Goal: Task Accomplishment & Management: Use online tool/utility

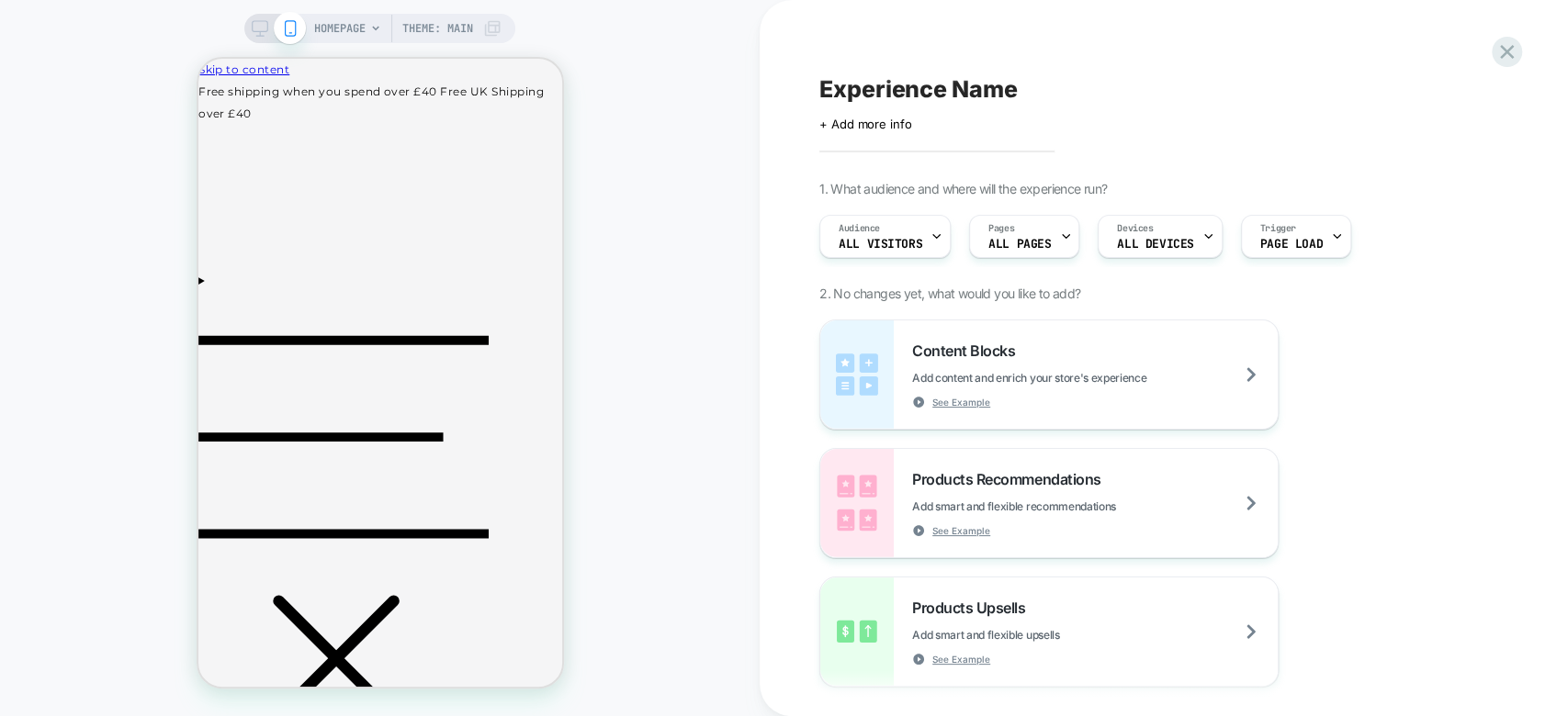
click at [252, 35] on icon at bounding box center [260, 28] width 17 height 17
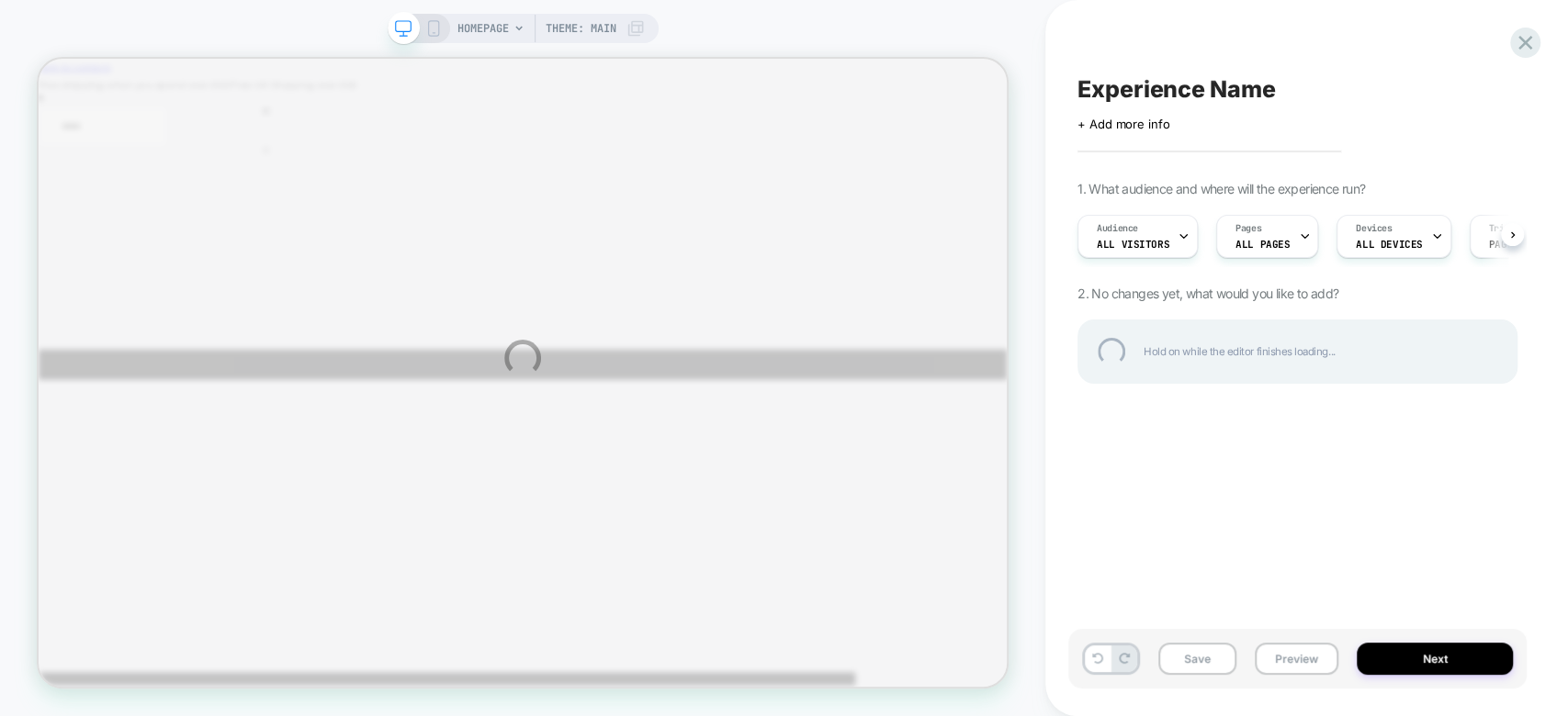
drag, startPoint x: 1366, startPoint y: 684, endPoint x: 1559, endPoint y: 221, distance: 501.6
click at [1559, 221] on div "HOMEPAGE Theme: MAIN Experience Name Click to edit experience details + Add mor…" at bounding box center [784, 358] width 1568 height 716
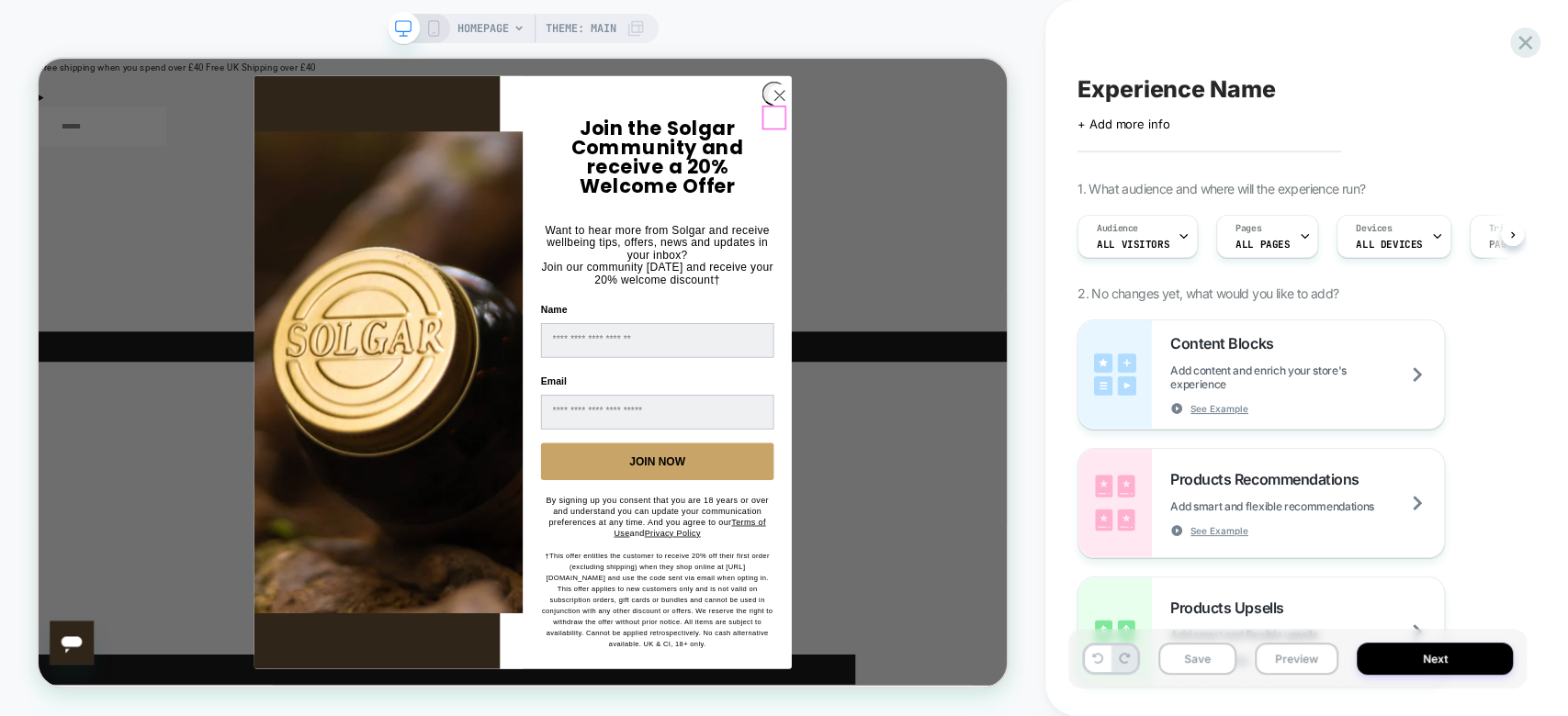
click at [1022, 123] on circle "Close dialog" at bounding box center [1026, 106] width 30 height 30
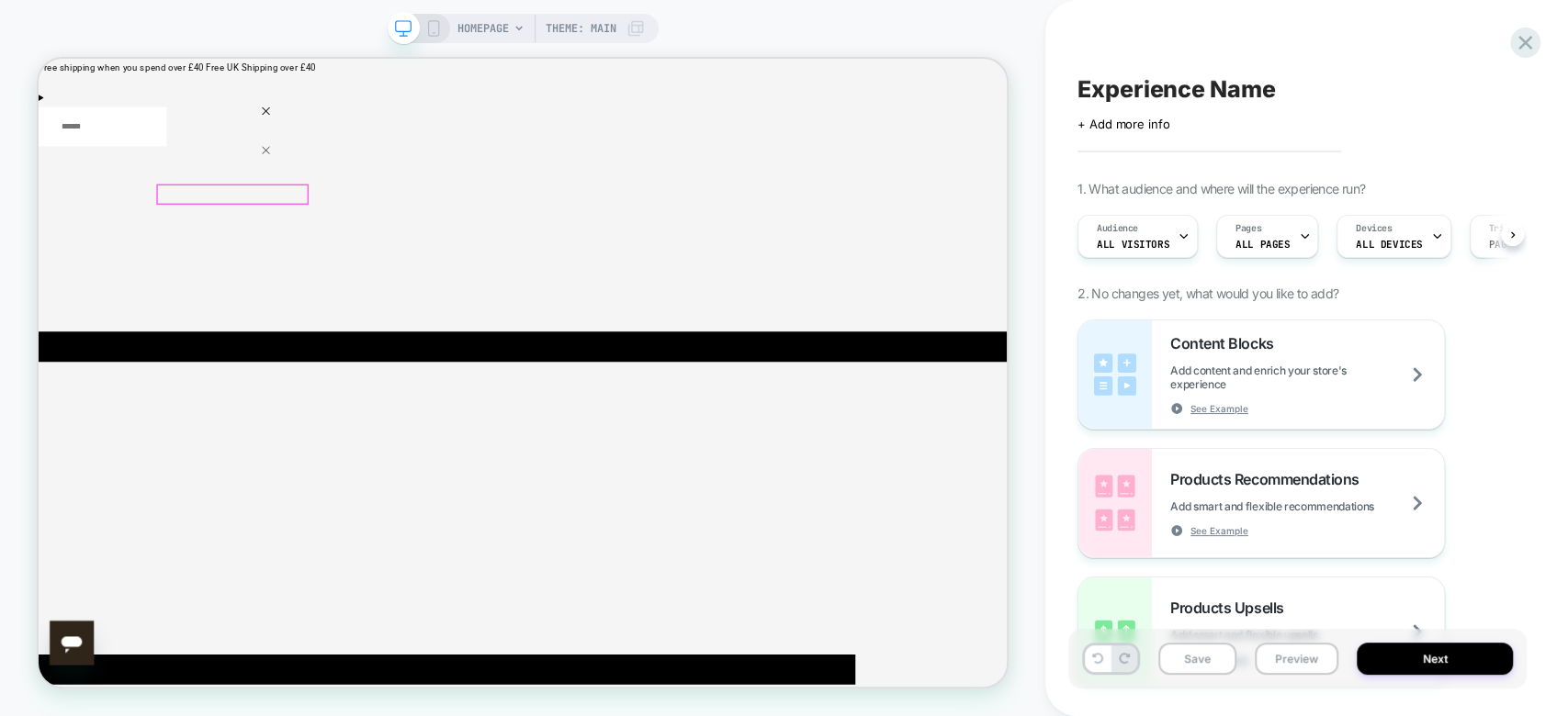
click at [371, 229] on div at bounding box center [297, 239] width 200 height 24
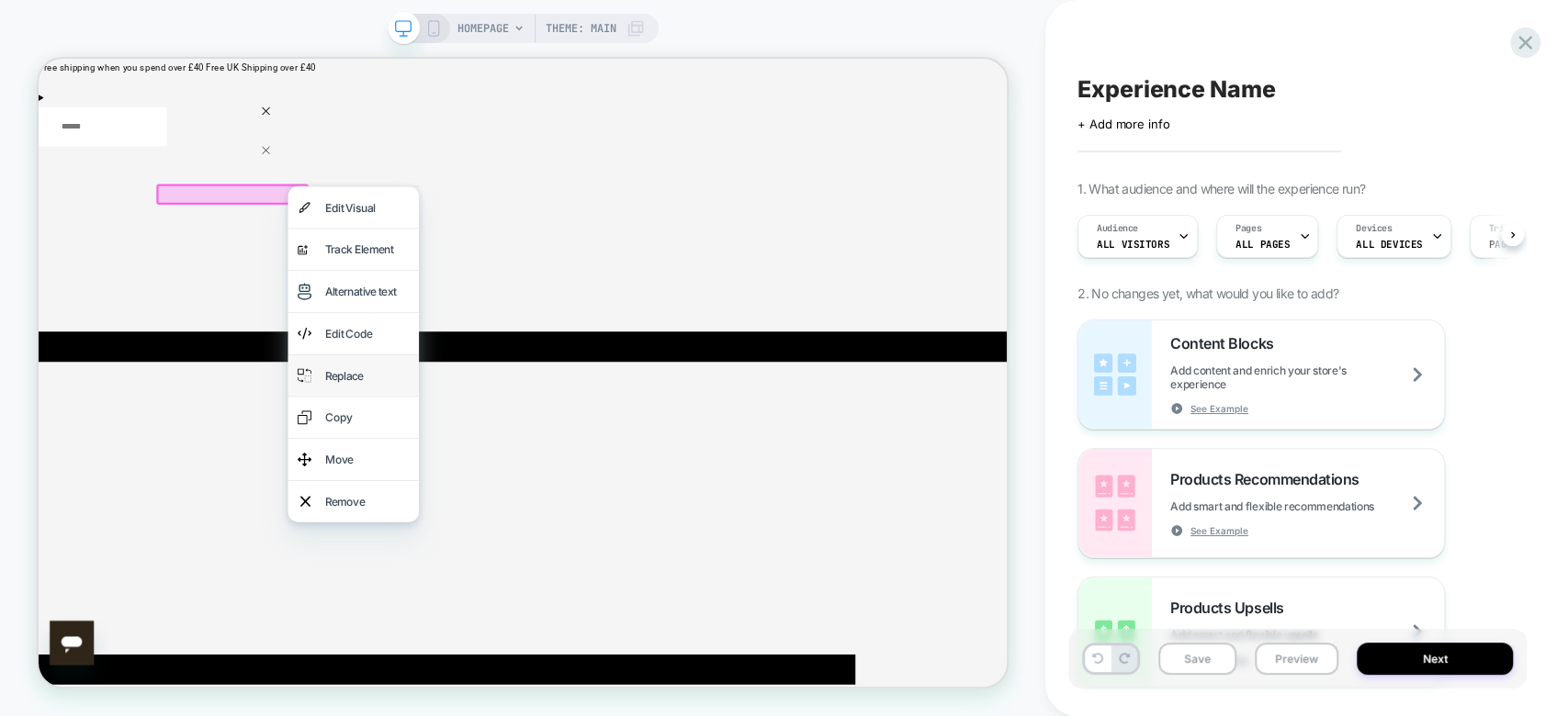
drag, startPoint x: 371, startPoint y: 229, endPoint x: 453, endPoint y: 612, distance: 391.7
click at [453, 612] on div "Edit Visual analytics-plus-line-svgrepo-com Track Element Alternative text Edit…" at bounding box center [457, 452] width 174 height 448
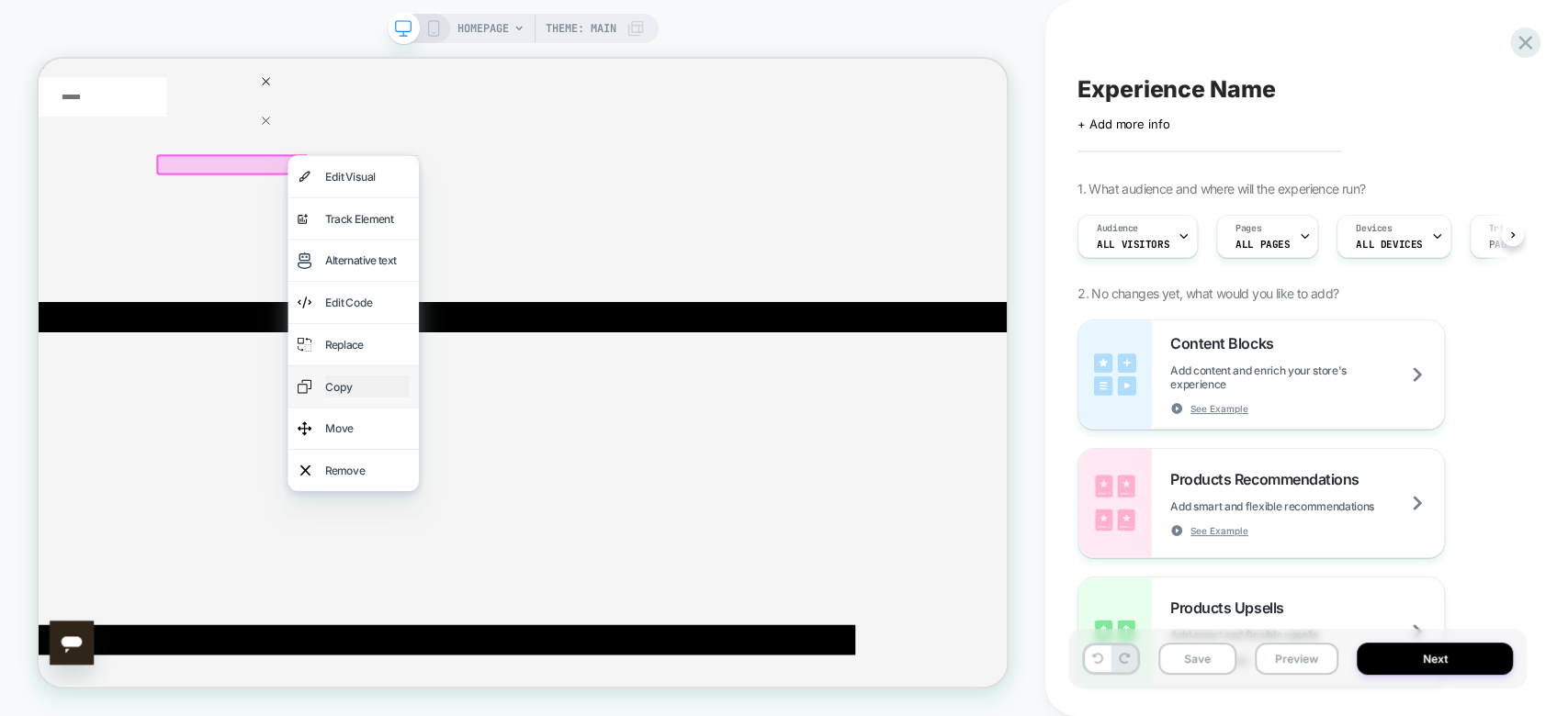
scroll to position [34, 0]
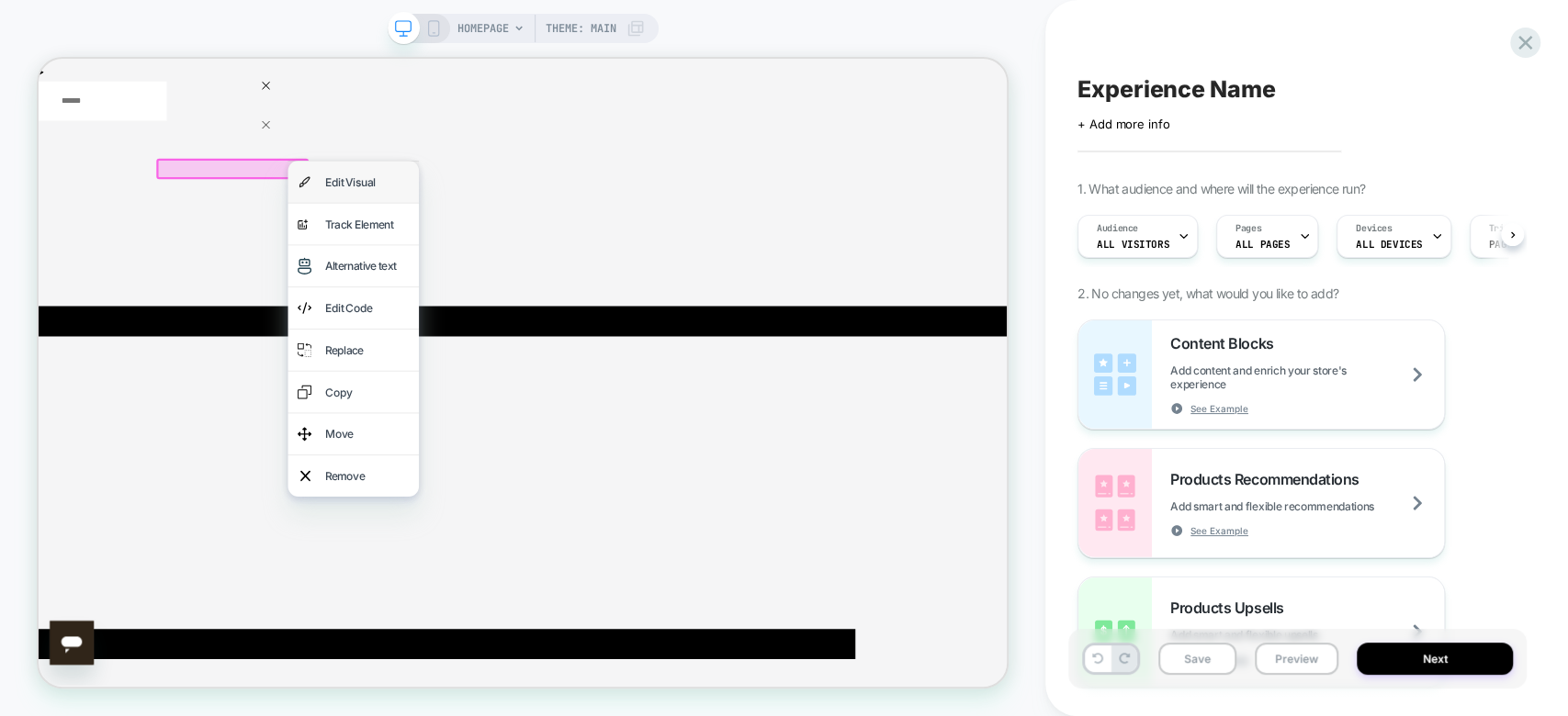
click at [464, 251] on div "Edit Visual" at bounding box center [457, 223] width 174 height 55
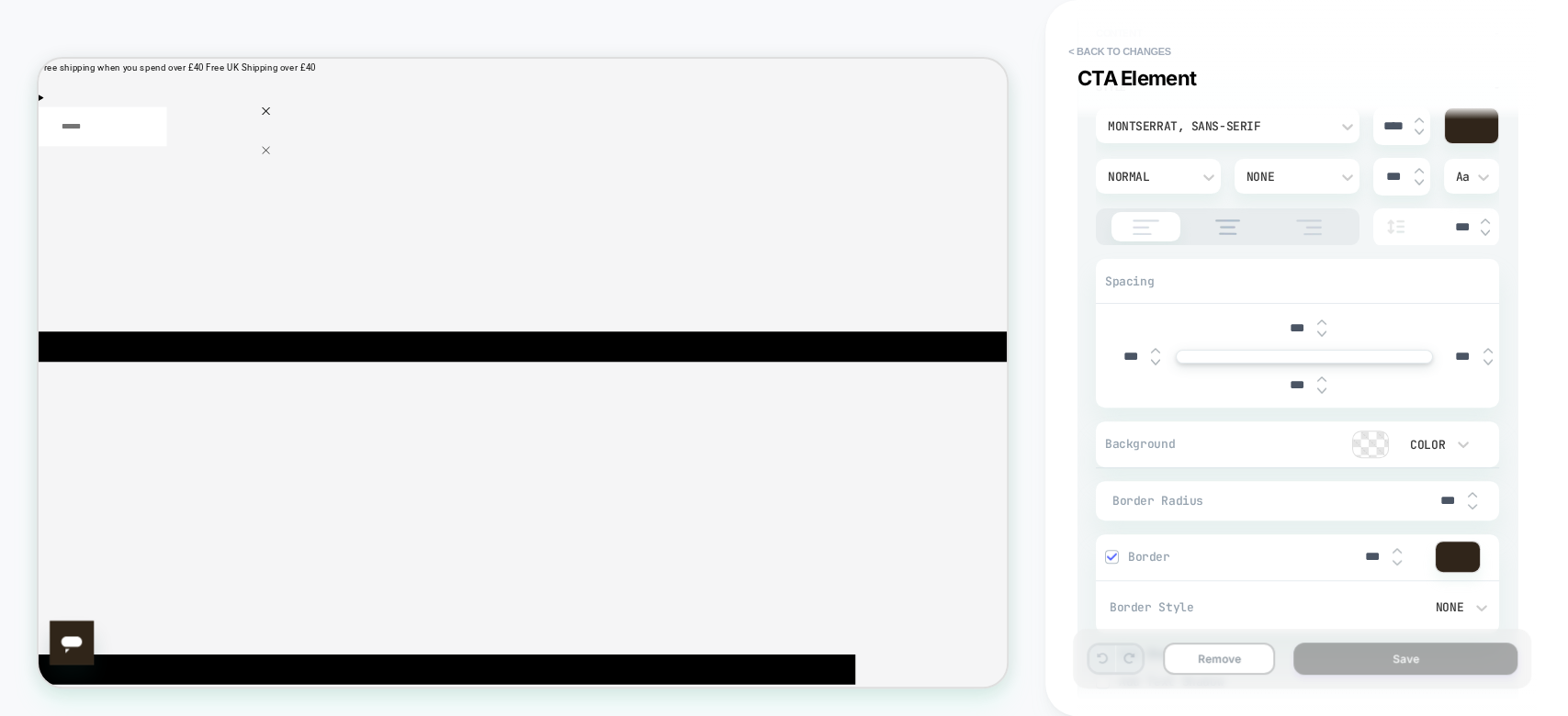
scroll to position [339, 0]
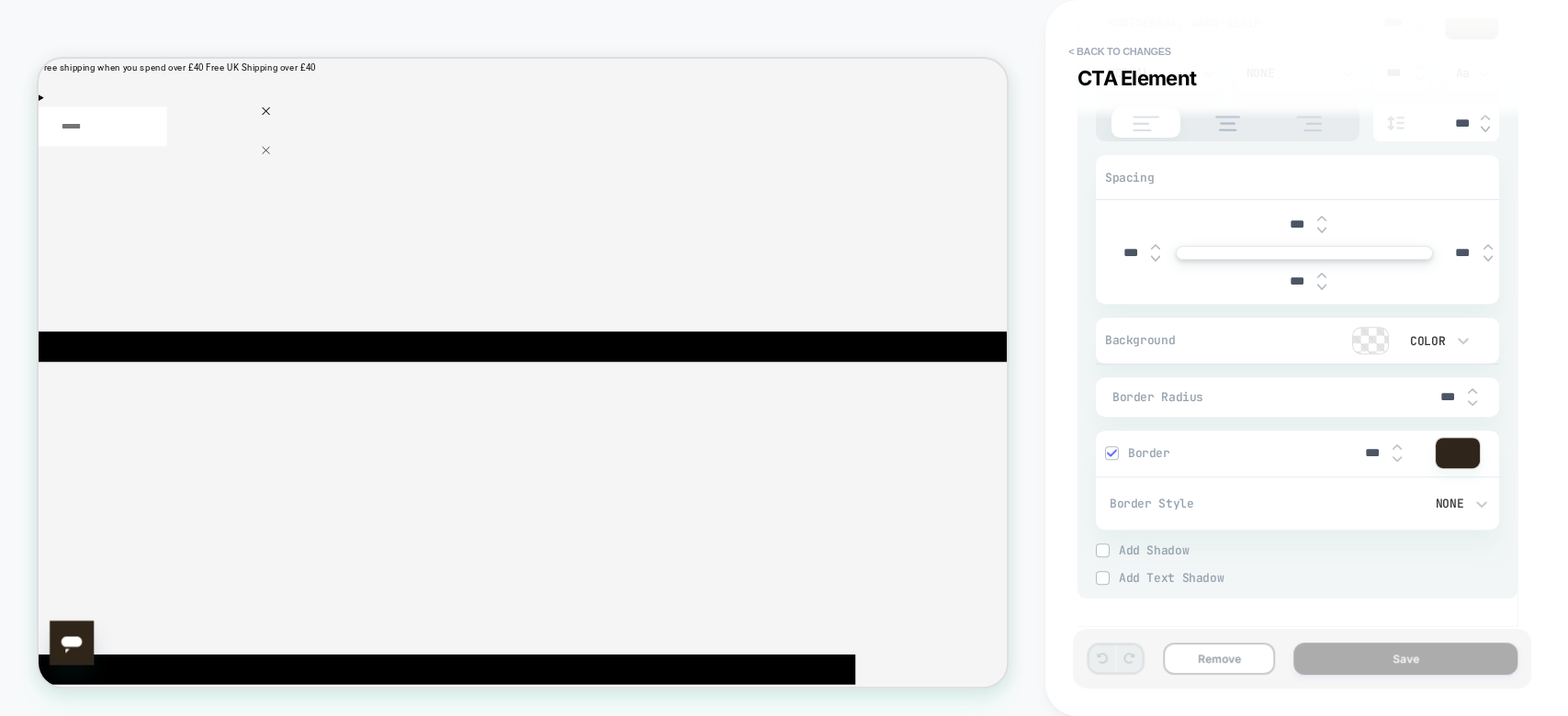
click at [1111, 48] on button "< Back to changes" at bounding box center [1119, 52] width 122 height 29
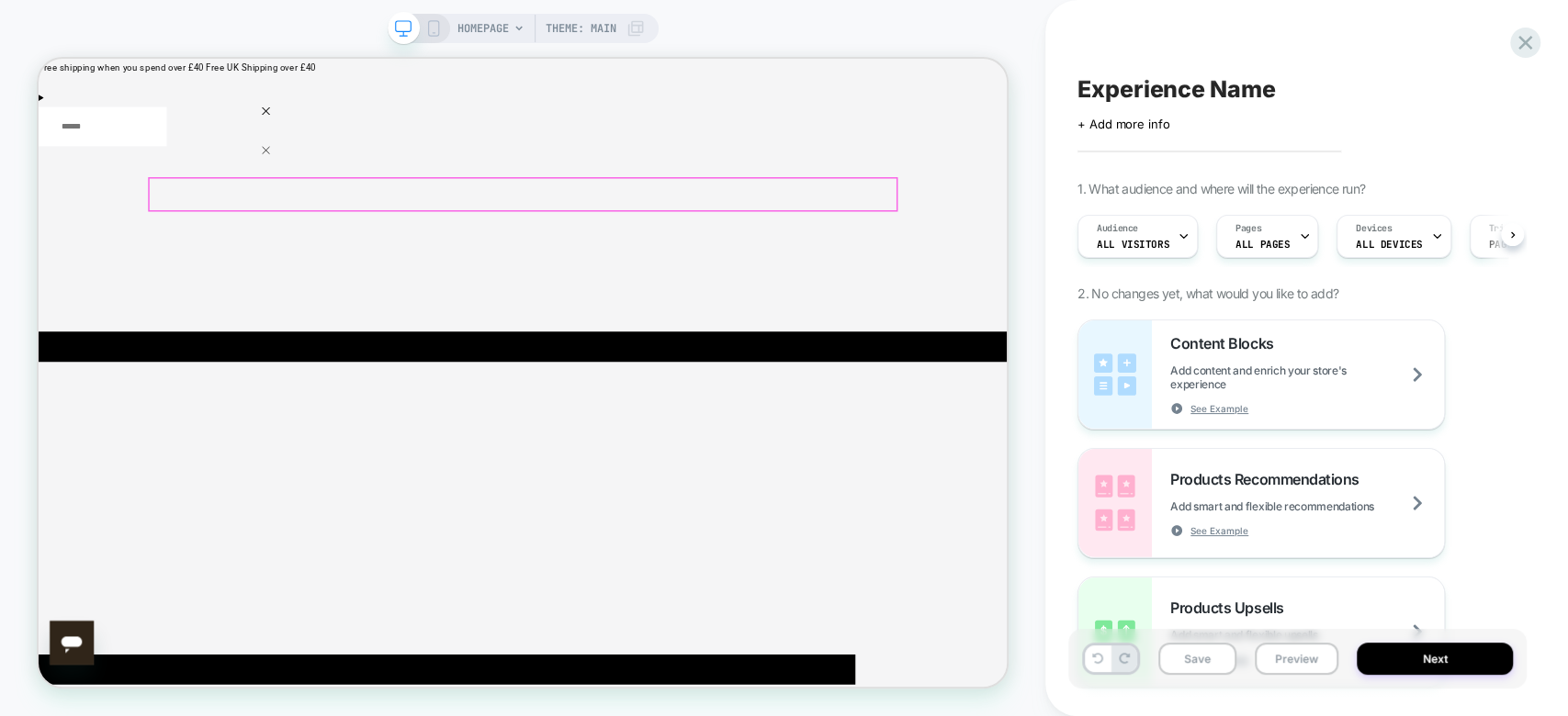
scroll to position [0, 0]
click at [302, 242] on div at bounding box center [297, 239] width 200 height 24
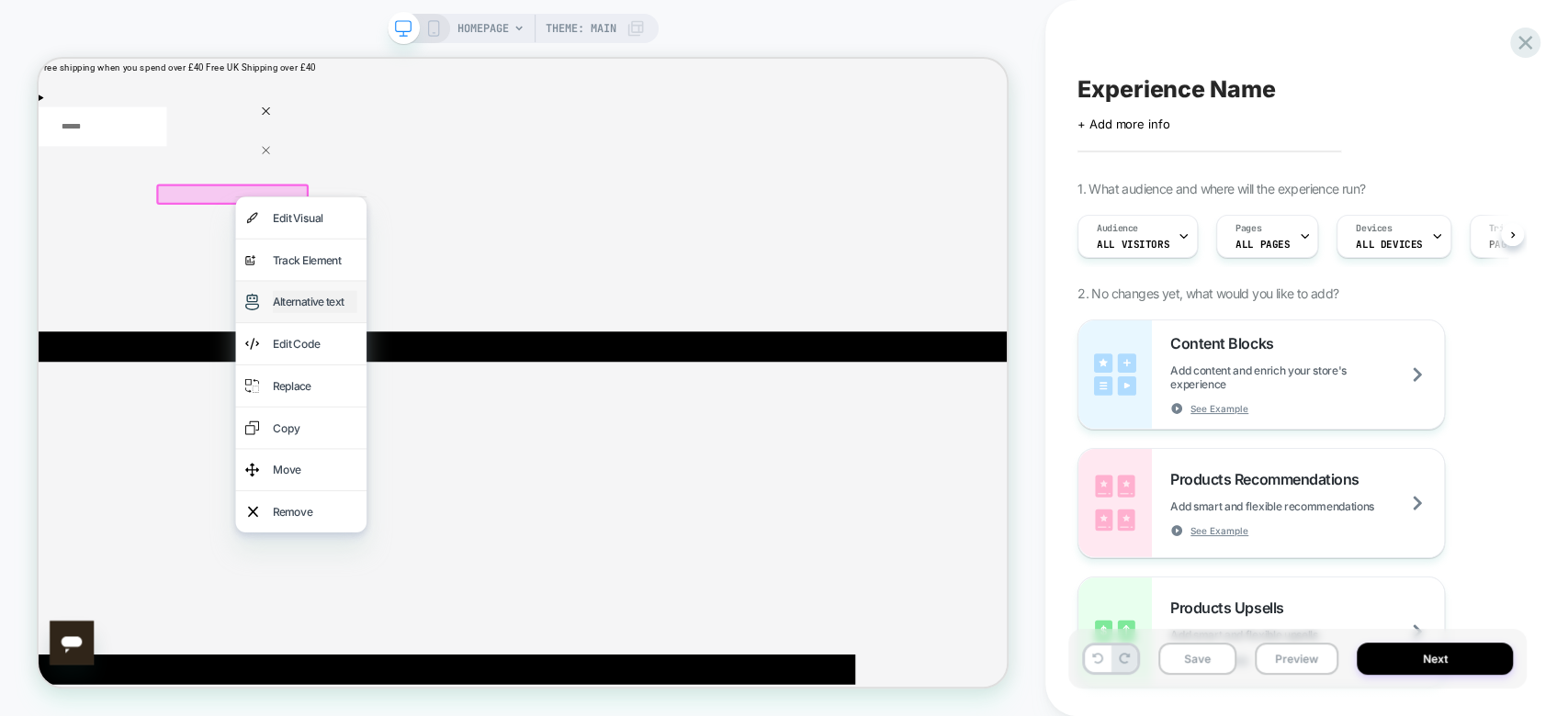
click at [412, 398] on div "Alternative text" at bounding box center [407, 382] width 112 height 29
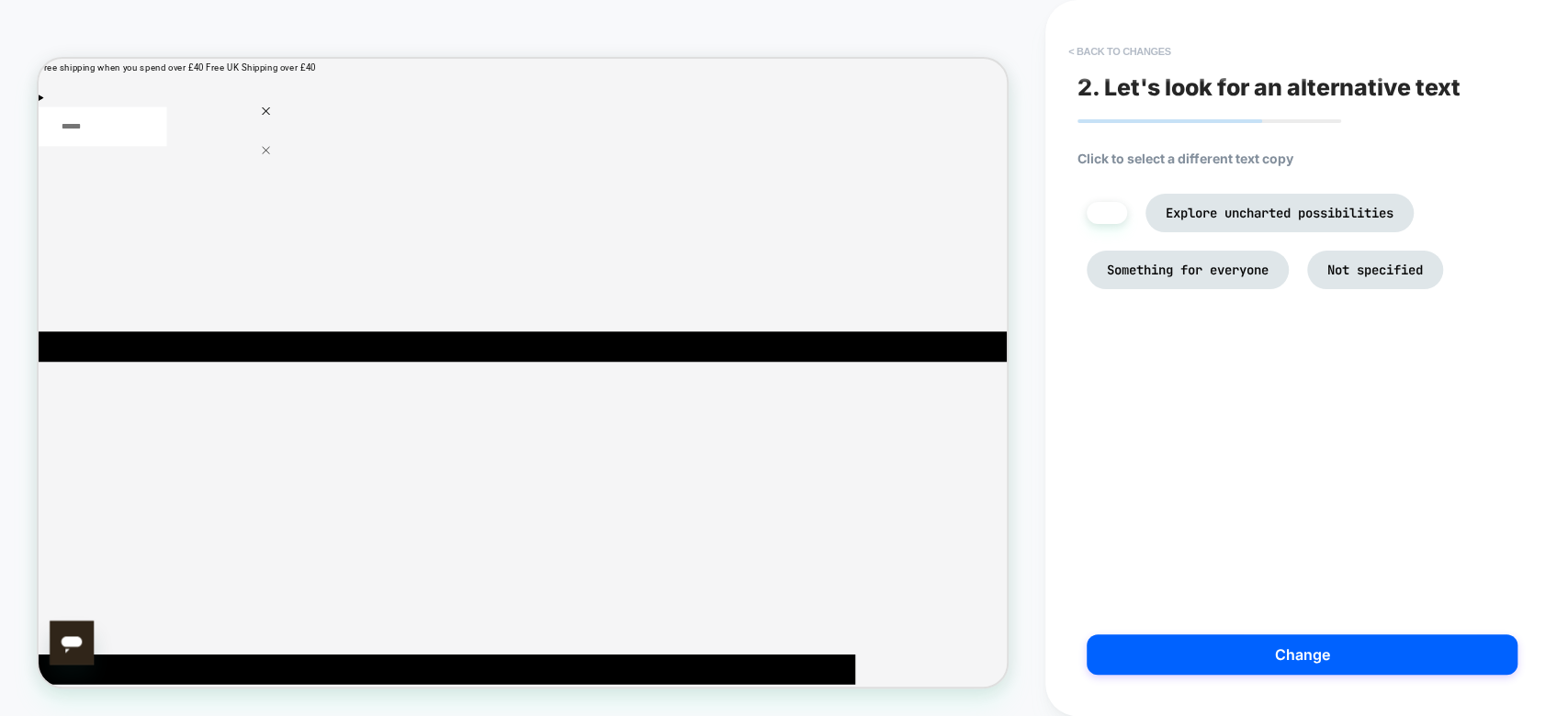
click at [1095, 54] on button "< Back to changes" at bounding box center [1119, 52] width 122 height 29
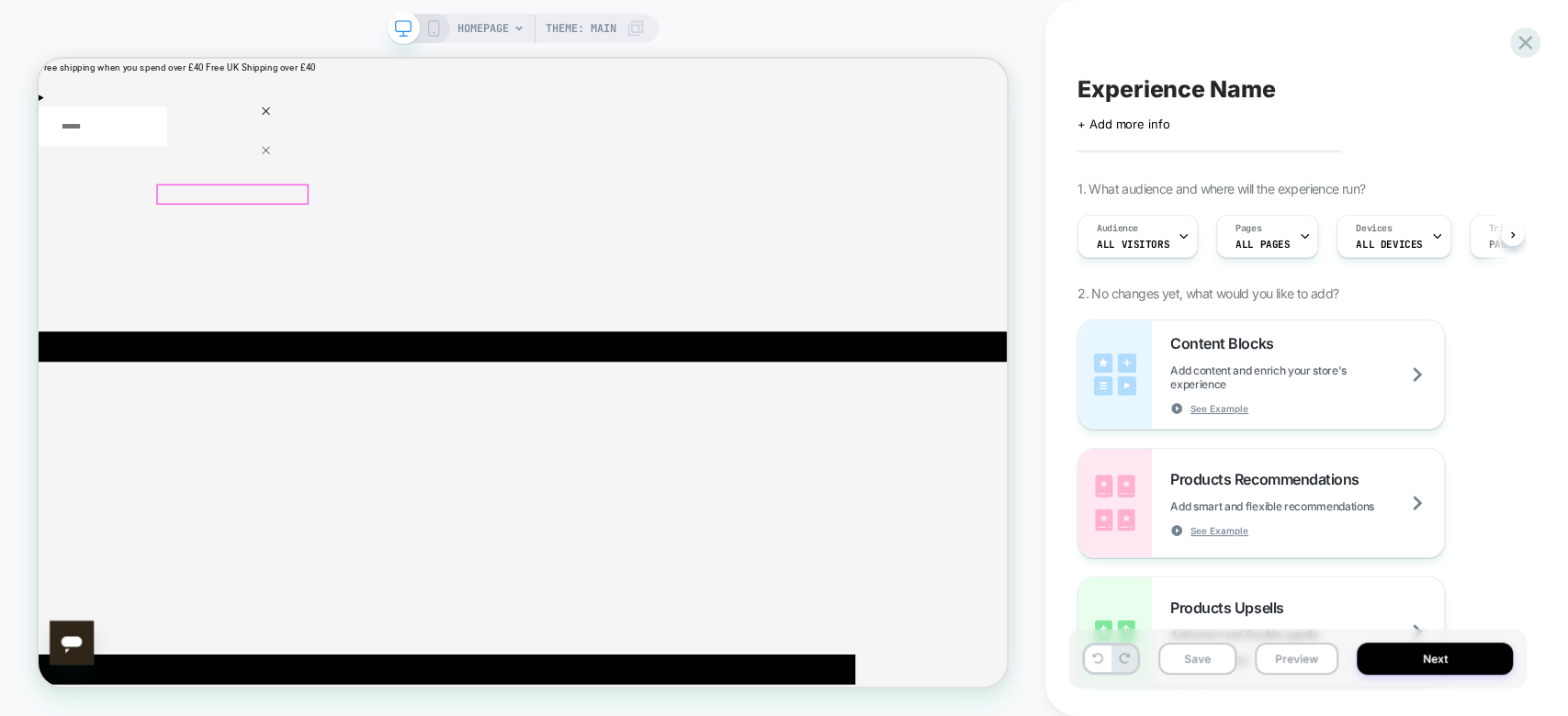
click at [264, 234] on div at bounding box center [297, 239] width 200 height 24
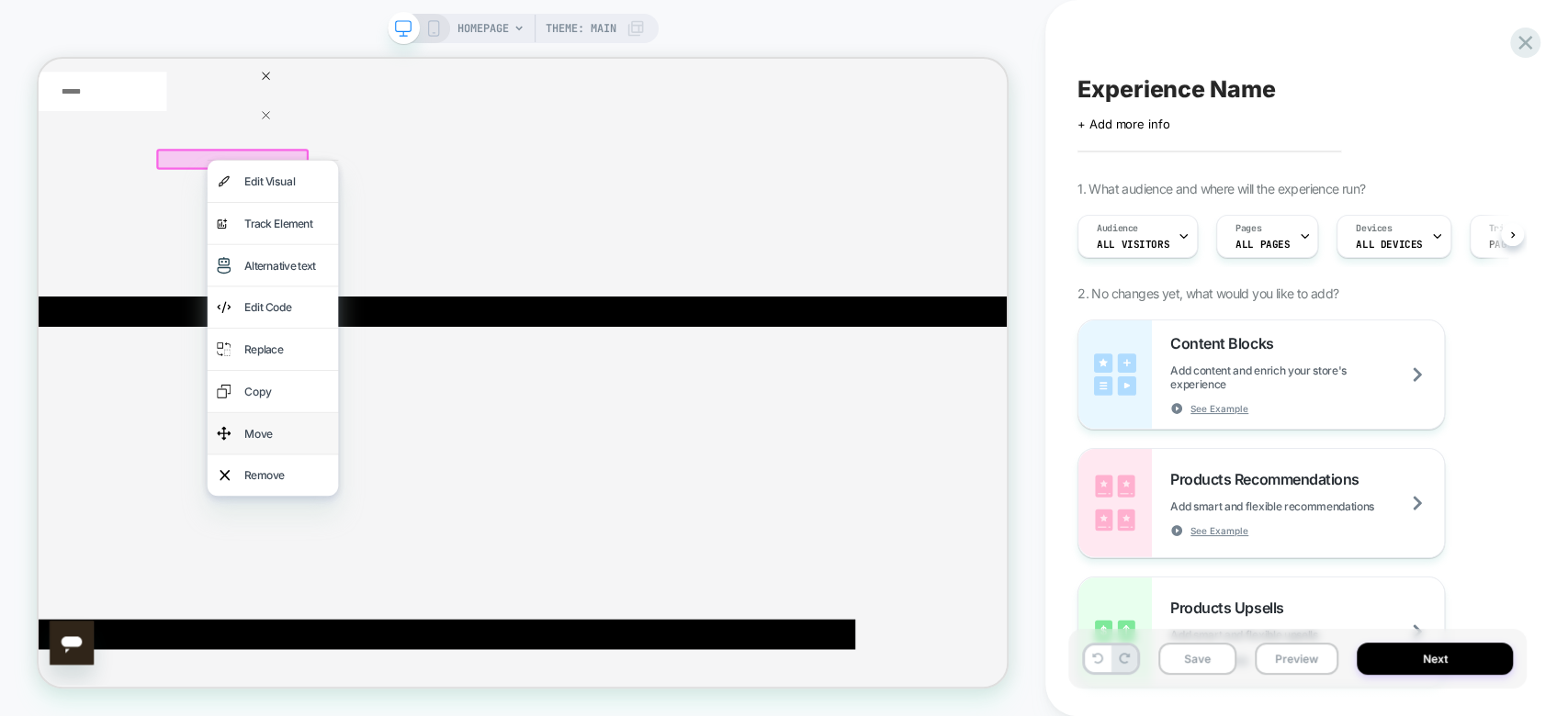
scroll to position [40, 0]
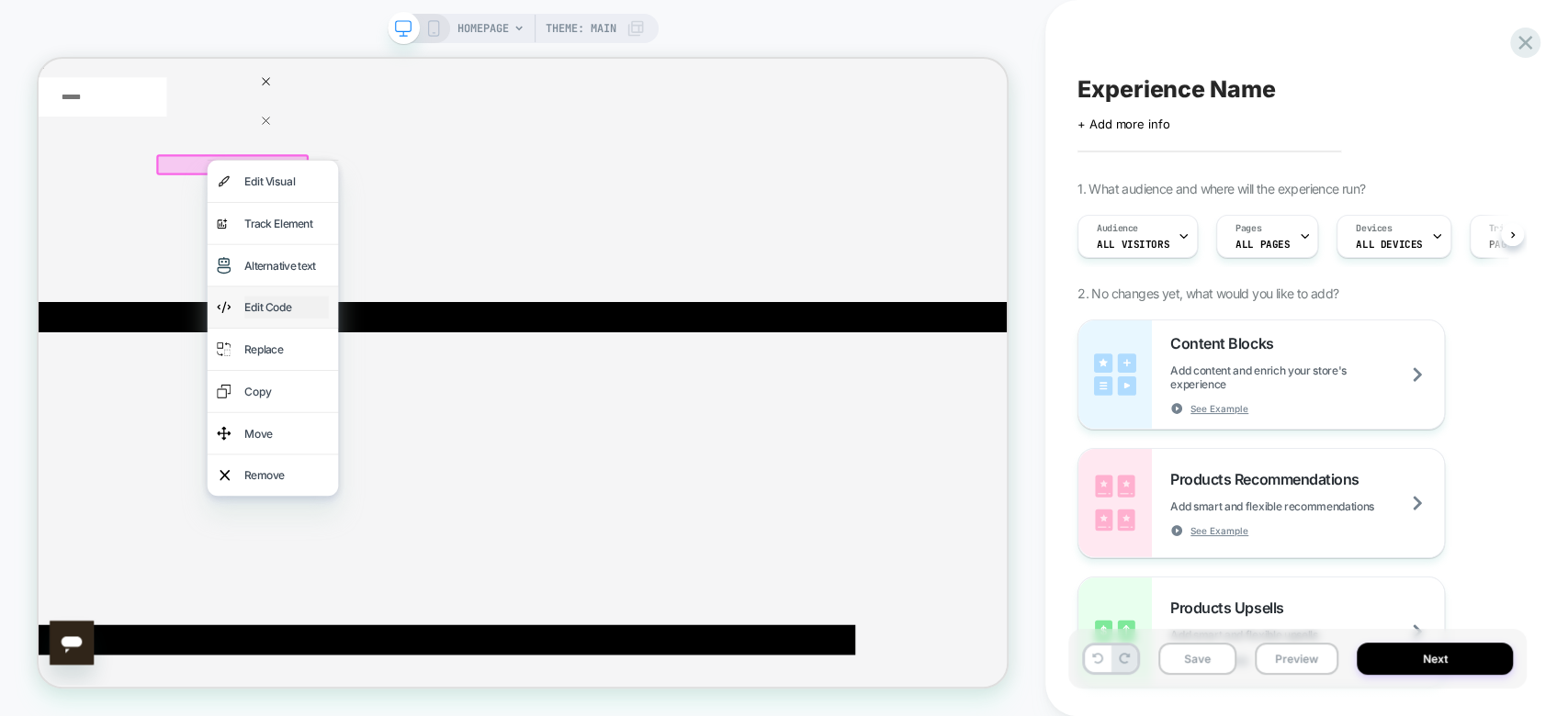
click at [347, 405] on div "Edit Code" at bounding box center [369, 390] width 112 height 29
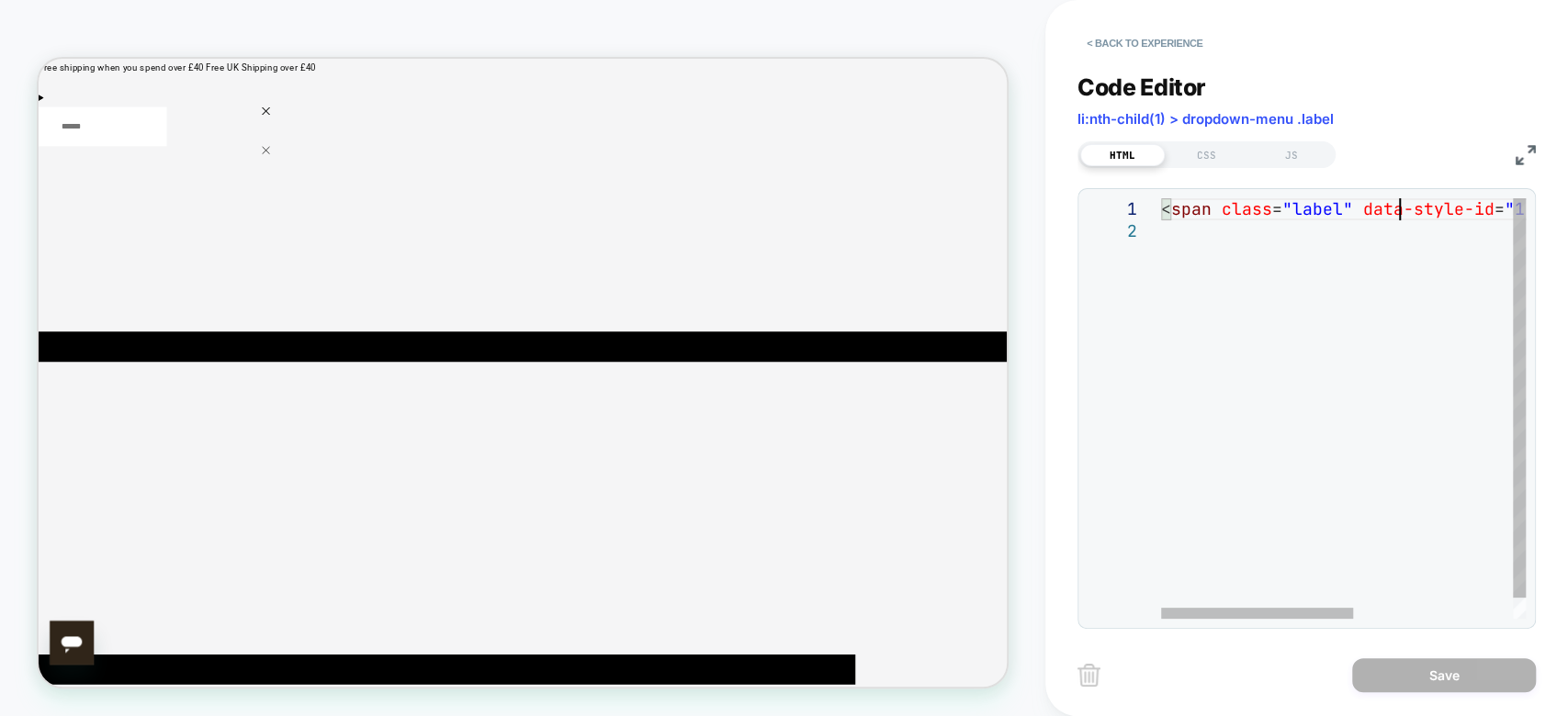
scroll to position [0, 0]
click at [1395, 217] on div "< span class = "label" data-style-id = "1" > Supplement finder </ span >" at bounding box center [1495, 419] width 668 height 443
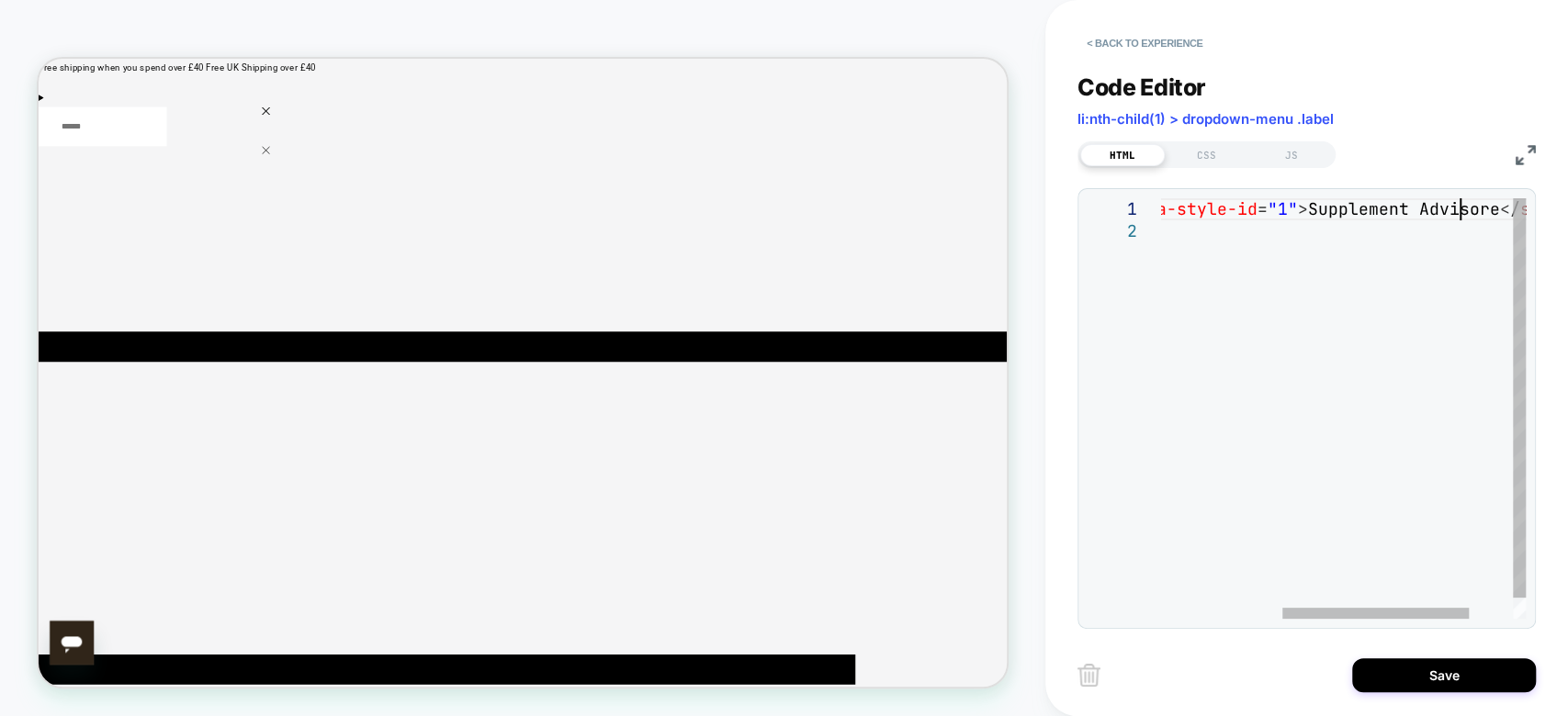
scroll to position [0, 535]
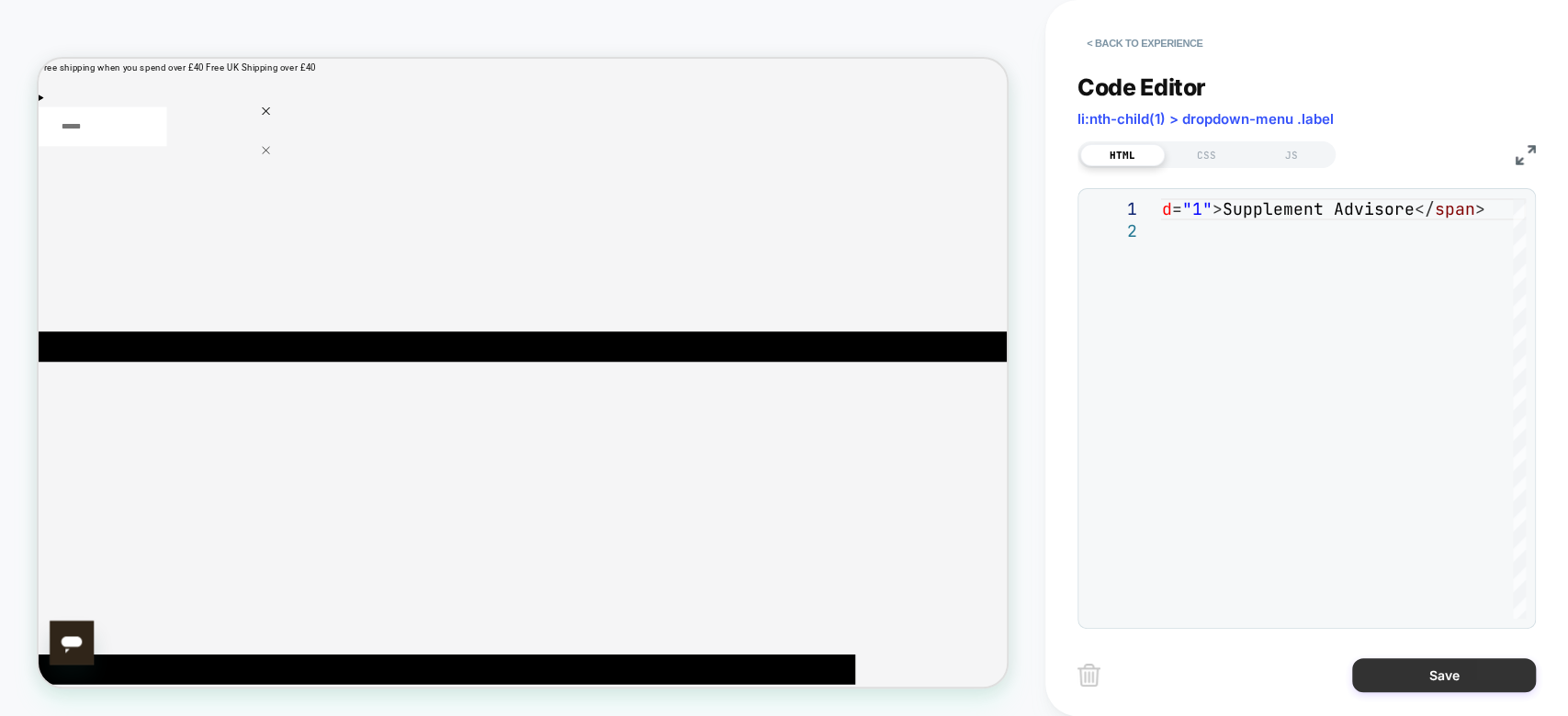
type textarea "**********"
click at [1433, 667] on button "Save" at bounding box center [1443, 675] width 184 height 34
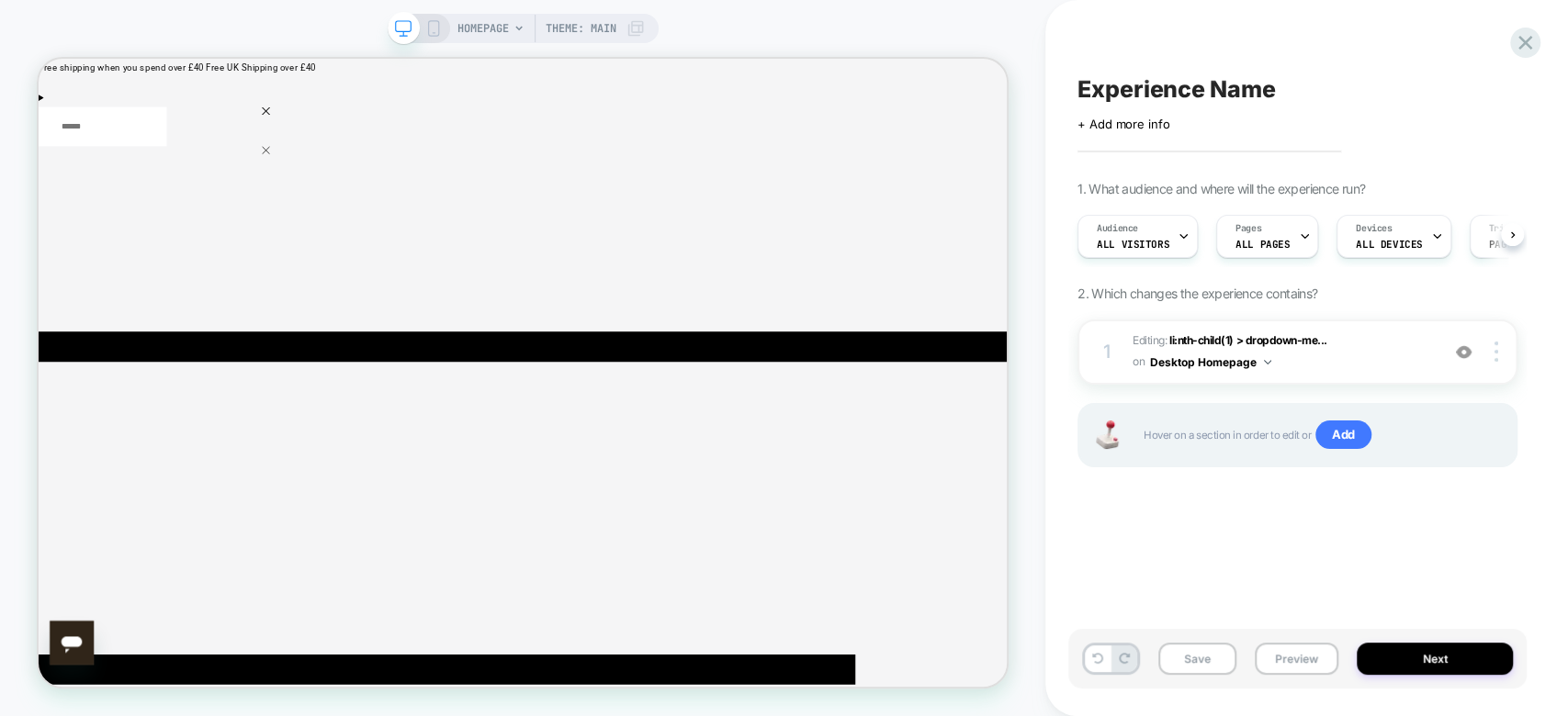
scroll to position [0, 0]
click at [434, 14] on div "HOMEPAGE Theme: MAIN" at bounding box center [523, 28] width 271 height 29
click at [433, 24] on icon at bounding box center [433, 28] width 17 height 17
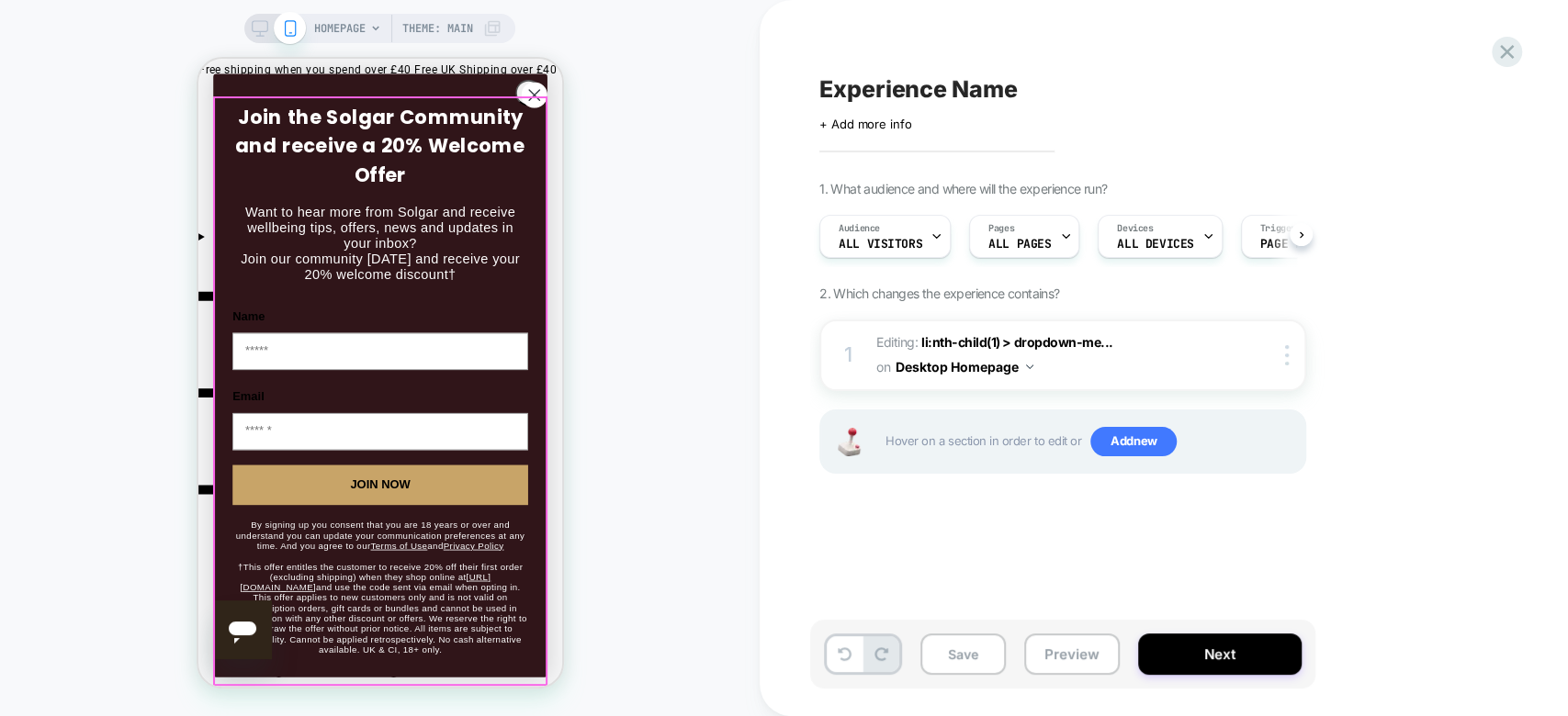
click at [221, 145] on form "Join the Solgar Community and receive a 20% Welcome Offer Want to hear more fro…" at bounding box center [380, 376] width 335 height 603
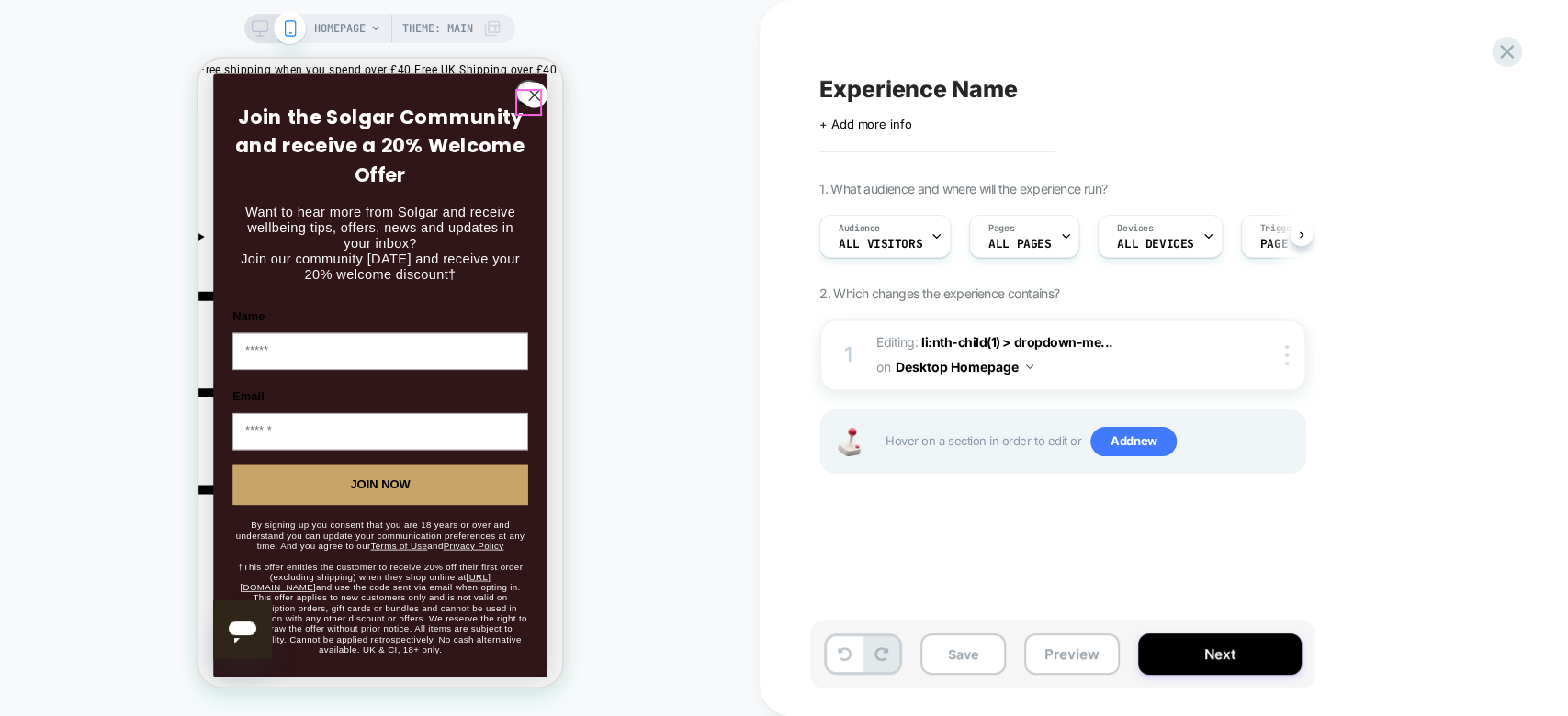
click at [537, 107] on circle "Close dialog" at bounding box center [532, 94] width 24 height 24
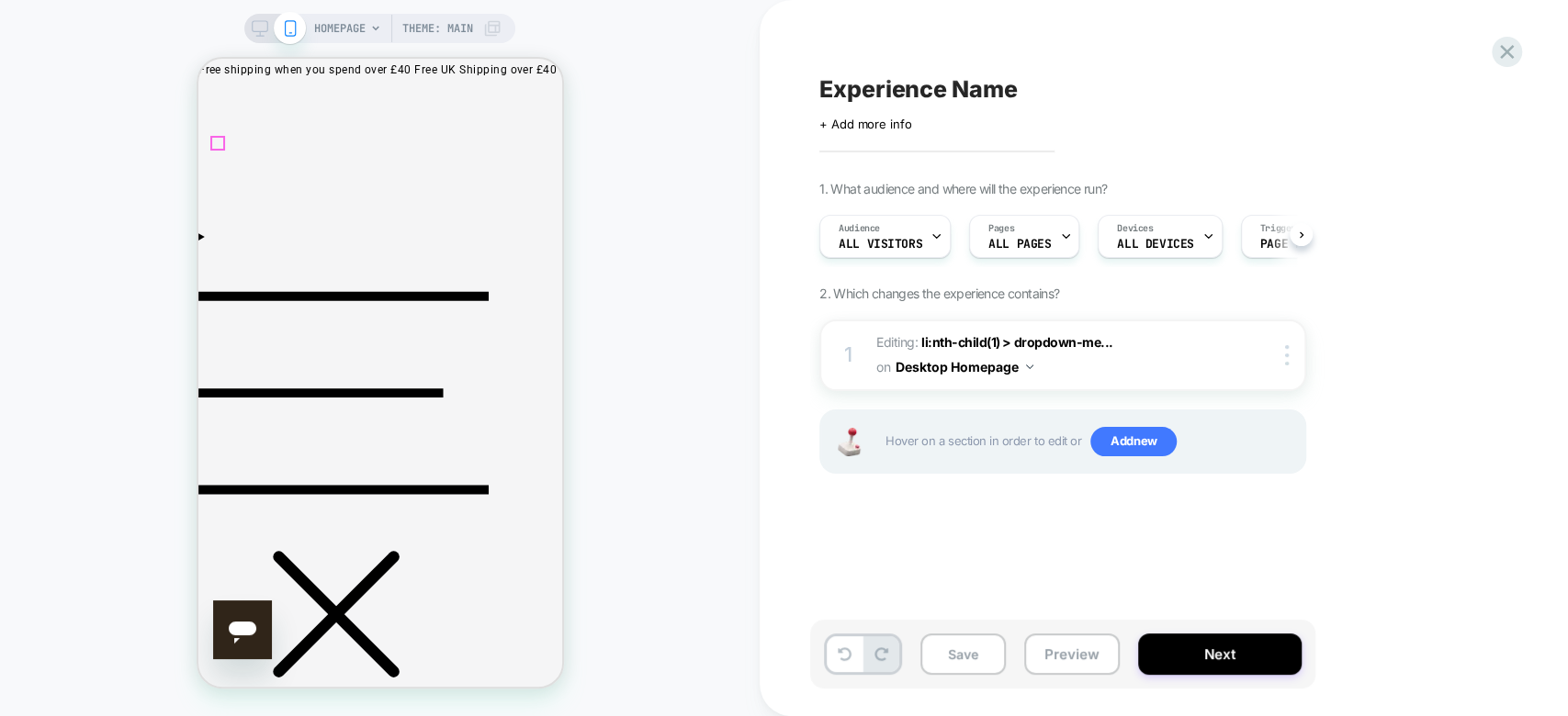
click at [219, 248] on icon "Menu" at bounding box center [343, 393] width 290 height 290
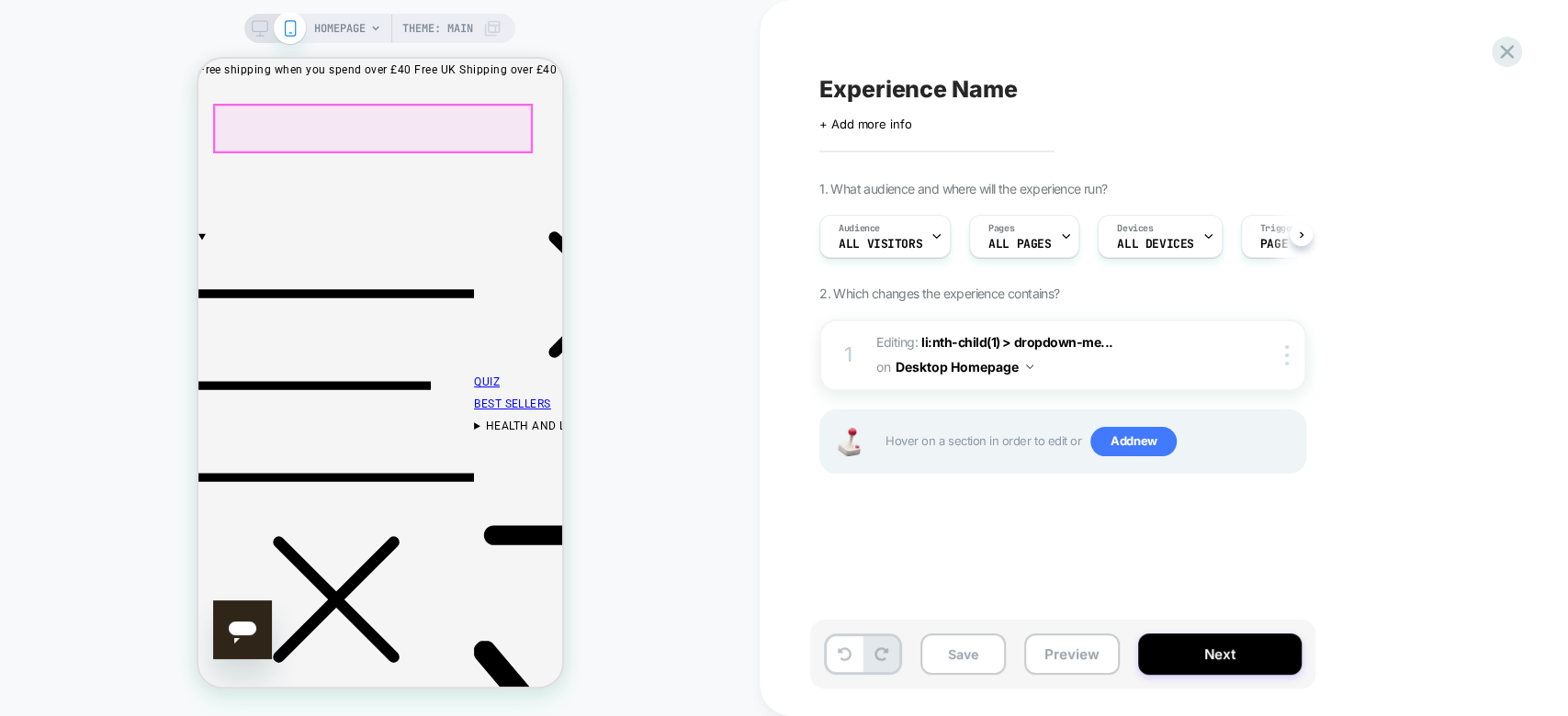
click at [473, 376] on link "QUIZ" at bounding box center [486, 381] width 25 height 13
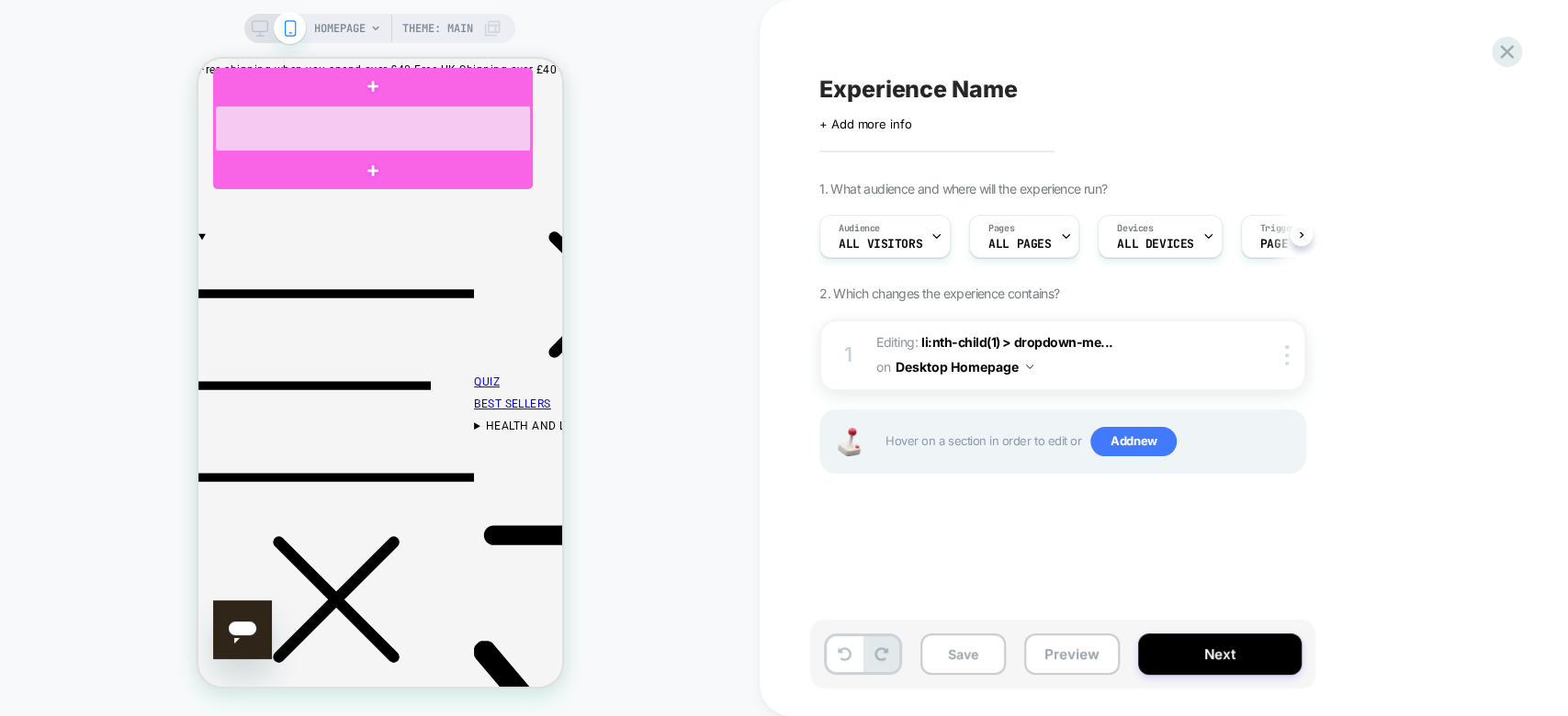
click at [232, 132] on div at bounding box center [372, 128] width 316 height 46
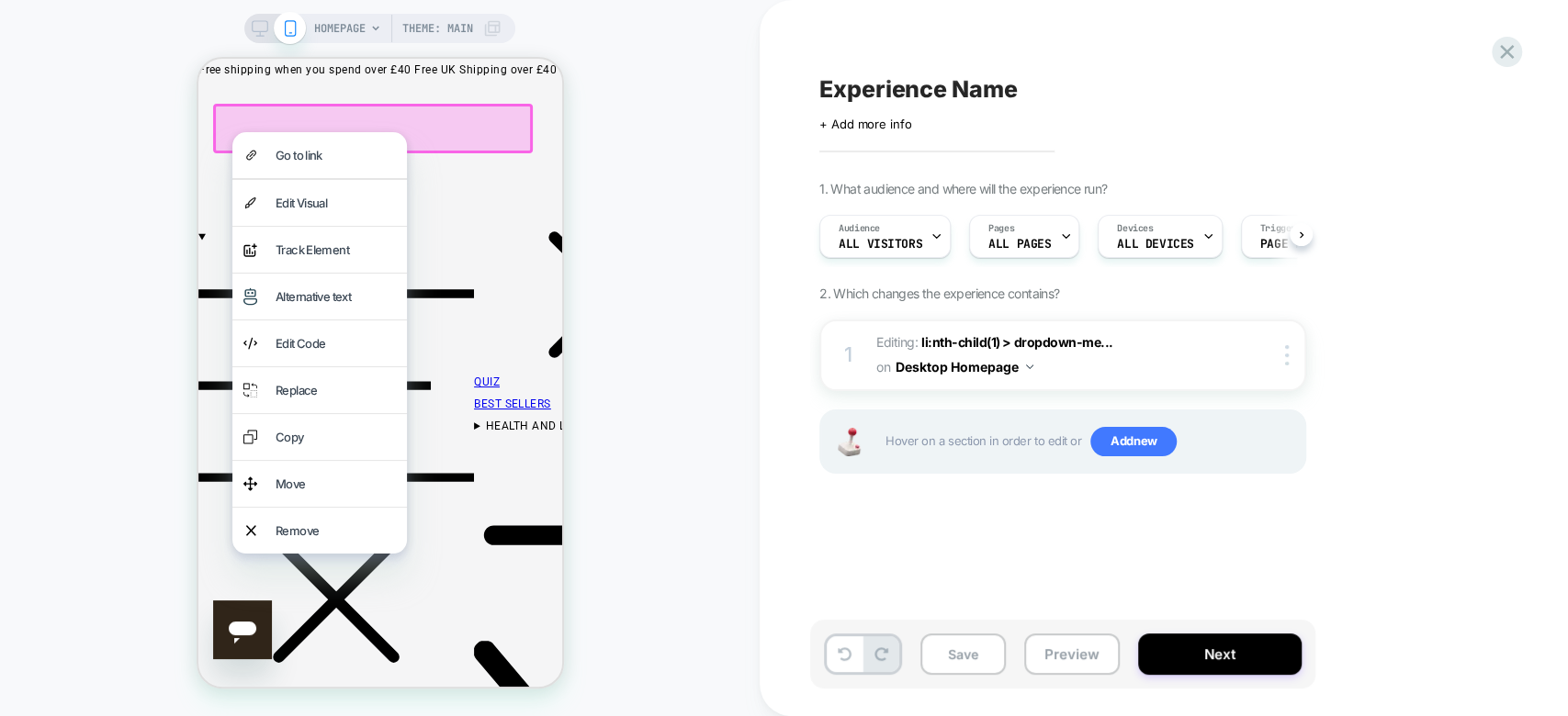
click at [227, 131] on div at bounding box center [372, 128] width 319 height 50
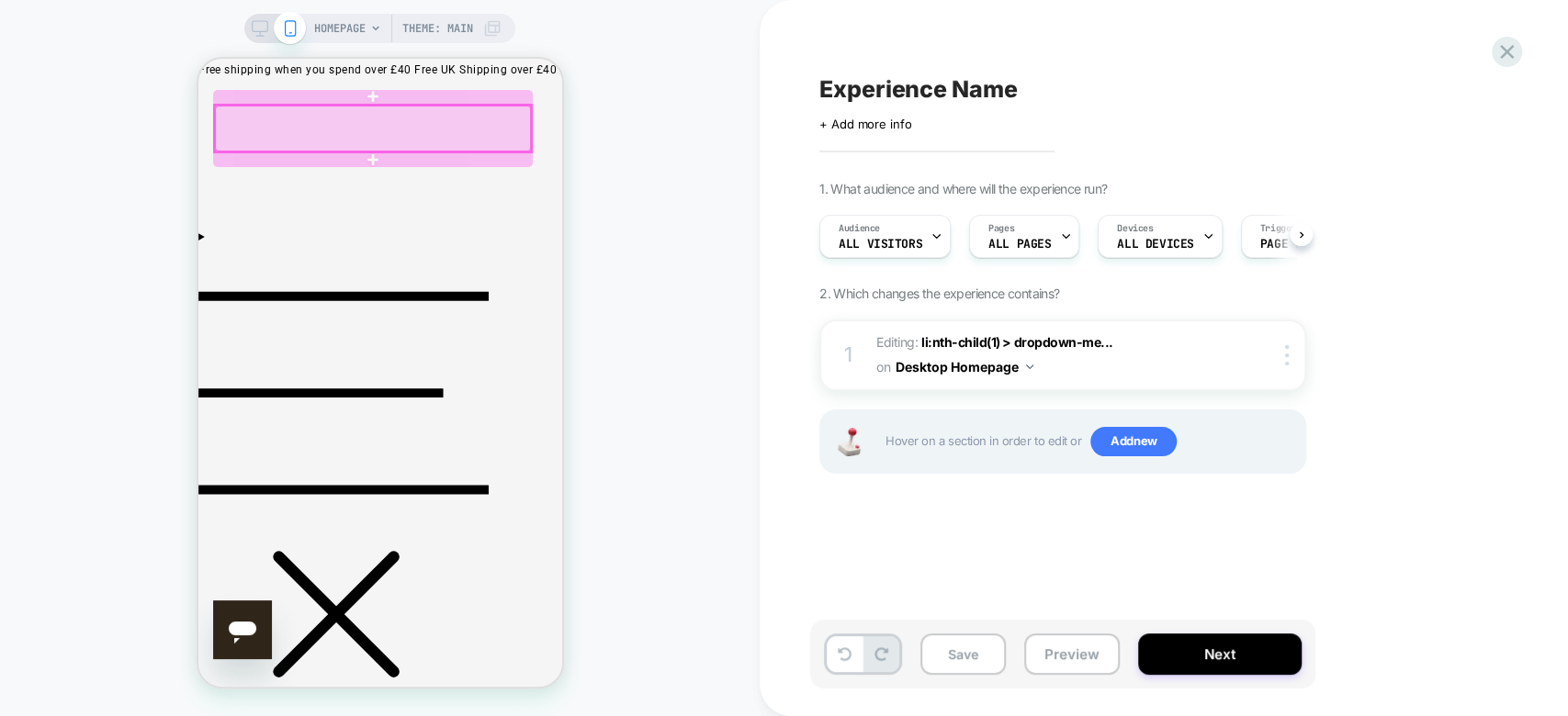
click at [221, 141] on div at bounding box center [372, 128] width 316 height 46
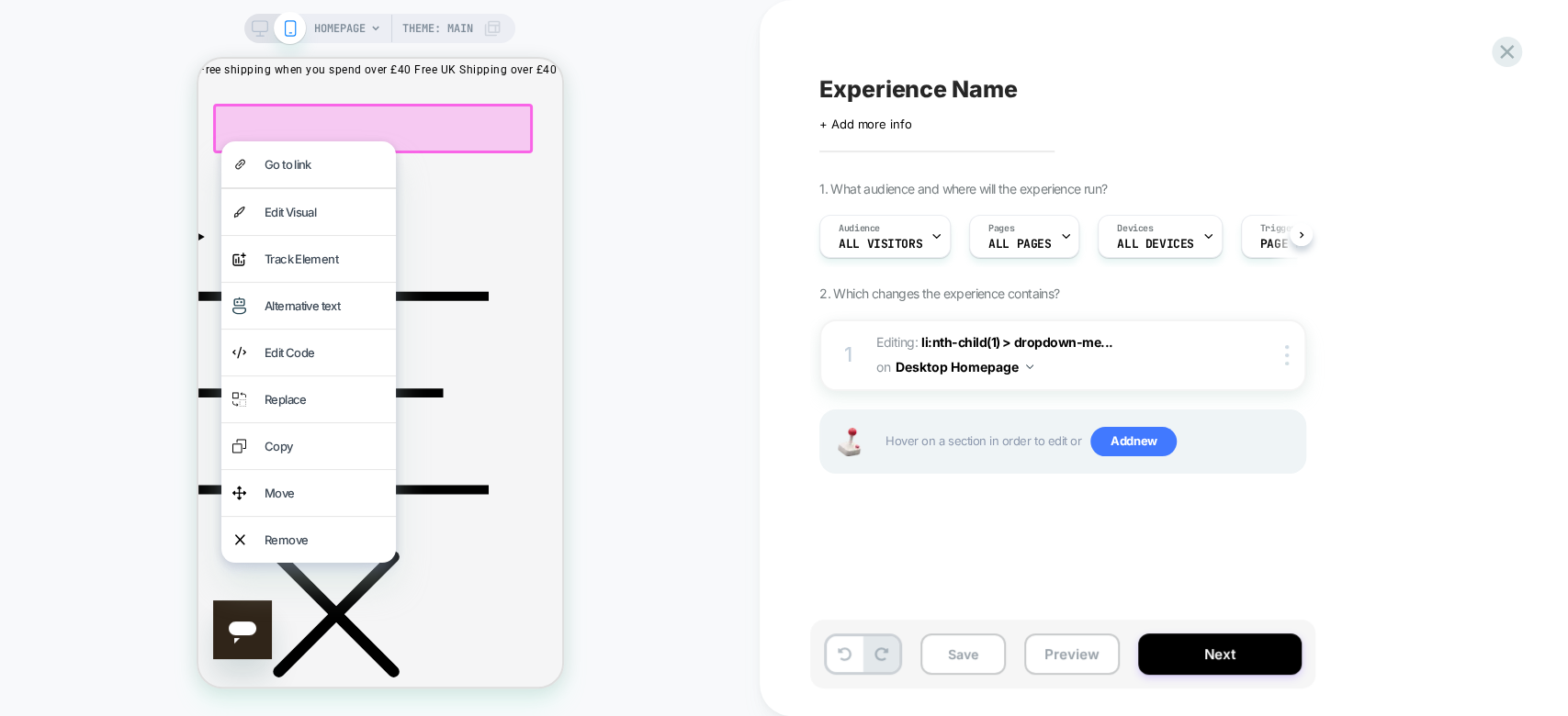
click at [595, 245] on div "HOMEPAGE Theme: MAIN" at bounding box center [380, 358] width 760 height 679
click at [136, 169] on div "HOMEPAGE Theme: MAIN" at bounding box center [380, 358] width 760 height 679
click at [211, 297] on icon "Menu" at bounding box center [343, 393] width 290 height 194
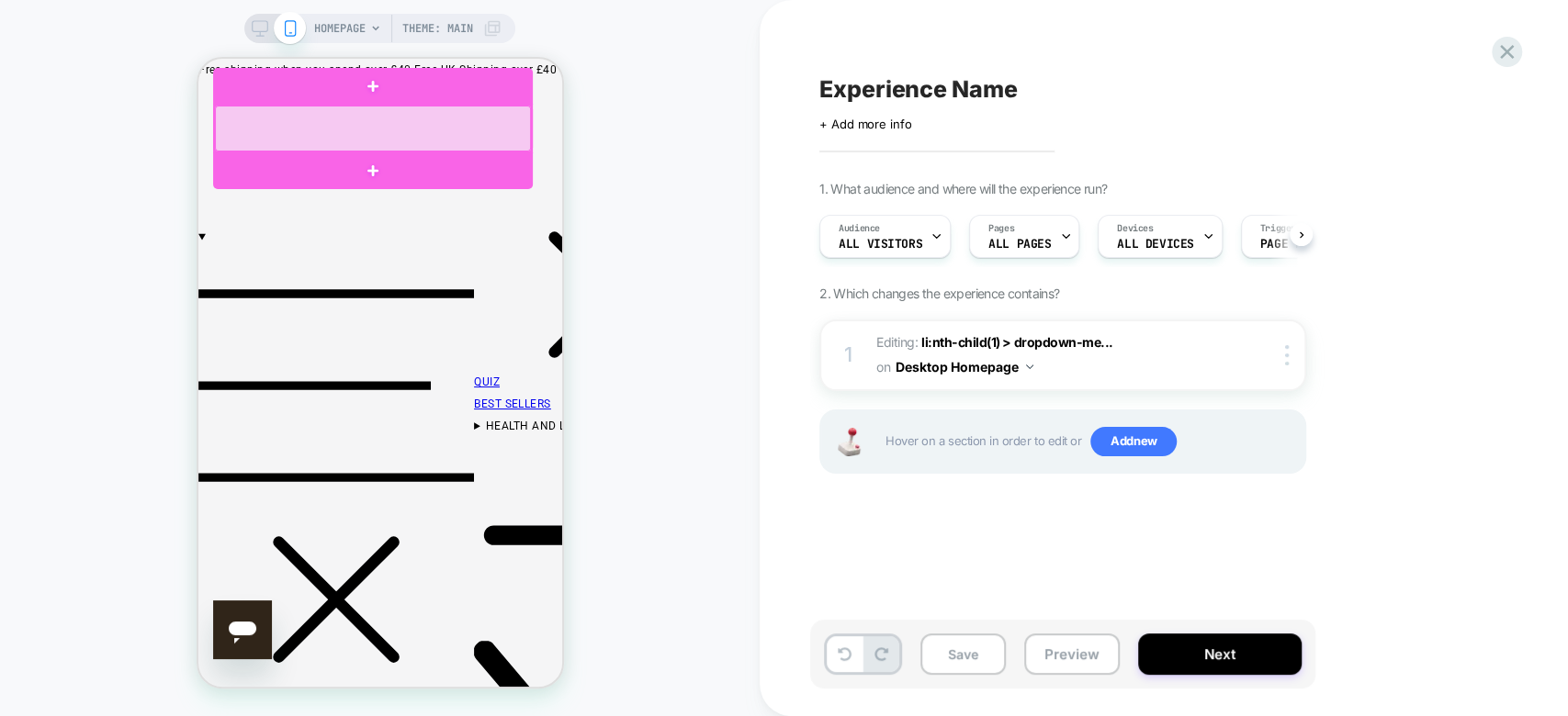
click at [250, 124] on div at bounding box center [372, 128] width 316 height 46
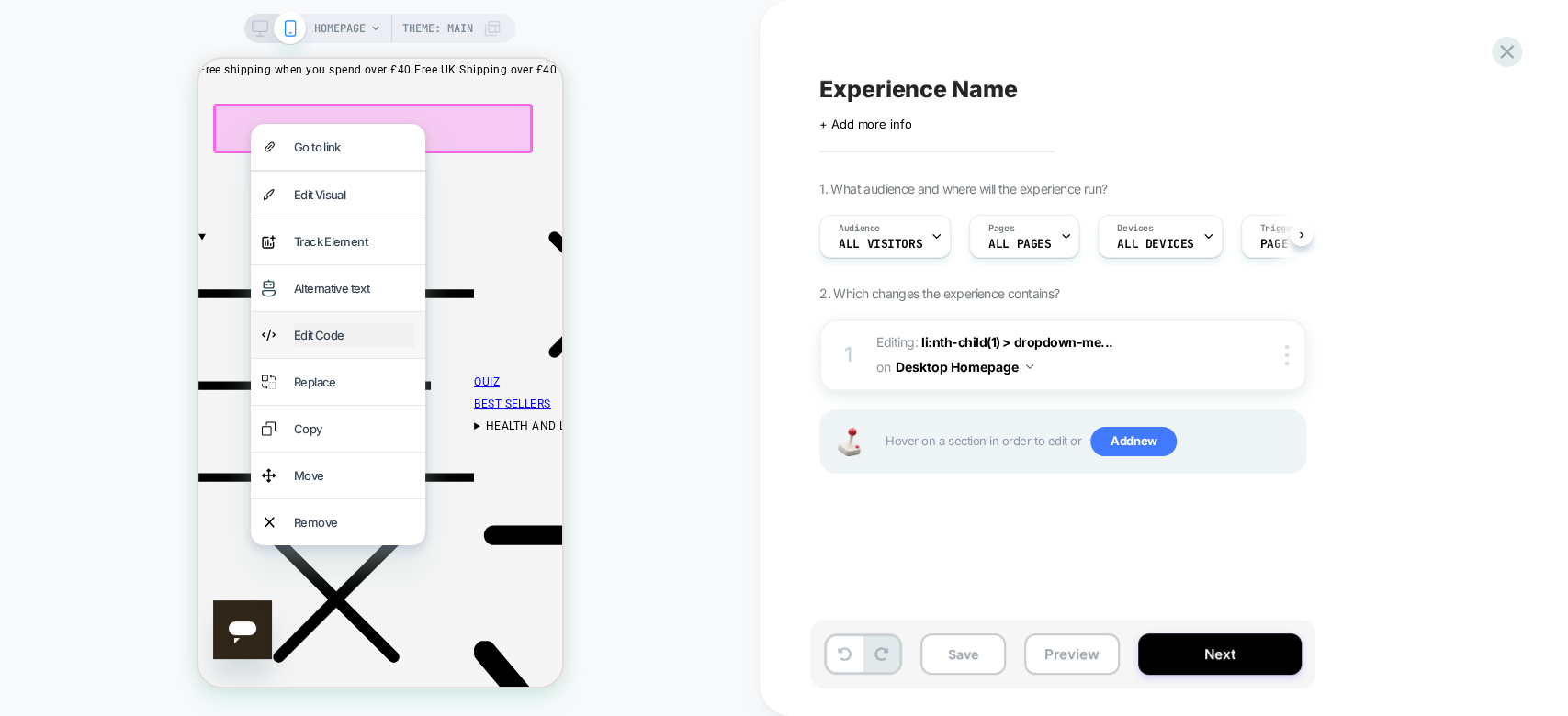
click at [340, 347] on div "Edit Code" at bounding box center [353, 335] width 121 height 24
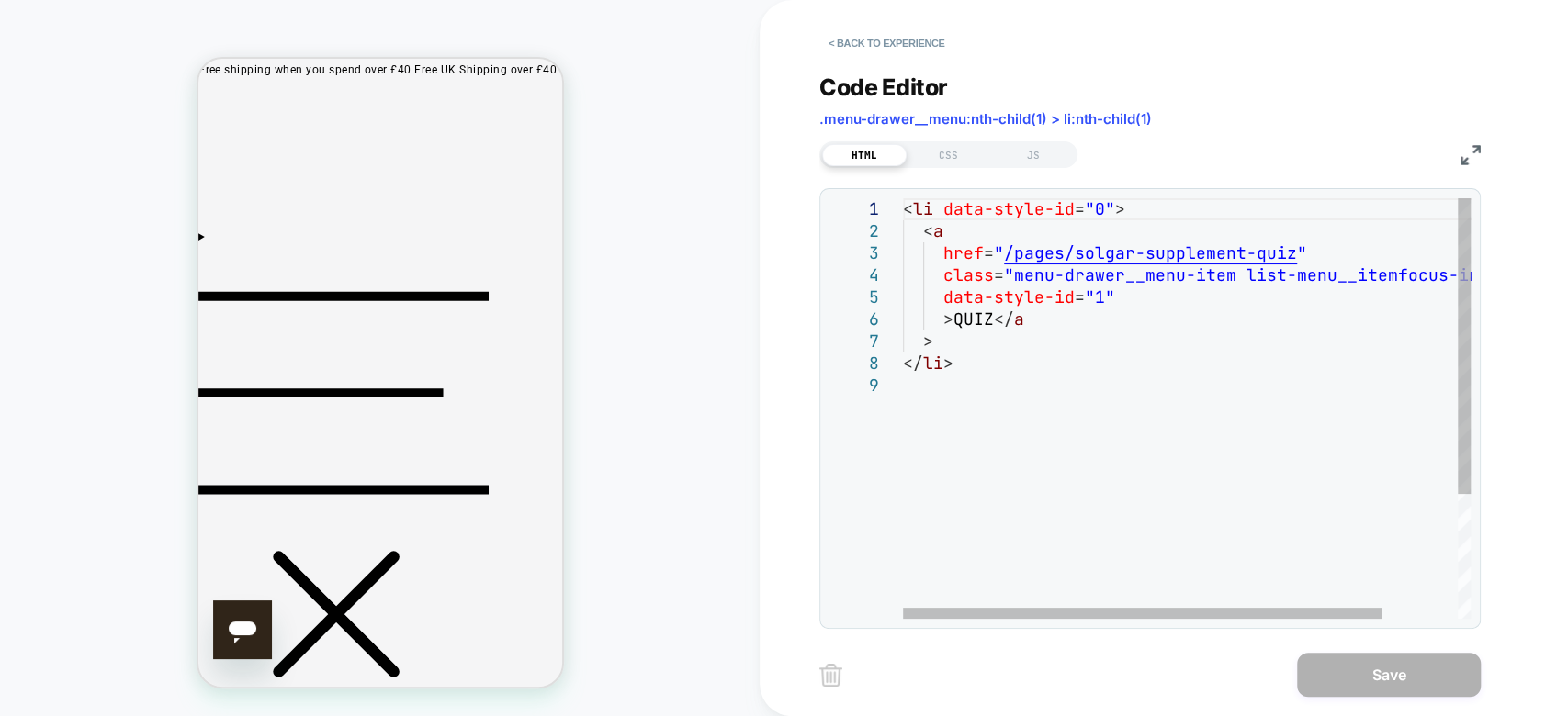
click at [969, 318] on div "href = " /pages/solgar-supplement-quiz " class = "menu-drawer__menu-item list-m…" at bounding box center [1232, 496] width 658 height 596
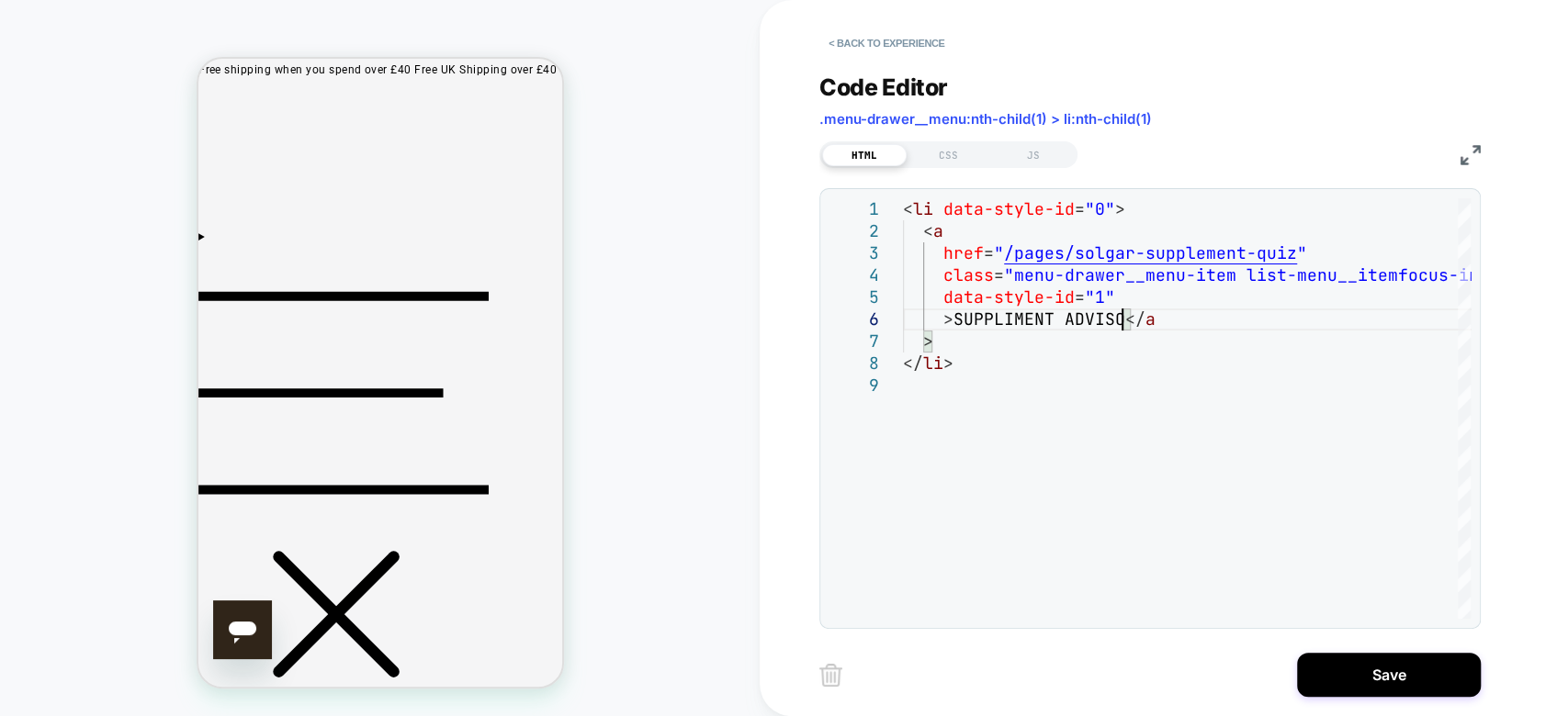
scroll to position [109, 228]
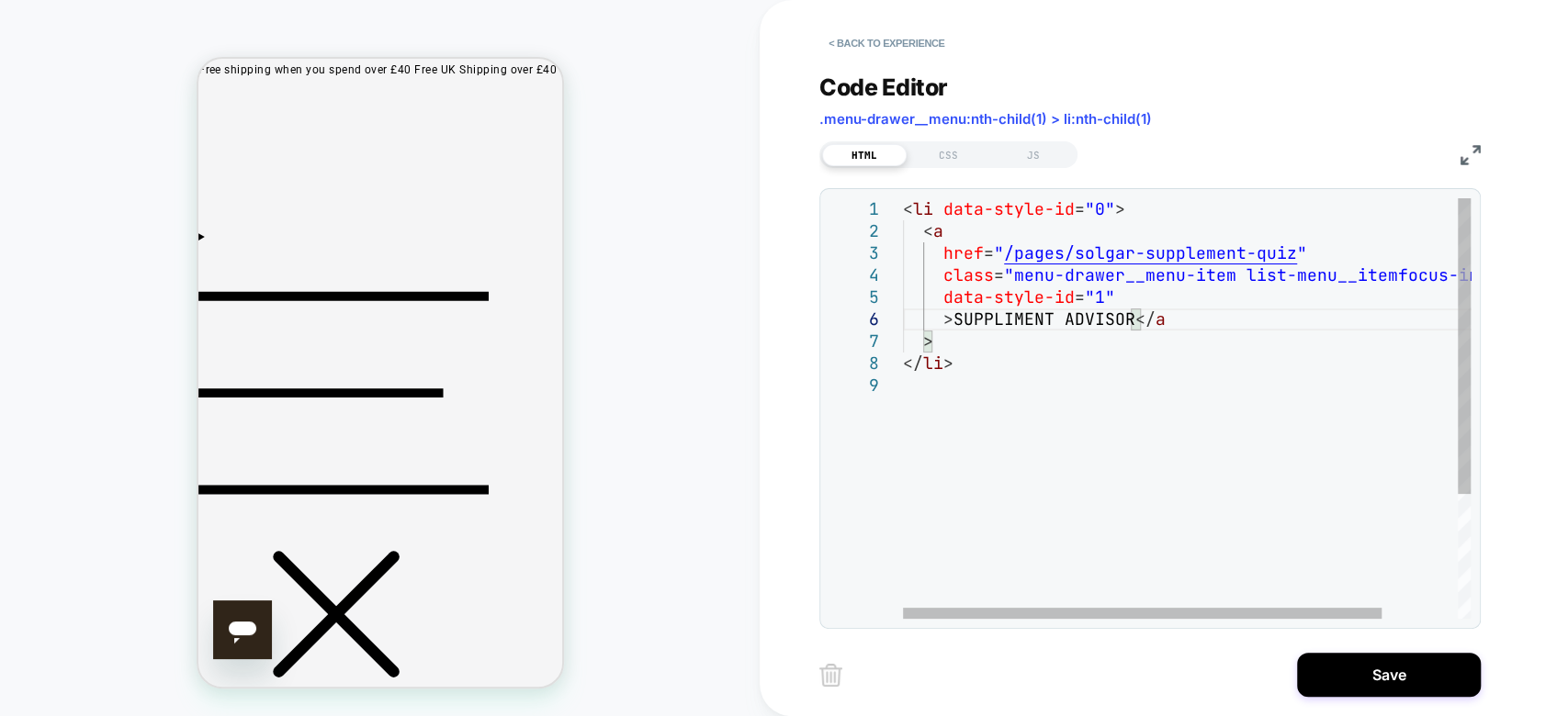
click at [1001, 321] on div "href = " /pages/solgar-supplement-quiz " class = "menu-drawer__menu-item list-m…" at bounding box center [1232, 496] width 658 height 596
click at [1055, 311] on div "href = " /pages/solgar-supplement-quiz " class = "menu-drawer__menu-item list-m…" at bounding box center [1232, 496] width 658 height 596
click at [995, 322] on div "href = " /pages/solgar-supplement-quiz " class = "menu-drawer__menu-item list-m…" at bounding box center [1232, 496] width 658 height 596
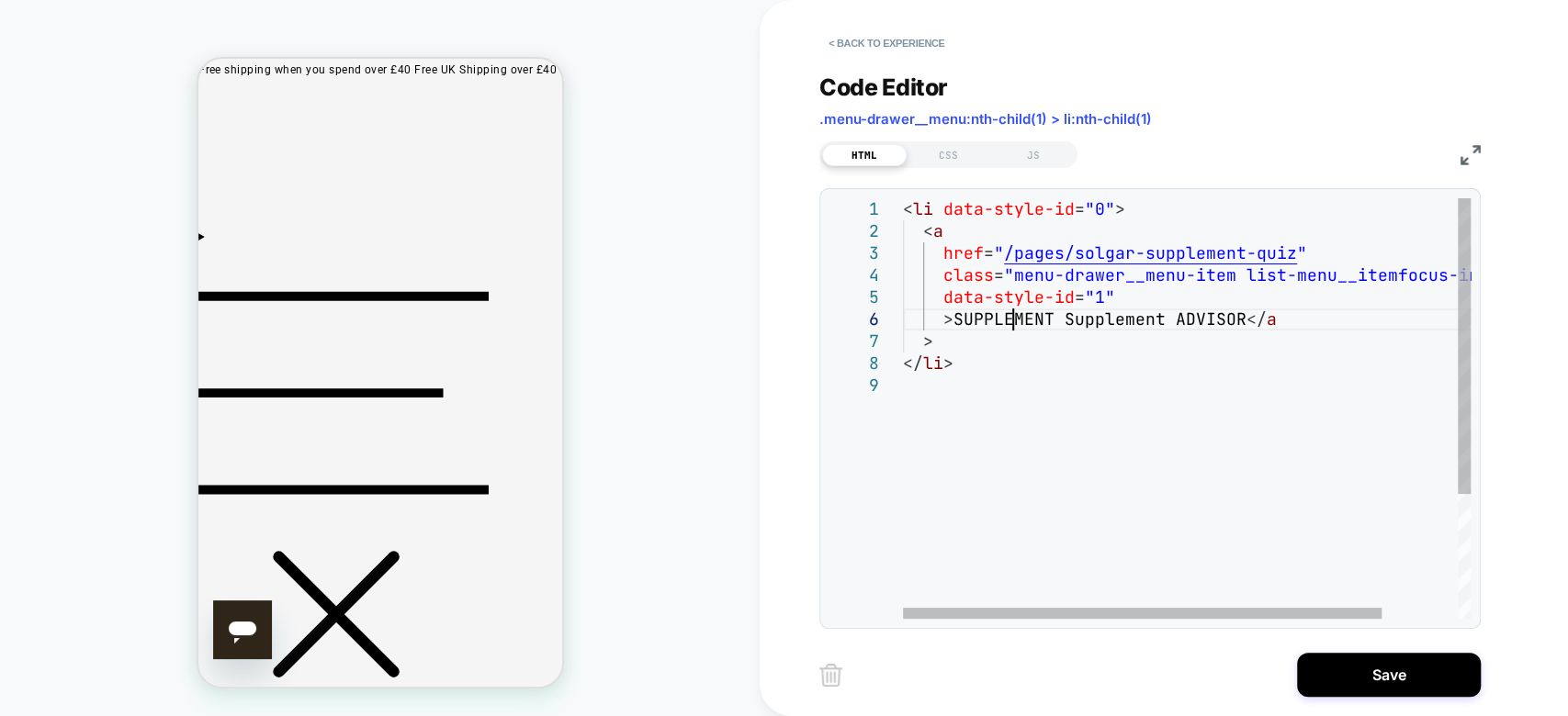
scroll to position [109, 107]
click at [1118, 321] on div "href = " /pages/solgar-supplement-quiz " class = "menu-drawer__menu-item list-m…" at bounding box center [1232, 496] width 658 height 596
click at [1184, 381] on div "href = " /pages/solgar-supplement-quiz " class = "menu-drawer__menu-item list-m…" at bounding box center [1232, 496] width 658 height 596
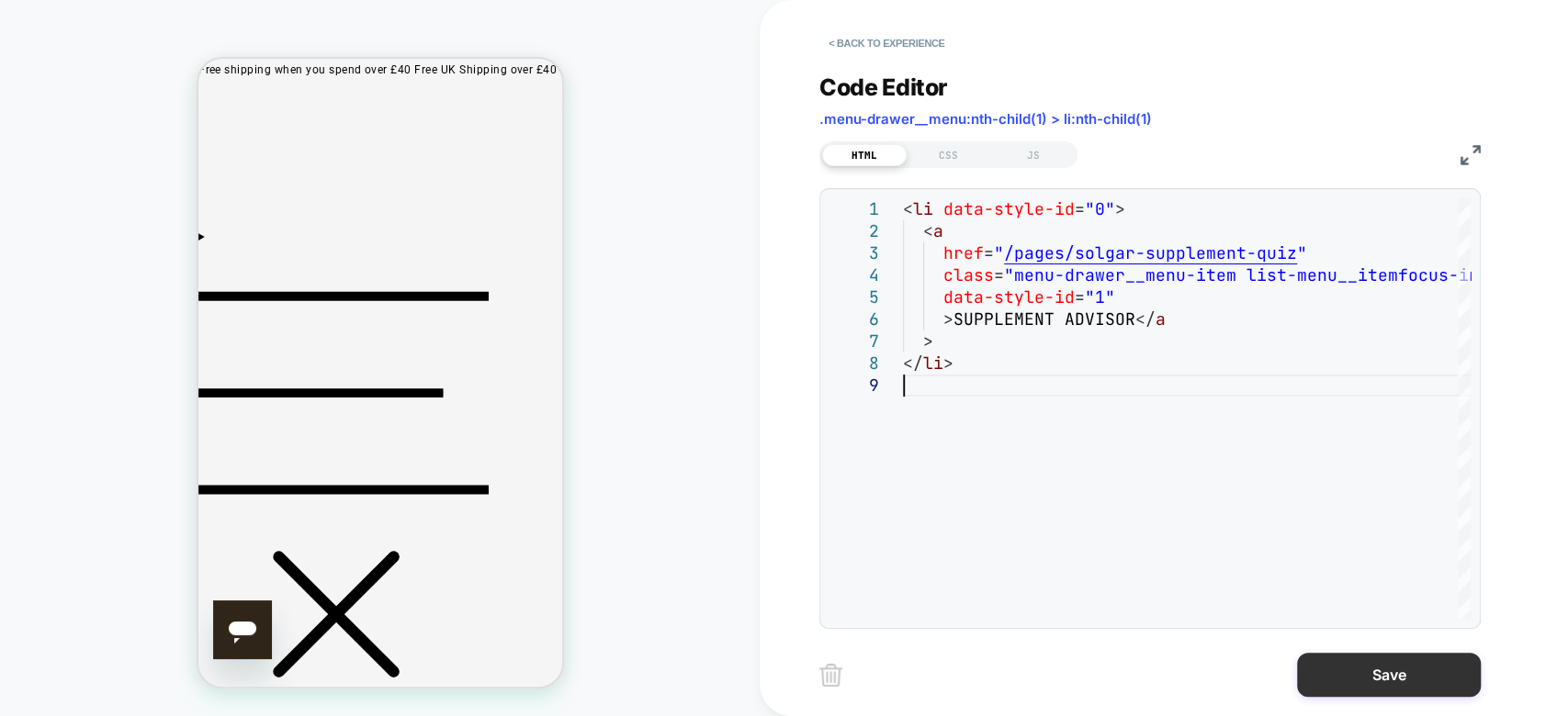
type textarea "**********"
click at [1437, 684] on button "Save" at bounding box center [1389, 674] width 184 height 44
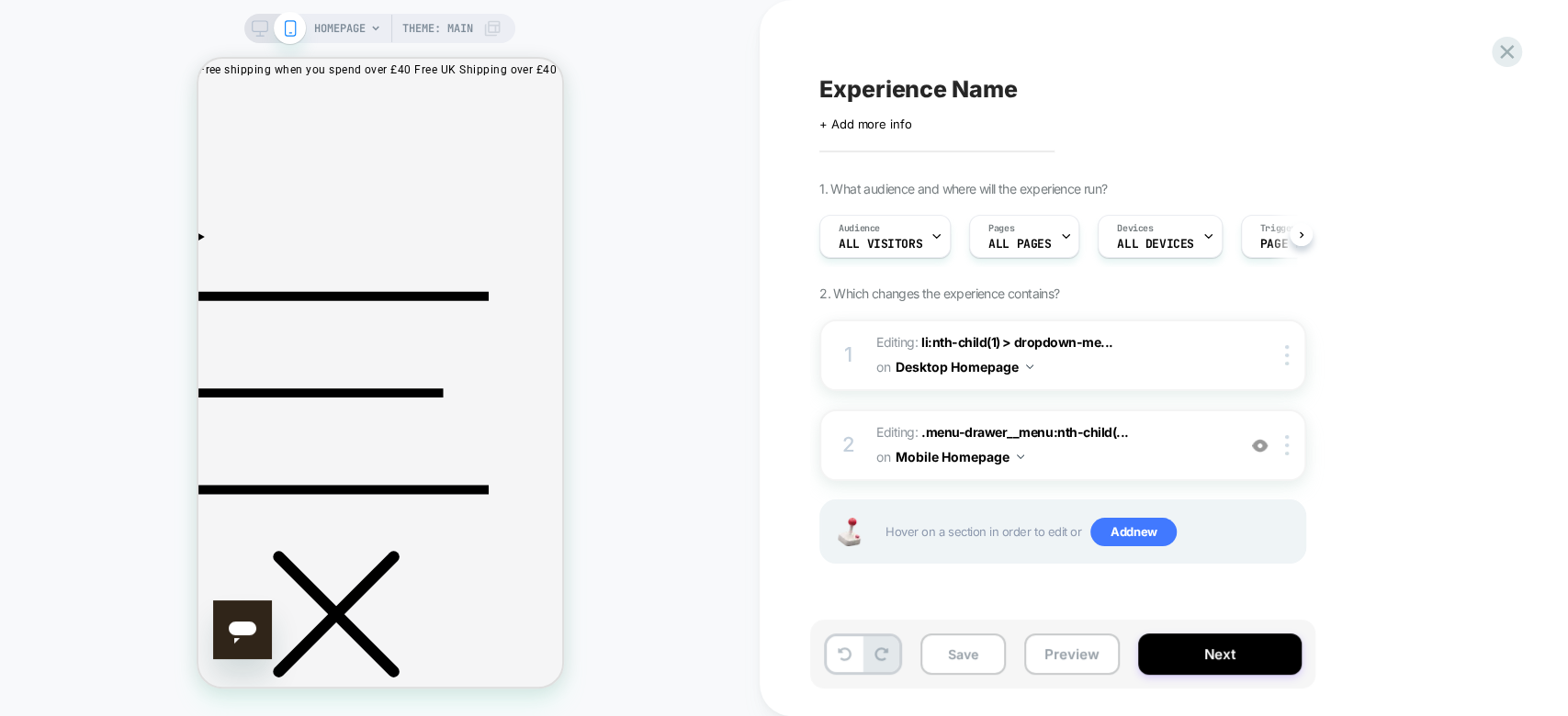
scroll to position [0, 0]
click at [227, 528] on span "Menu" at bounding box center [343, 607] width 290 height 158
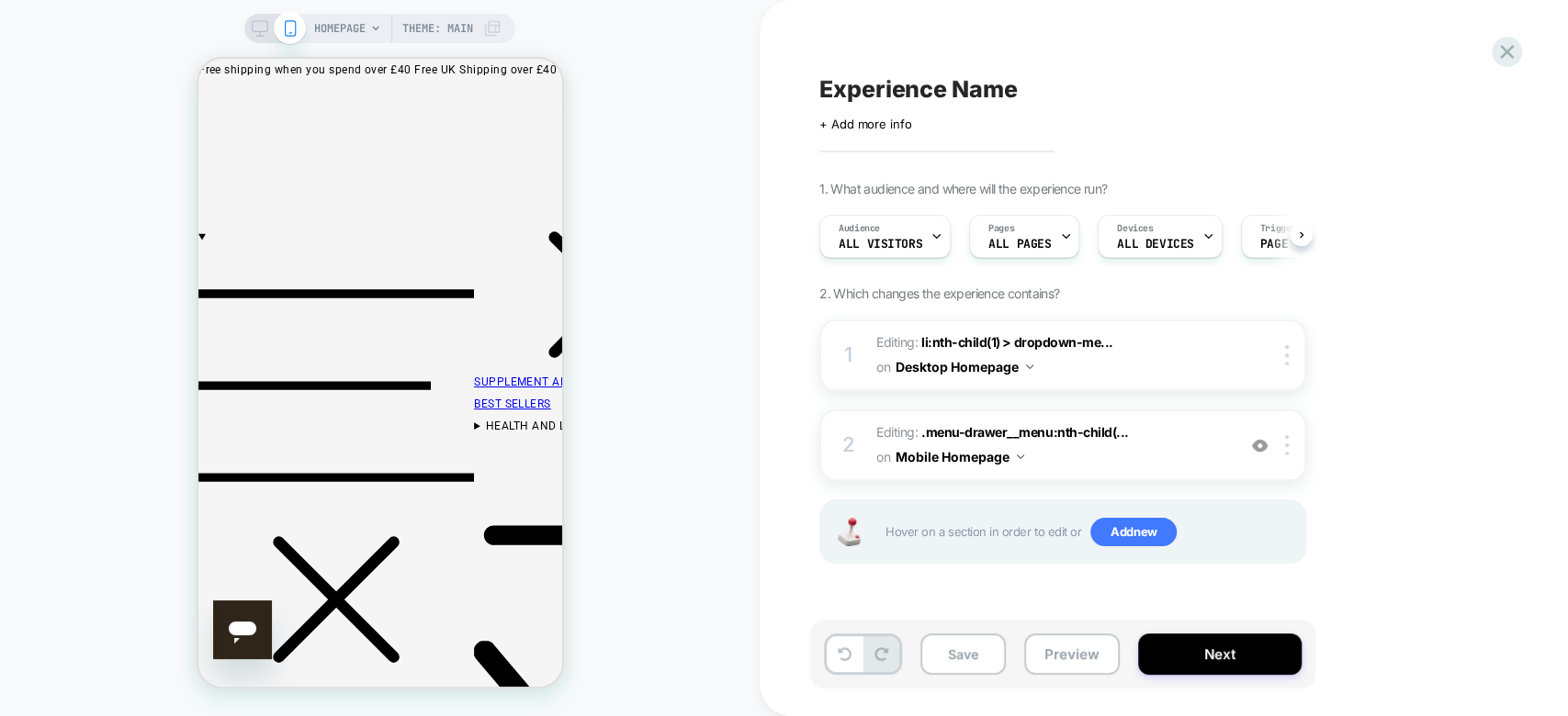
click at [257, 31] on rect at bounding box center [261, 26] width 16 height 10
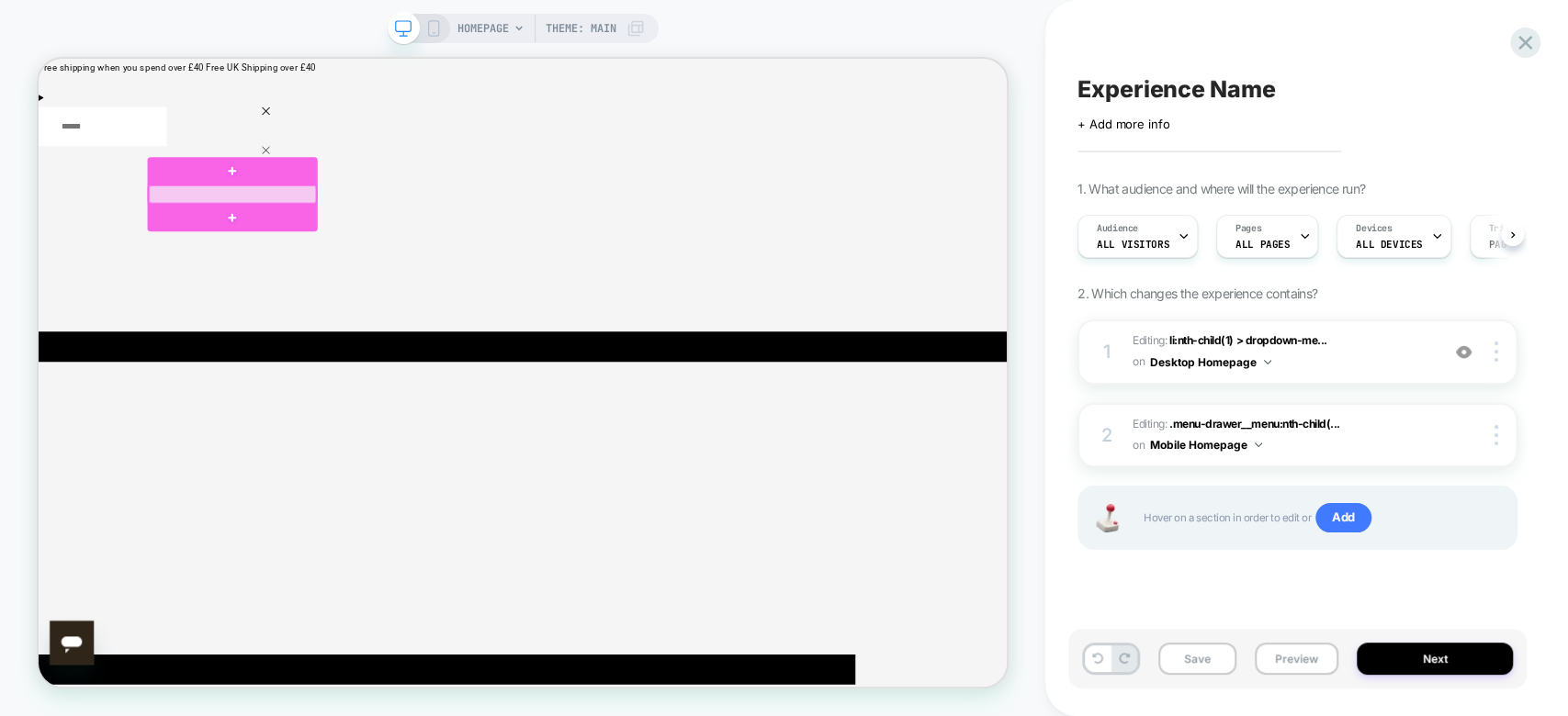
drag, startPoint x: 384, startPoint y: 227, endPoint x: 284, endPoint y: 238, distance: 100.6
click at [284, 238] on div at bounding box center [298, 239] width 224 height 24
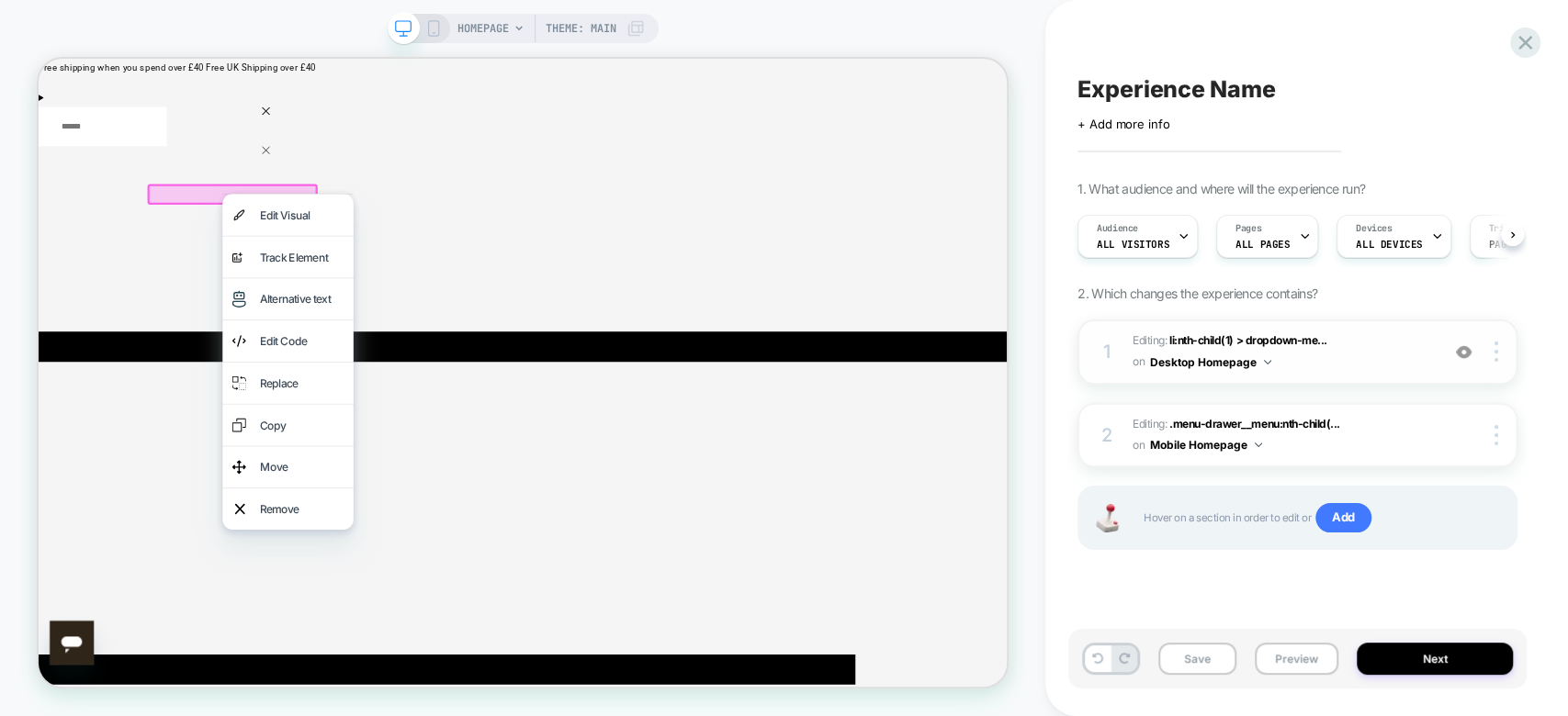
click at [1317, 353] on span "Editing : li:nth-child(1) > dropdown-me... li:nth-child(1) > dropdown-menu .lab…" at bounding box center [1282, 352] width 298 height 43
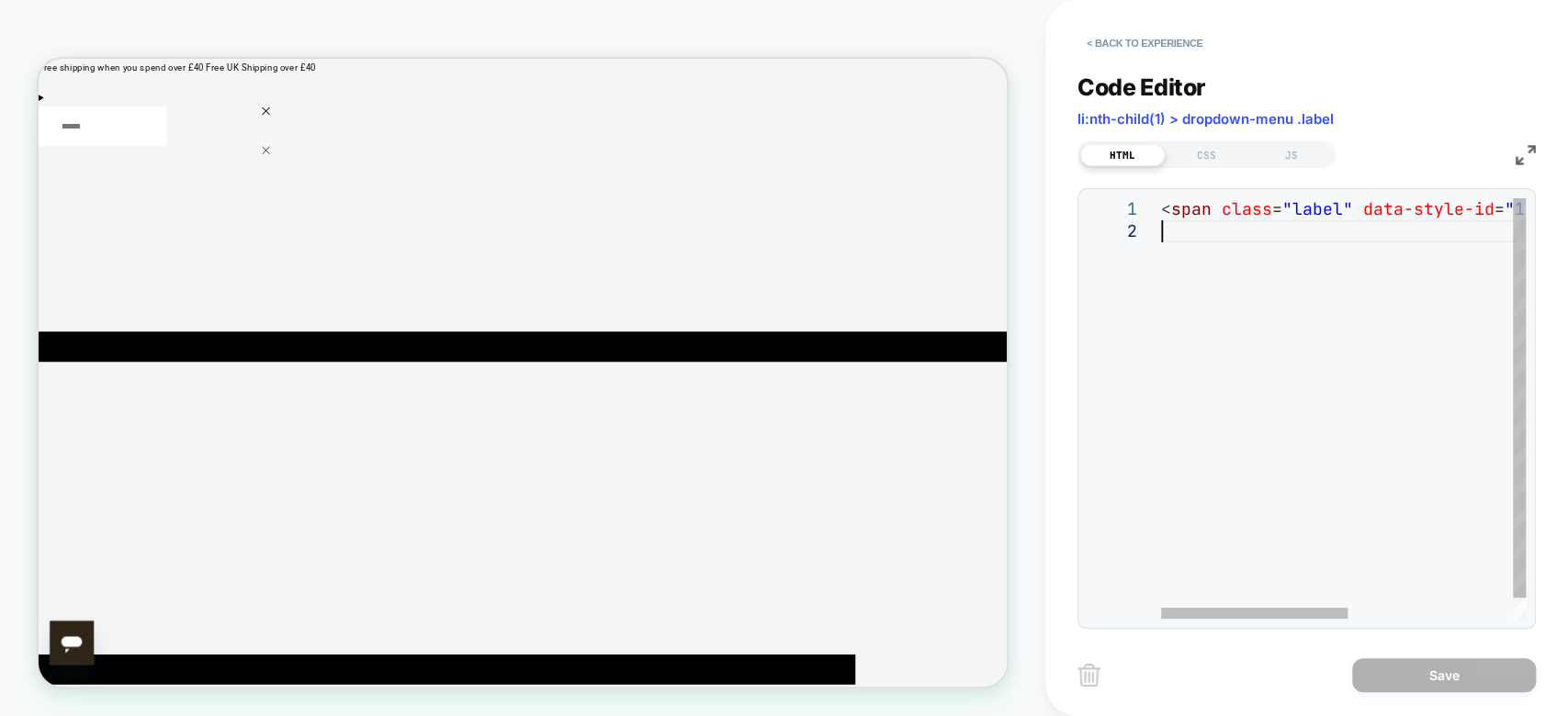
click at [1352, 228] on div "< span class = "label" data-style-id = "1" > Supplement Advisore </ span >" at bounding box center [1505, 419] width 687 height 443
click at [1354, 209] on div "< span class = "label" data-style-id = "1" > Supplement Advisore </ span >" at bounding box center [1505, 419] width 687 height 443
type textarea "**********"
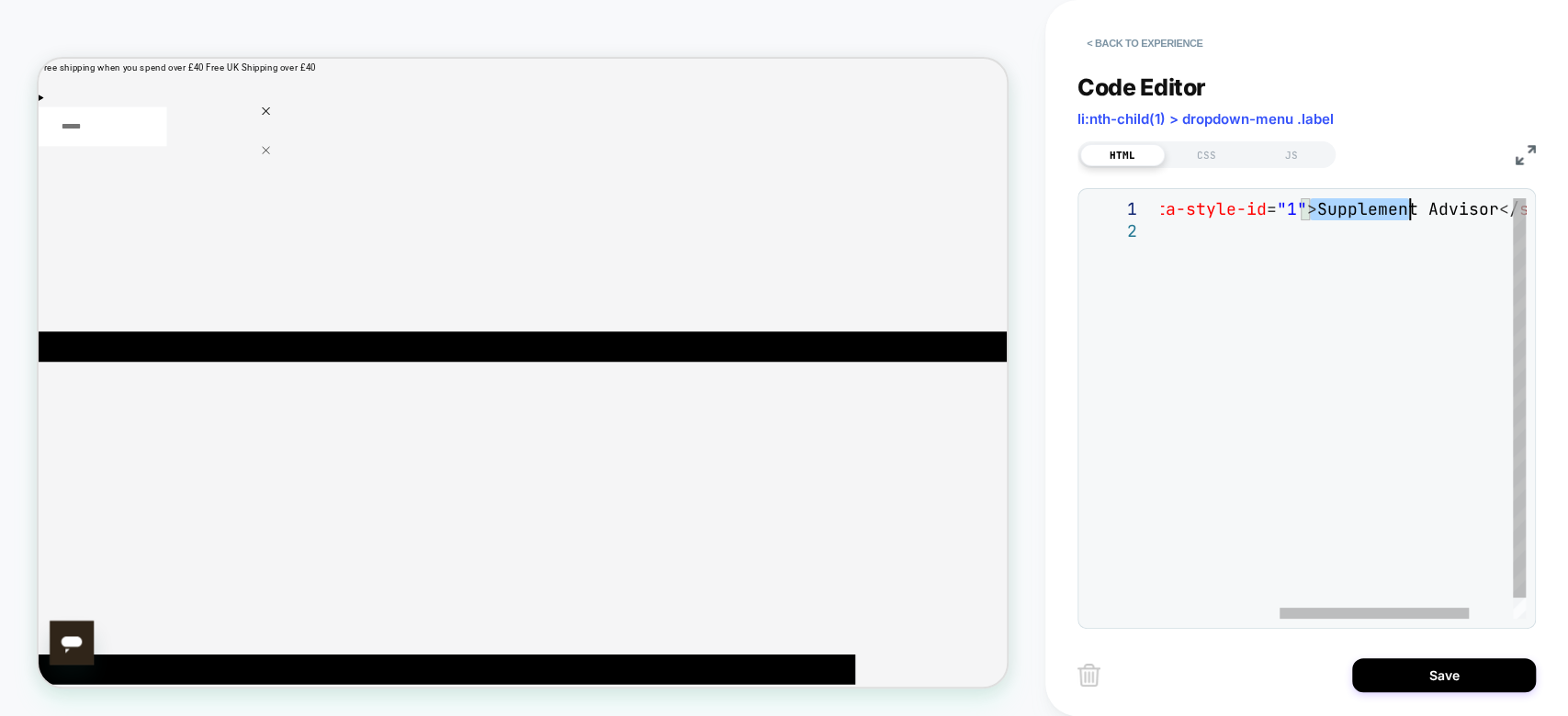
drag, startPoint x: 1314, startPoint y: 207, endPoint x: 1411, endPoint y: 205, distance: 97.0
click at [1411, 205] on div "< span class = "label" data-style-id = "1" > Supplement Advisor </ span >" at bounding box center [1272, 419] width 677 height 443
drag, startPoint x: 1486, startPoint y: 207, endPoint x: 1308, endPoint y: 208, distance: 178.0
click at [1308, 208] on div "< span class = "label" data-style-id = "1" > Supplement Advisor </ span >" at bounding box center [1272, 419] width 677 height 443
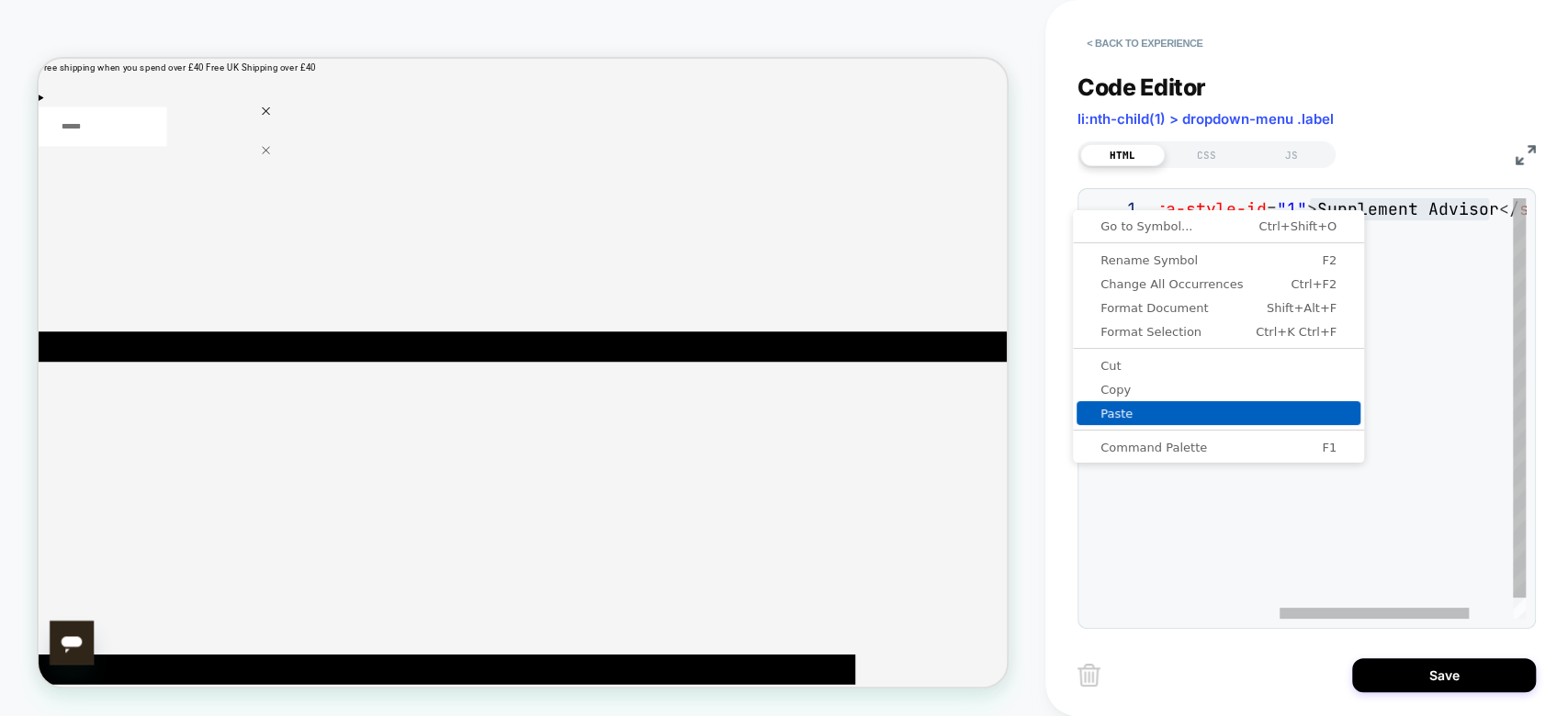
click at [1212, 406] on link "Paste" at bounding box center [1219, 412] width 284 height 24
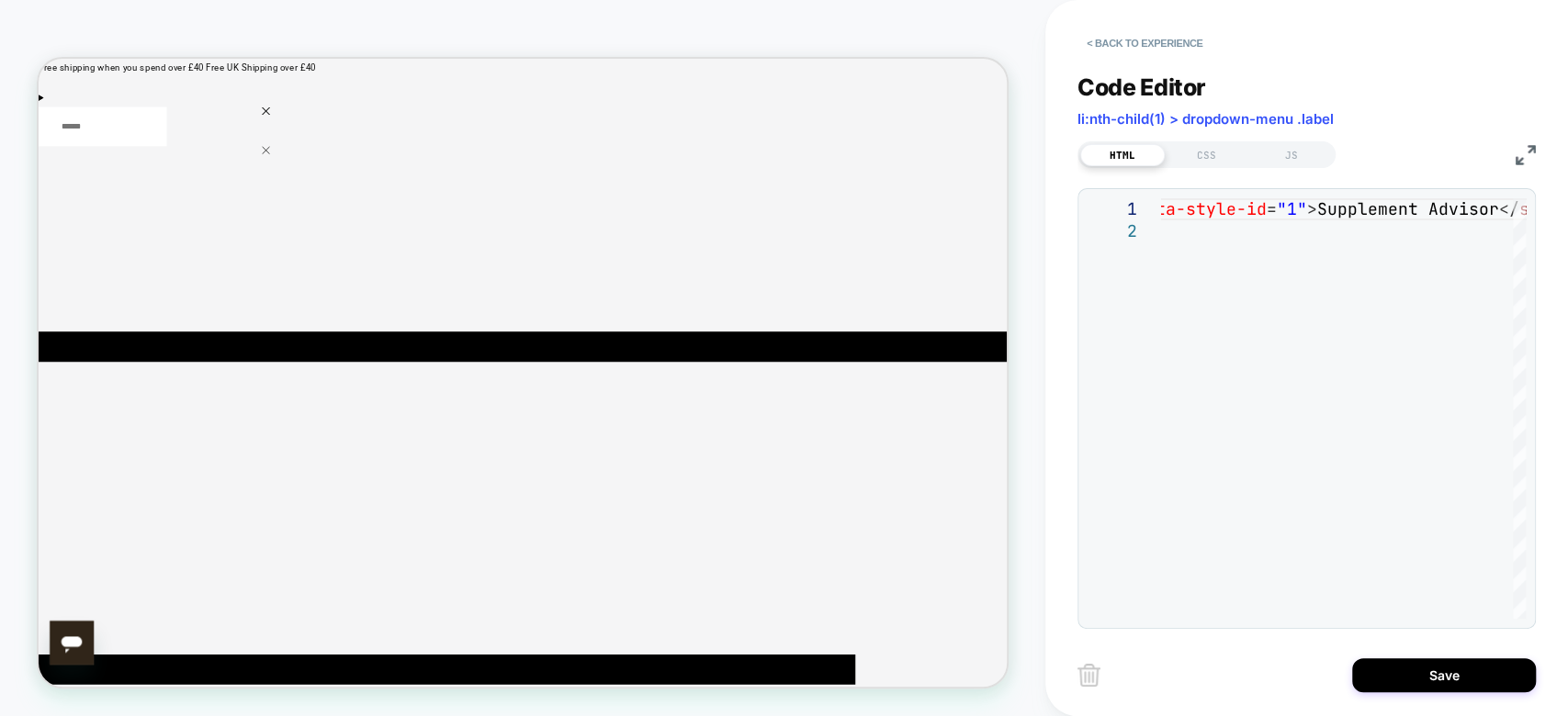
click at [1419, 693] on div "Save" at bounding box center [1306, 674] width 458 height 46
click at [1419, 685] on button "Save" at bounding box center [1443, 675] width 184 height 34
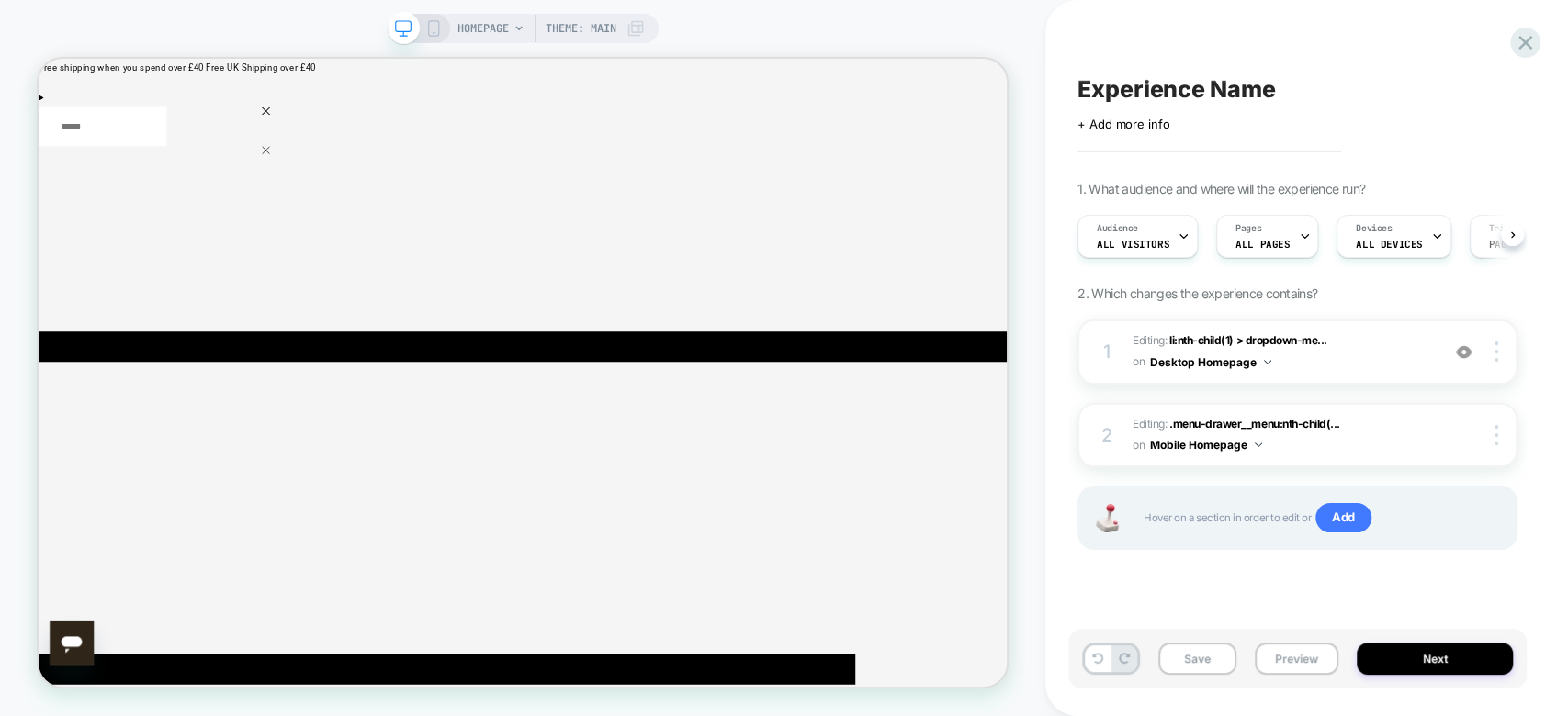
click at [871, 33] on div "HOMEPAGE Theme: MAIN" at bounding box center [523, 358] width 1045 height 679
click at [1205, 72] on div "Experience Name Click to edit experience details + Add more info 1. What audien…" at bounding box center [1297, 358] width 458 height 679
click at [1206, 88] on span "Experience Name" at bounding box center [1176, 89] width 198 height 27
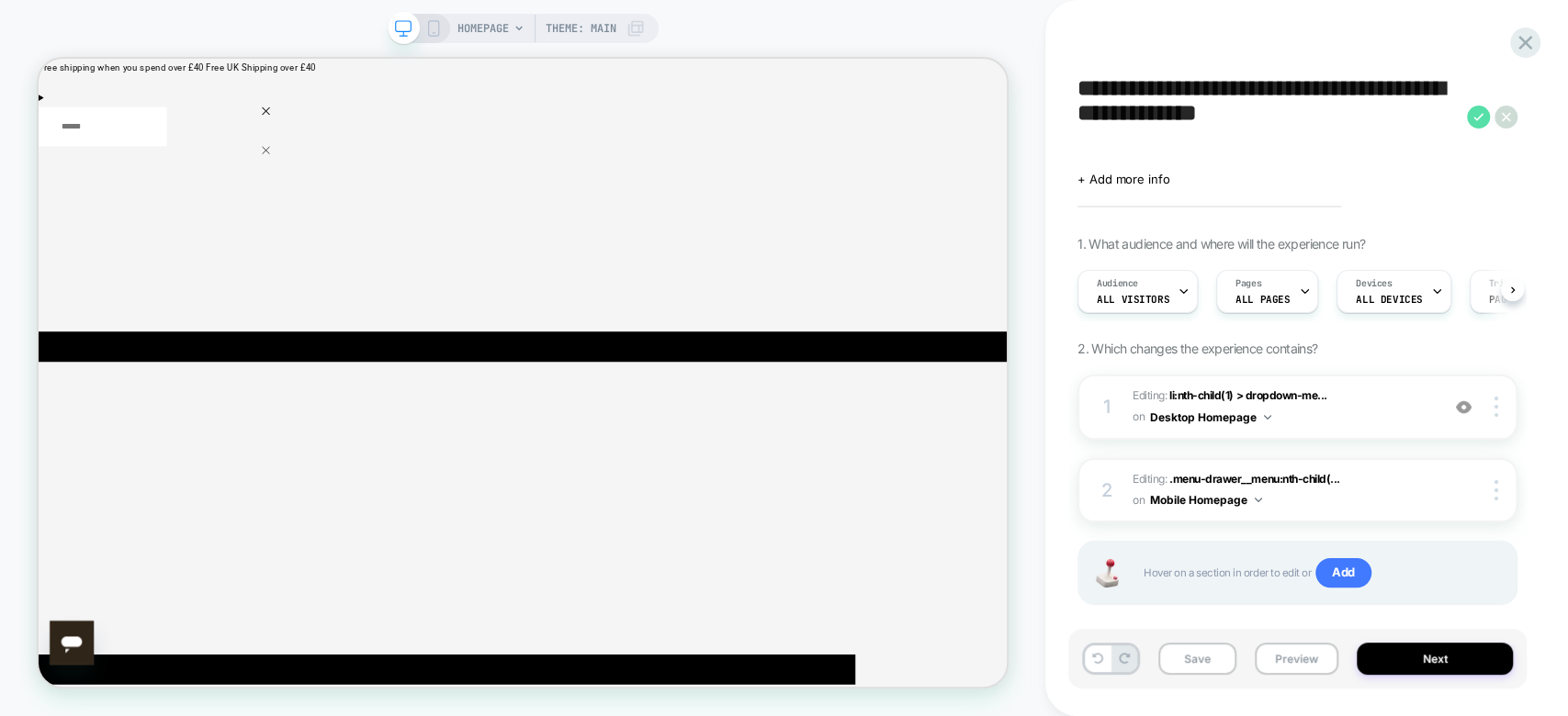
type textarea "**********"
click at [1487, 125] on icon at bounding box center [1478, 118] width 23 height 23
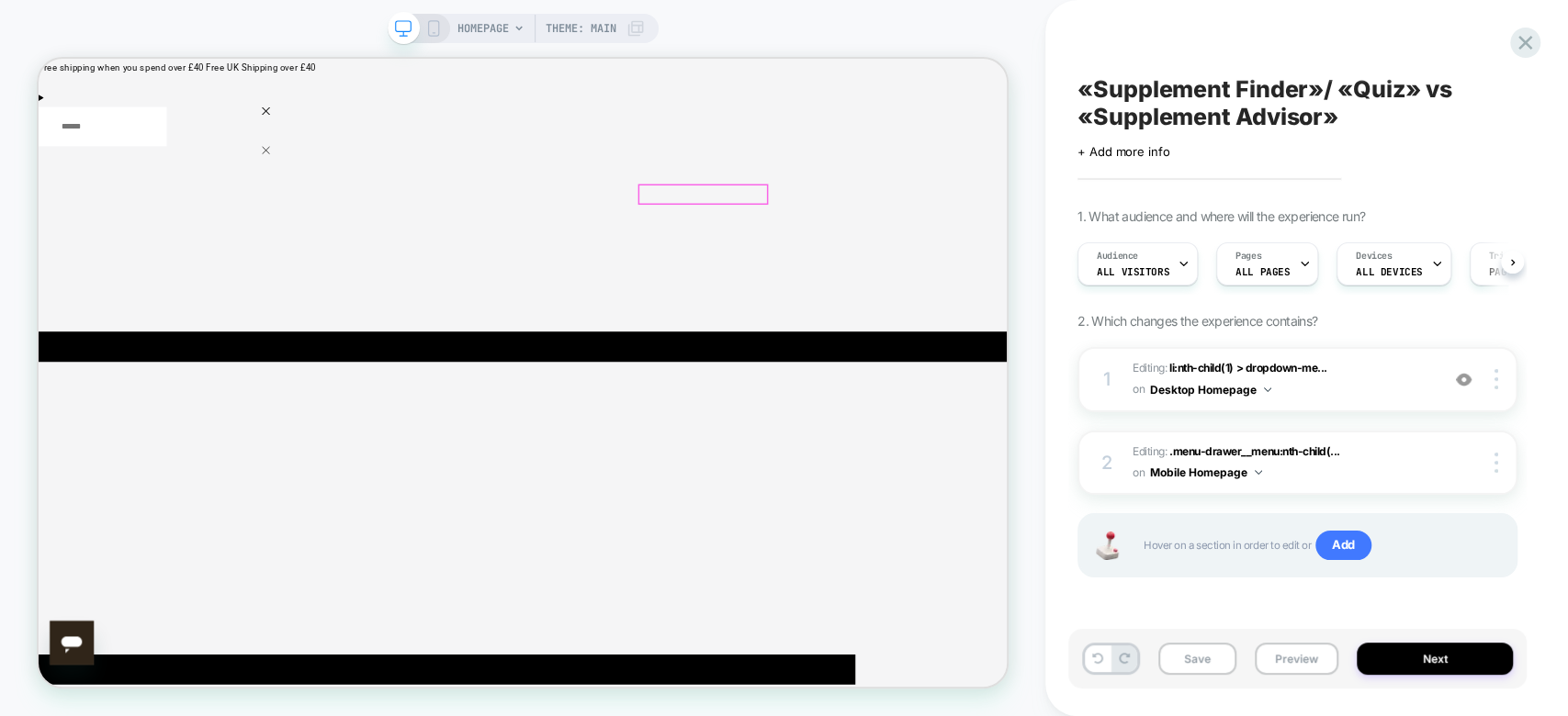
click at [924, 238] on div at bounding box center [926, 239] width 171 height 24
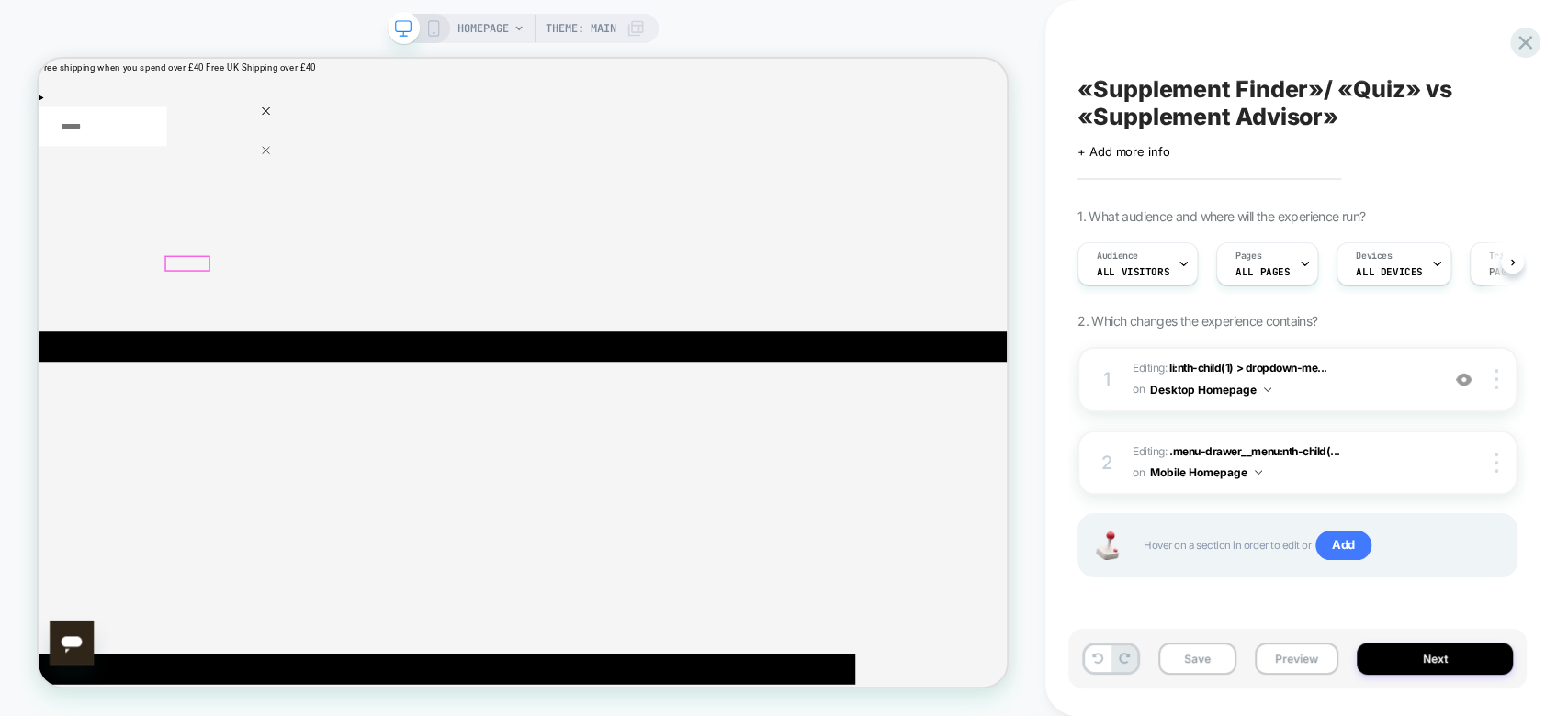
click at [1185, 270] on div "Audience All Visitors" at bounding box center [1138, 264] width 121 height 43
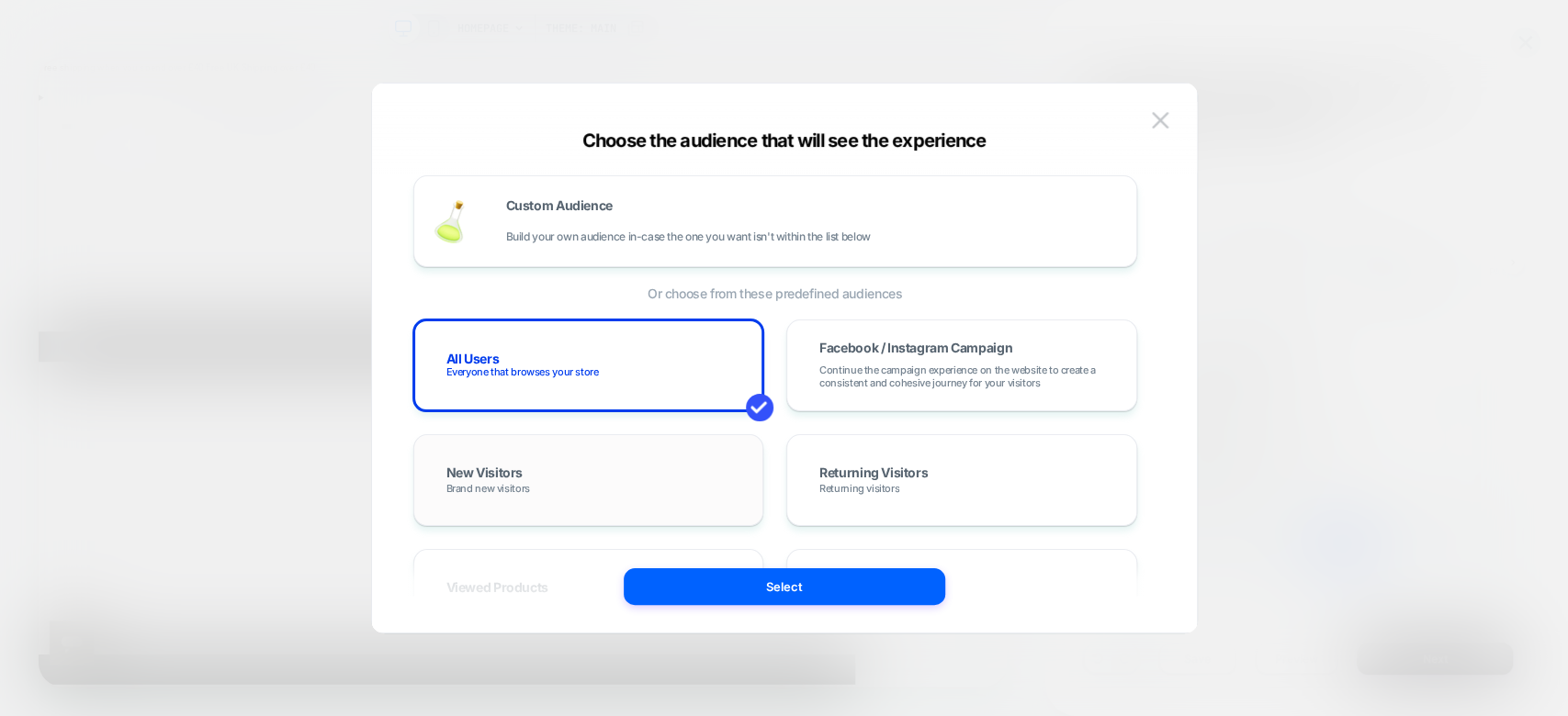
click at [645, 470] on div "New Visitors Brand new visitors" at bounding box center [589, 480] width 312 height 54
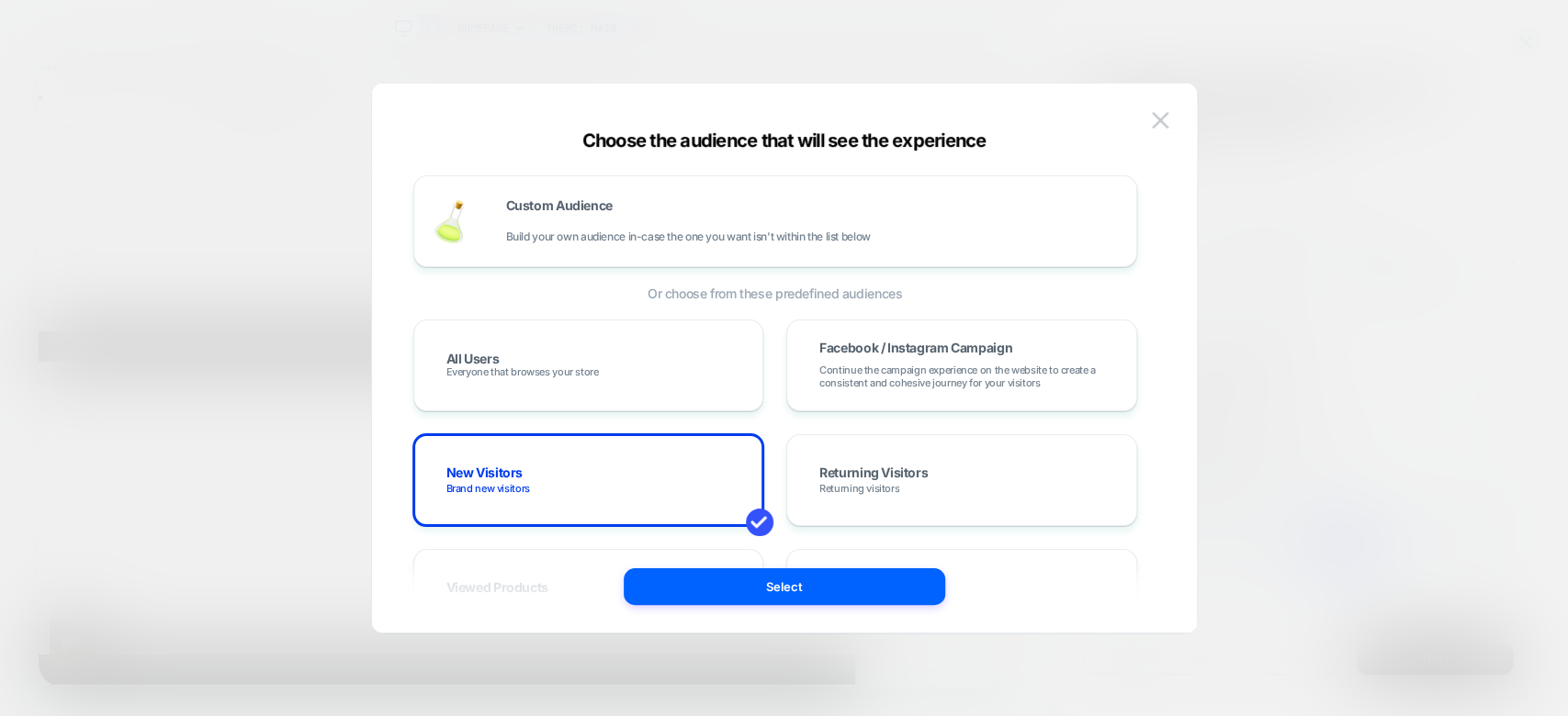
scroll to position [293, 0]
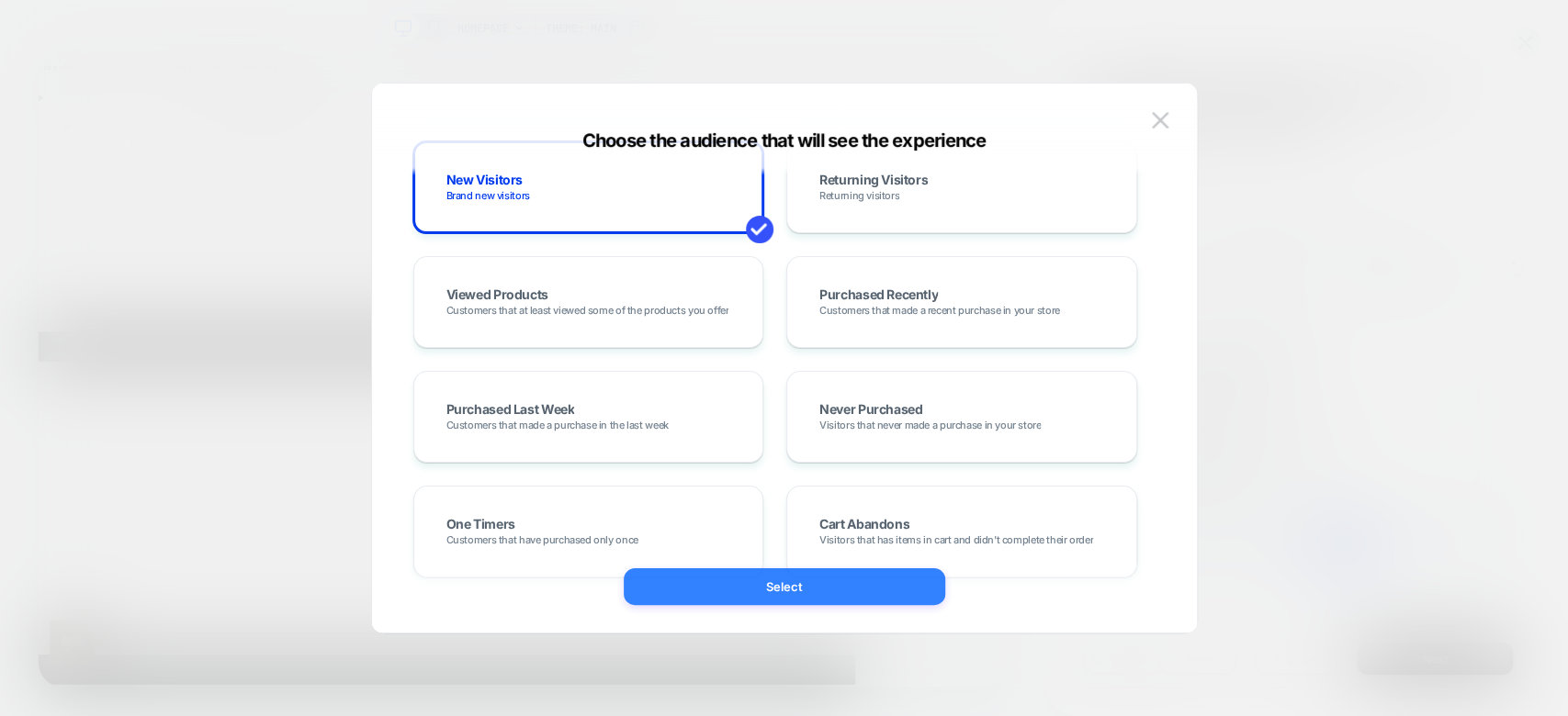
click at [830, 588] on button "Select" at bounding box center [784, 587] width 321 height 37
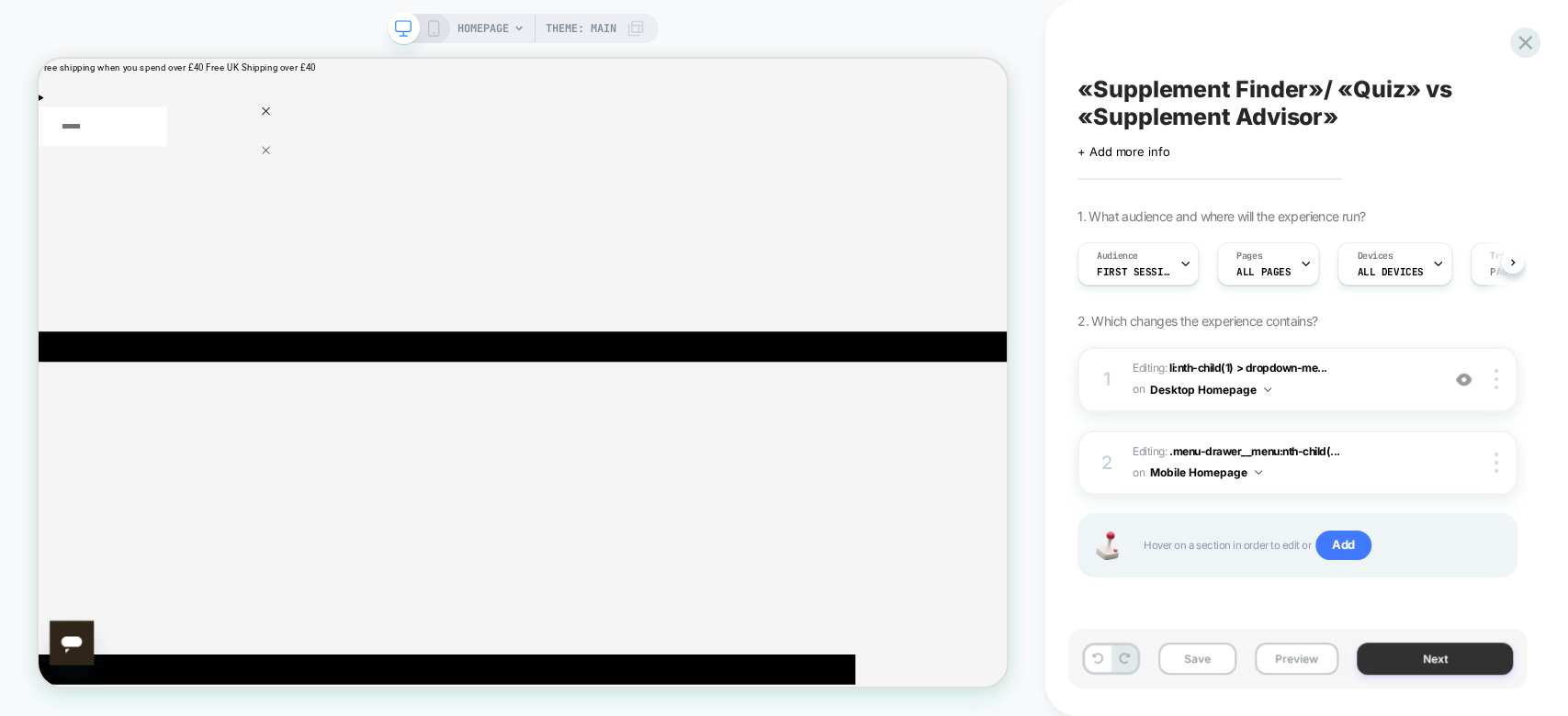
click at [1433, 662] on button "Next" at bounding box center [1435, 659] width 156 height 32
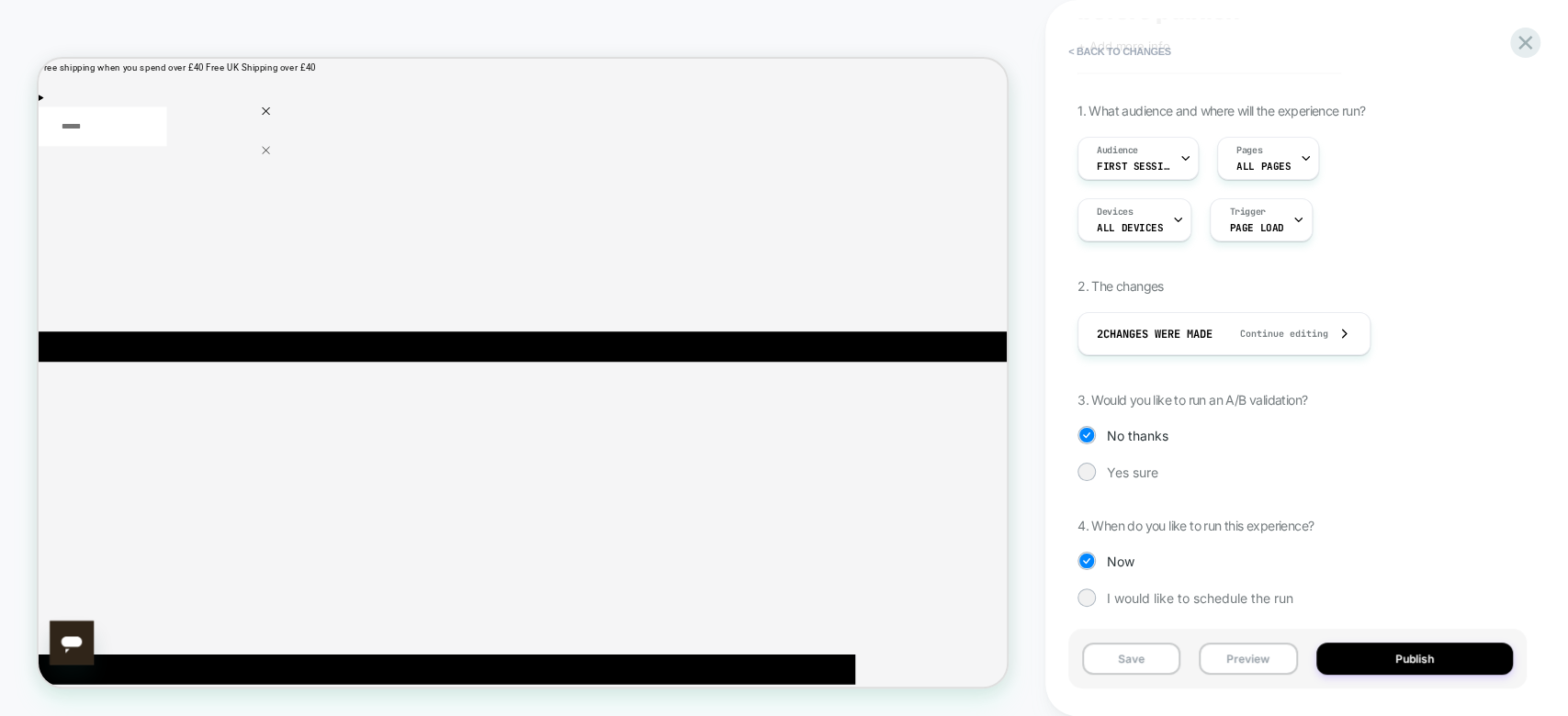
scroll to position [141, 0]
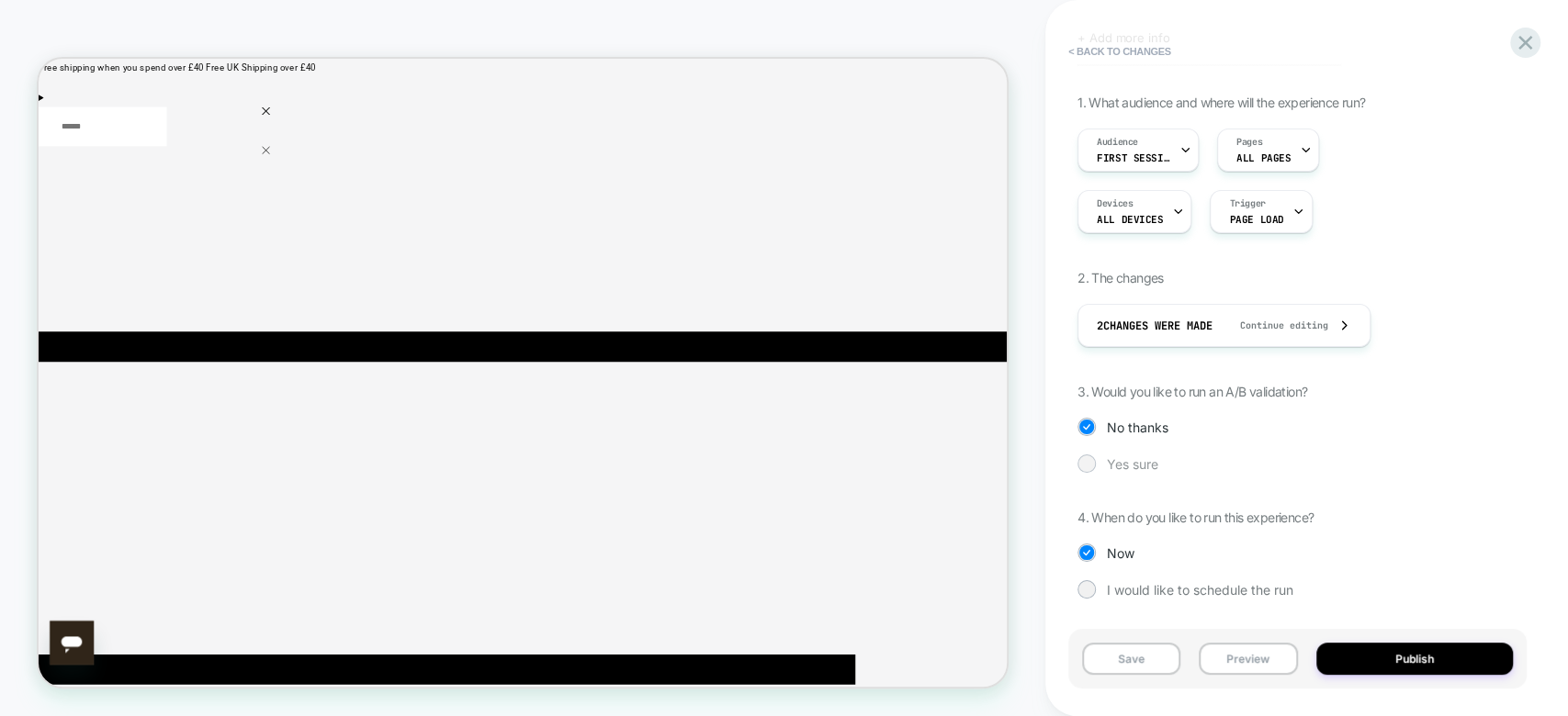
click at [1099, 459] on div "Yes sure" at bounding box center [1297, 463] width 440 height 18
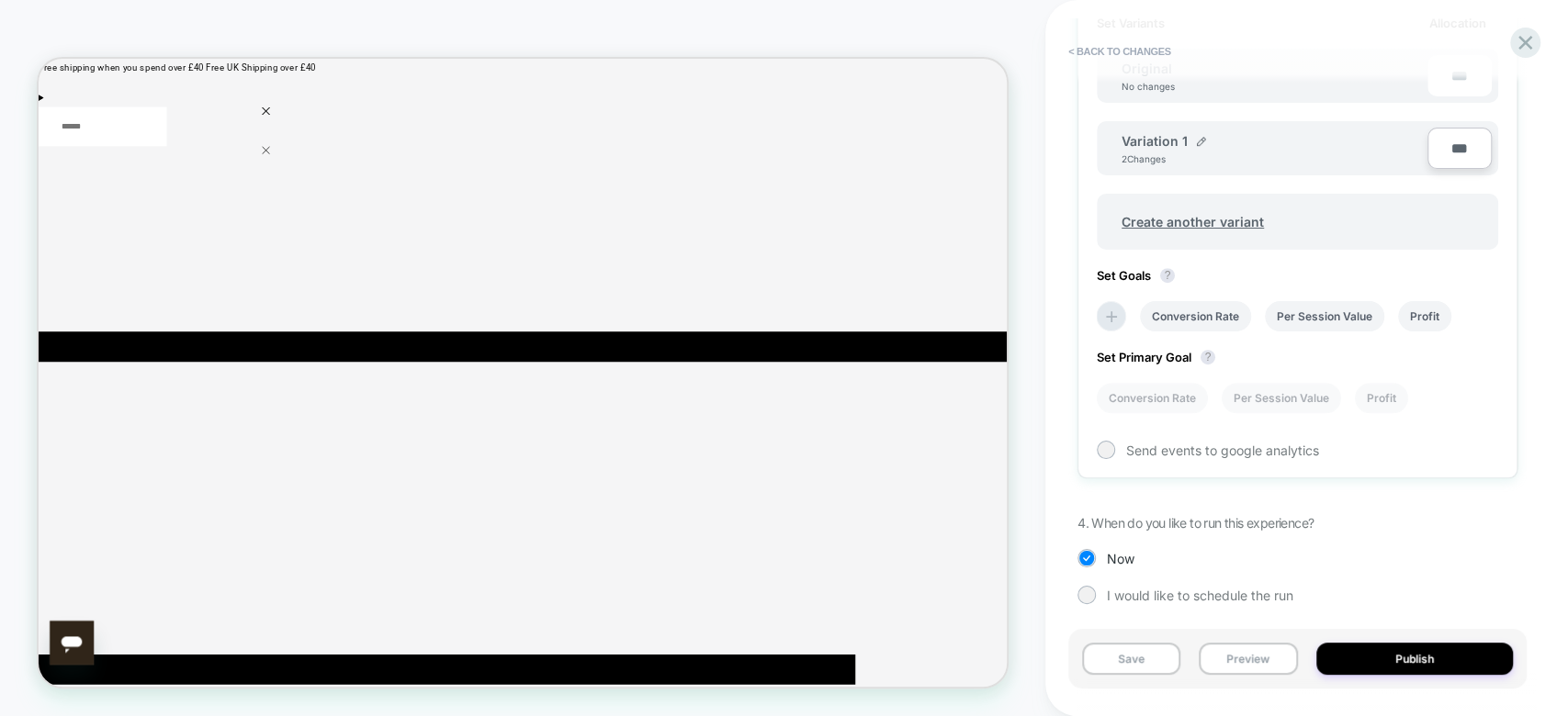
scroll to position [639, 0]
click at [1085, 591] on div at bounding box center [1086, 591] width 14 height 14
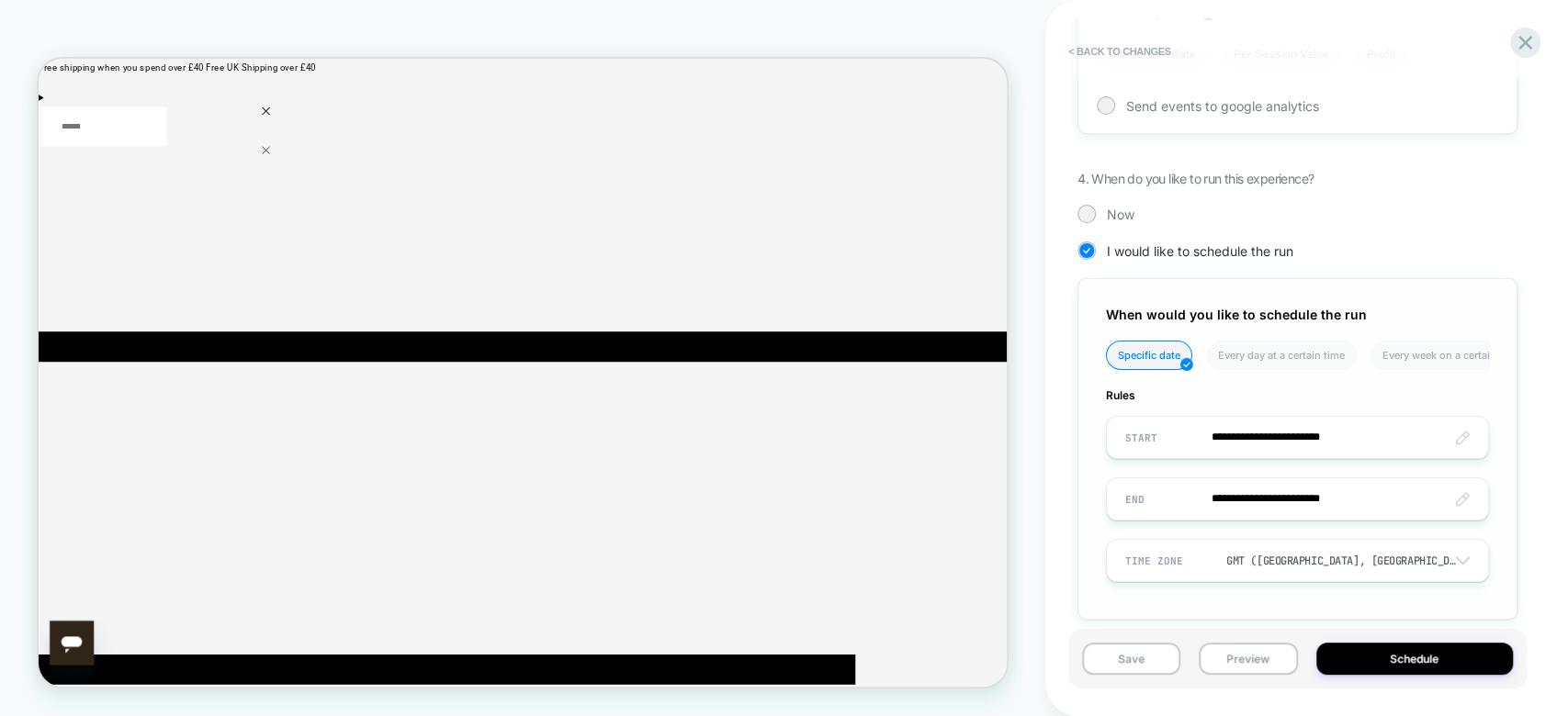
scroll to position [998, 0]
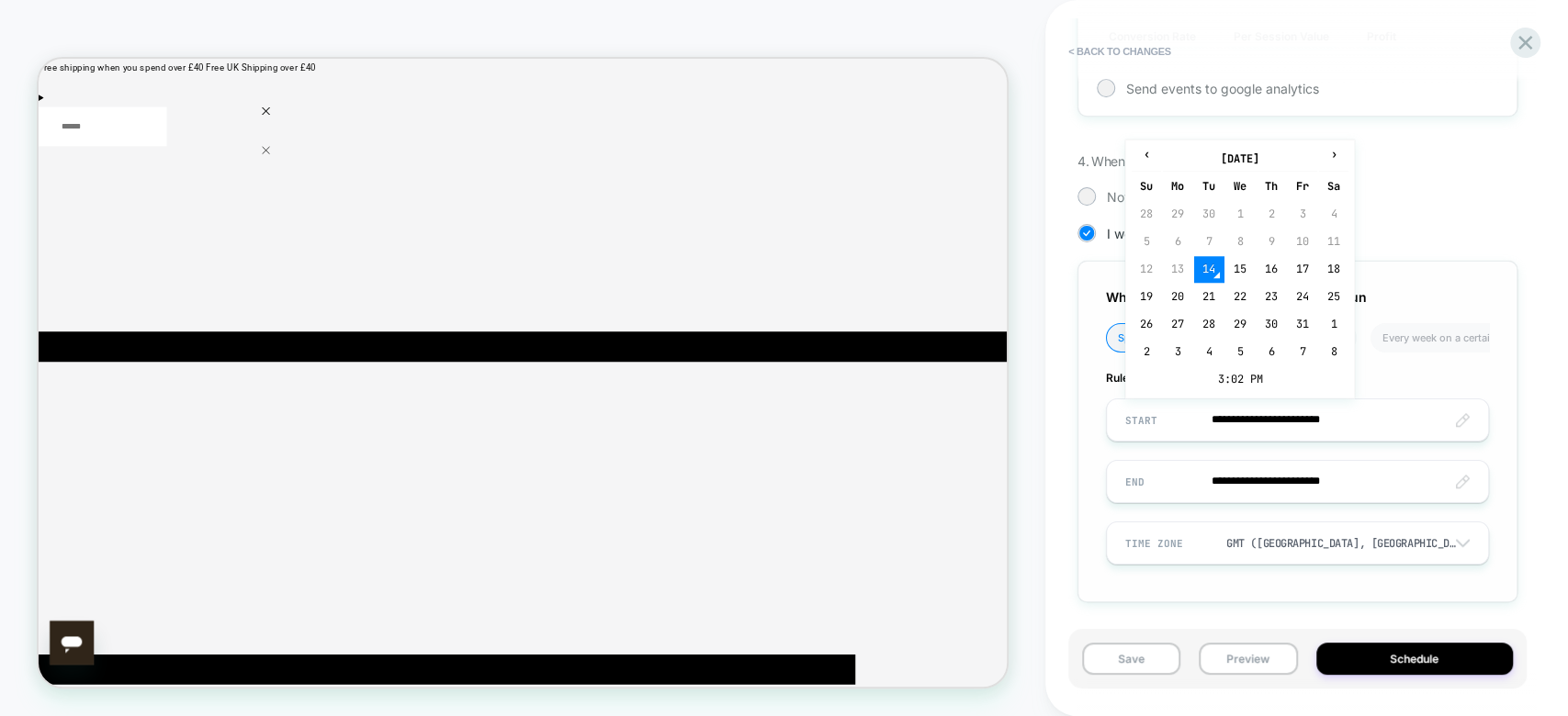
click at [1318, 429] on input "**********" at bounding box center [1297, 420] width 382 height 43
click at [1215, 291] on td "21" at bounding box center [1209, 297] width 29 height 25
type input "**********"
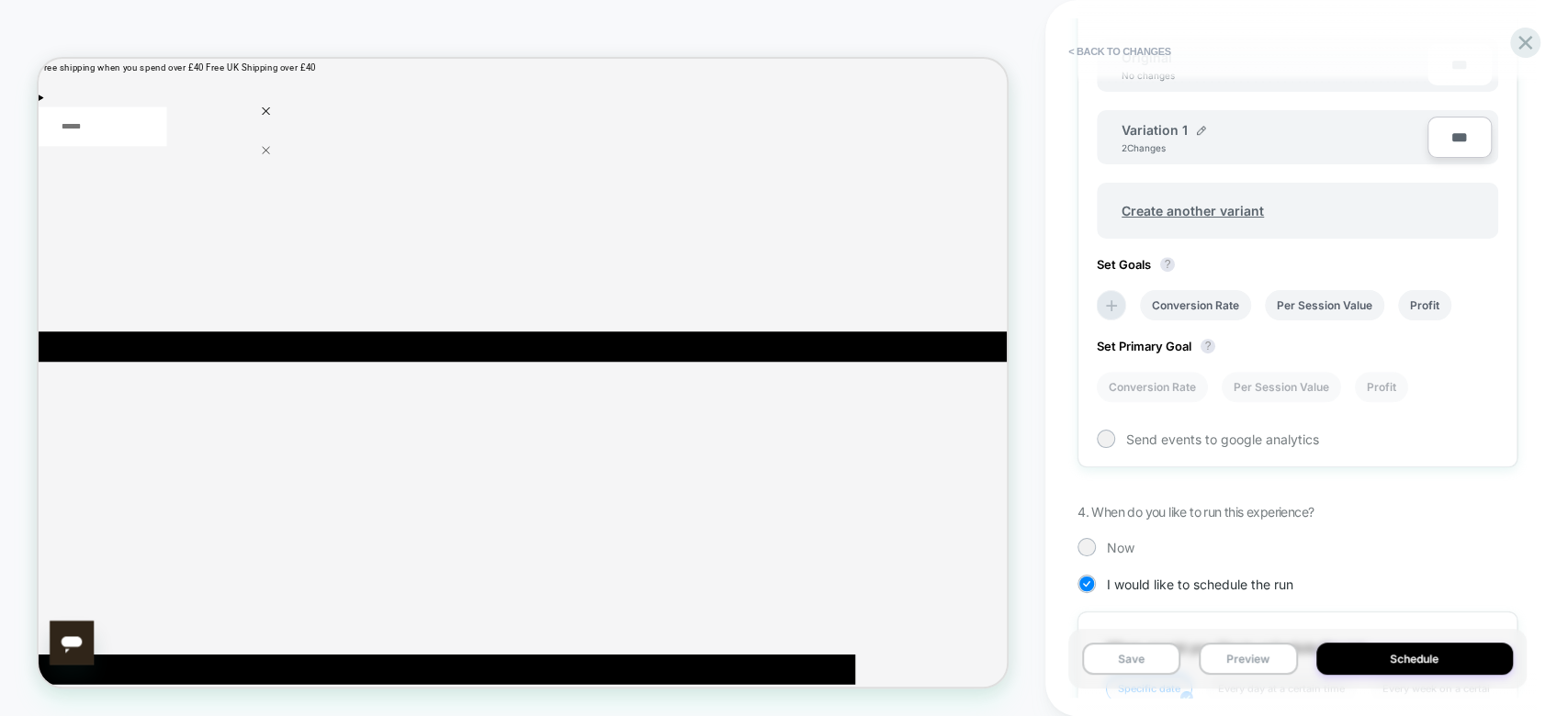
scroll to position [0, 3]
click at [1483, 304] on div "Conversion Rate Per Session Value Profit" at bounding box center [1288, 305] width 401 height 49
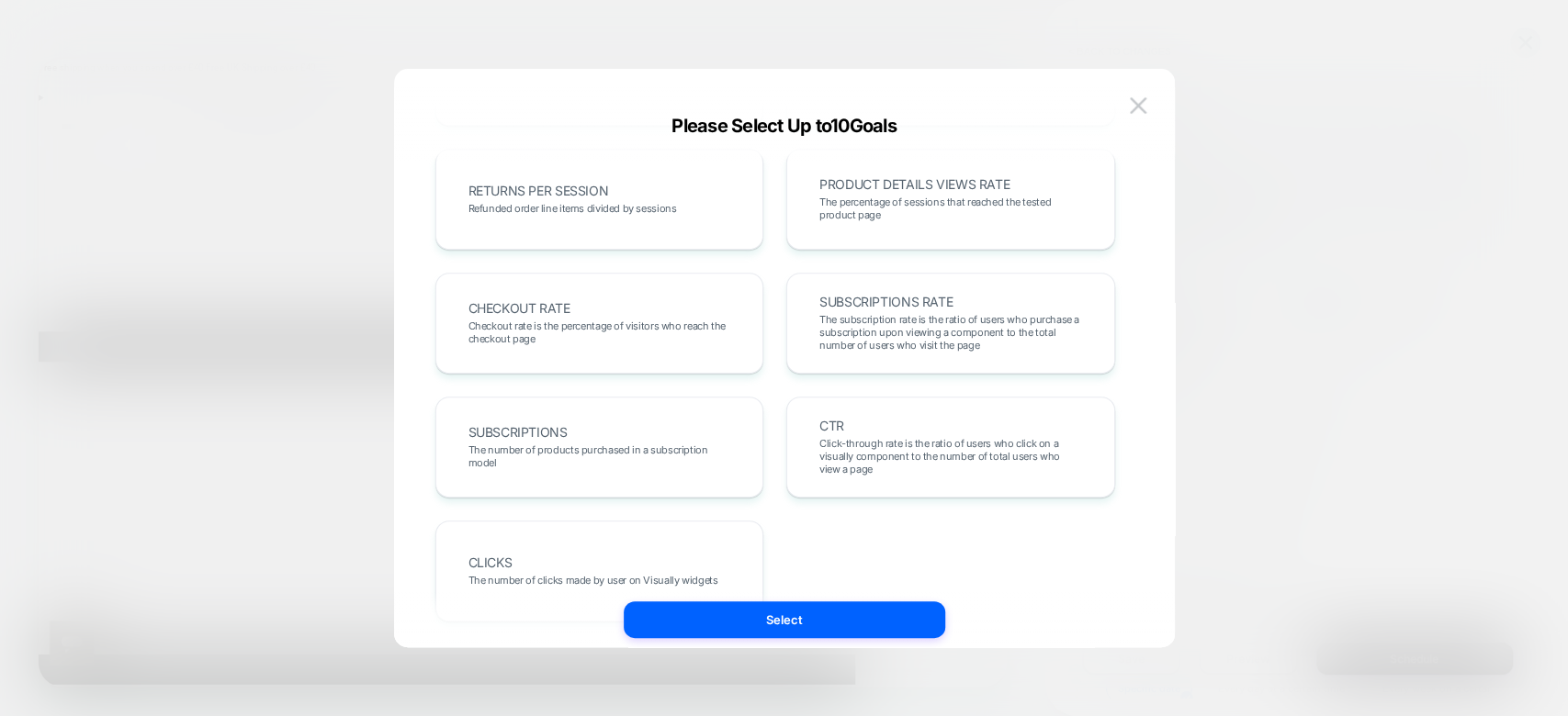
scroll to position [631, 0]
click at [1140, 105] on img at bounding box center [1138, 105] width 17 height 16
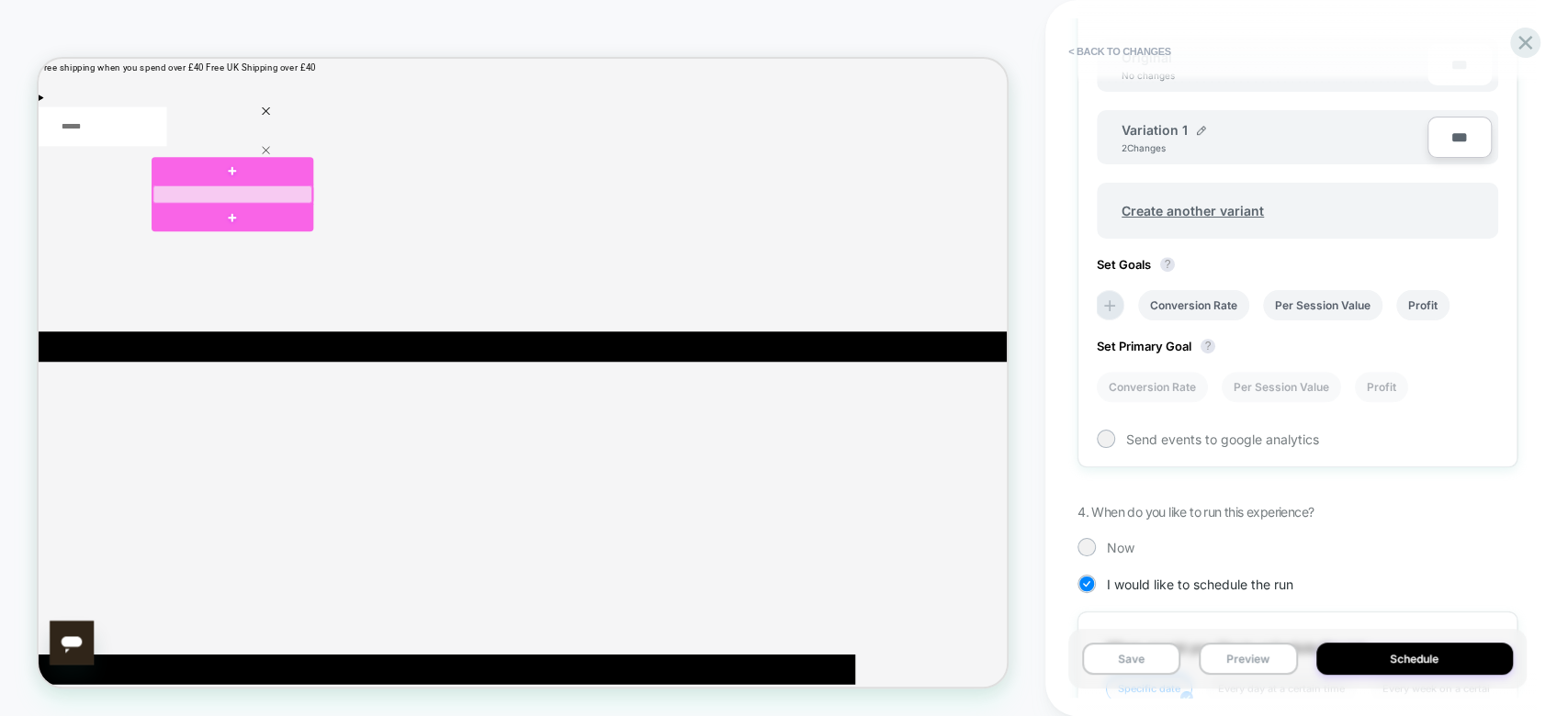
click at [319, 237] on div at bounding box center [297, 239] width 212 height 24
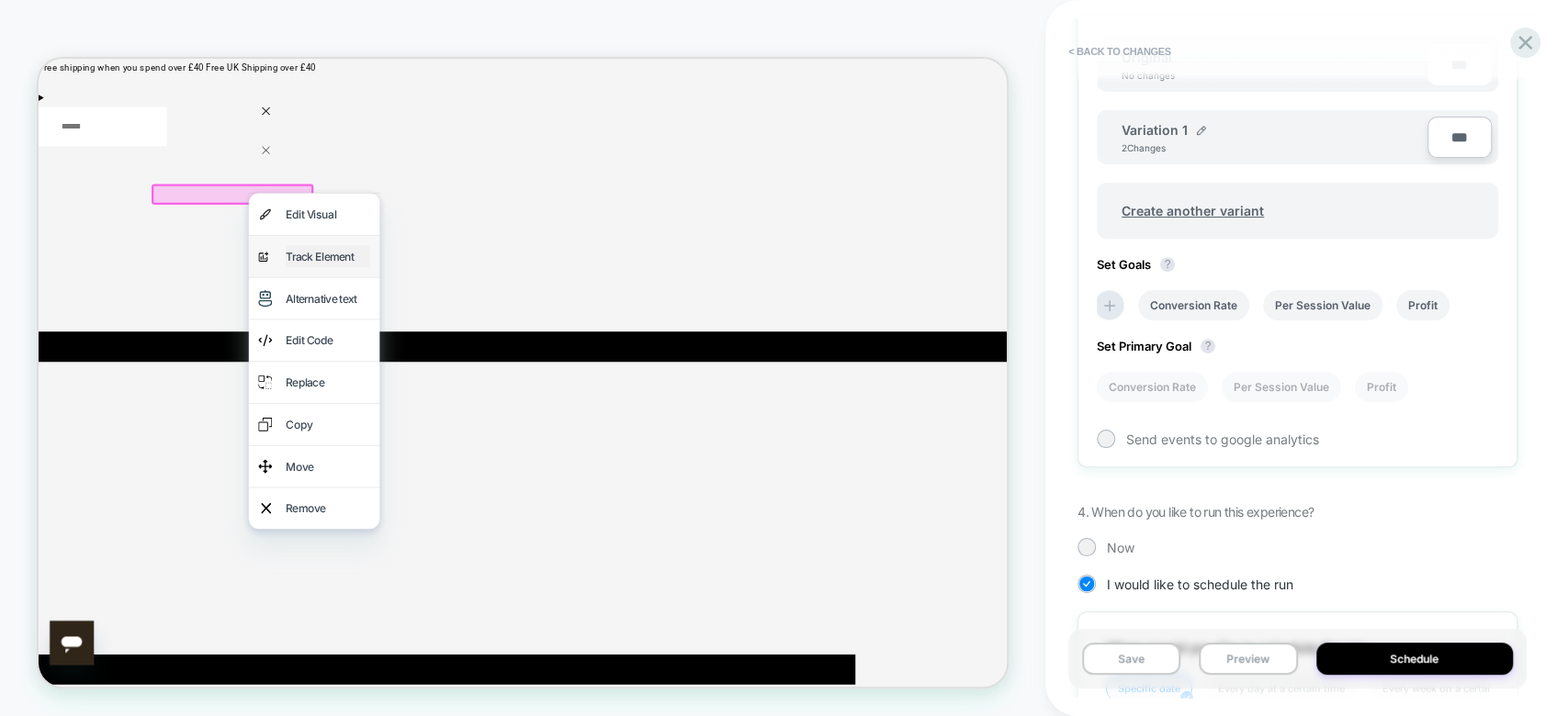
click at [405, 337] on div "Track Element" at bounding box center [423, 322] width 112 height 29
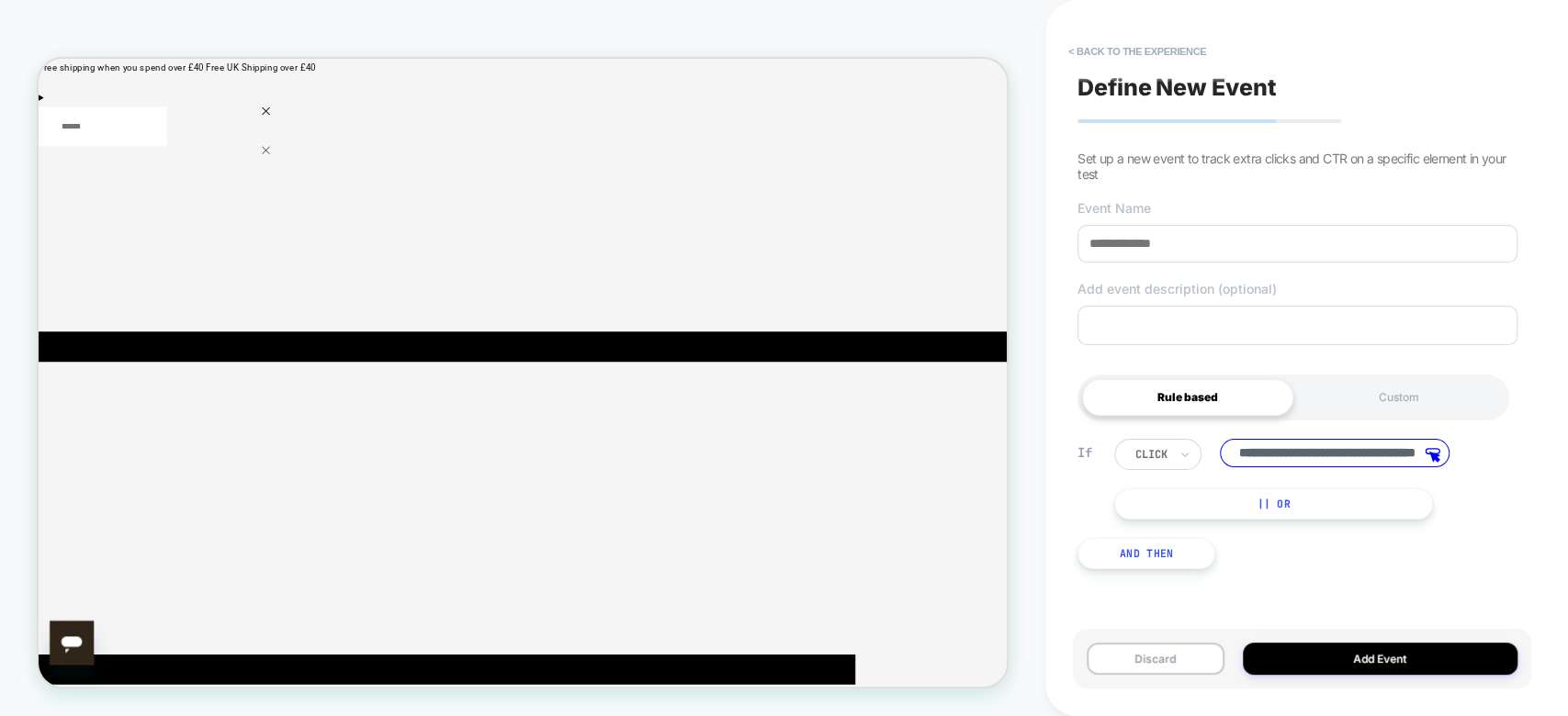
scroll to position [0, 0]
click at [1148, 246] on input at bounding box center [1297, 243] width 440 height 38
type input "*"
click at [1160, 243] on input "**********" at bounding box center [1297, 243] width 440 height 38
click at [1223, 249] on input "**********" at bounding box center [1297, 243] width 440 height 38
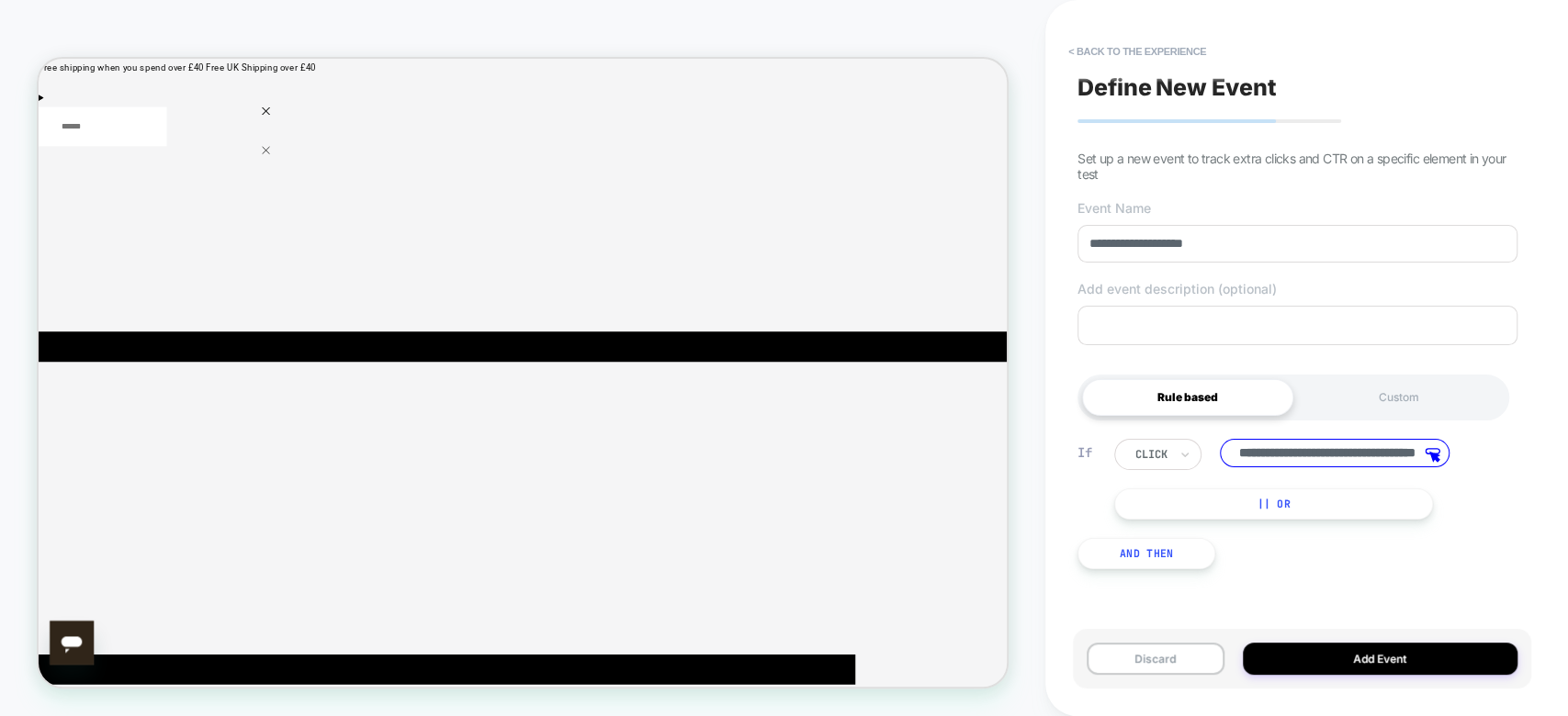
click at [1214, 251] on input "**********" at bounding box center [1297, 243] width 440 height 38
type input "**********"
click at [1366, 656] on button "Add Event" at bounding box center [1380, 659] width 274 height 32
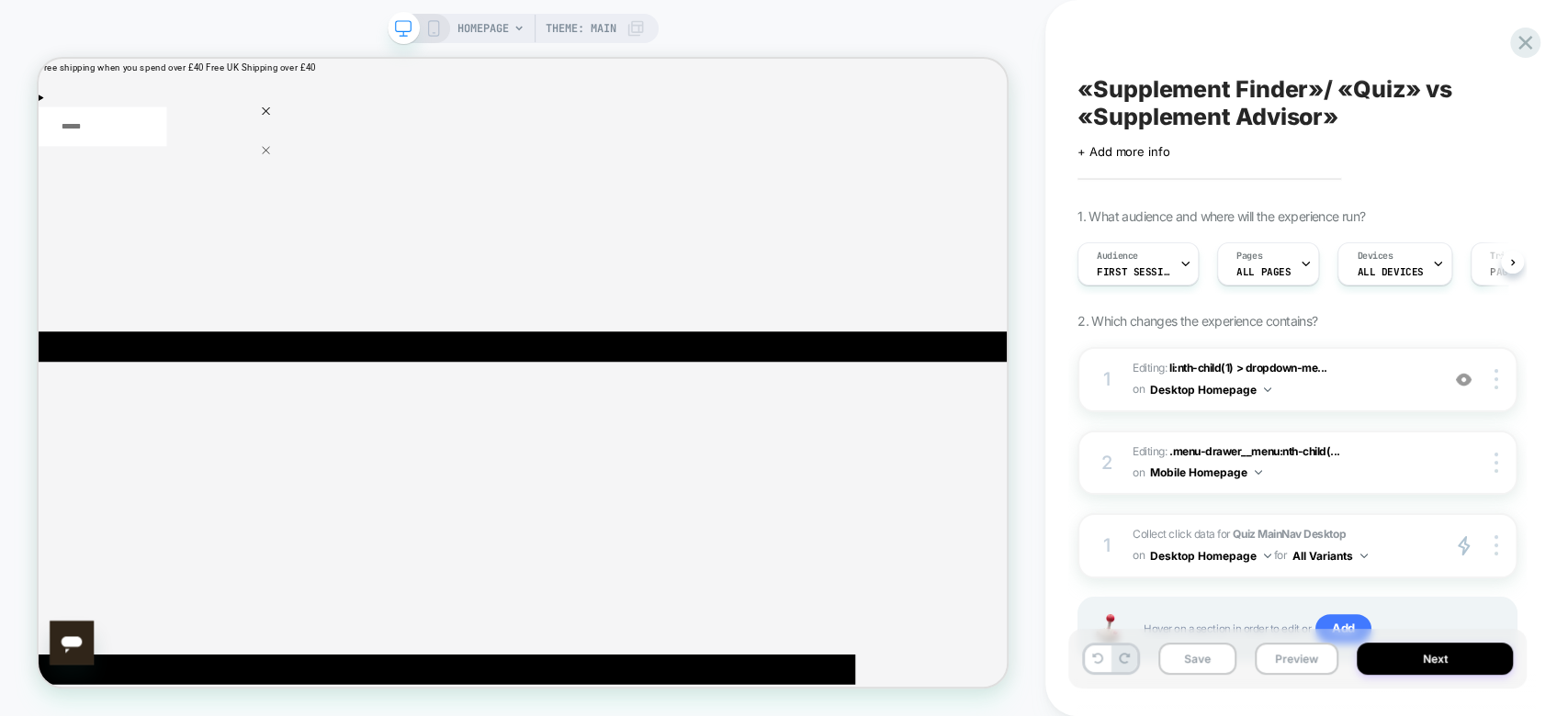
scroll to position [80, 0]
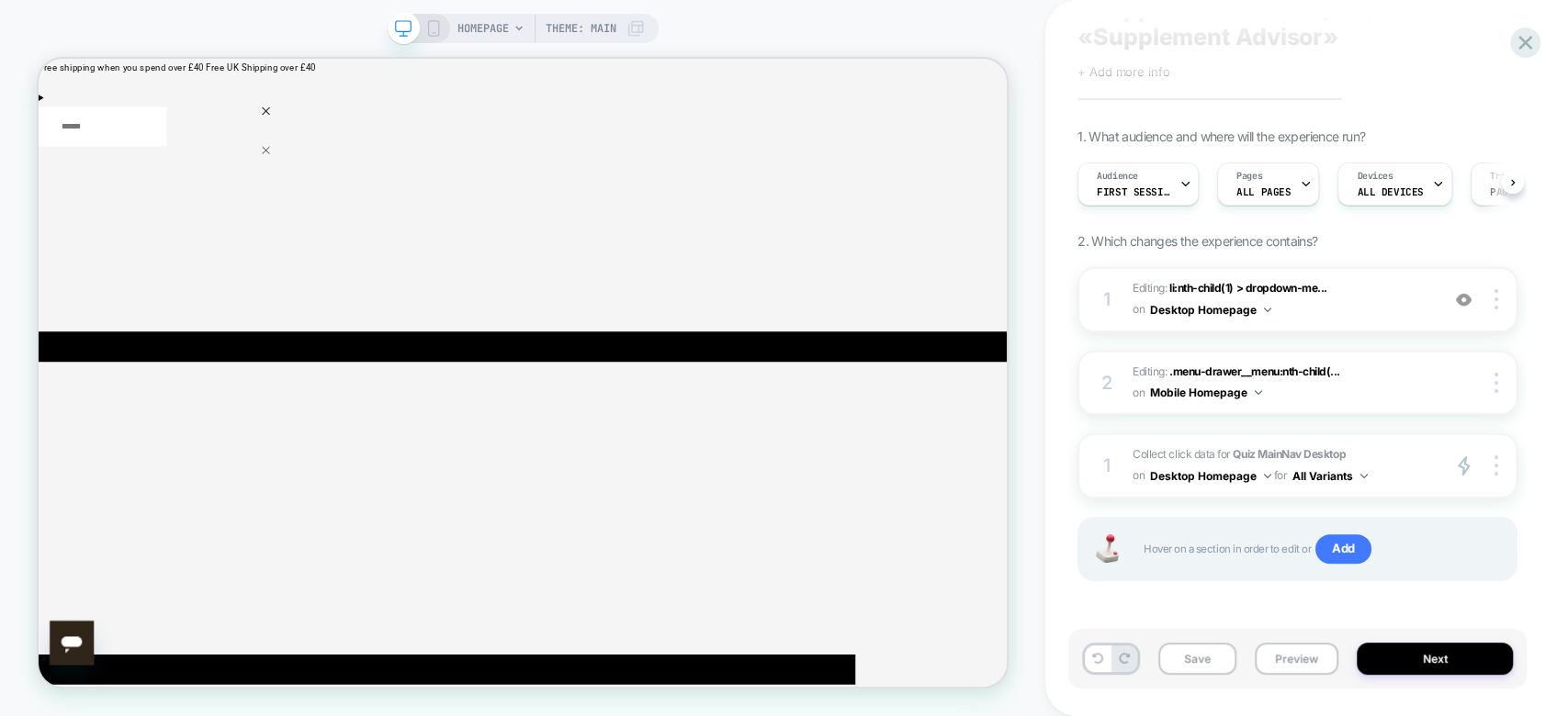
click at [441, 32] on div "HOMEPAGE Theme: MAIN" at bounding box center [523, 28] width 271 height 29
click at [425, 38] on div "HOMEPAGE Theme: MAIN" at bounding box center [523, 28] width 271 height 29
click at [781, 33] on div "HOMEPAGE Theme: MAIN" at bounding box center [523, 358] width 1045 height 679
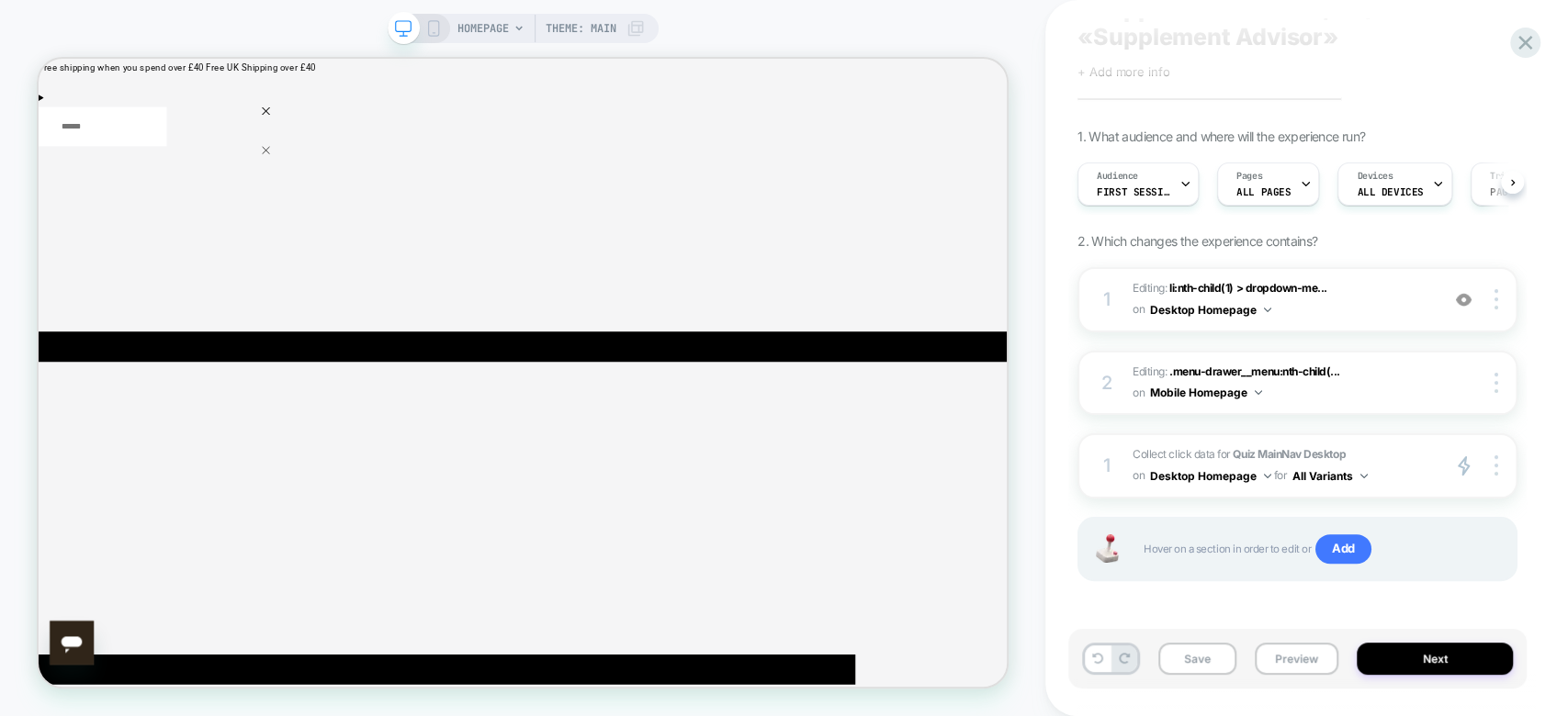
click at [426, 23] on icon at bounding box center [433, 28] width 17 height 17
click at [546, 23] on span "Theme: MAIN" at bounding box center [581, 28] width 71 height 29
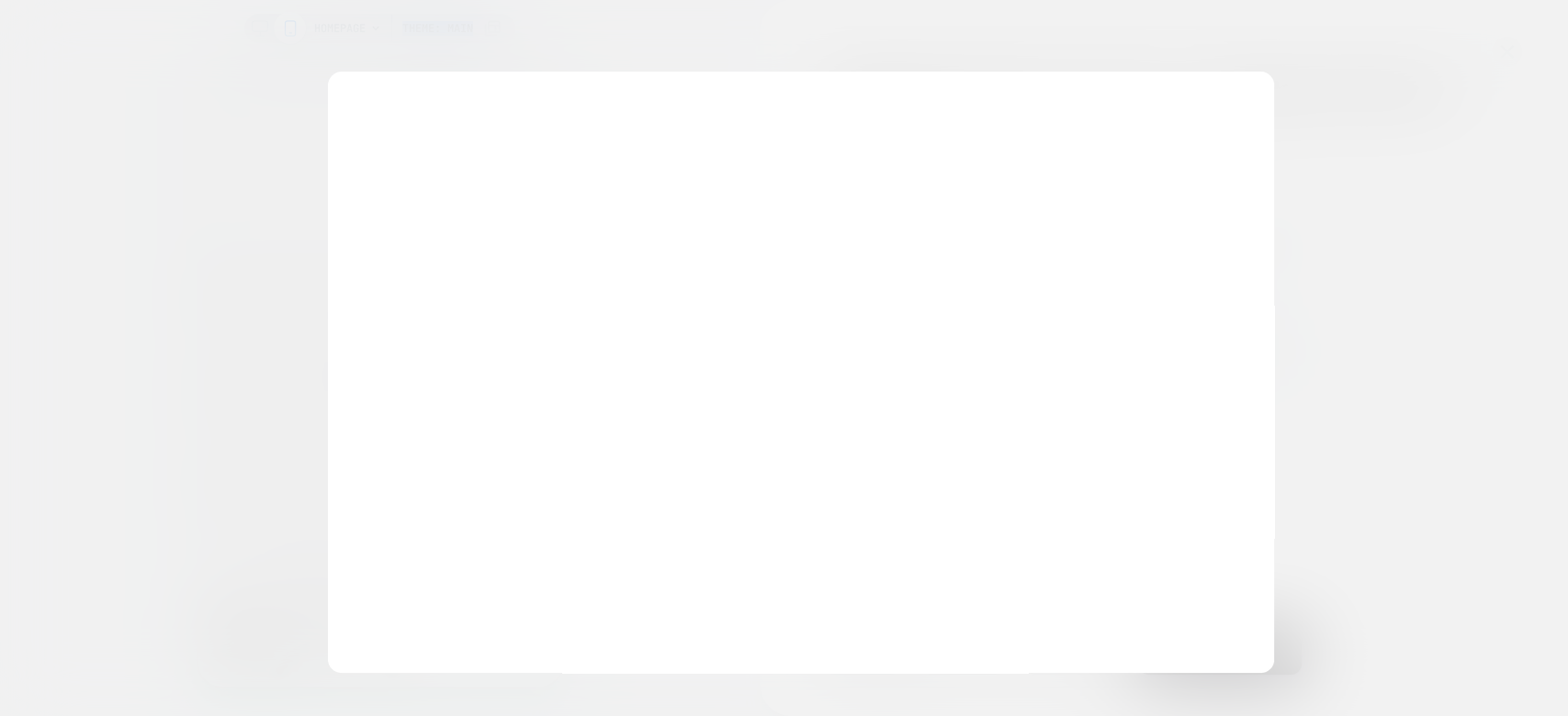
click at [426, 23] on div "Choose which theme you'd like to view the experience on Out Of Sale Auto Theme …" at bounding box center [784, 358] width 1568 height 716
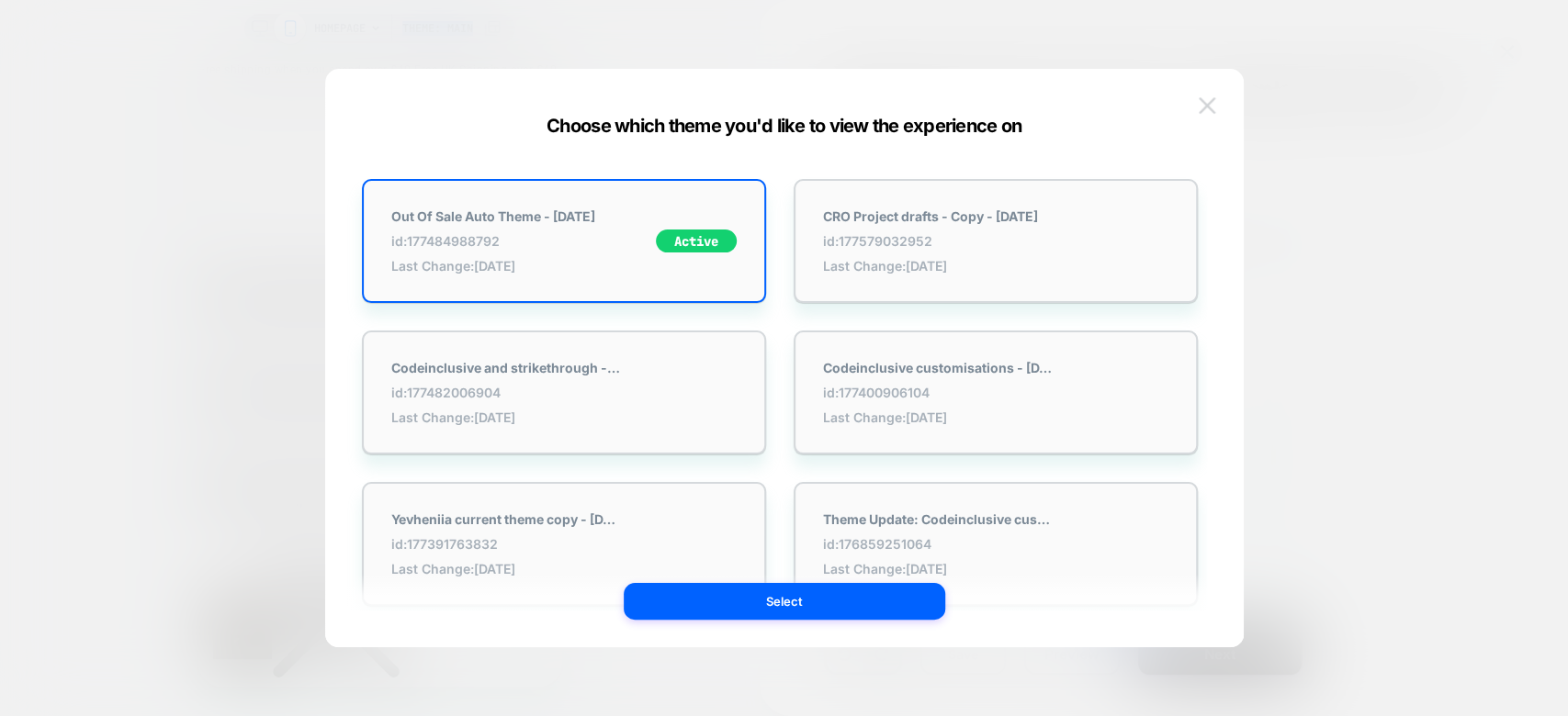
click at [1205, 108] on img at bounding box center [1207, 105] width 17 height 16
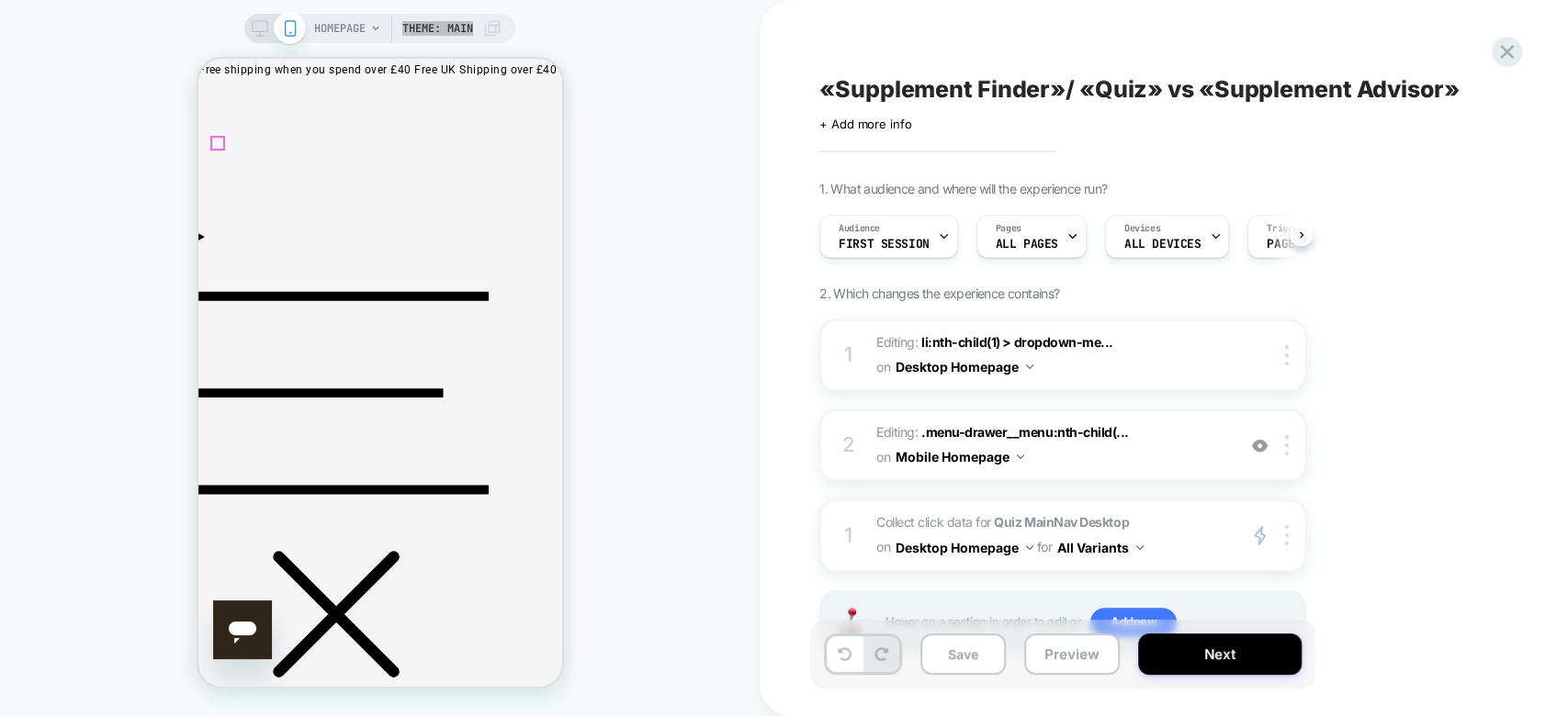
click at [214, 248] on icon "Menu" at bounding box center [343, 393] width 290 height 290
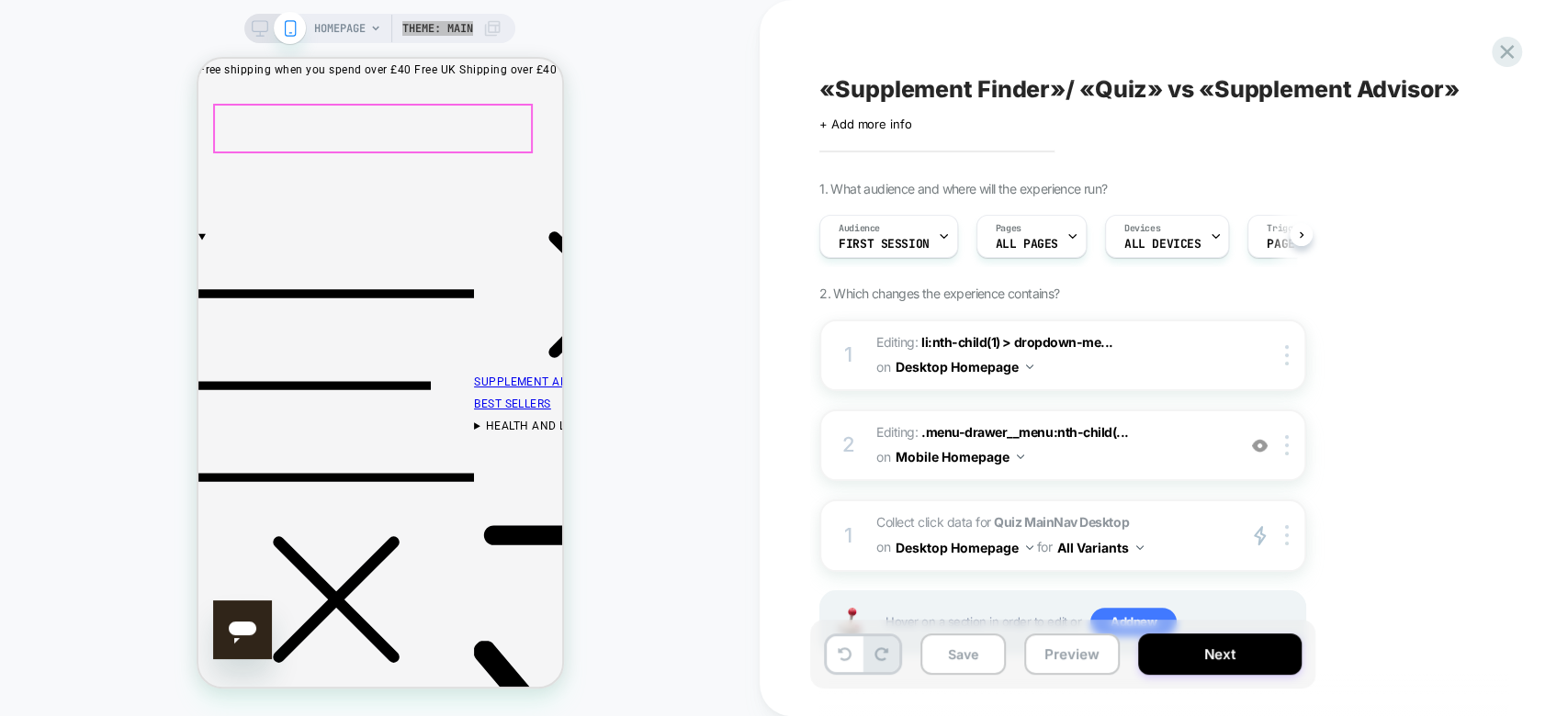
click at [473, 376] on link "SUPPLEMENT ADVISOR" at bounding box center [536, 381] width 127 height 13
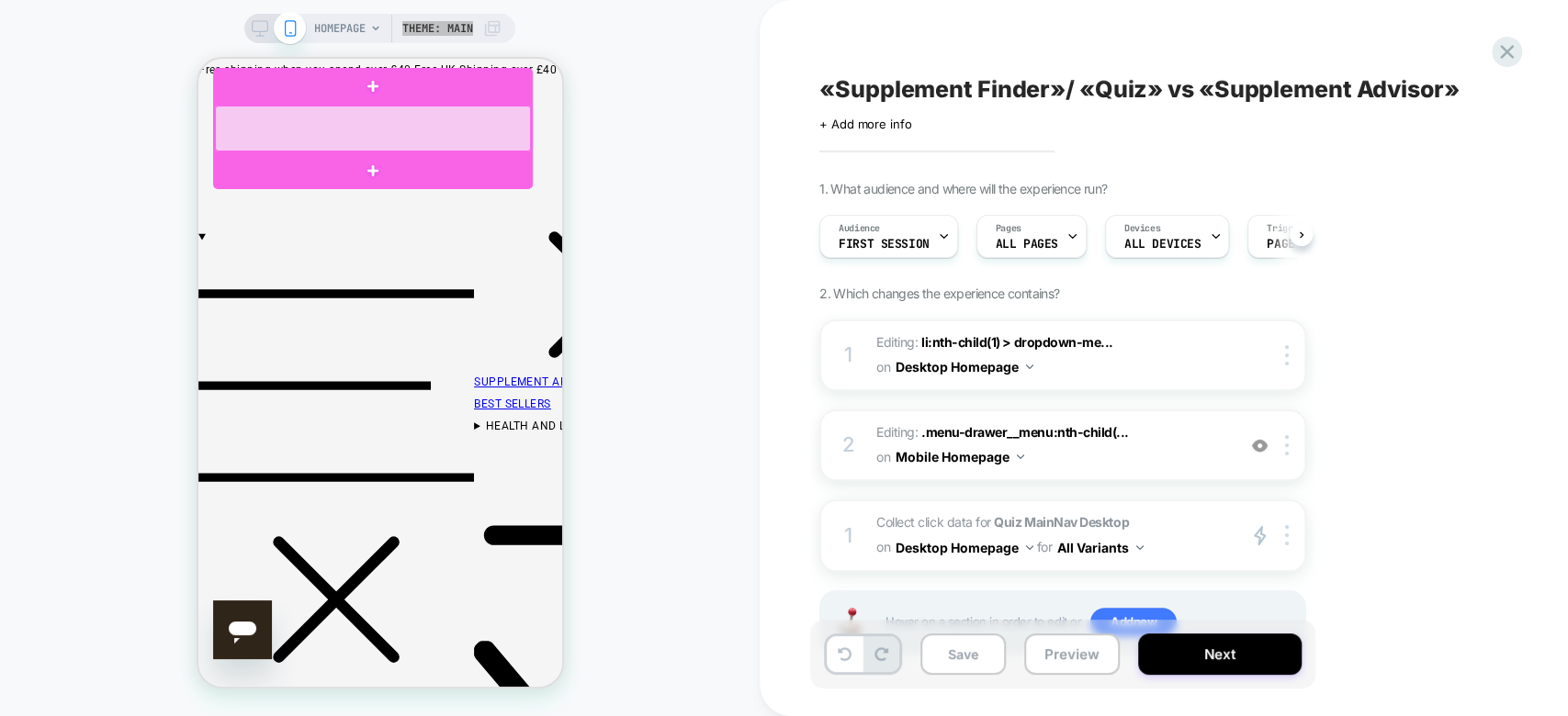
click at [333, 133] on div at bounding box center [372, 128] width 316 height 46
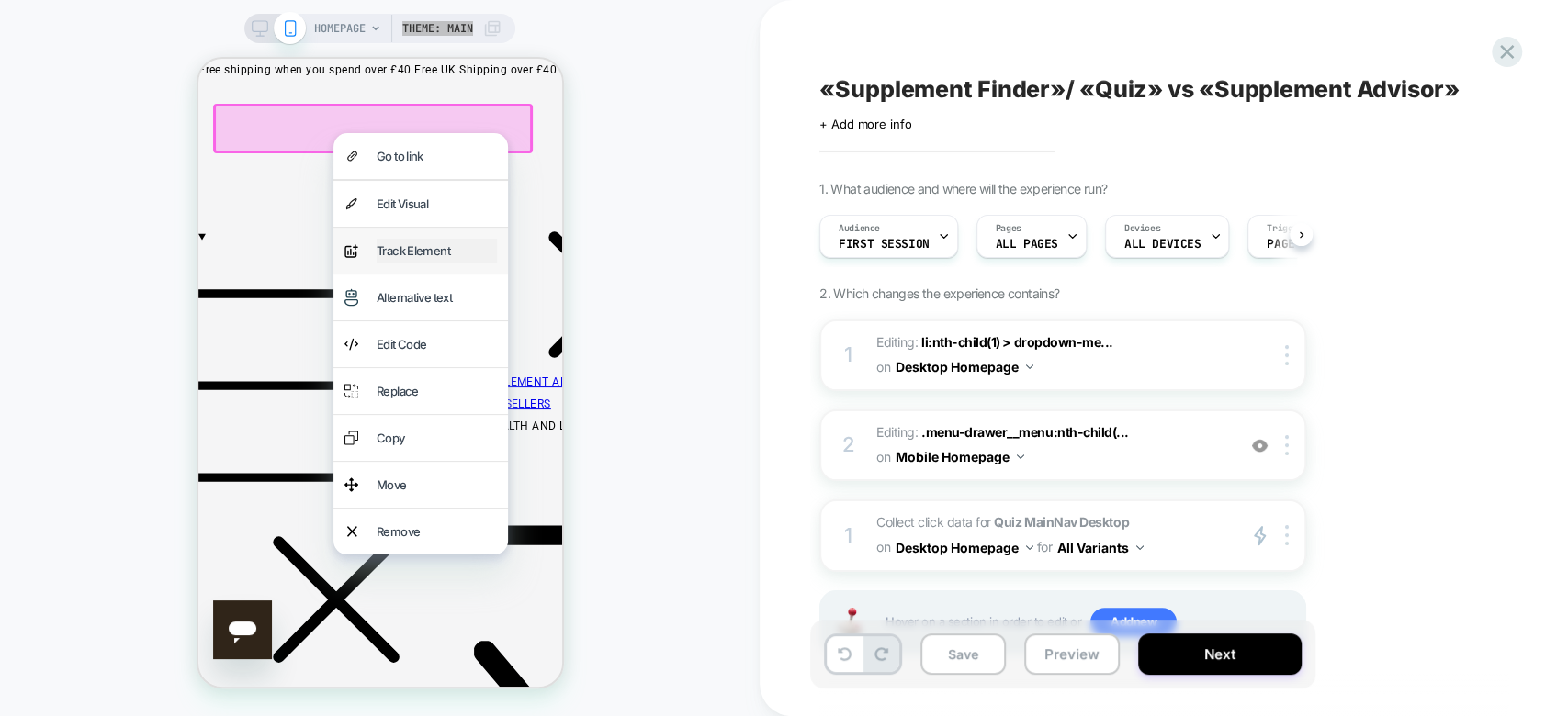
click at [431, 263] on div "Track Element" at bounding box center [436, 250] width 121 height 24
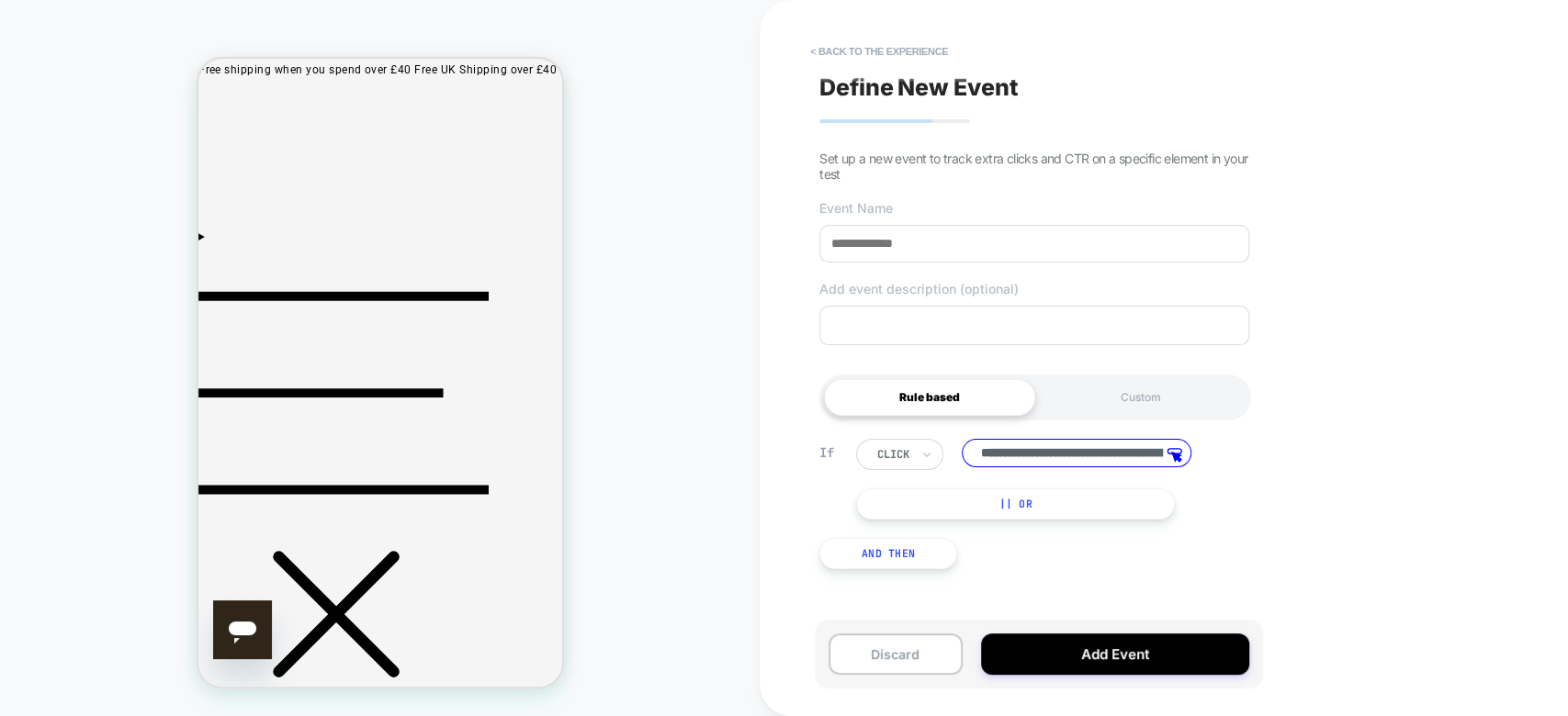
click at [1033, 237] on input at bounding box center [1035, 243] width 430 height 38
paste input "**********"
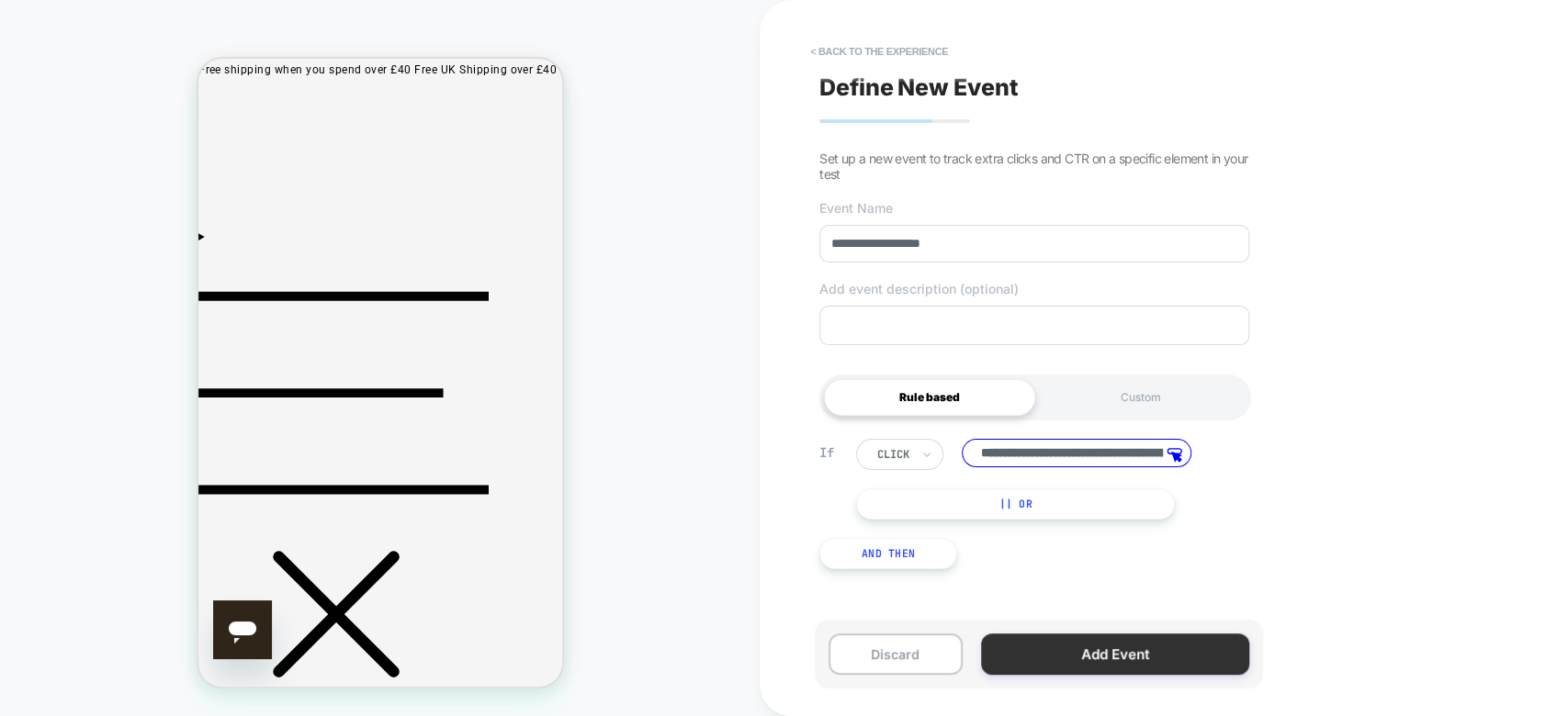
type input "**********"
click at [1151, 650] on button "Add Event" at bounding box center [1115, 654] width 269 height 41
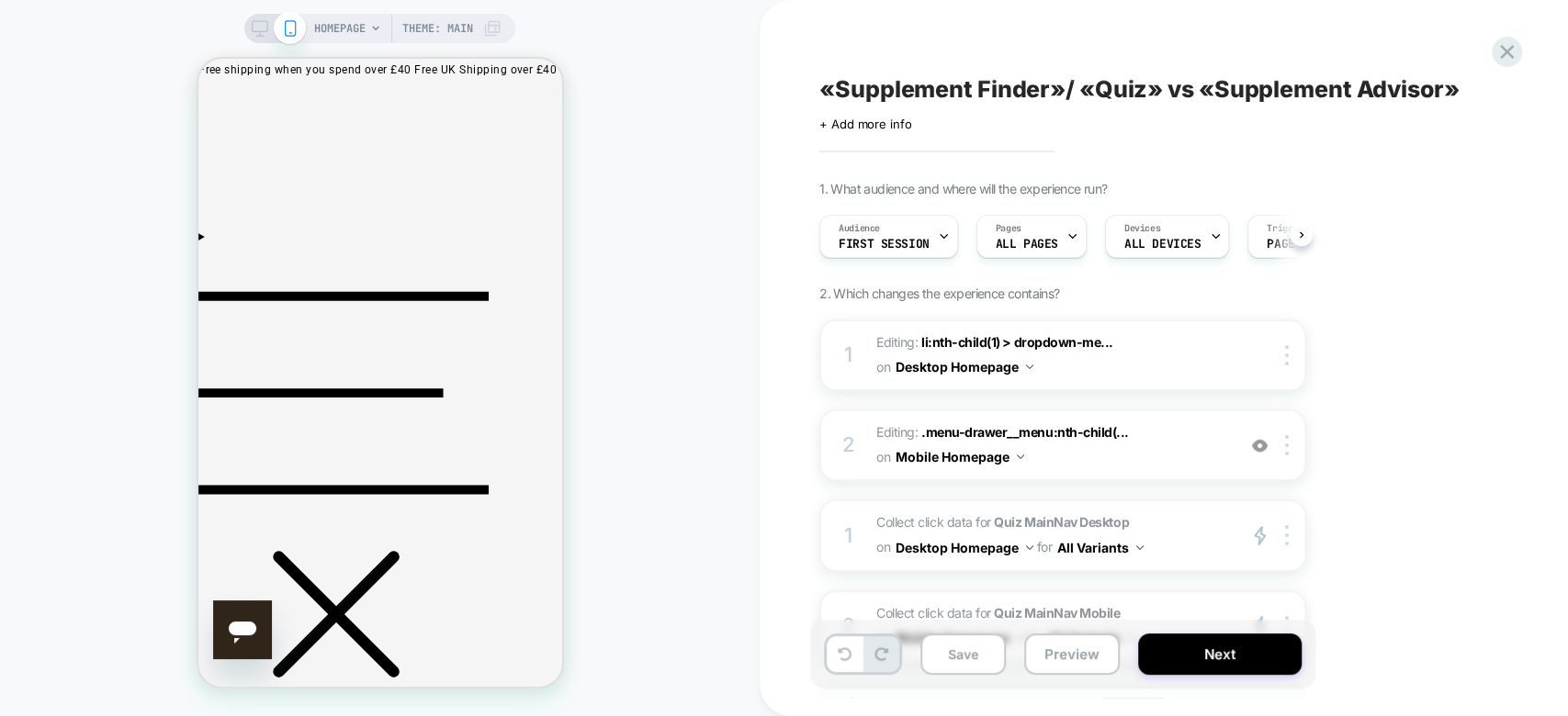
scroll to position [162, 0]
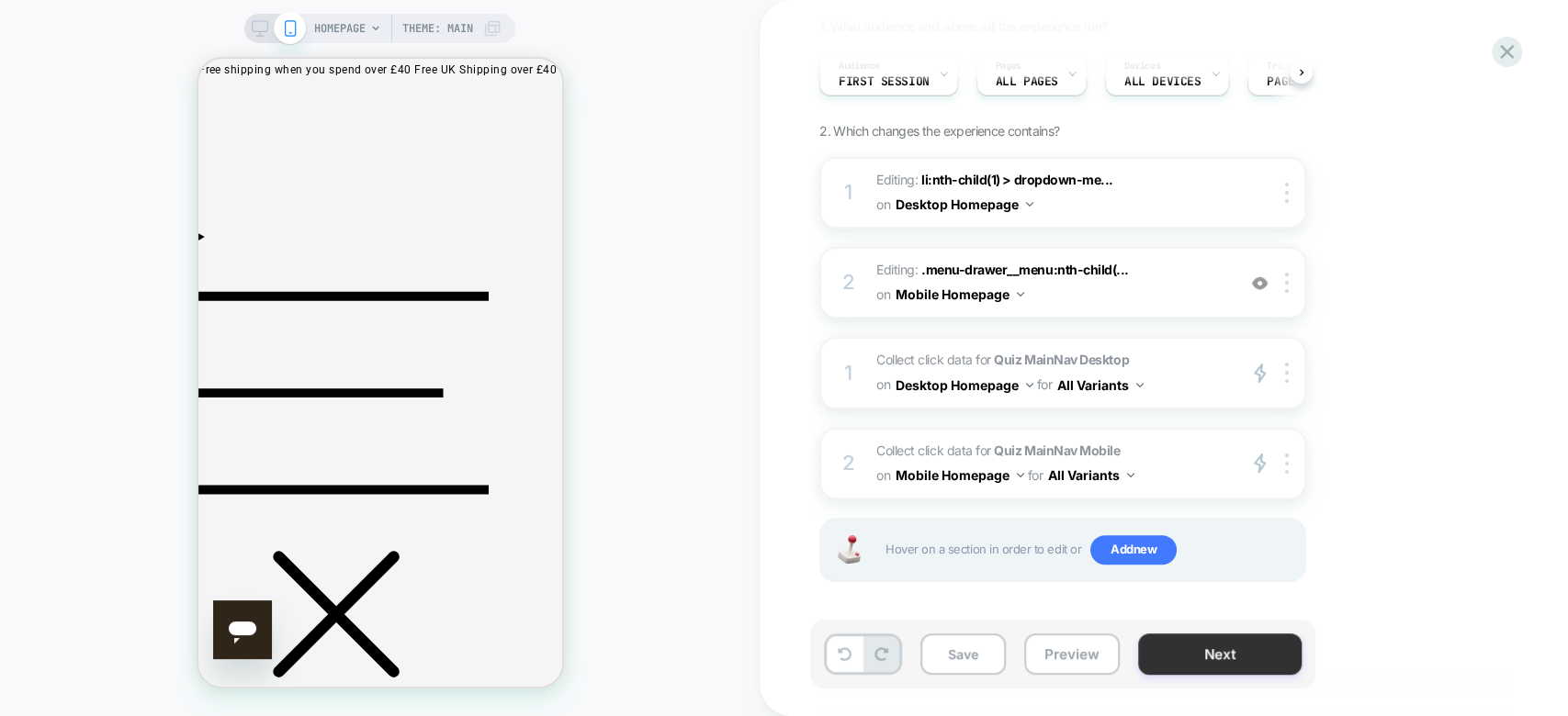
click at [1201, 651] on button "Next" at bounding box center [1220, 654] width 164 height 41
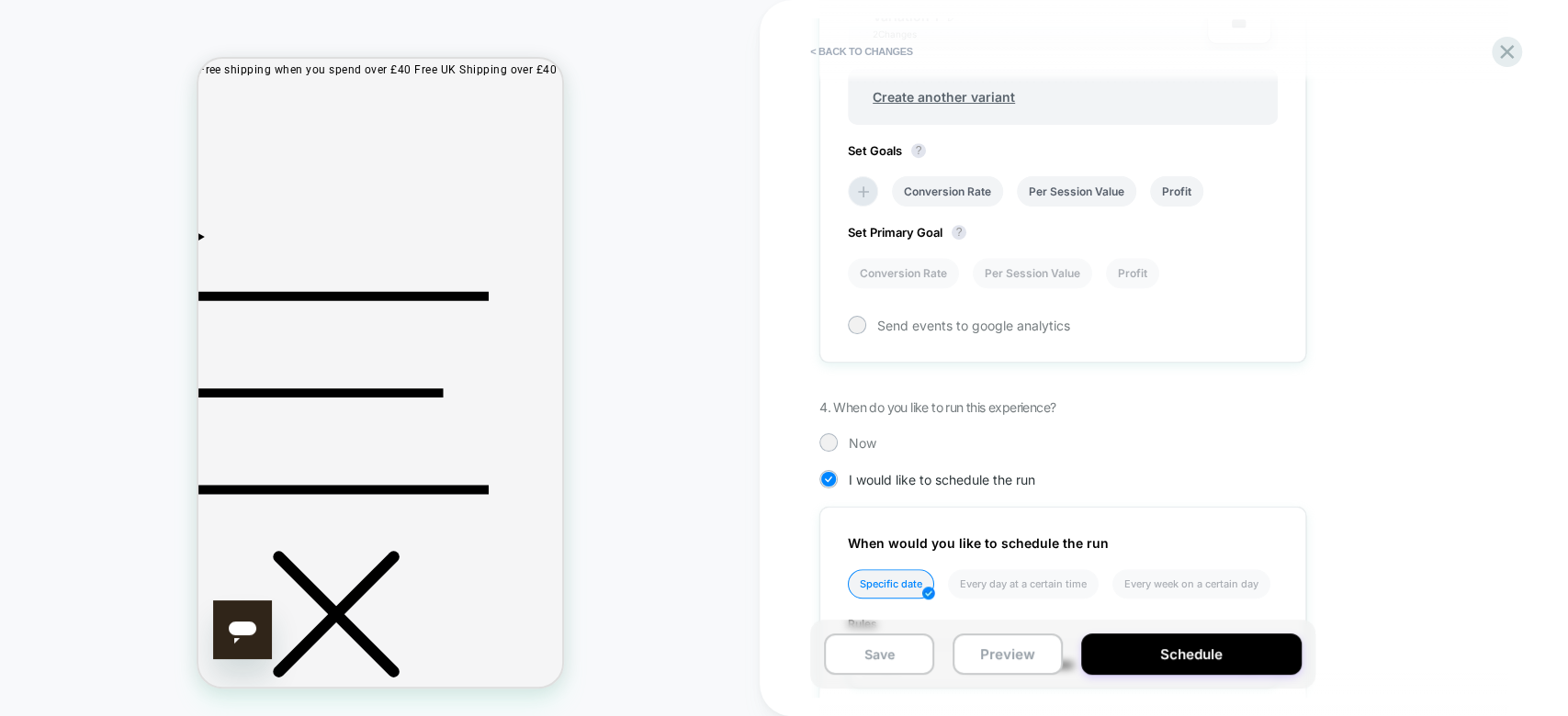
scroll to position [743, 0]
click at [848, 316] on div "Send events to google analytics" at bounding box center [1063, 324] width 430 height 18
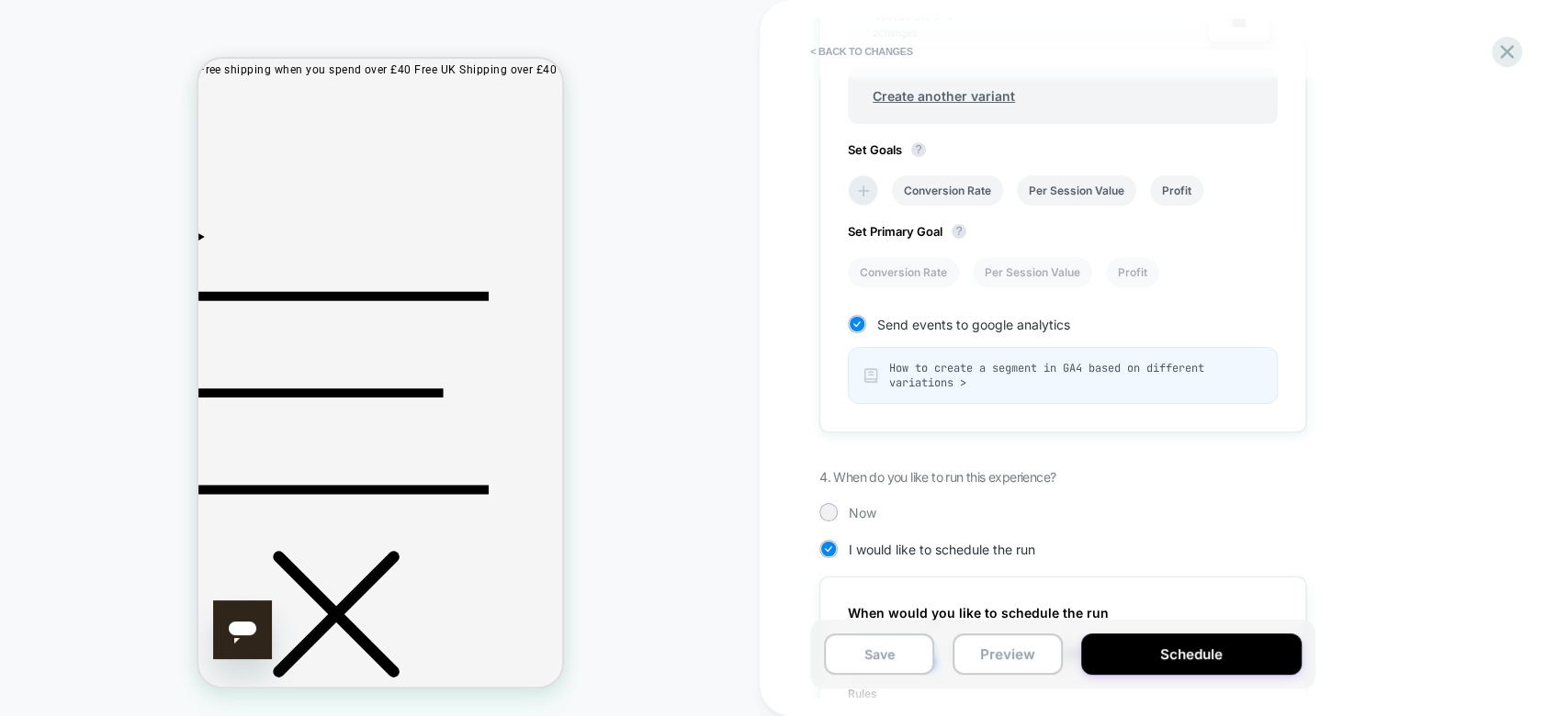
click at [865, 189] on icon at bounding box center [863, 191] width 18 height 18
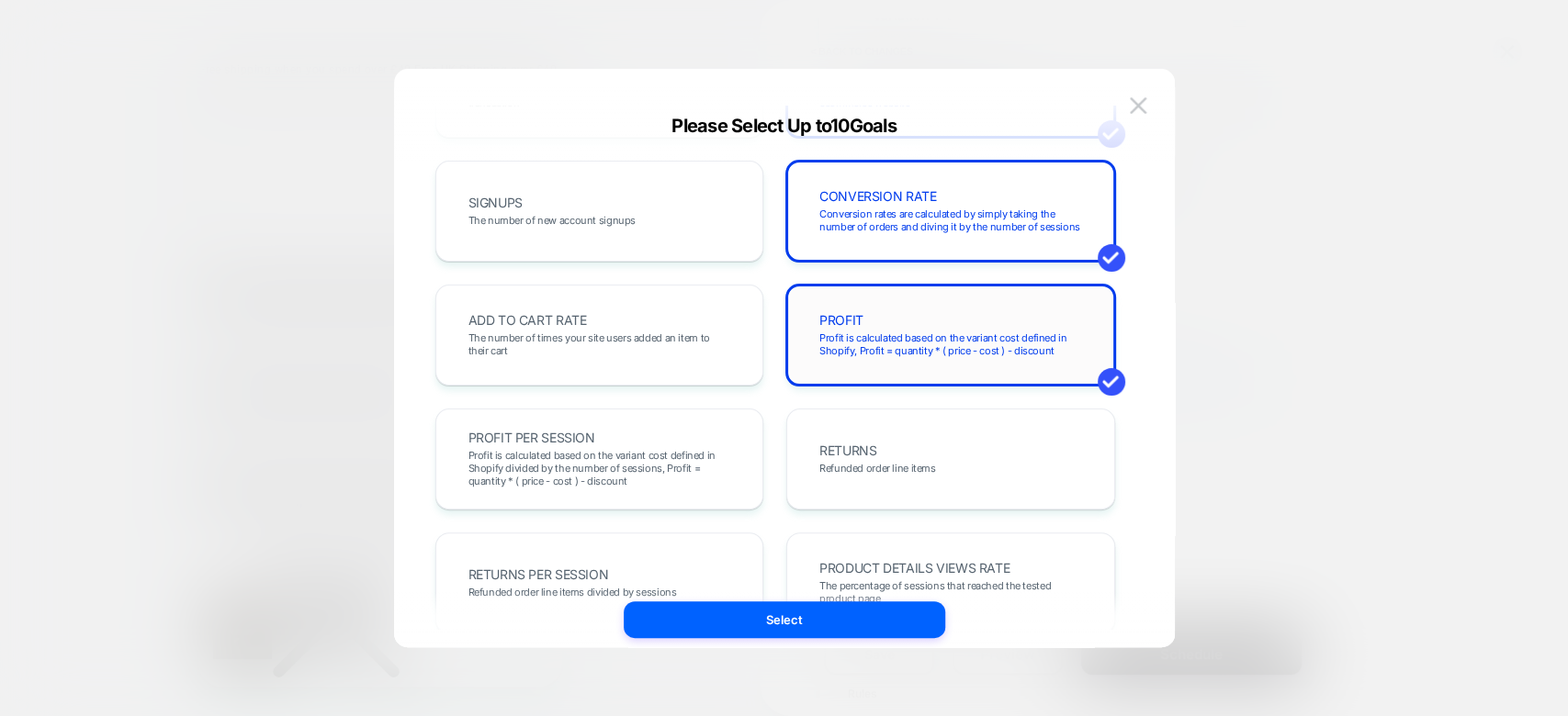
scroll to position [107, 0]
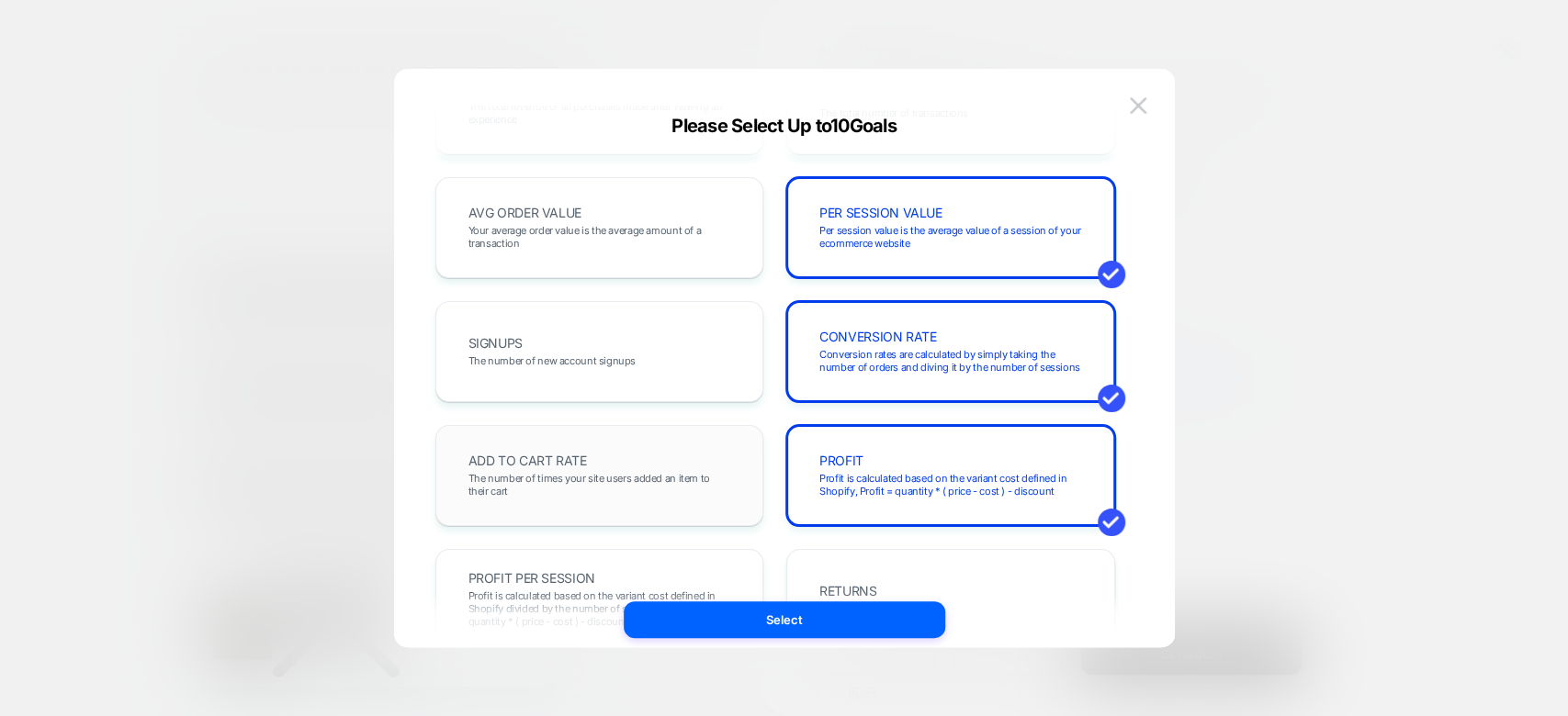
click at [660, 445] on div "ADD TO CART RATE The number of times your site users added an item to their cart" at bounding box center [600, 476] width 290 height 62
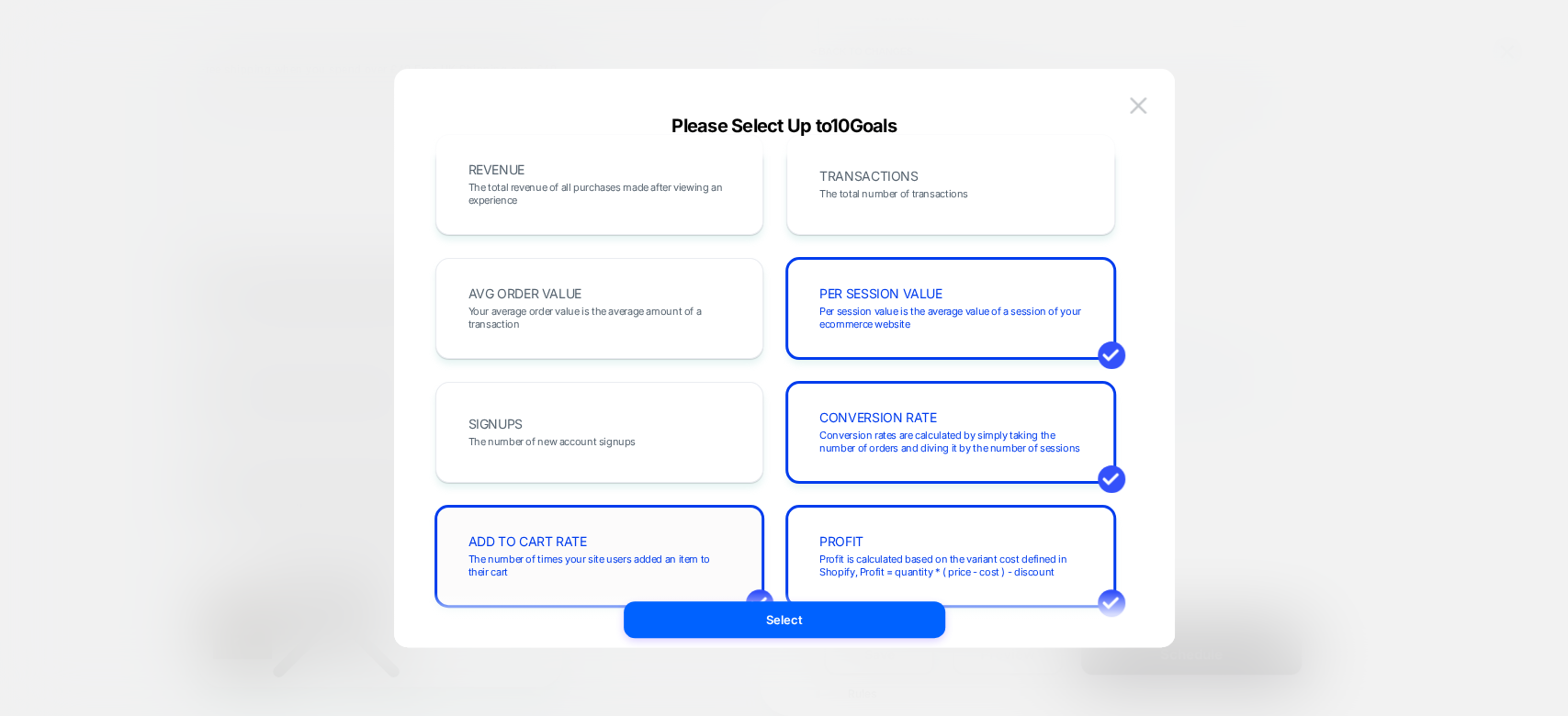
scroll to position [0, 0]
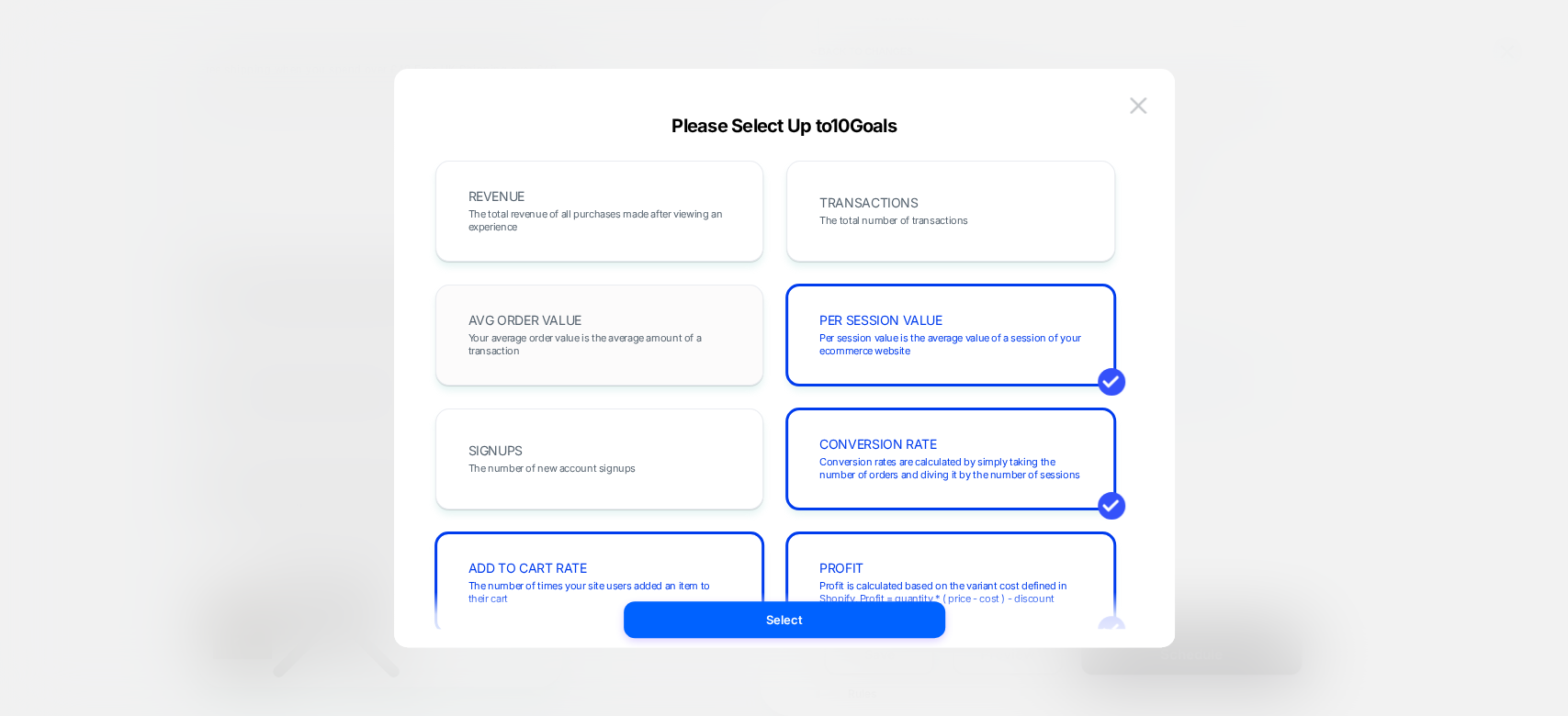
click at [664, 335] on span "Your average order value is the average amount of a transaction" at bounding box center [600, 344] width 263 height 25
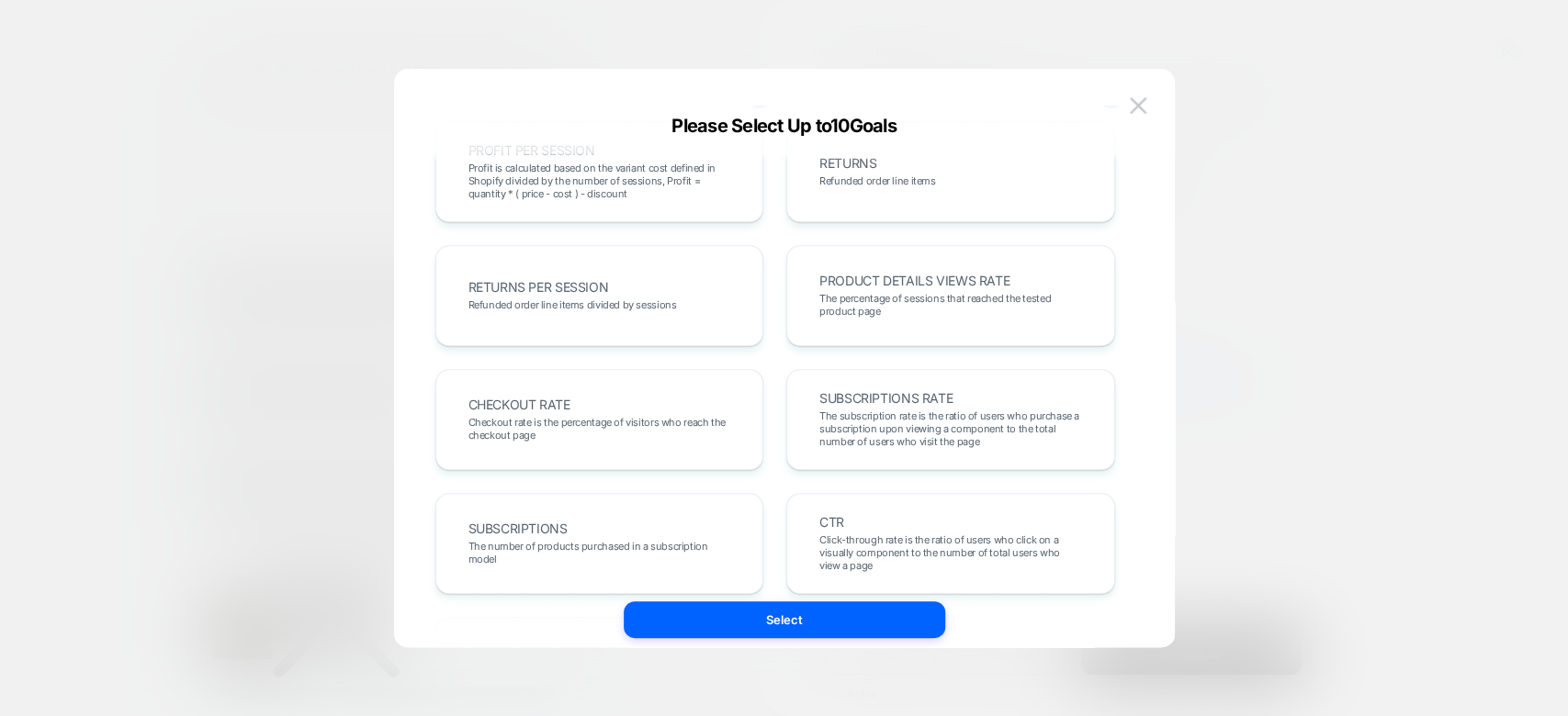
scroll to position [540, 0]
click at [953, 300] on span "The percentage of sessions that reached the tested product page" at bounding box center [951, 300] width 263 height 25
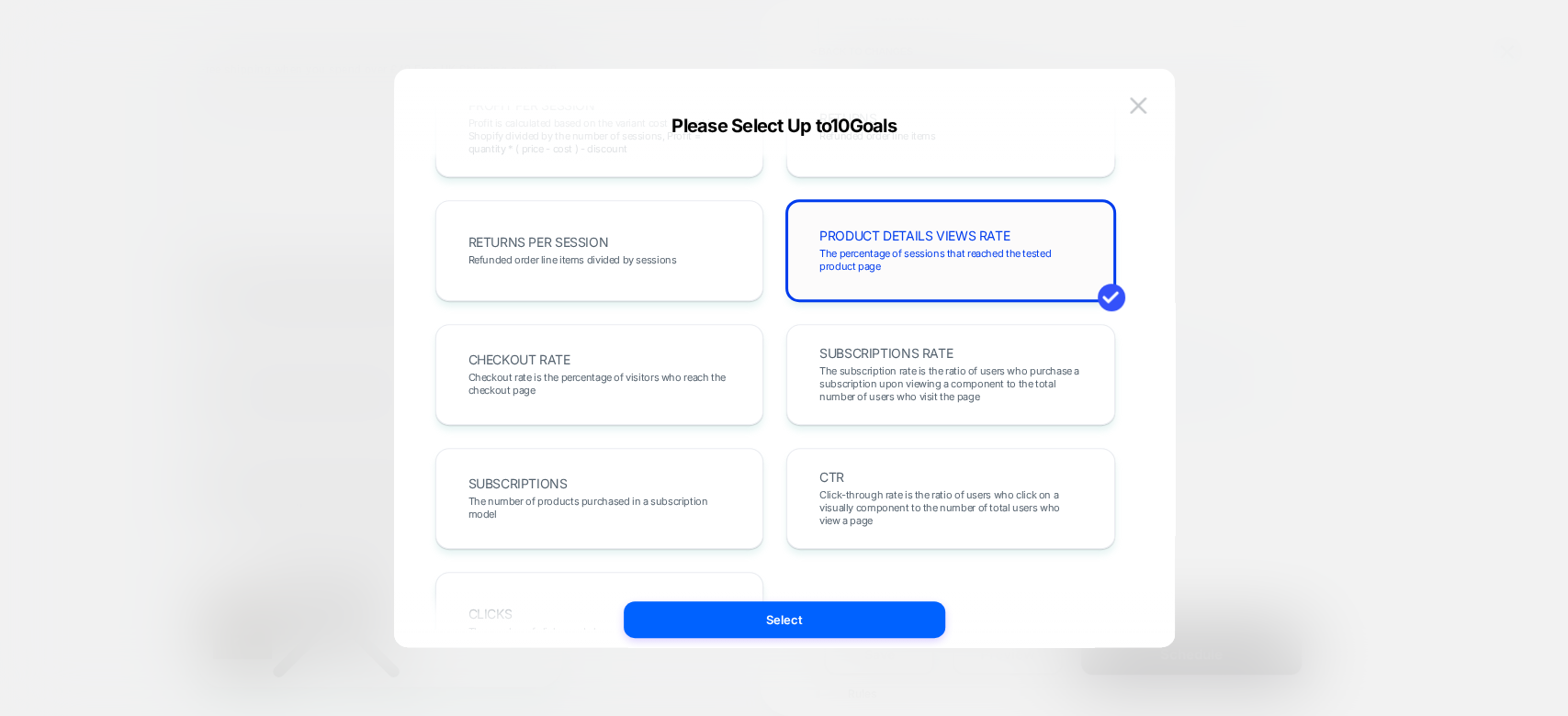
scroll to position [668, 0]
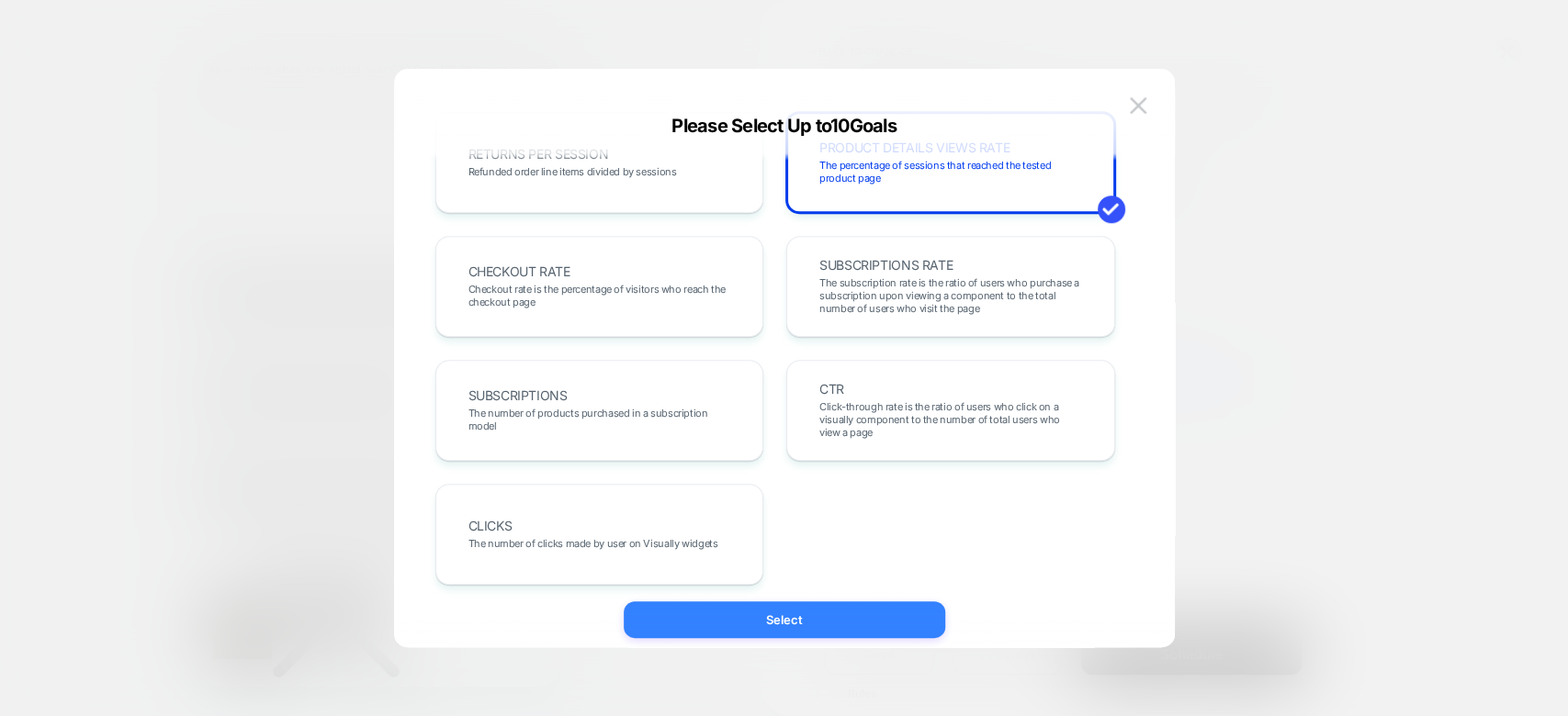
click at [816, 625] on button "Select" at bounding box center [784, 620] width 321 height 37
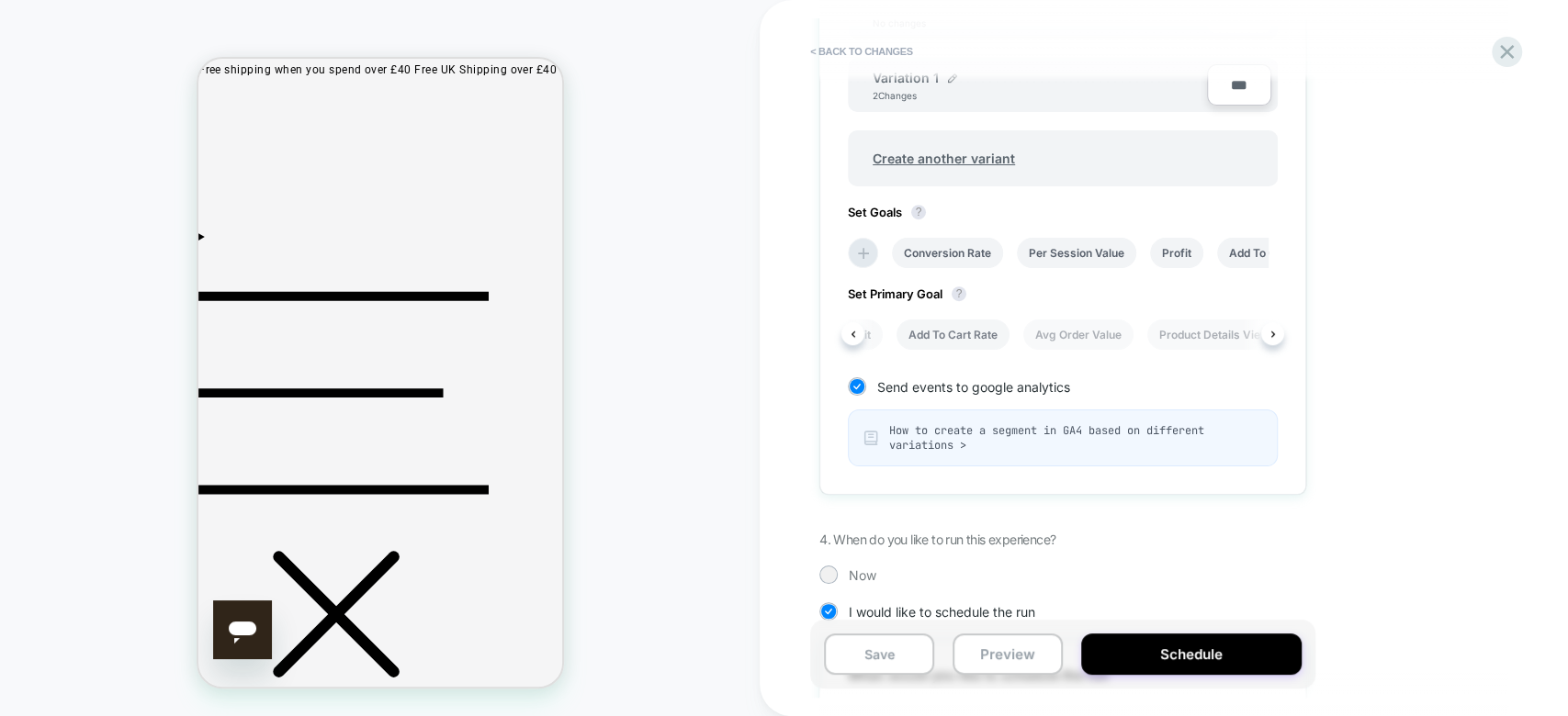
scroll to position [0, 310]
click at [1188, 335] on li "Product Details Views Rate" at bounding box center [1197, 334] width 167 height 30
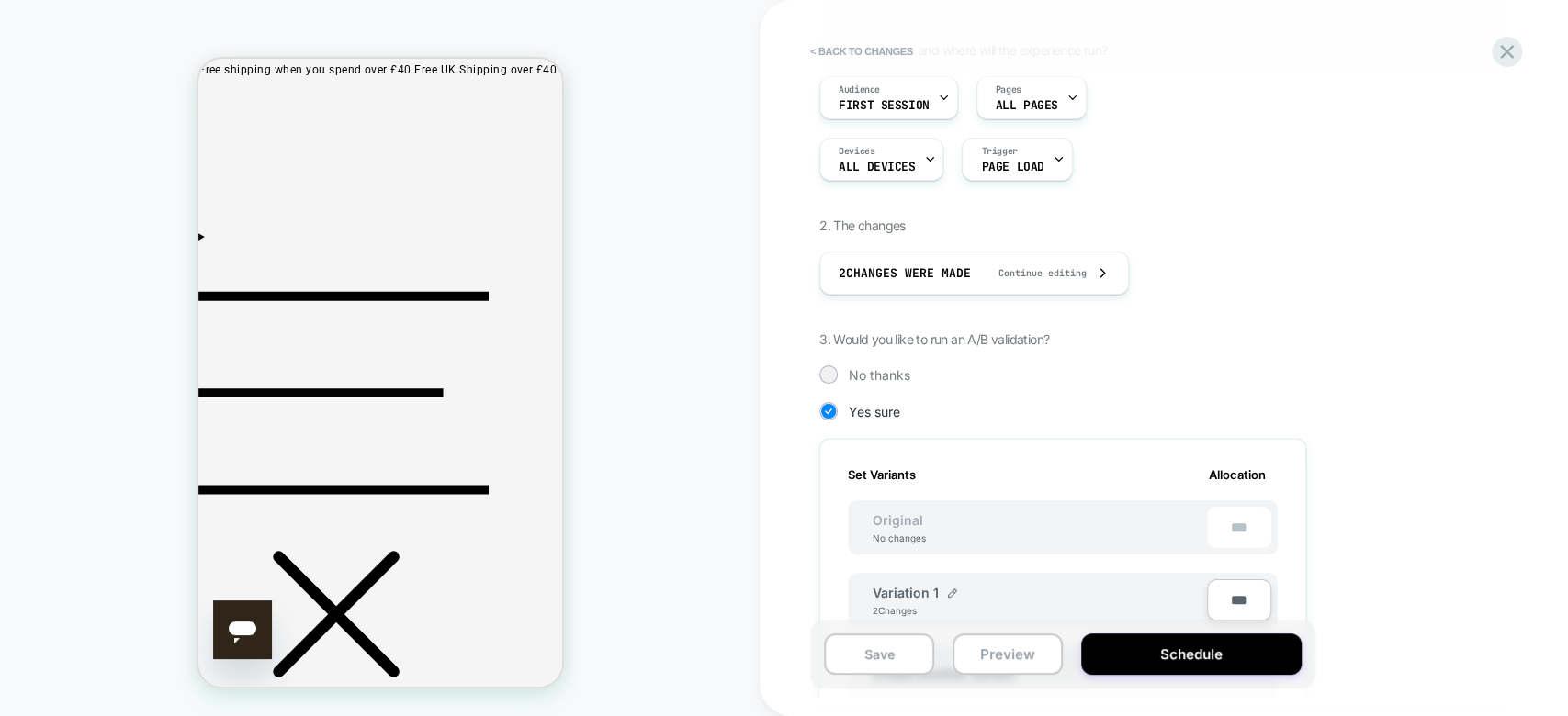
scroll to position [0, 0]
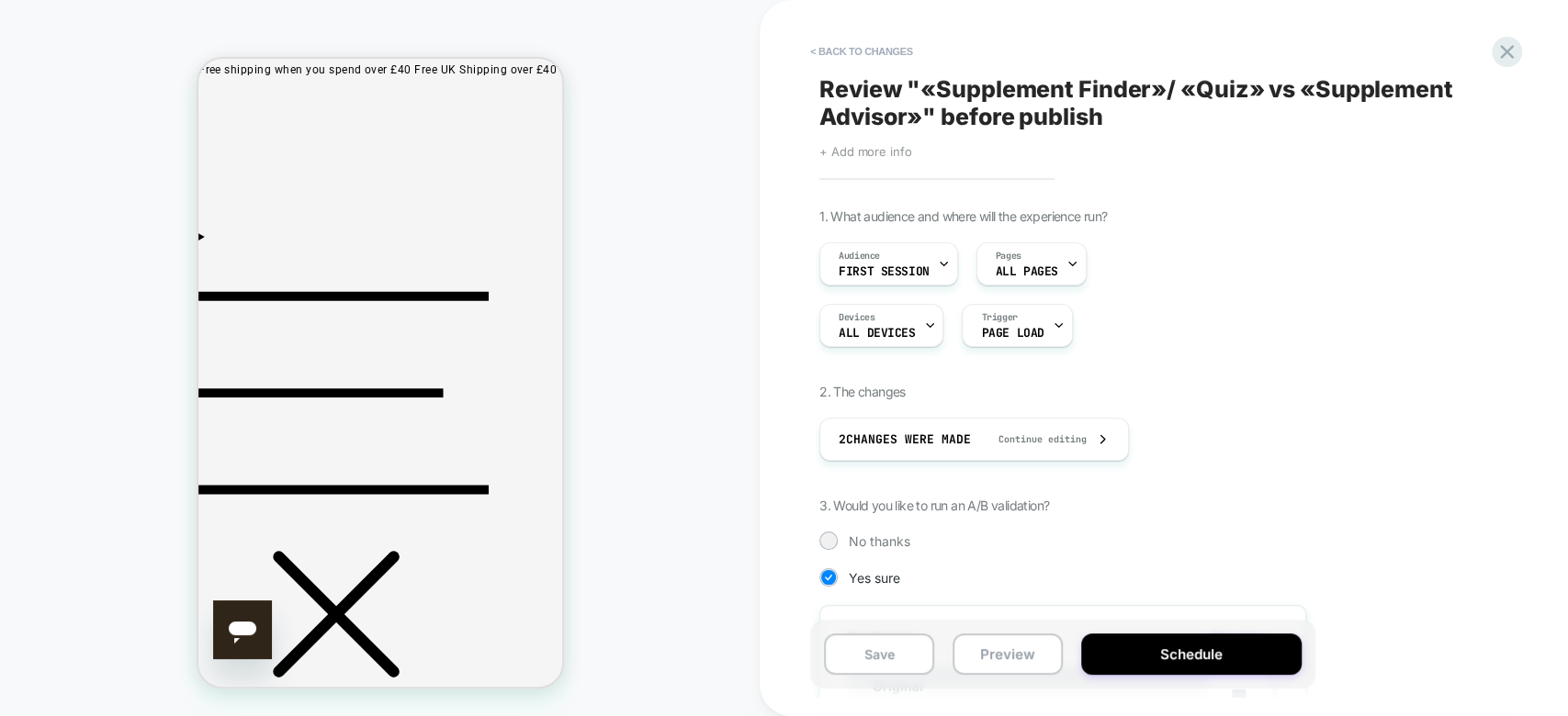
click at [881, 151] on span "+ Add more info" at bounding box center [865, 151] width 91 height 15
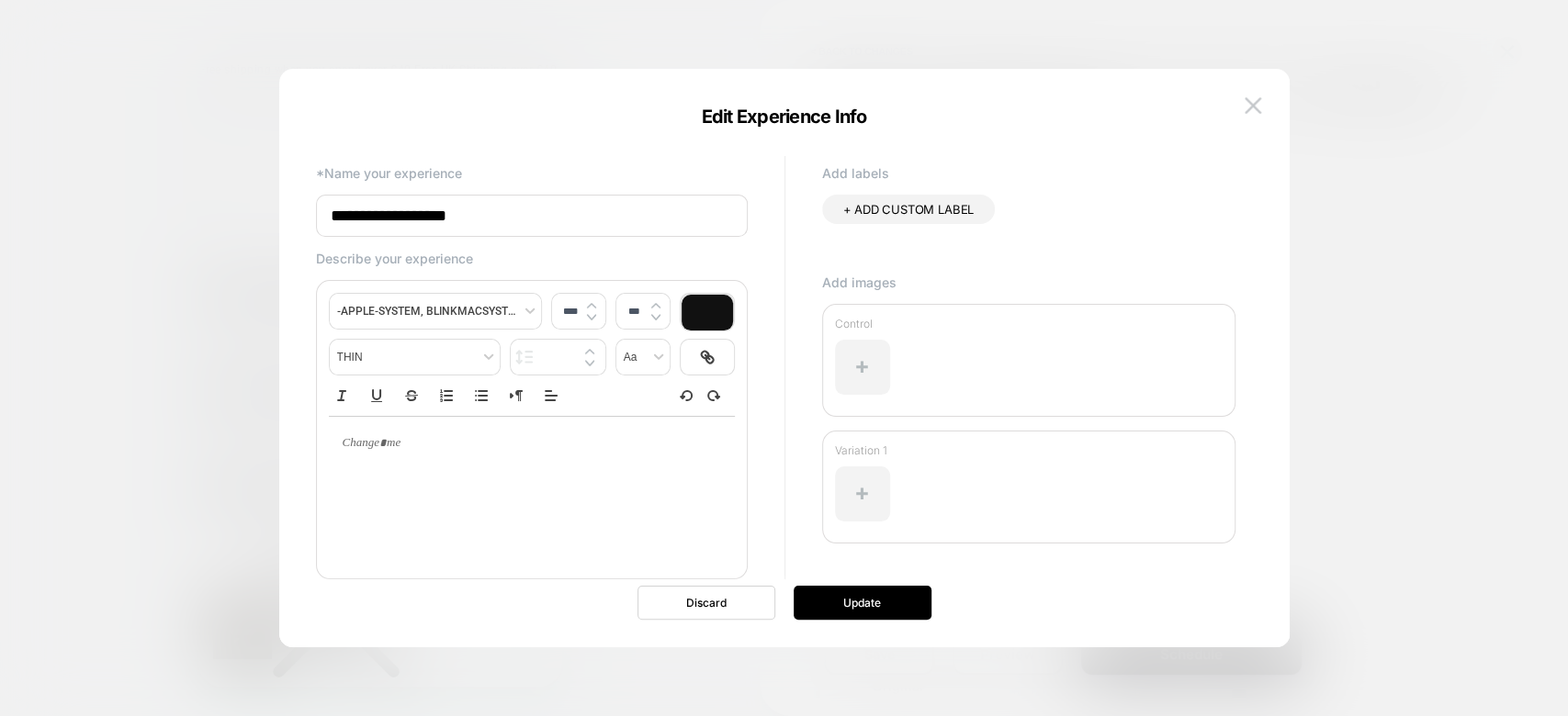
click at [397, 446] on p at bounding box center [525, 443] width 355 height 17
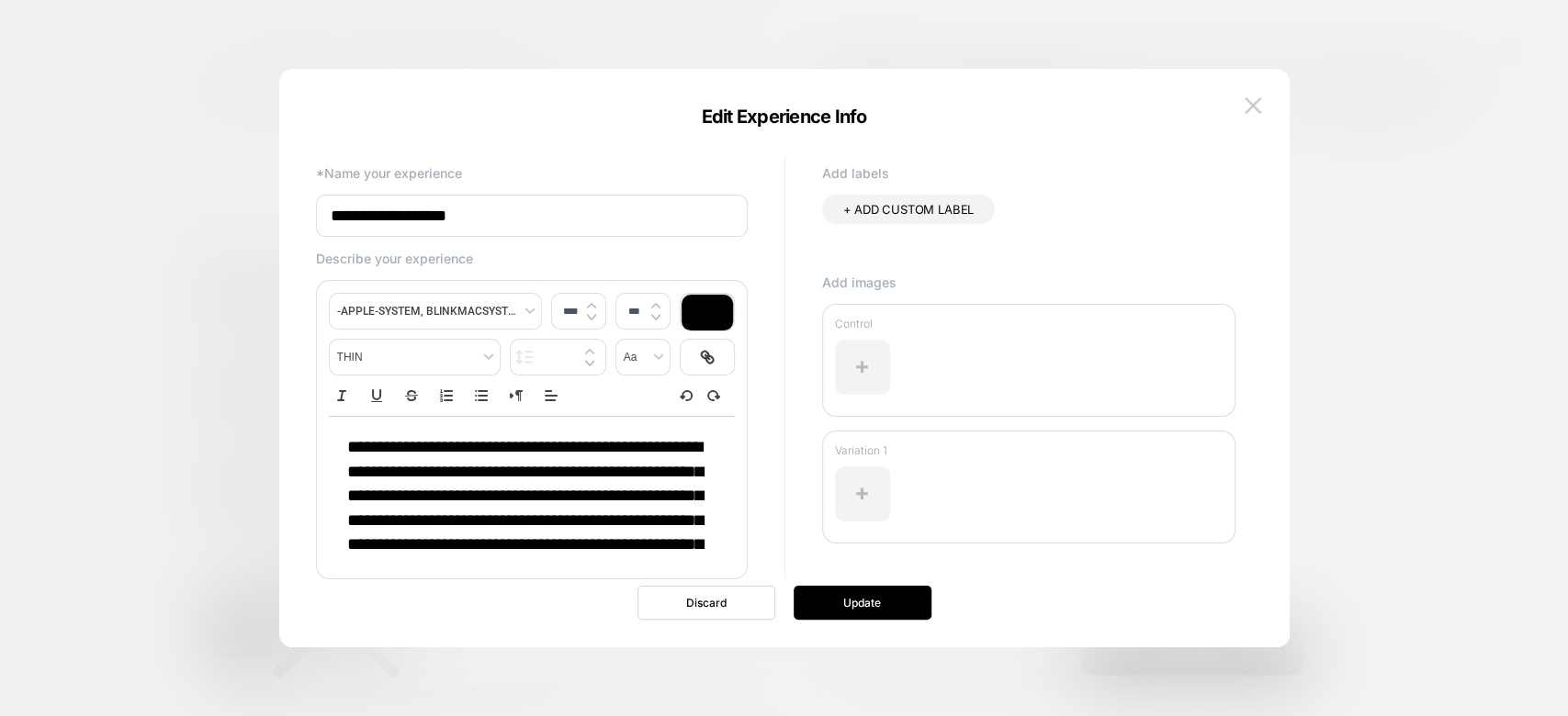
type input "****"
click at [825, 601] on button "Update" at bounding box center [862, 602] width 138 height 34
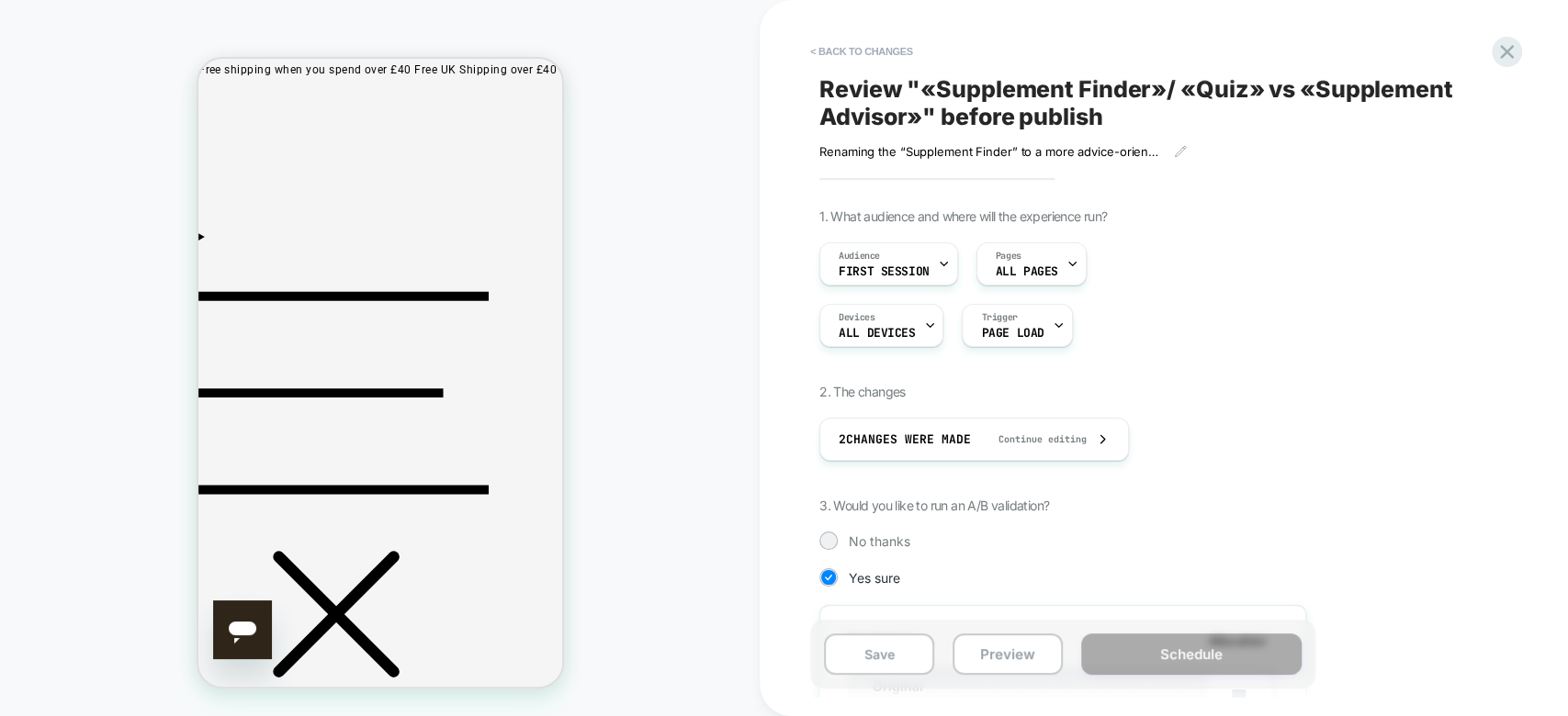
click at [1402, 131] on div "Review " «Supplement Finder»/ «Quiz» vs «Supplement Advisor» " before publish R…" at bounding box center [1154, 117] width 671 height 86
click at [893, 667] on button "Save" at bounding box center [879, 654] width 110 height 41
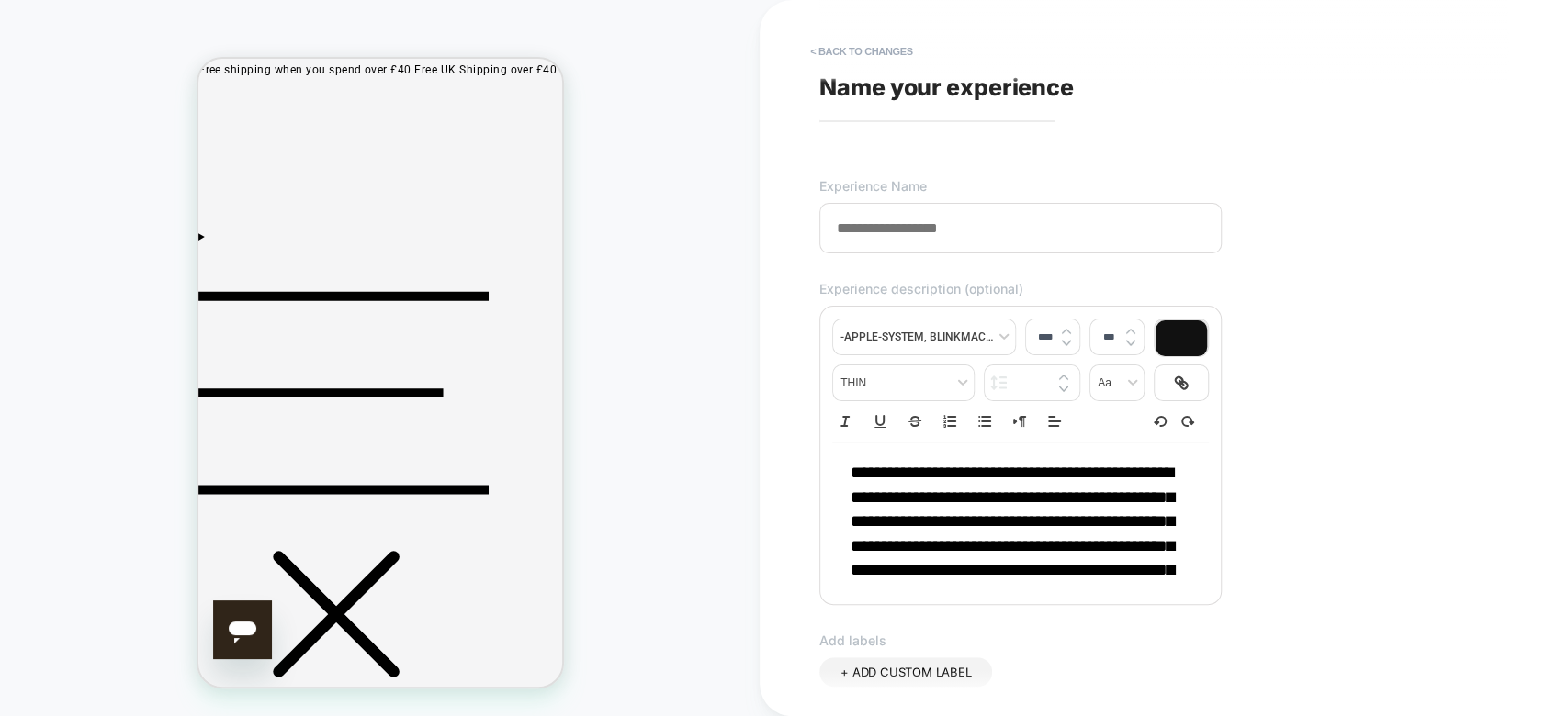
scroll to position [59, 0]
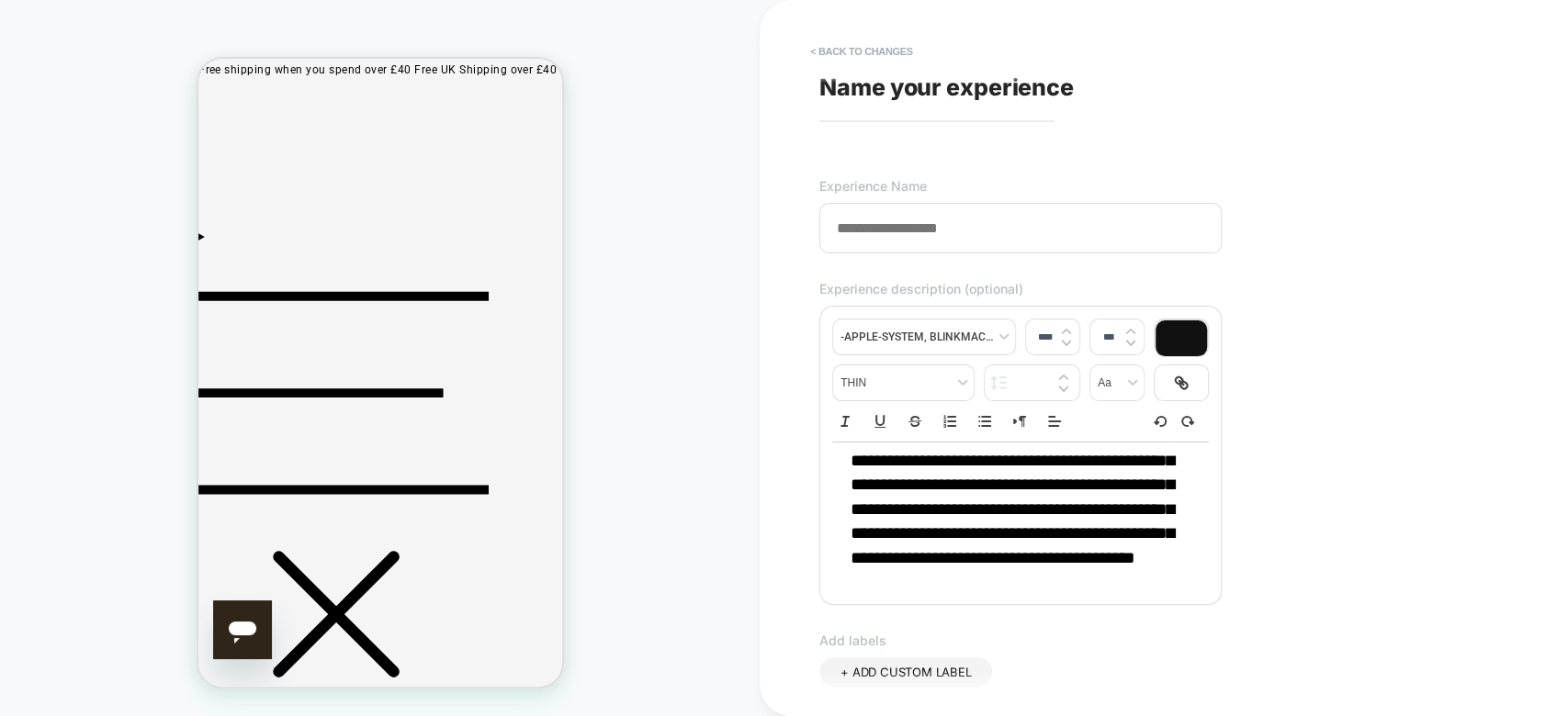
paste input "**********"
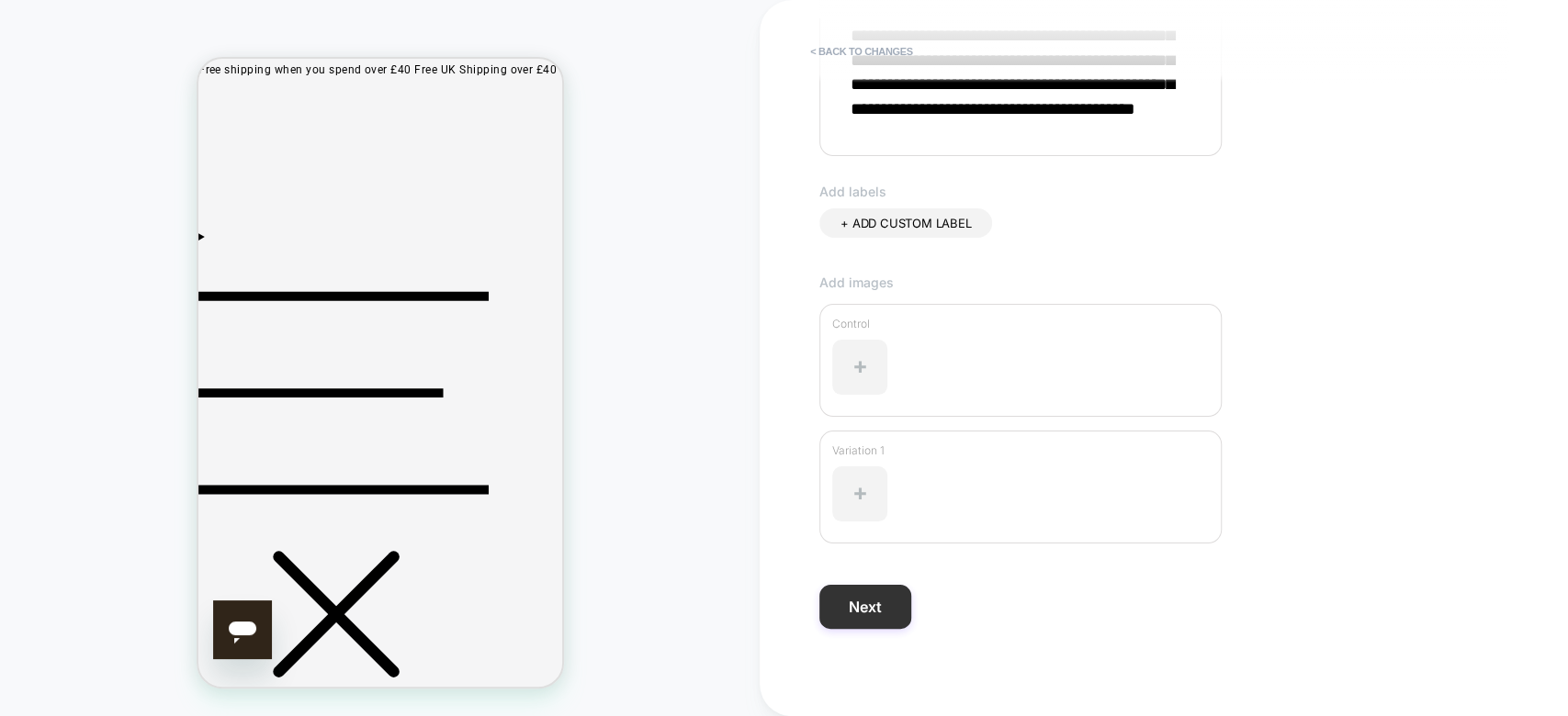
type input "**********"
click at [874, 608] on button "Next" at bounding box center [865, 606] width 91 height 44
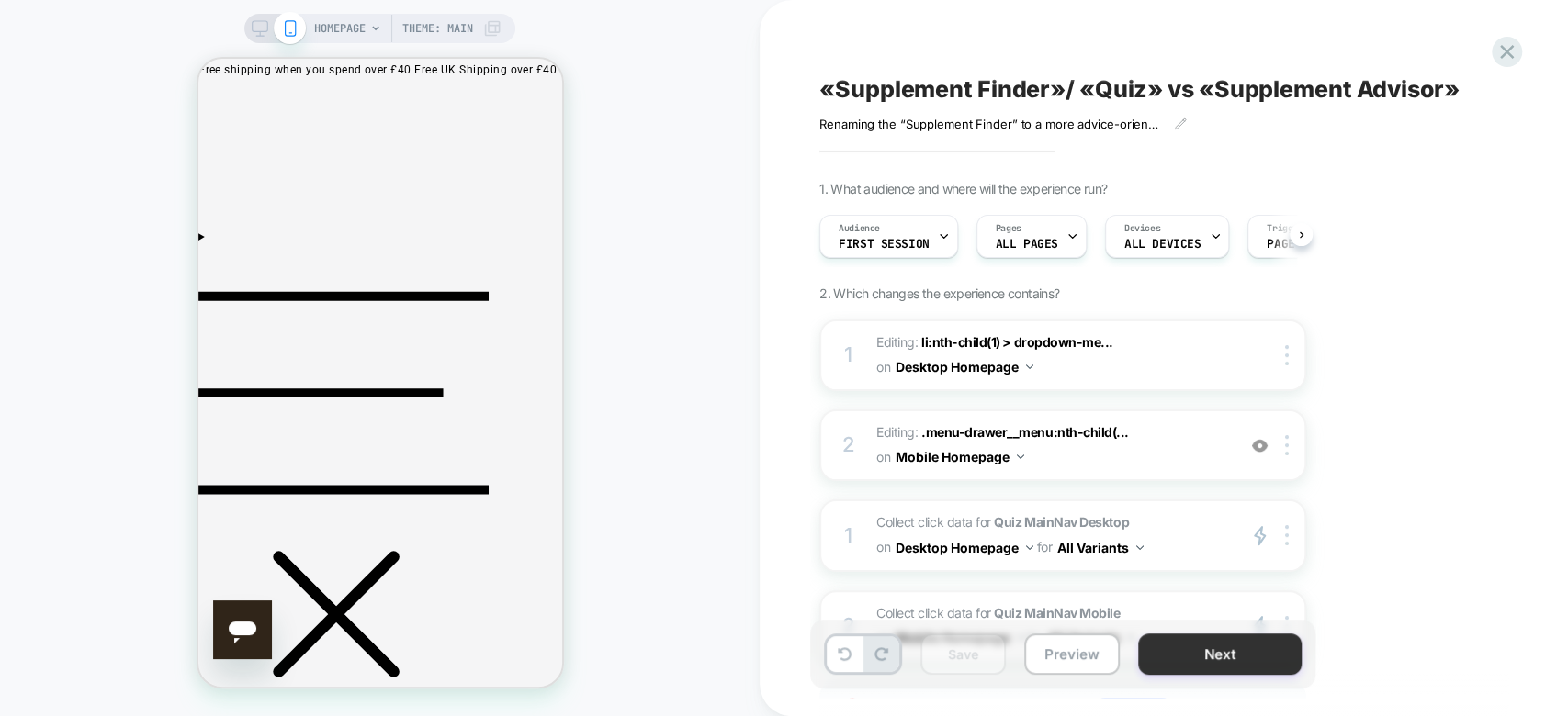
click at [1185, 666] on button "Next" at bounding box center [1220, 654] width 164 height 41
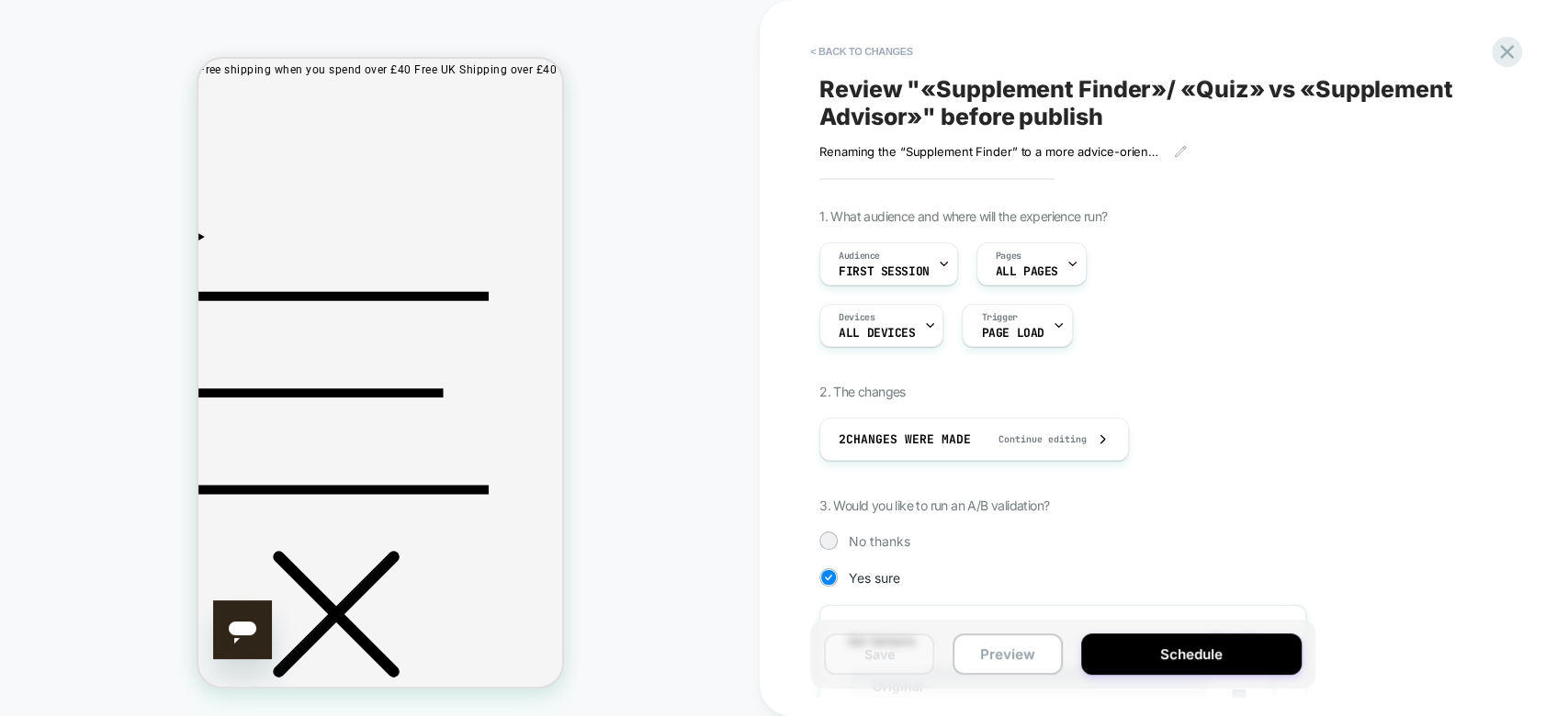
scroll to position [0, 1]
click at [1185, 666] on button "Schedule" at bounding box center [1191, 654] width 221 height 41
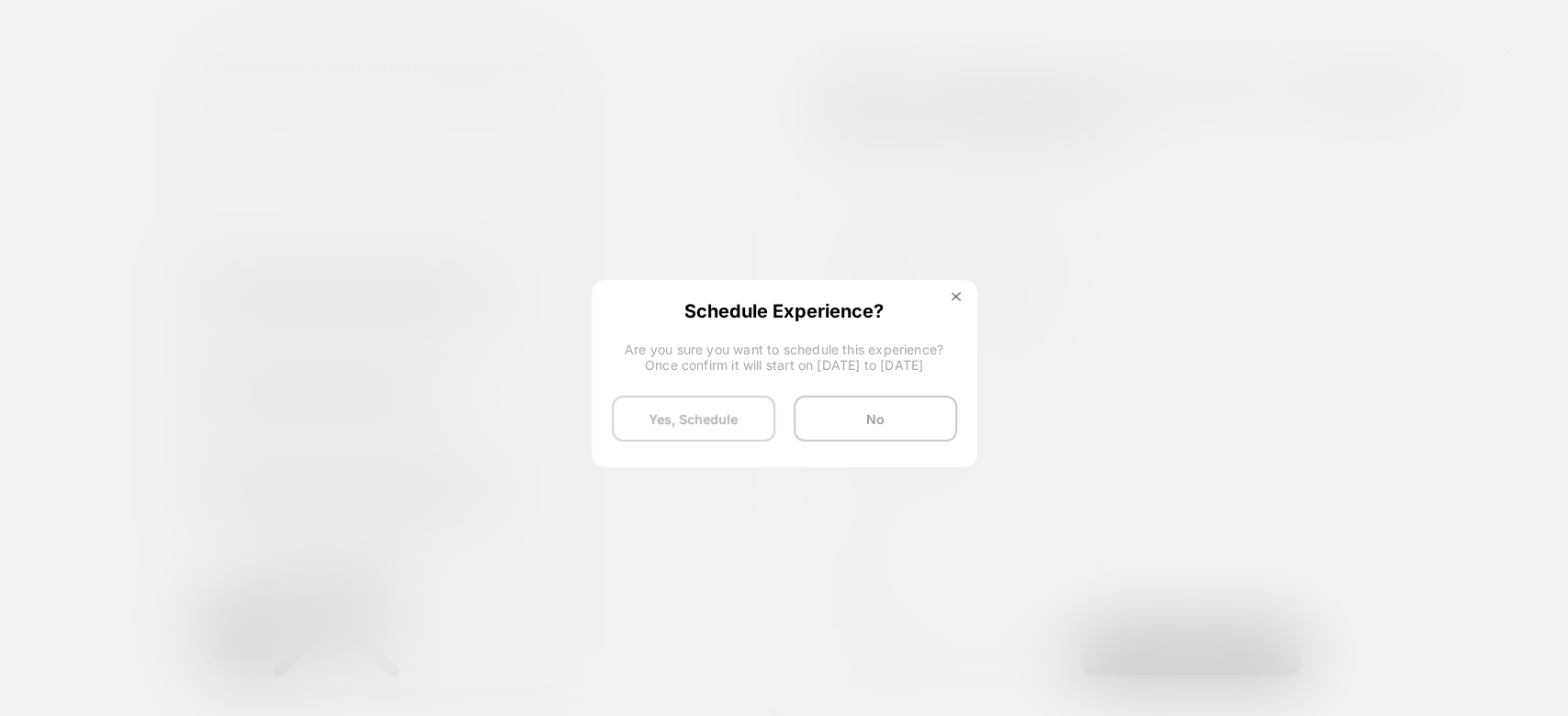
click at [692, 420] on button "Yes, Schedule" at bounding box center [694, 418] width 164 height 46
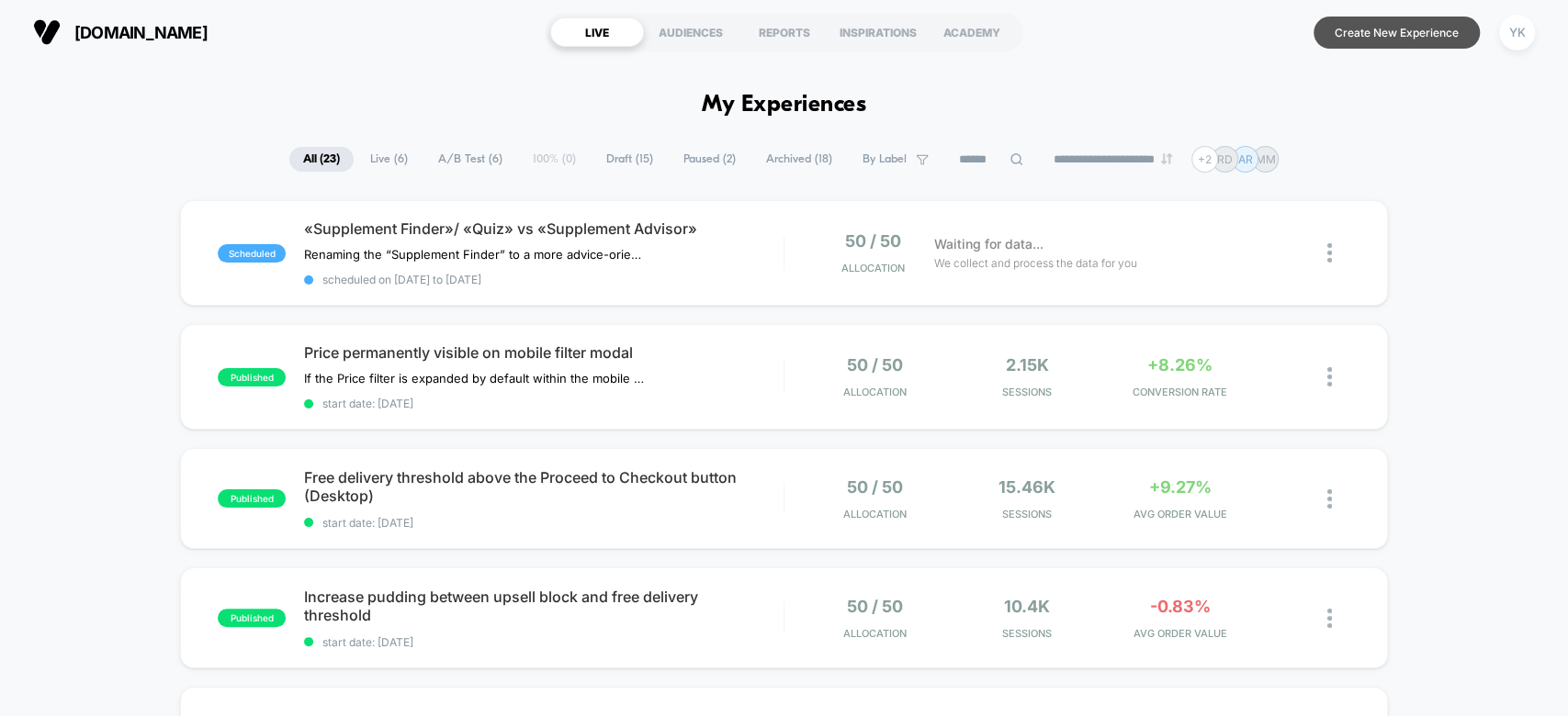
click at [1433, 45] on button "Create New Experience" at bounding box center [1397, 32] width 166 height 32
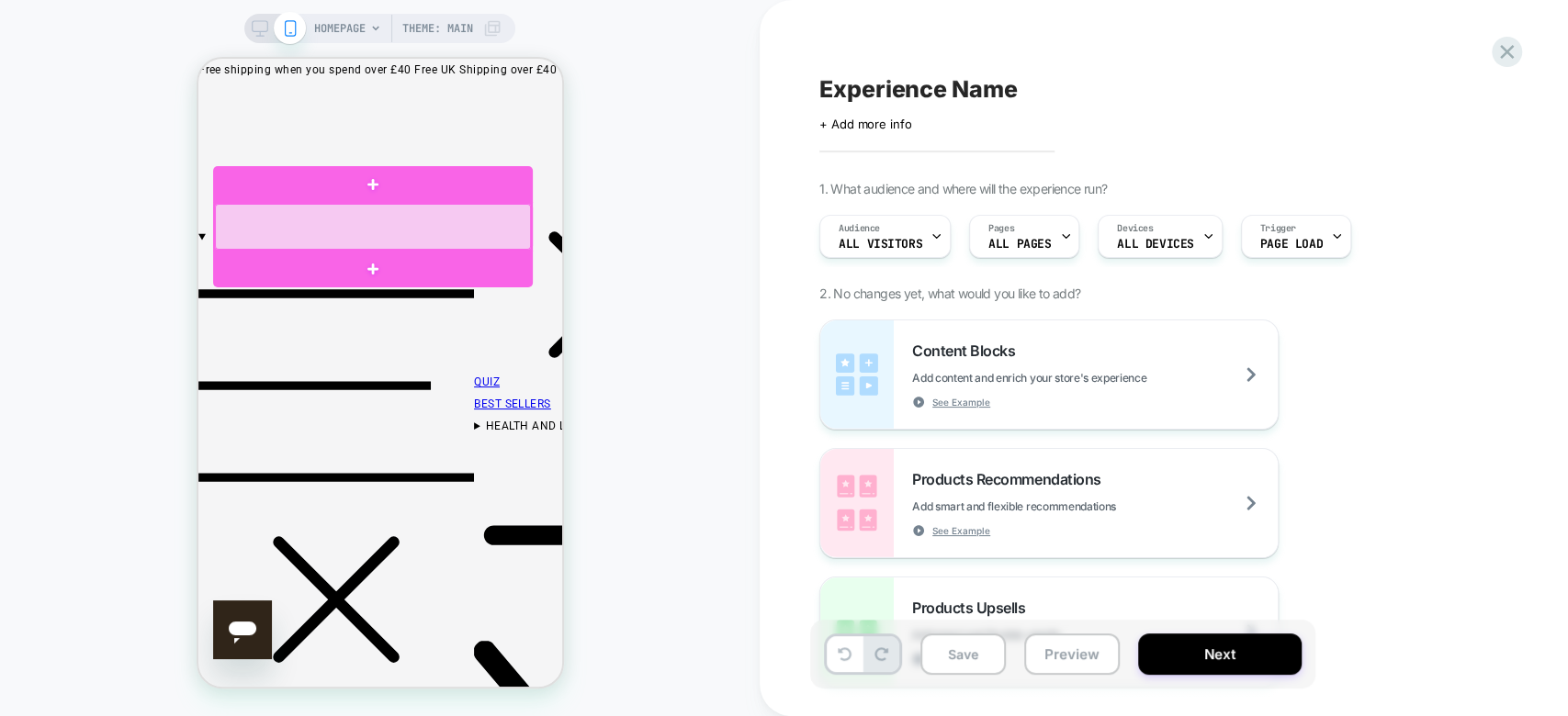
click at [371, 214] on div at bounding box center [372, 227] width 316 height 46
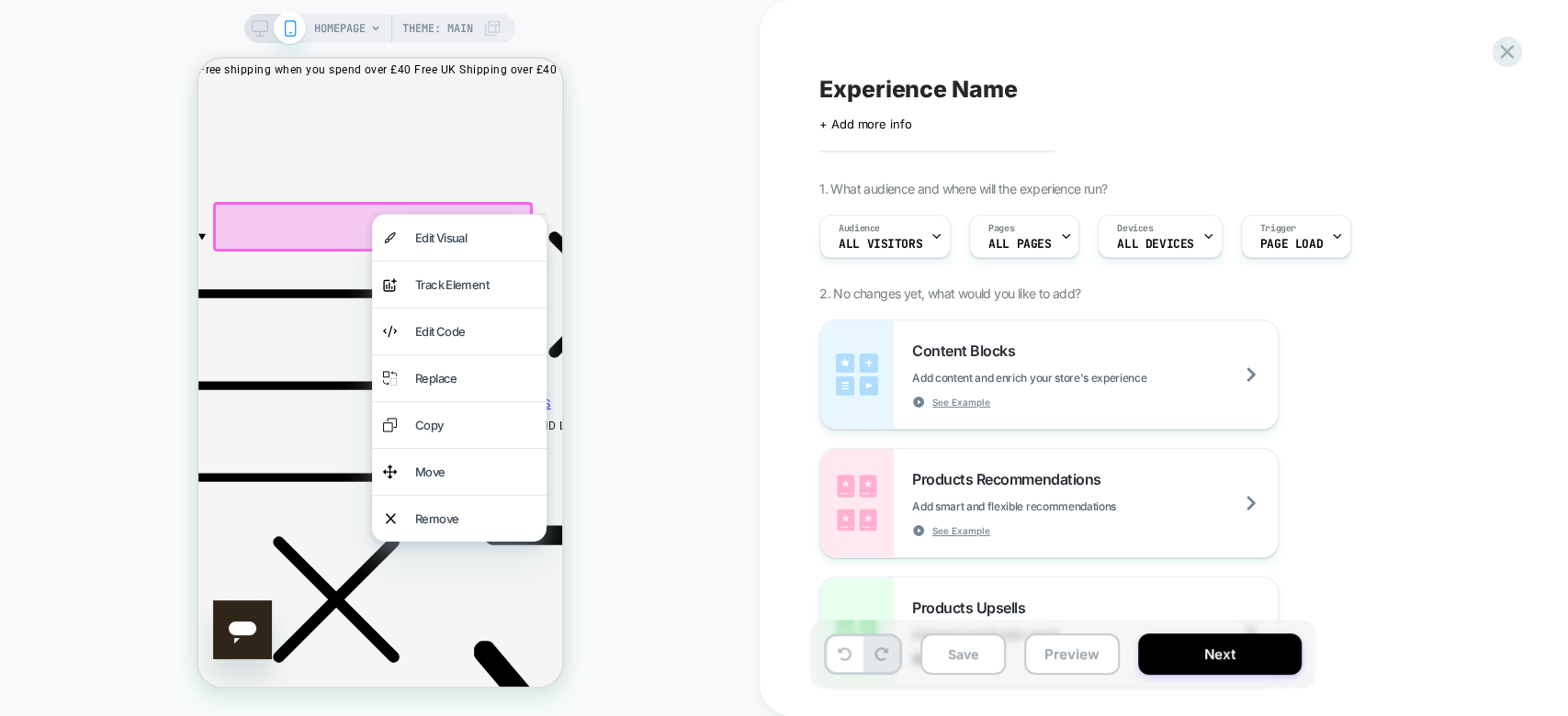
click at [371, 214] on div at bounding box center [457, 214] width 174 height 1
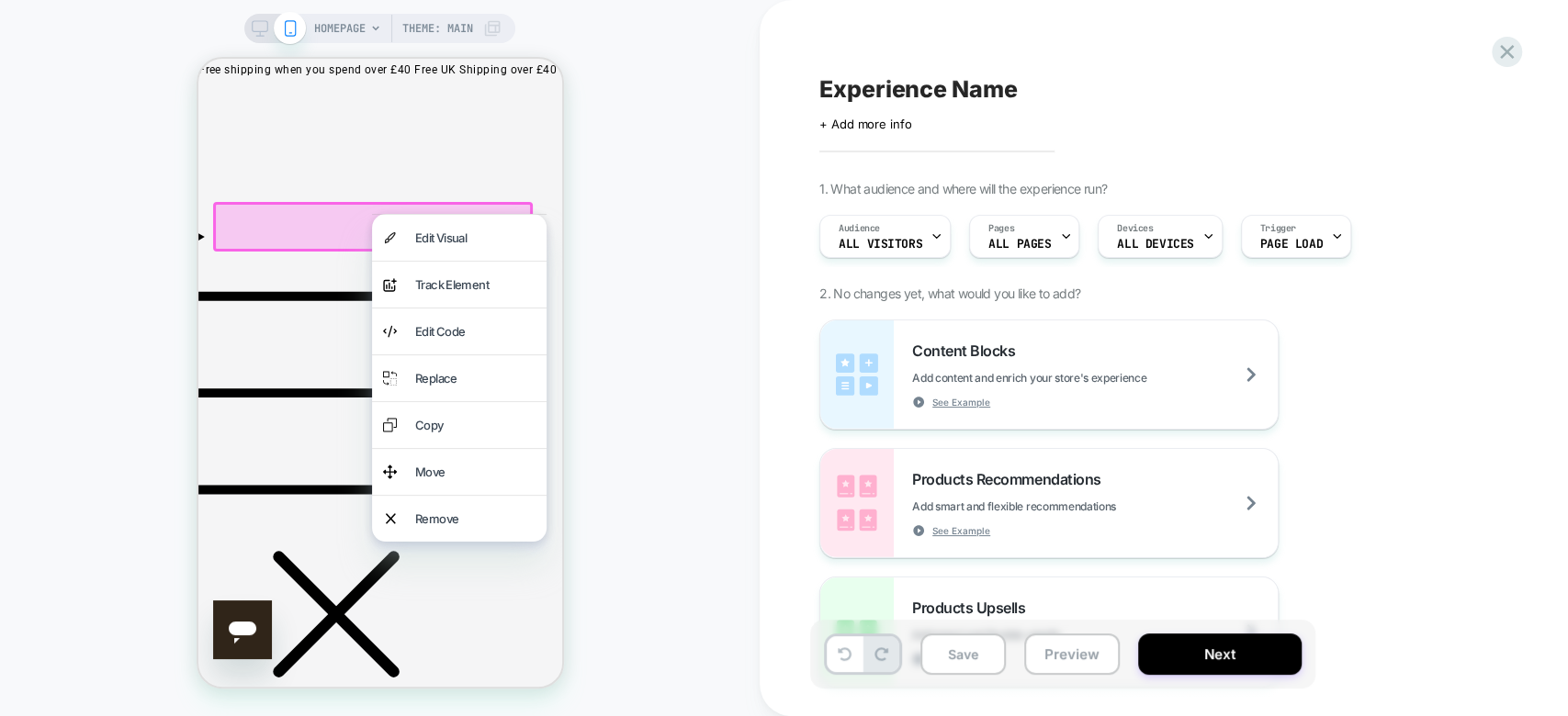
click at [204, 528] on span "Menu" at bounding box center [343, 607] width 290 height 158
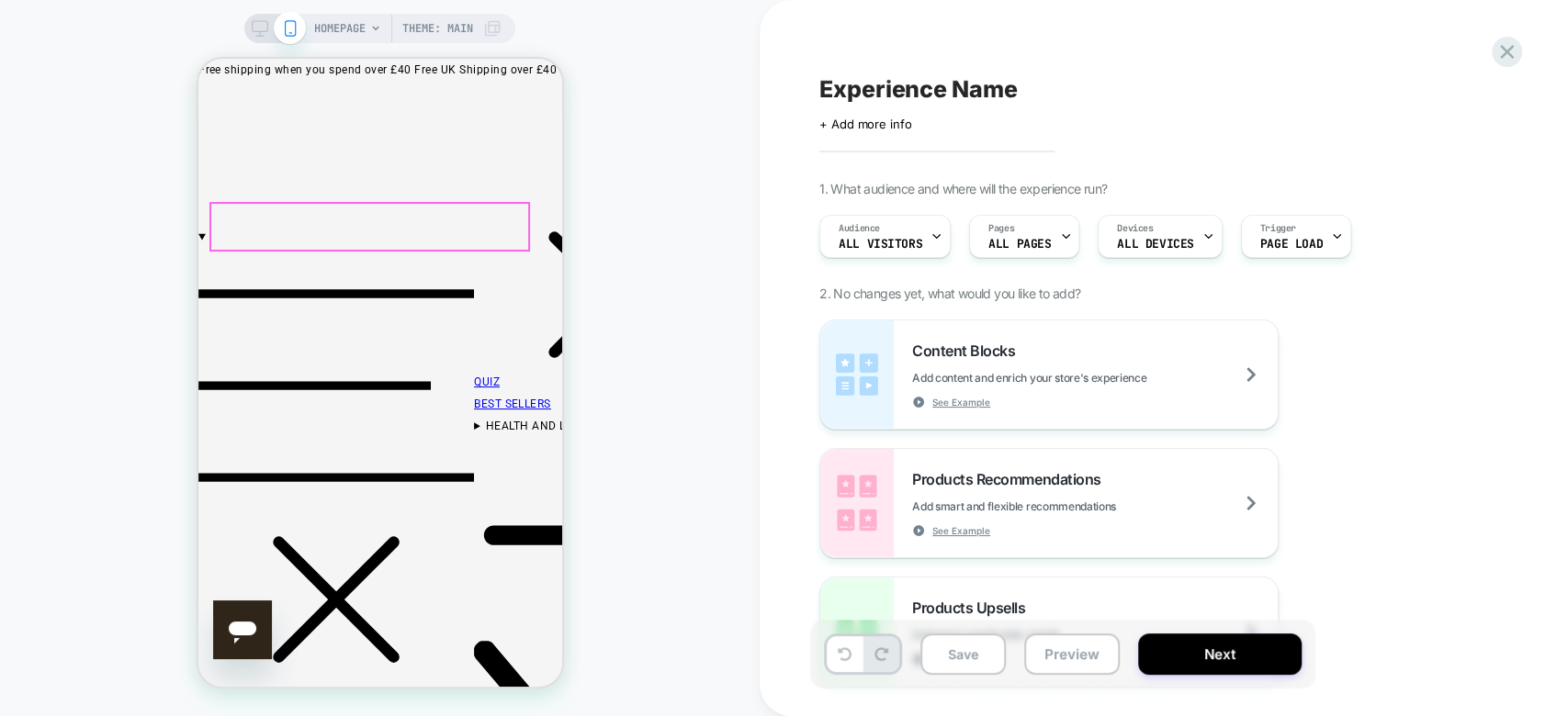
click at [473, 419] on span "HEALTH AND LIFESTYLE" at bounding box center [610, 618] width 275 height 397
click at [473, 398] on link "BEST SELLERS" at bounding box center [511, 404] width 77 height 13
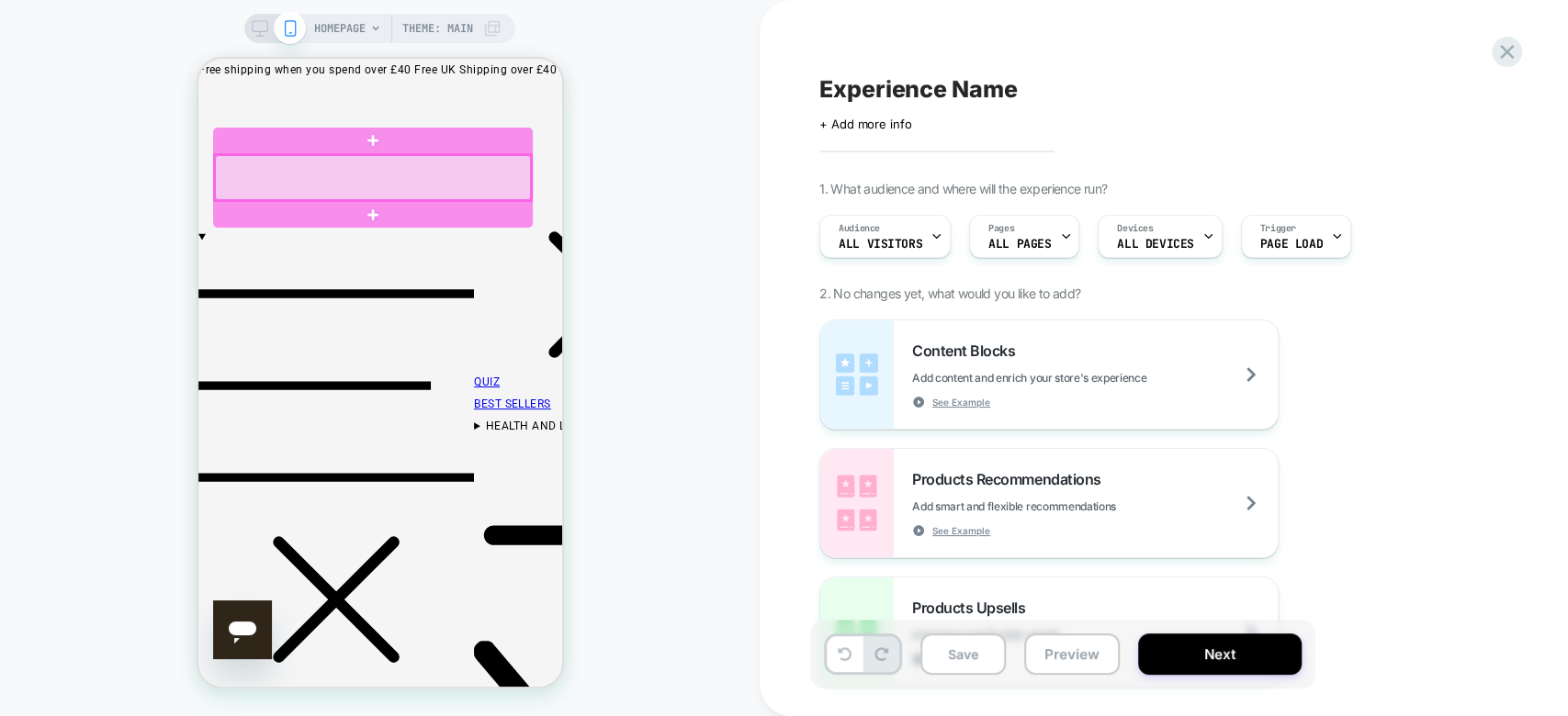
click at [296, 177] on div at bounding box center [372, 178] width 316 height 46
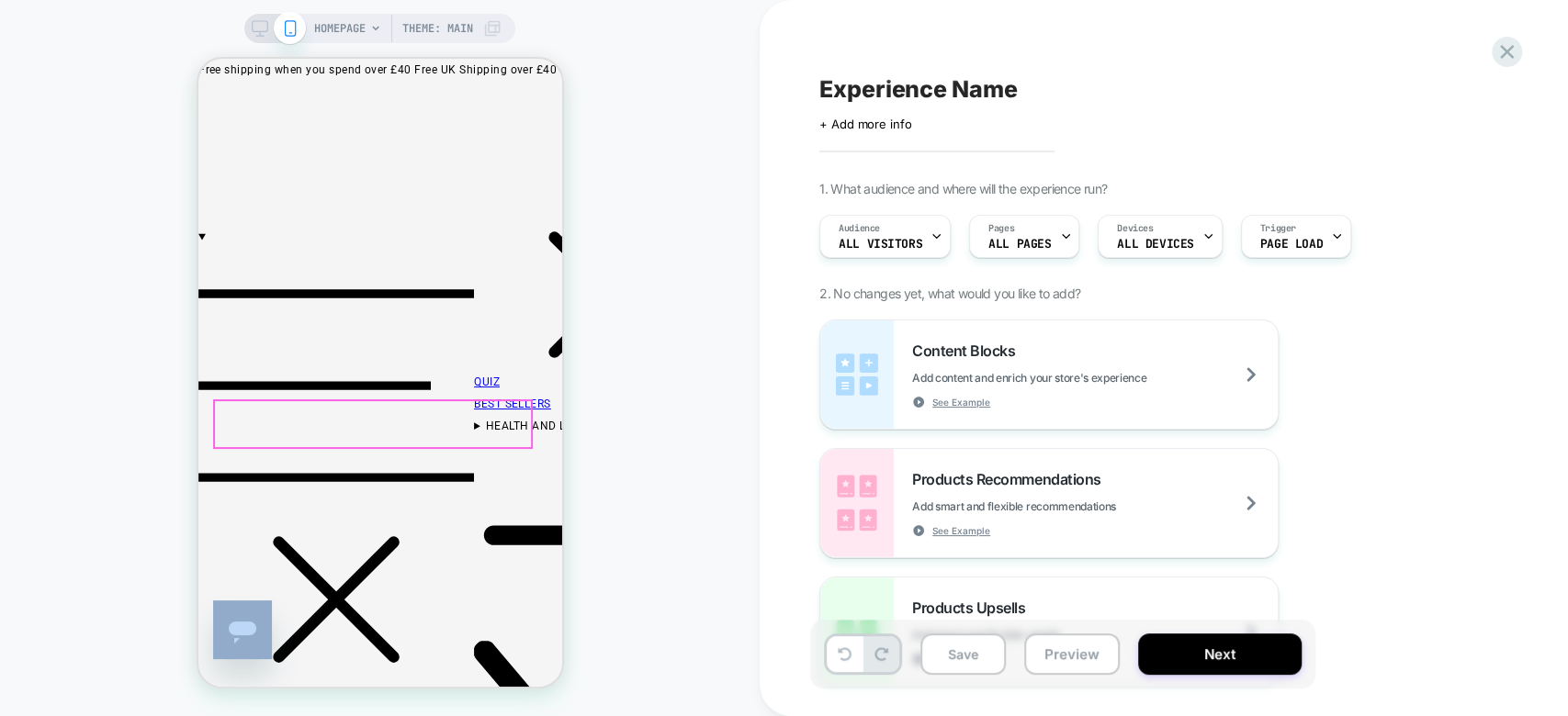
click at [251, 426] on div at bounding box center [372, 423] width 316 height 46
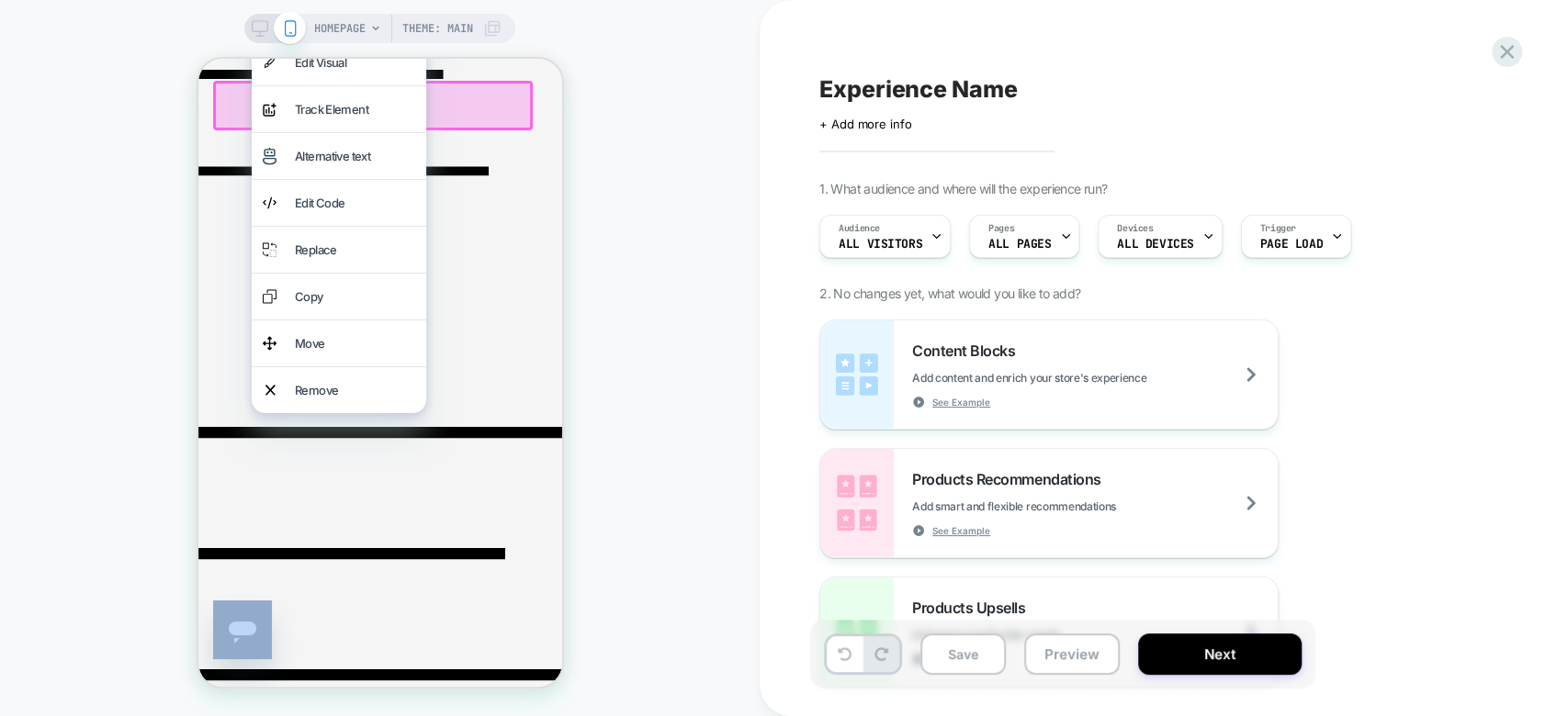
scroll to position [316, 0]
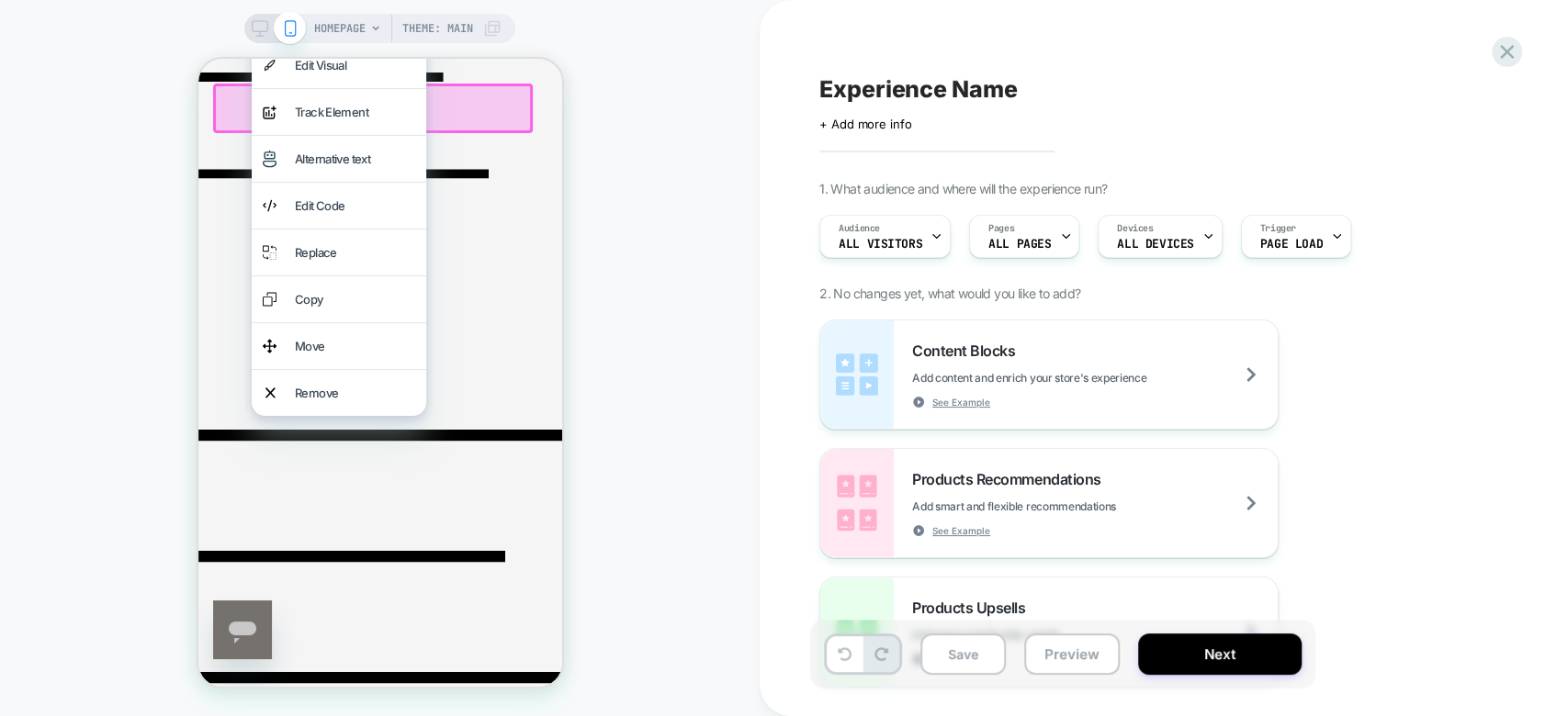
click at [685, 318] on div "HOMEPAGE Theme: MAIN" at bounding box center [380, 358] width 760 height 679
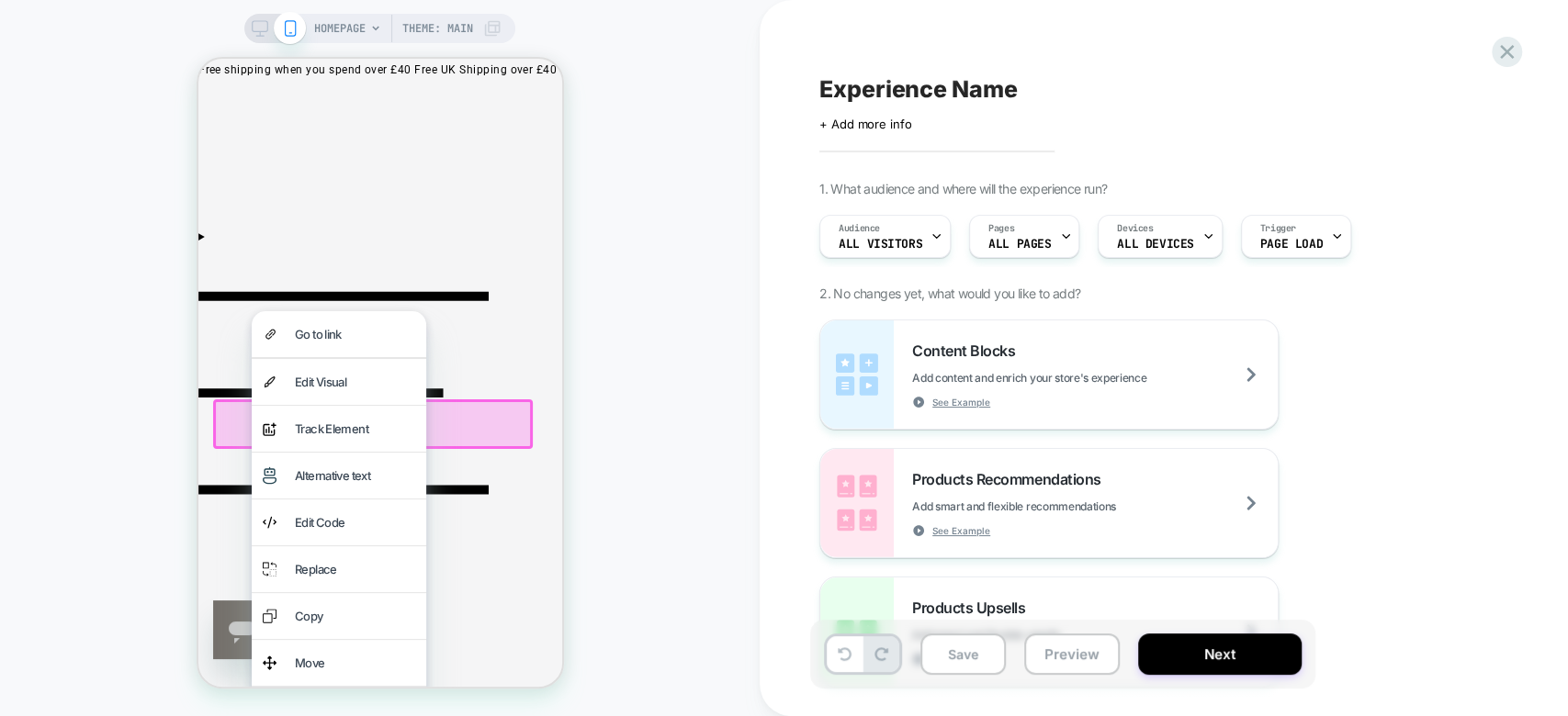
click at [685, 352] on div "HOMEPAGE Theme: MAIN" at bounding box center [380, 358] width 760 height 679
click at [385, 24] on div "HOMEPAGE Theme: MAIN" at bounding box center [408, 28] width 188 height 29
click at [1060, 248] on div at bounding box center [1066, 236] width 12 height 41
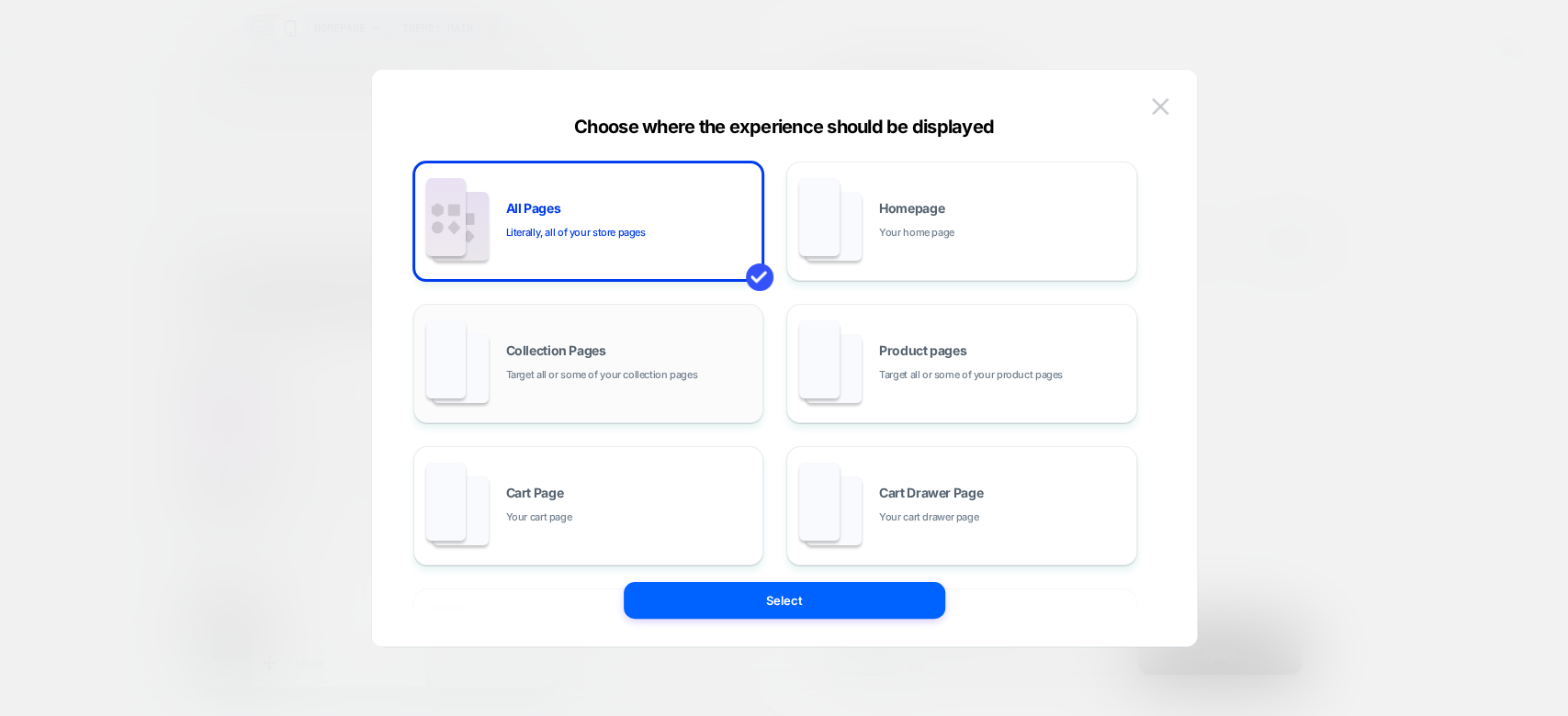
click at [591, 367] on span "Target all or some of your collection pages" at bounding box center [602, 376] width 192 height 18
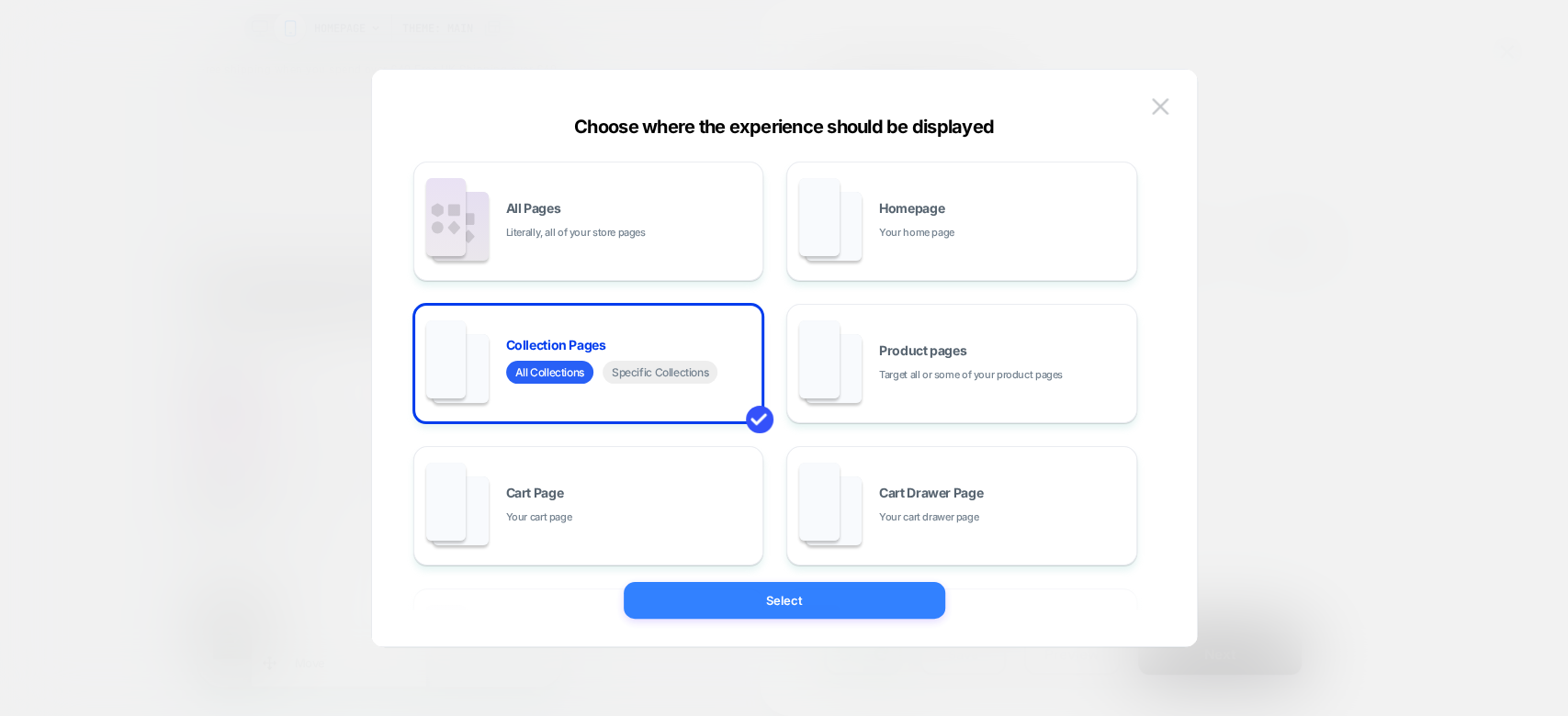
click at [712, 603] on button "Select" at bounding box center [784, 600] width 321 height 37
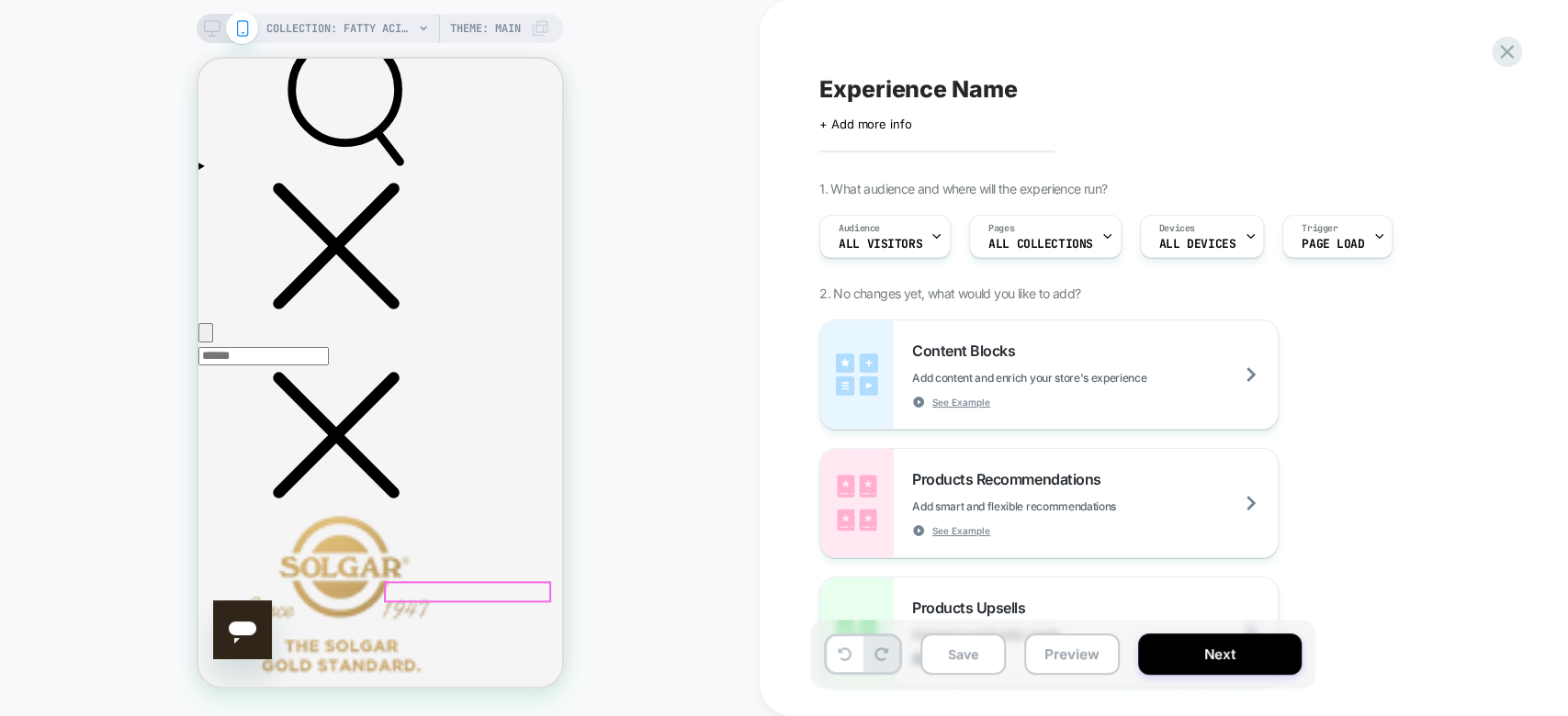
scroll to position [1196, 0]
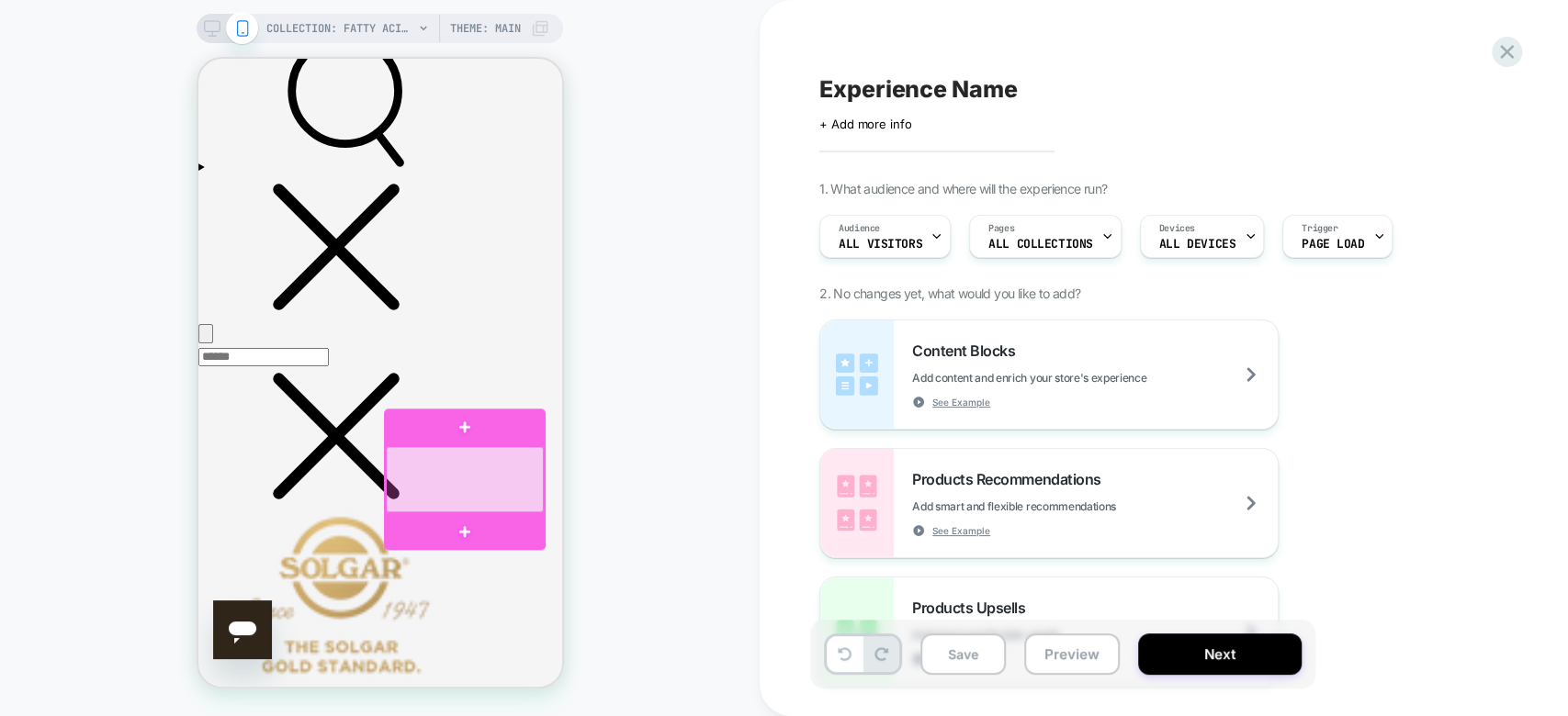
click at [432, 449] on div at bounding box center [463, 480] width 158 height 66
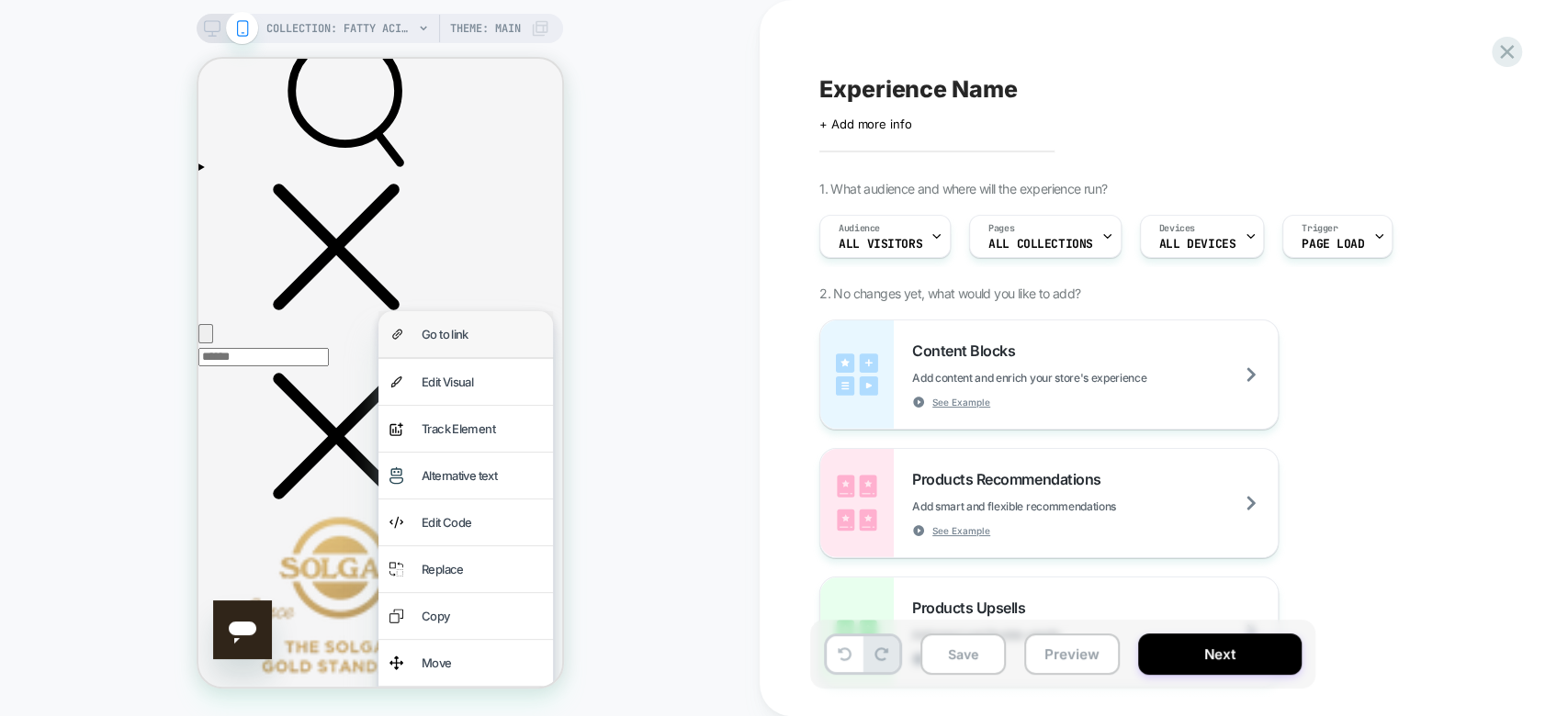
click at [450, 357] on div "Go to link" at bounding box center [464, 334] width 174 height 46
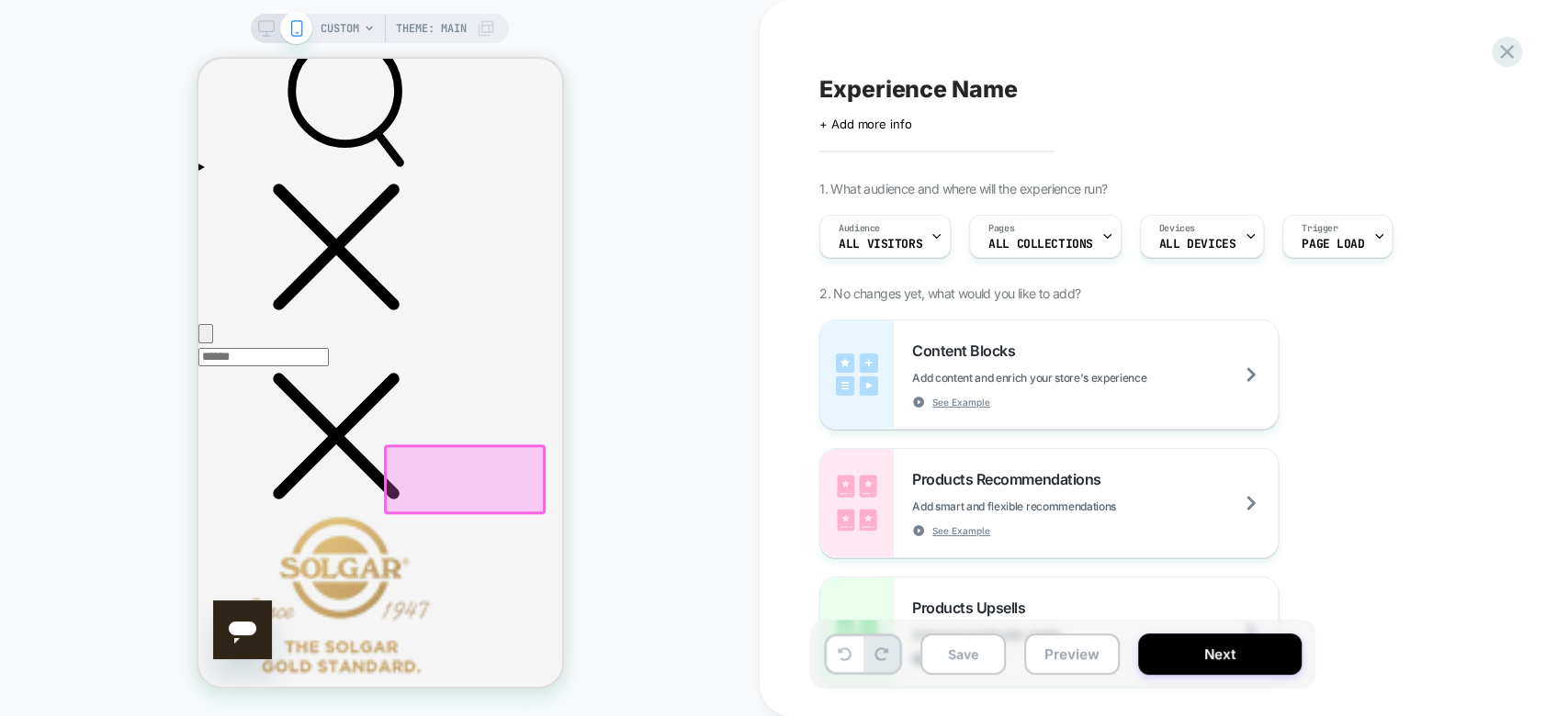
click at [276, 31] on div at bounding box center [281, 28] width 47 height 17
click at [272, 30] on rect at bounding box center [267, 26] width 16 height 10
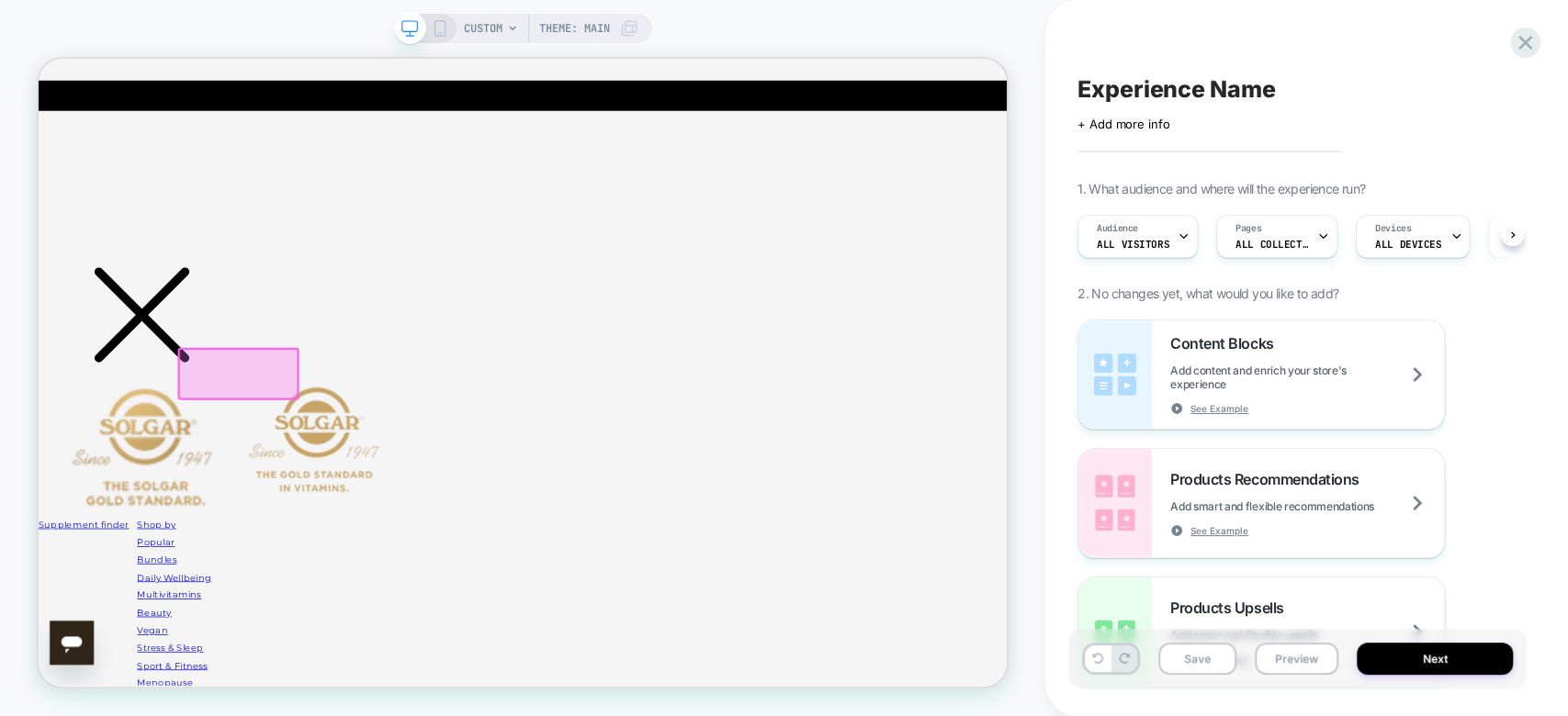
click at [272, 30] on div "CUSTOM Theme: MAIN Experience Name Click to edit experience details + Add more …" at bounding box center [784, 358] width 1568 height 716
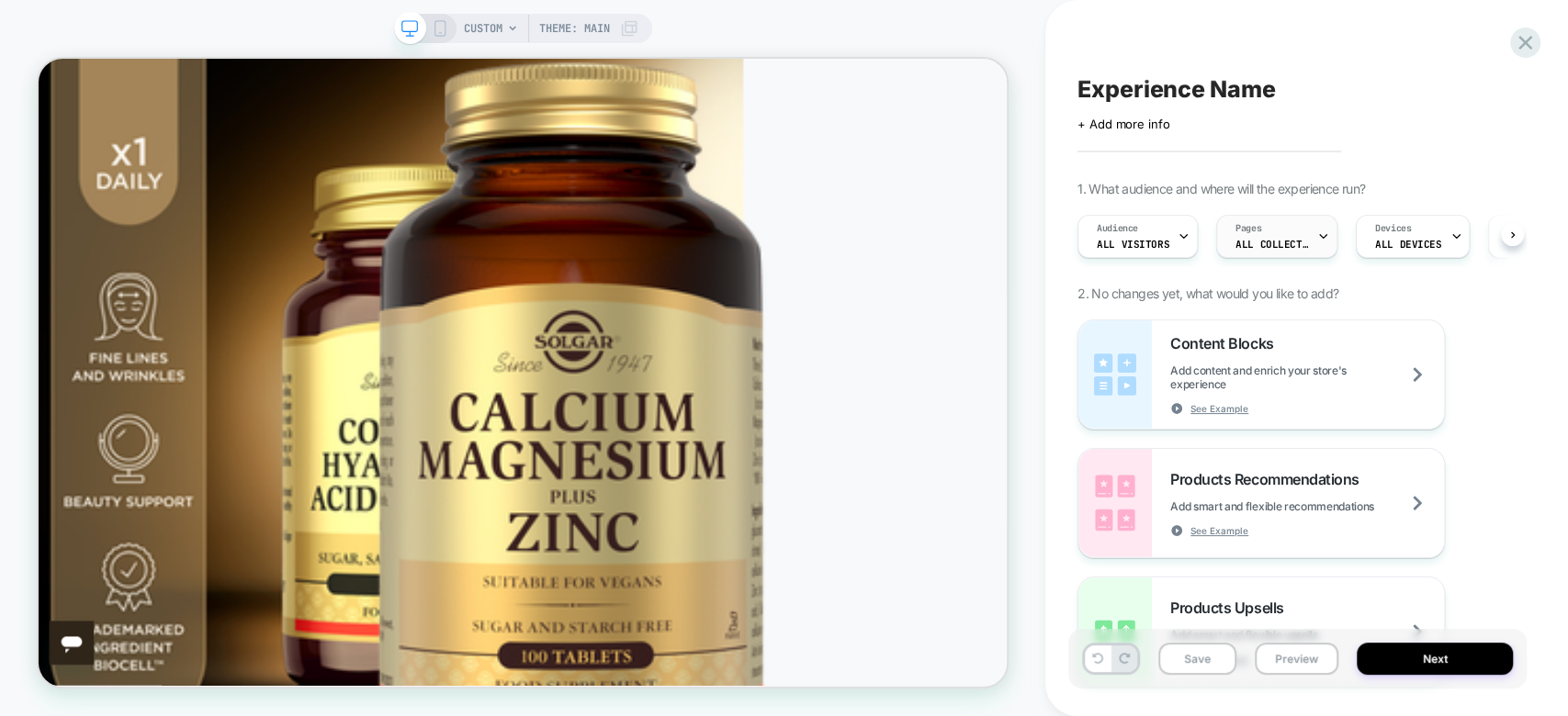
click at [1247, 250] on span "ALL COLLECTIONS" at bounding box center [1272, 243] width 74 height 13
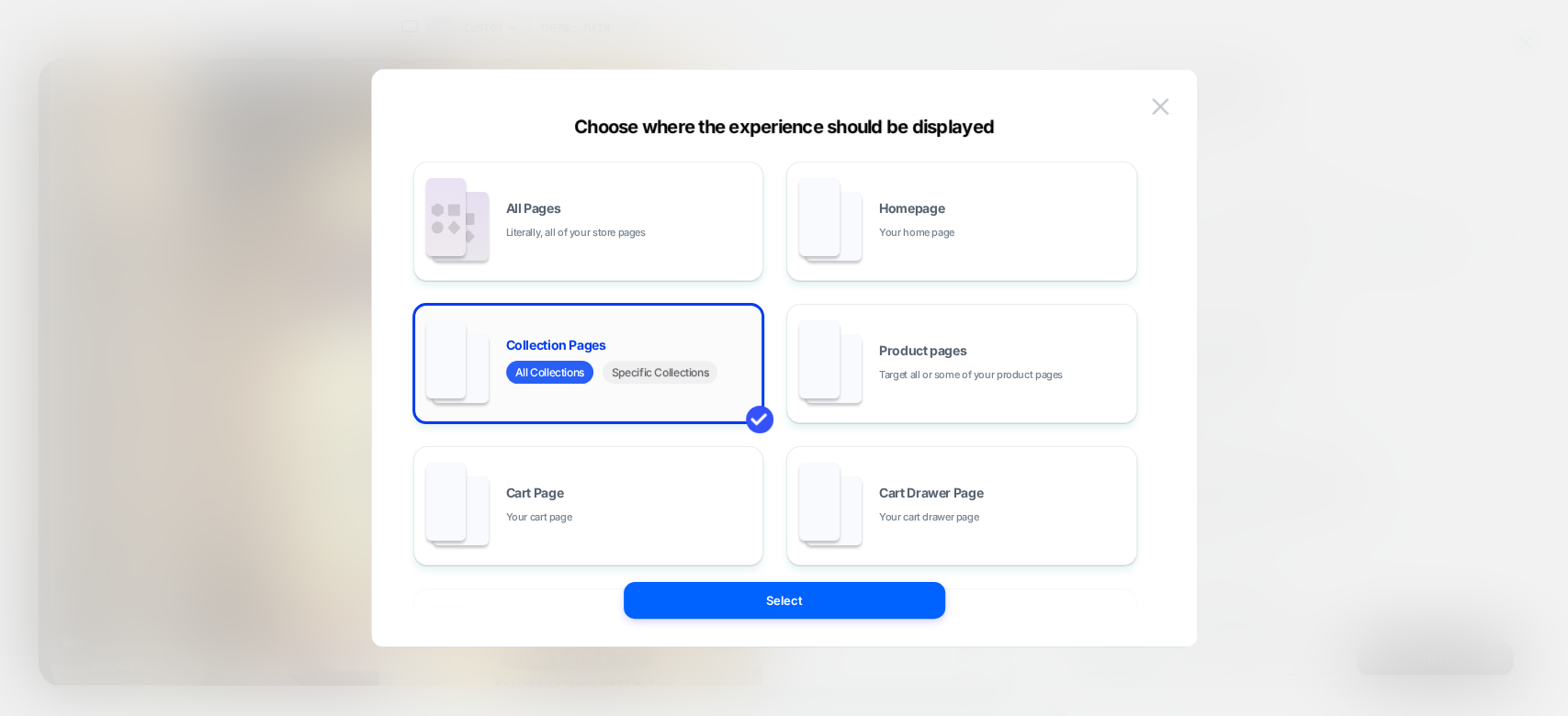
click at [654, 371] on span "Specific Collections" at bounding box center [660, 373] width 115 height 23
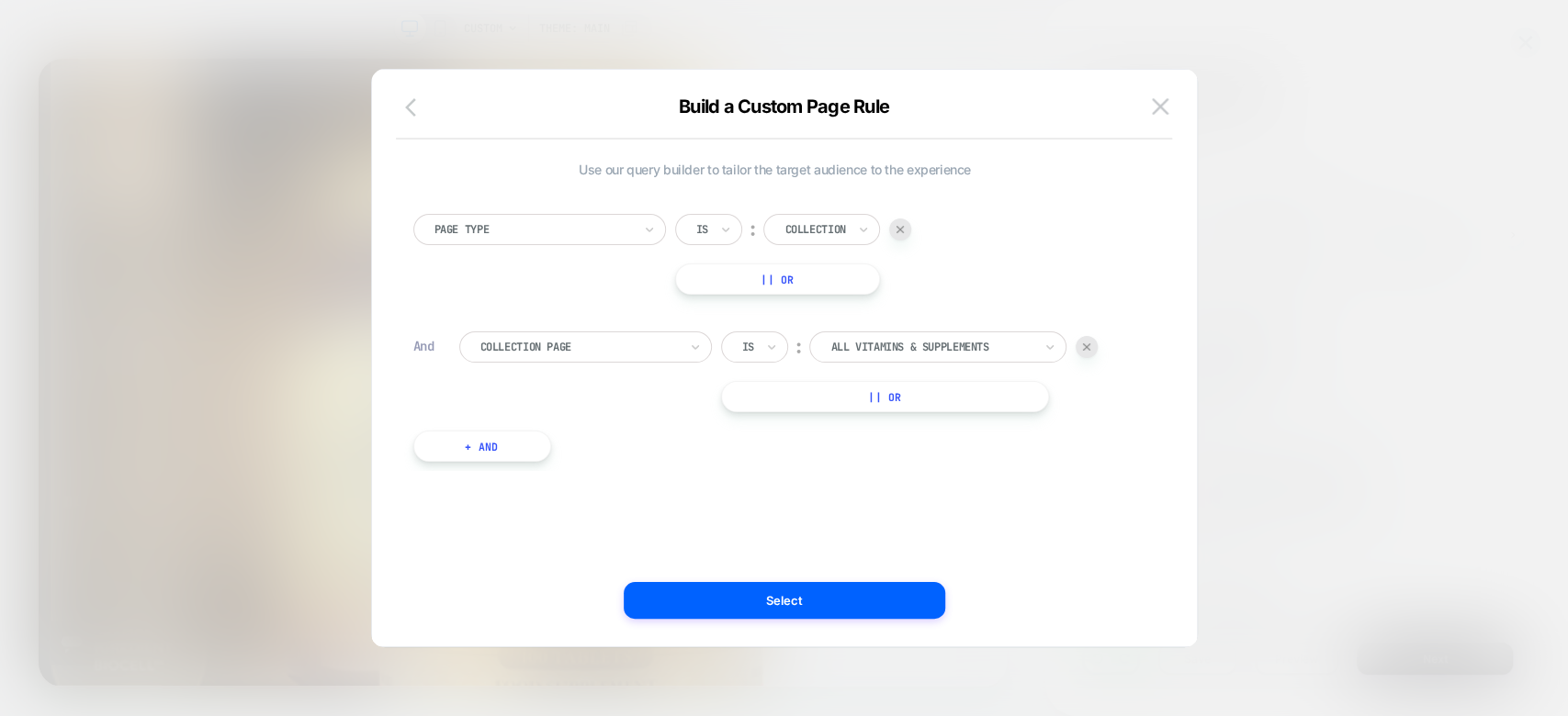
click at [418, 104] on icon "button" at bounding box center [416, 107] width 22 height 22
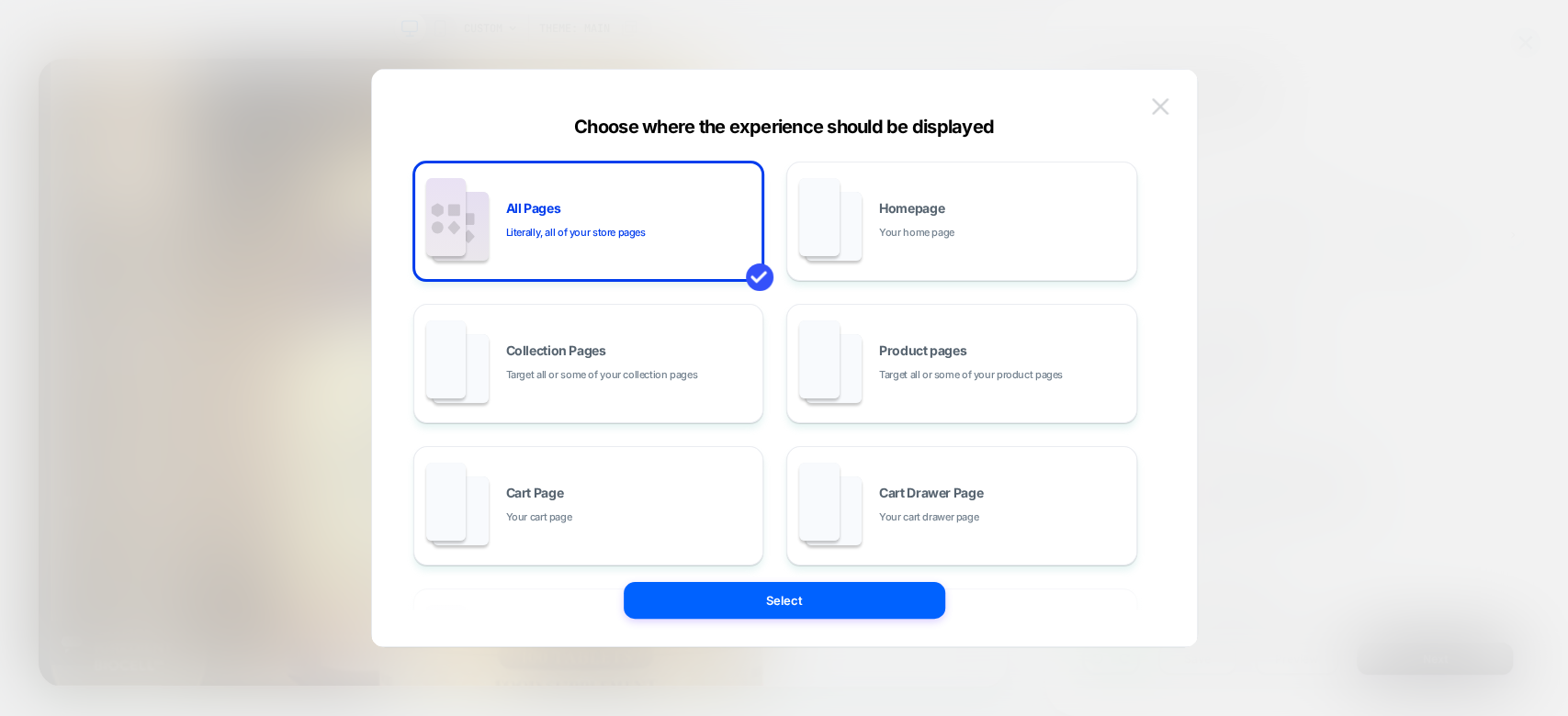
click at [1165, 96] on button at bounding box center [1160, 106] width 27 height 27
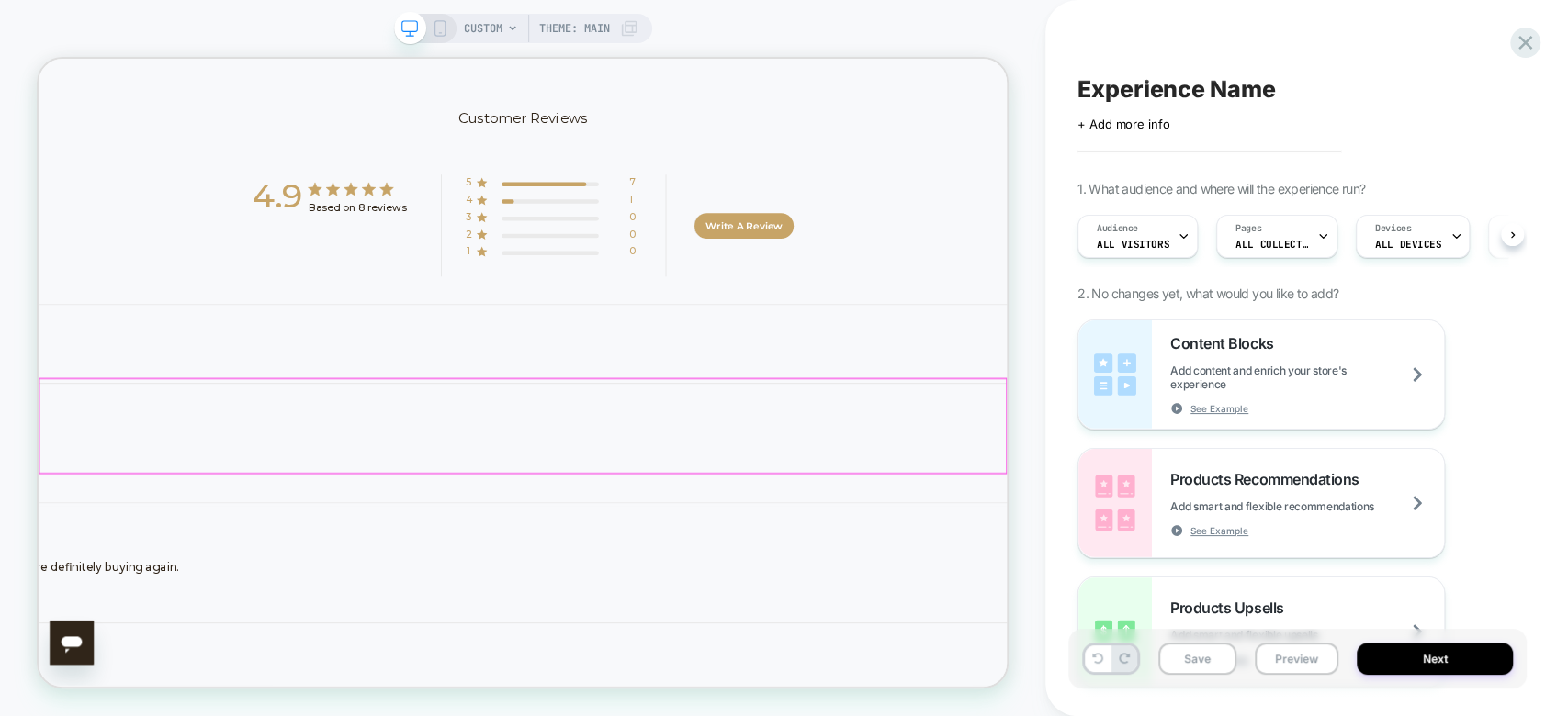
scroll to position [1447, 0]
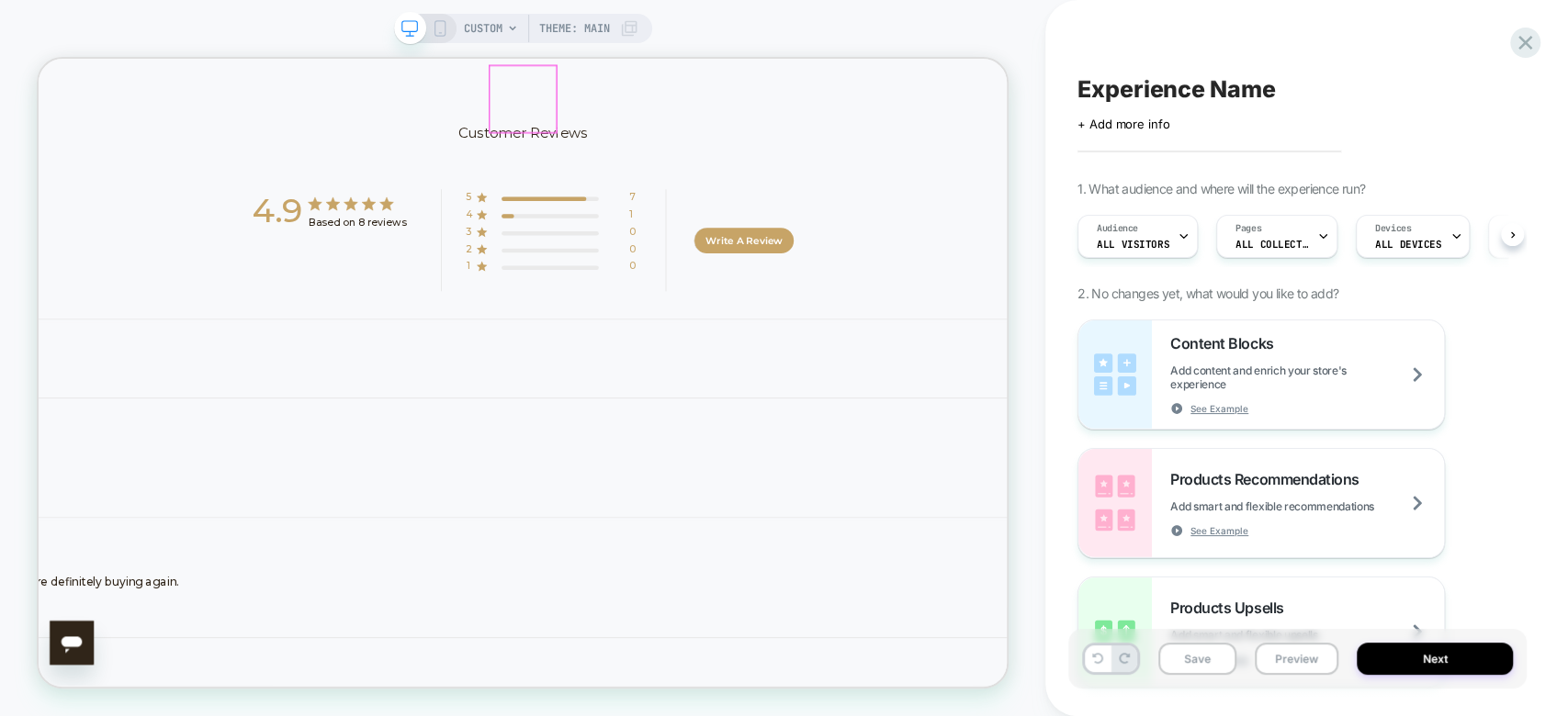
click at [693, 114] on div at bounding box center [684, 112] width 89 height 89
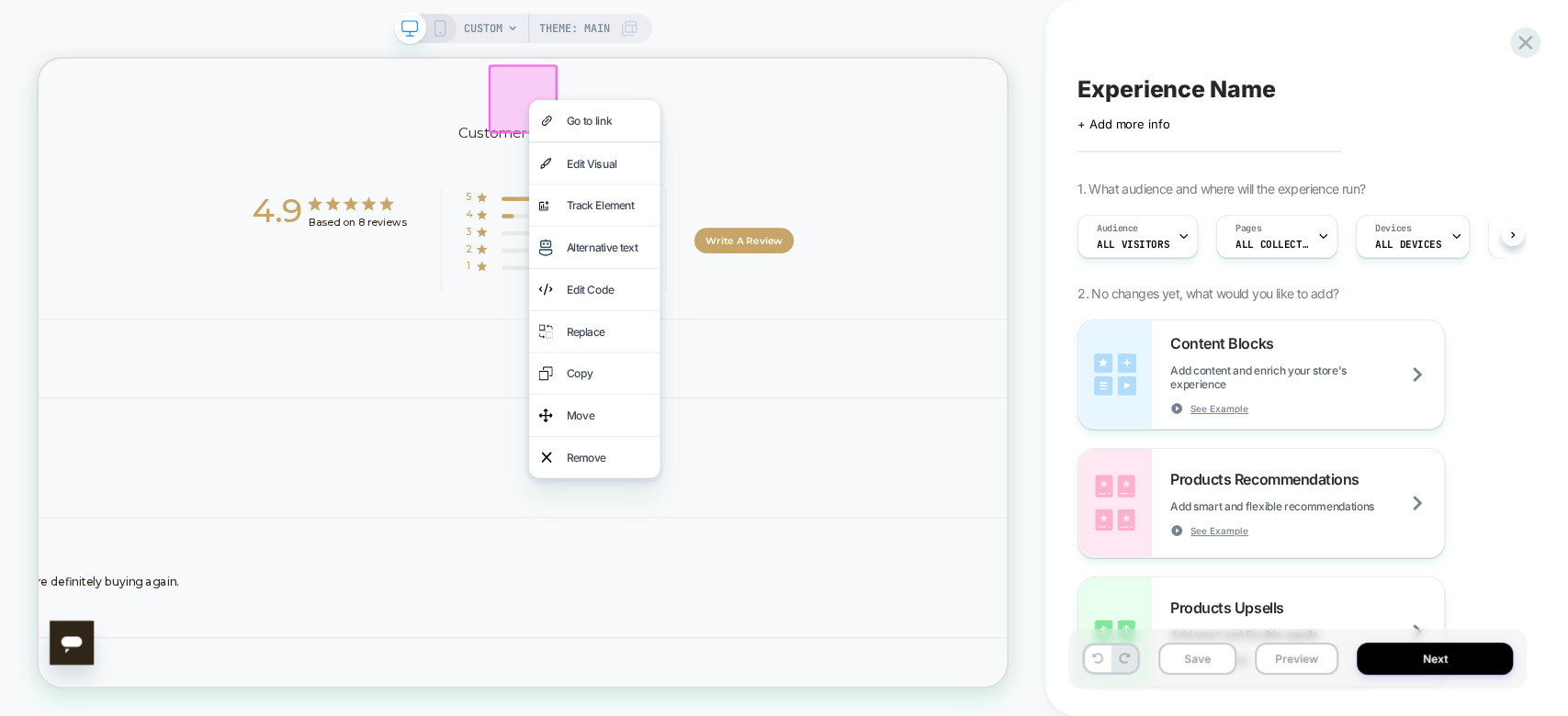
click at [693, 114] on div "Go to link" at bounding box center [780, 141] width 174 height 55
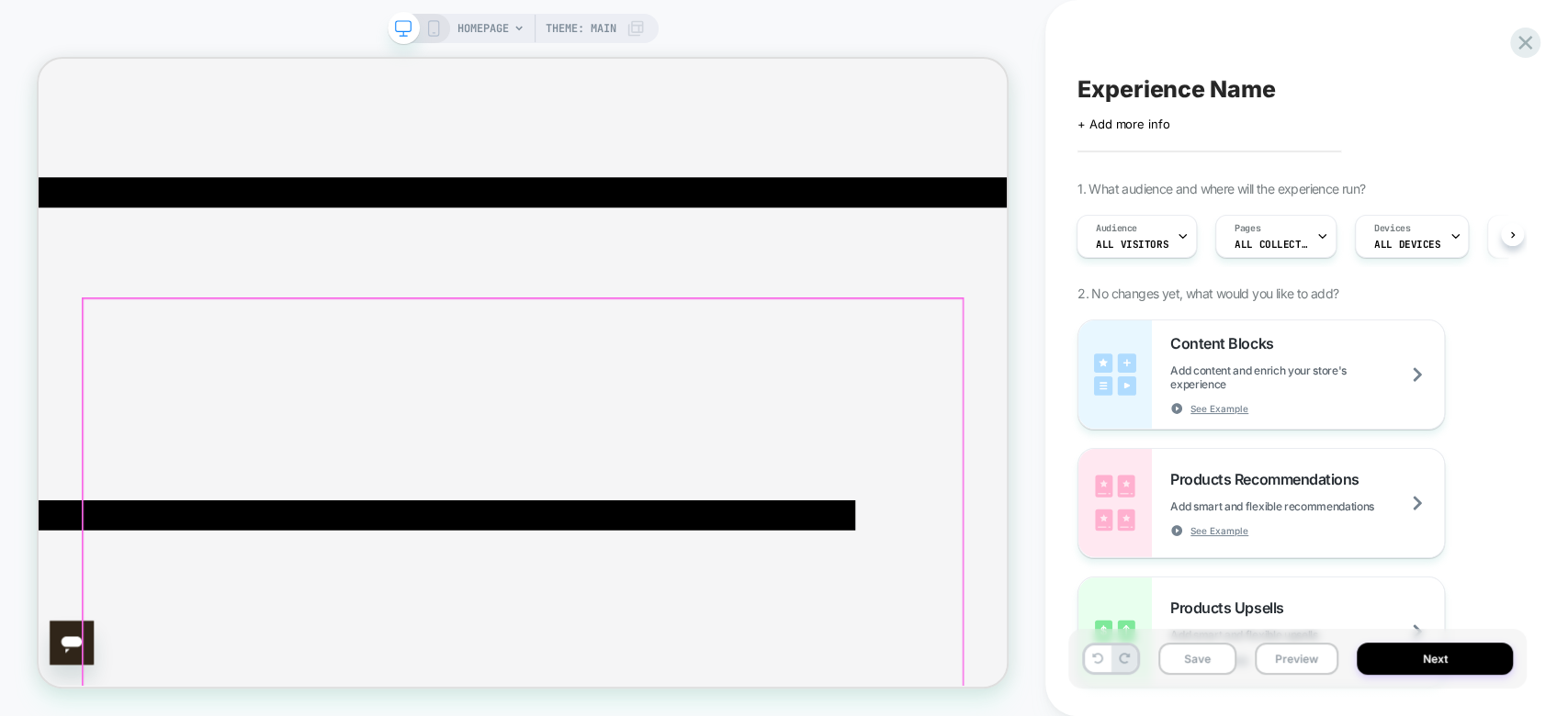
scroll to position [0, 0]
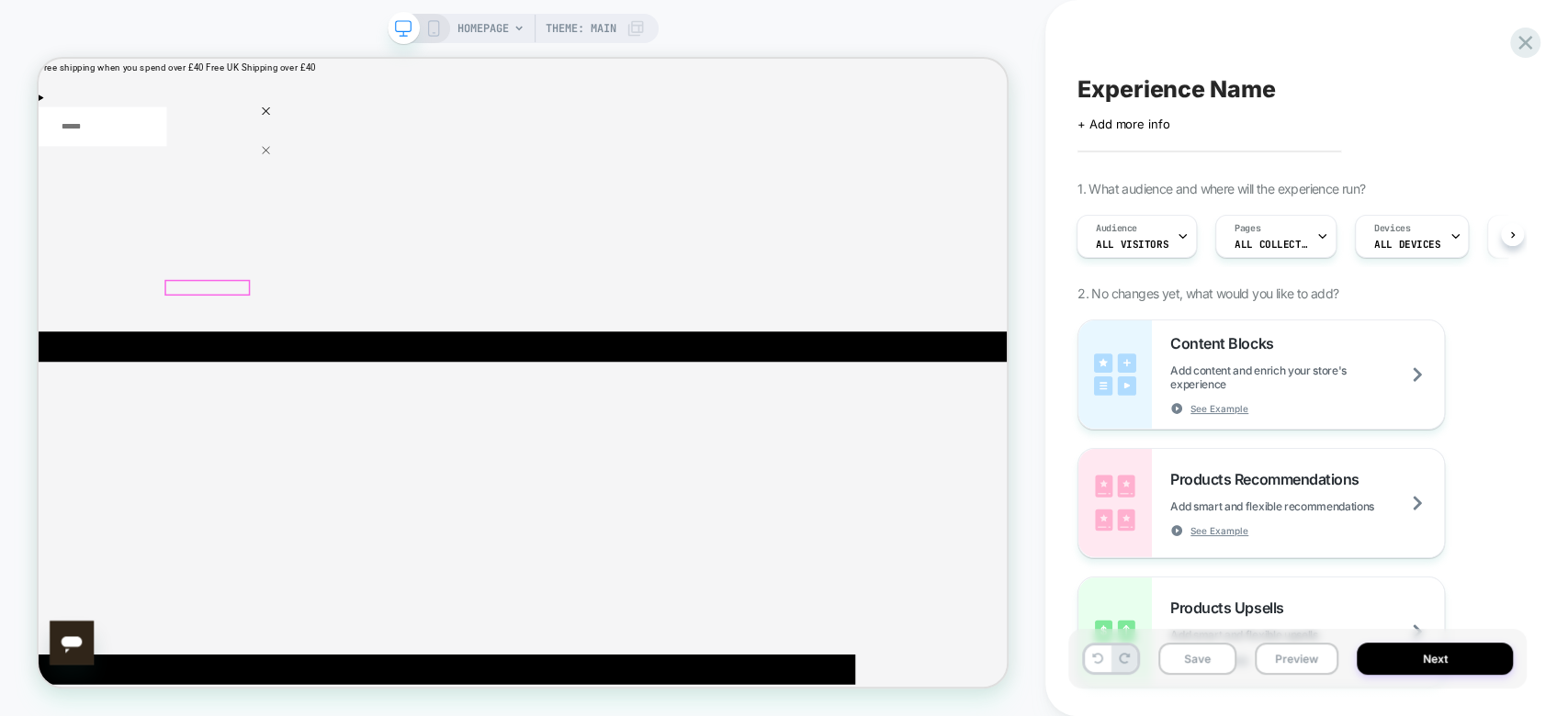
click at [514, 26] on icon at bounding box center [519, 28] width 11 height 11
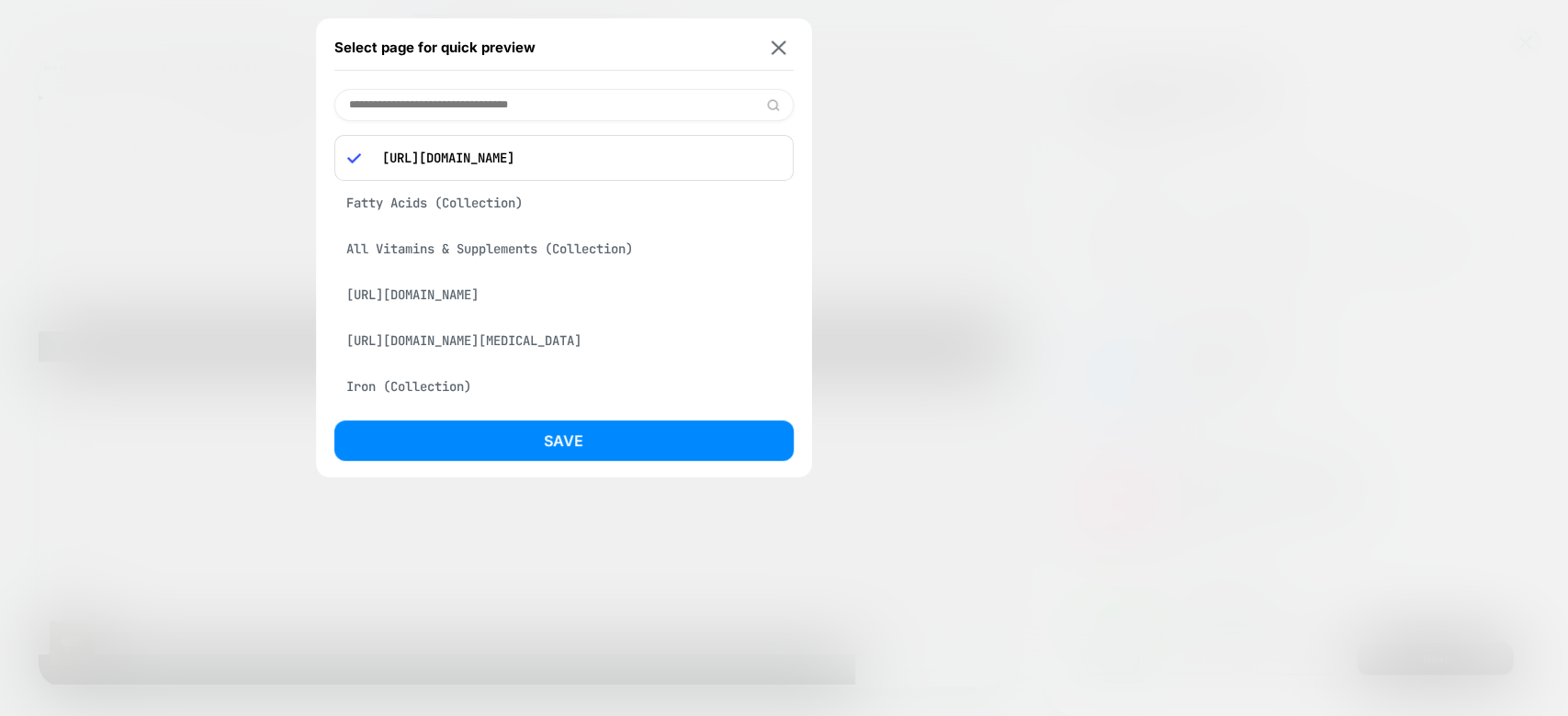
click at [456, 197] on div "Fatty Acids (Collection)" at bounding box center [565, 203] width 459 height 35
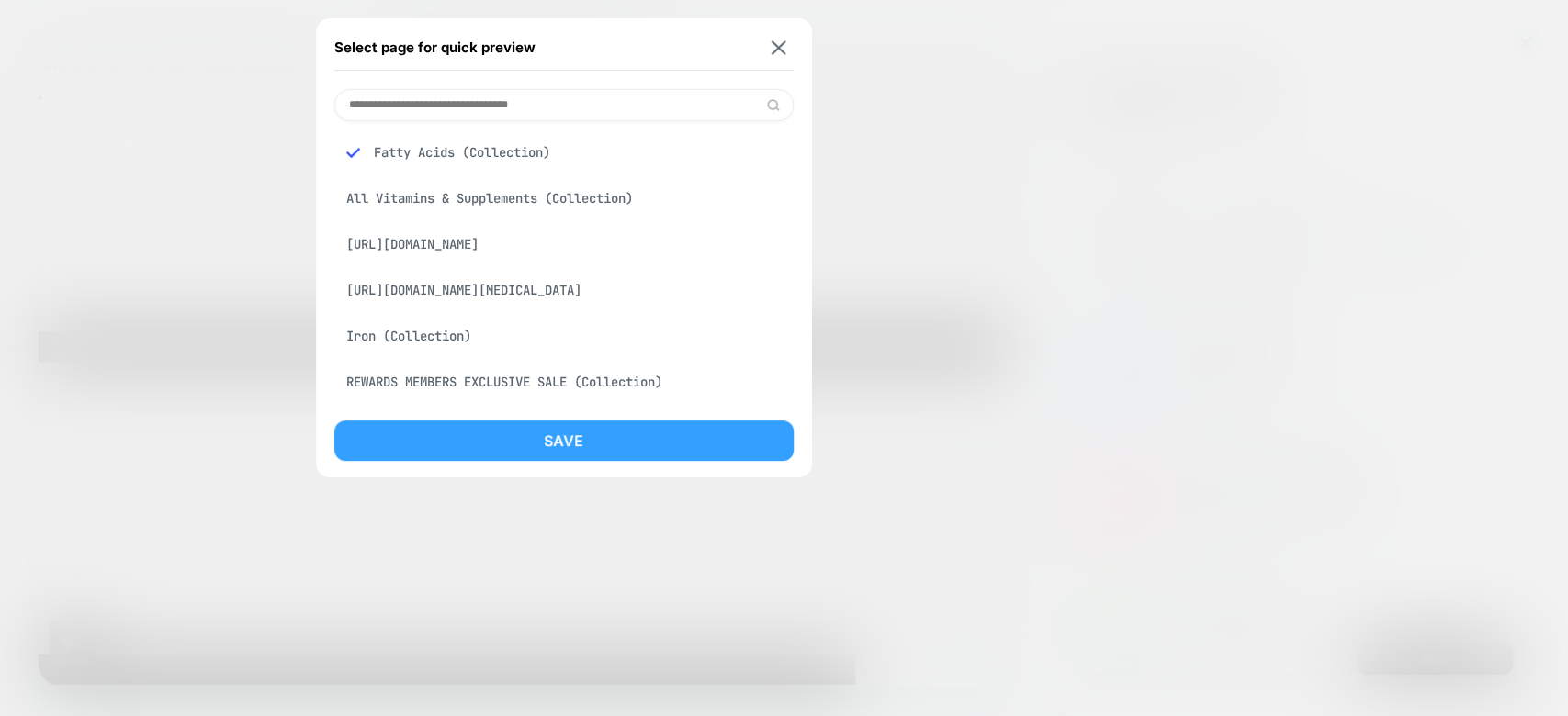
click at [573, 443] on button "Save" at bounding box center [565, 441] width 459 height 41
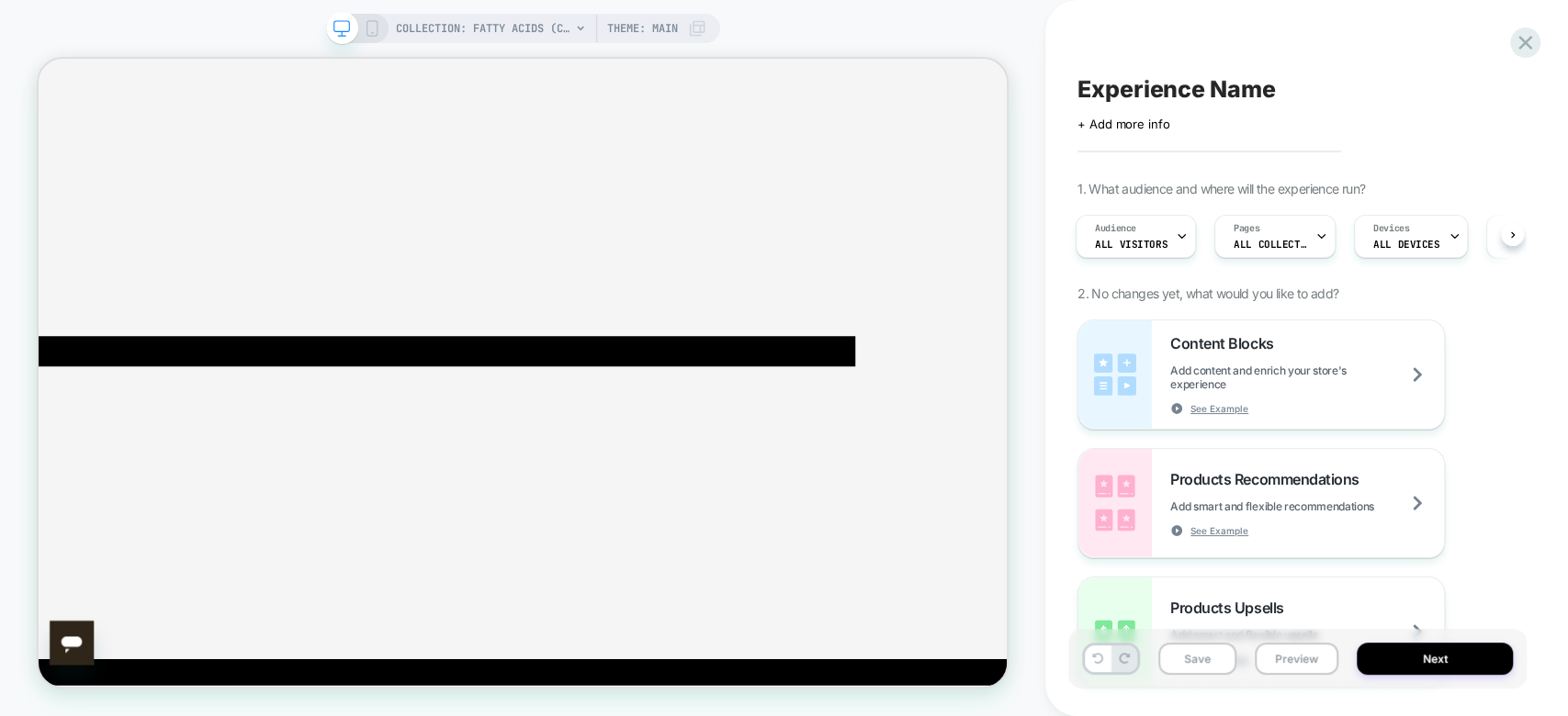
scroll to position [477, 0]
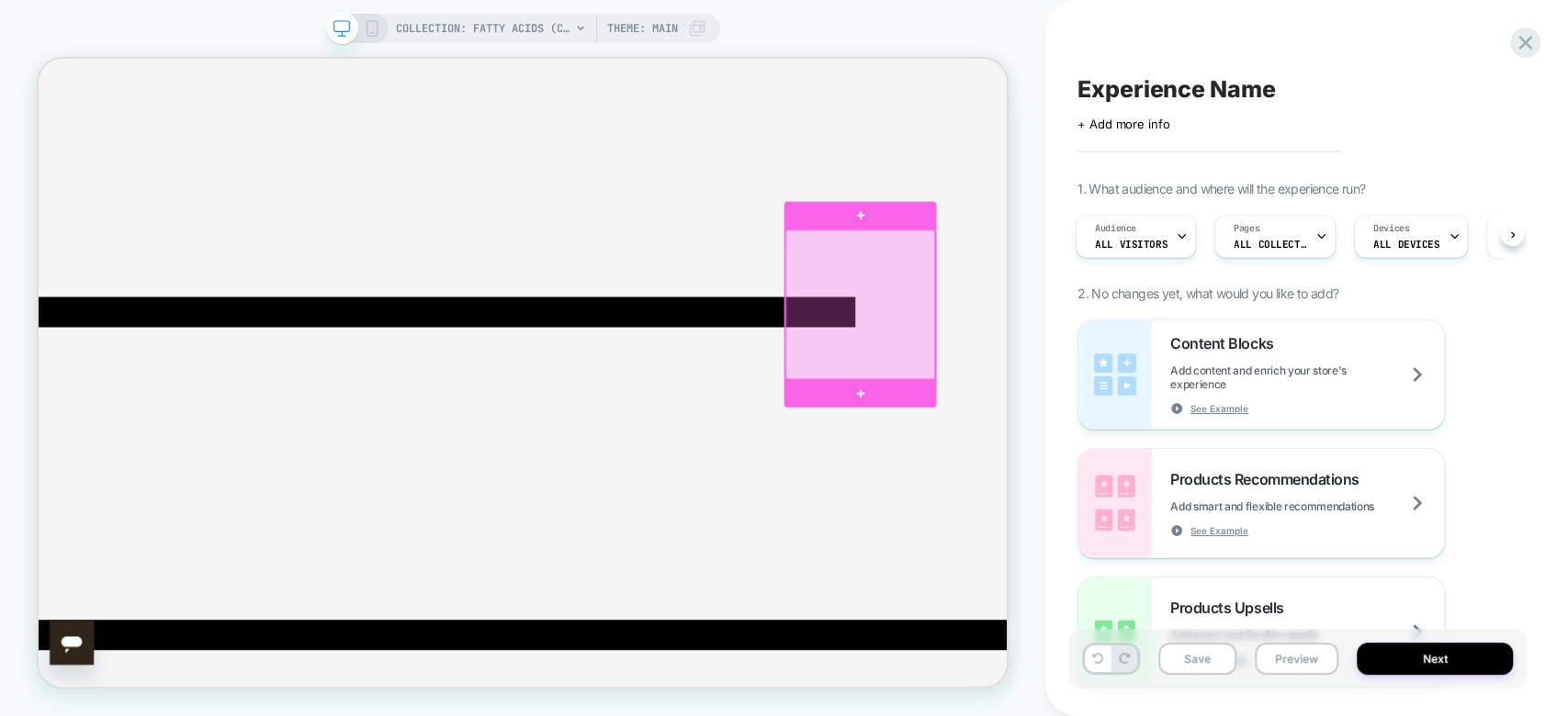
click at [1183, 412] on div at bounding box center [1134, 385] width 200 height 199
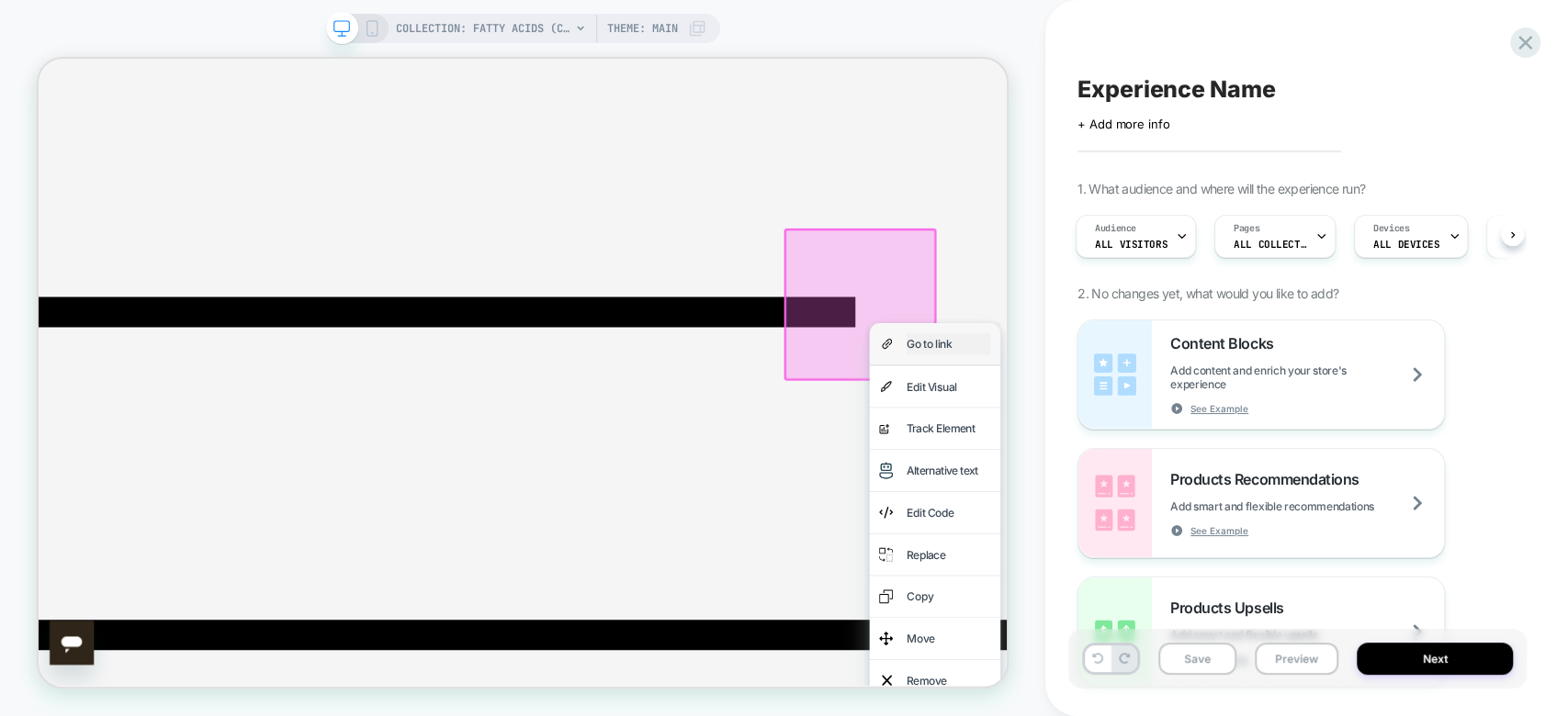
click at [1238, 453] on div "Go to link" at bounding box center [1252, 439] width 112 height 29
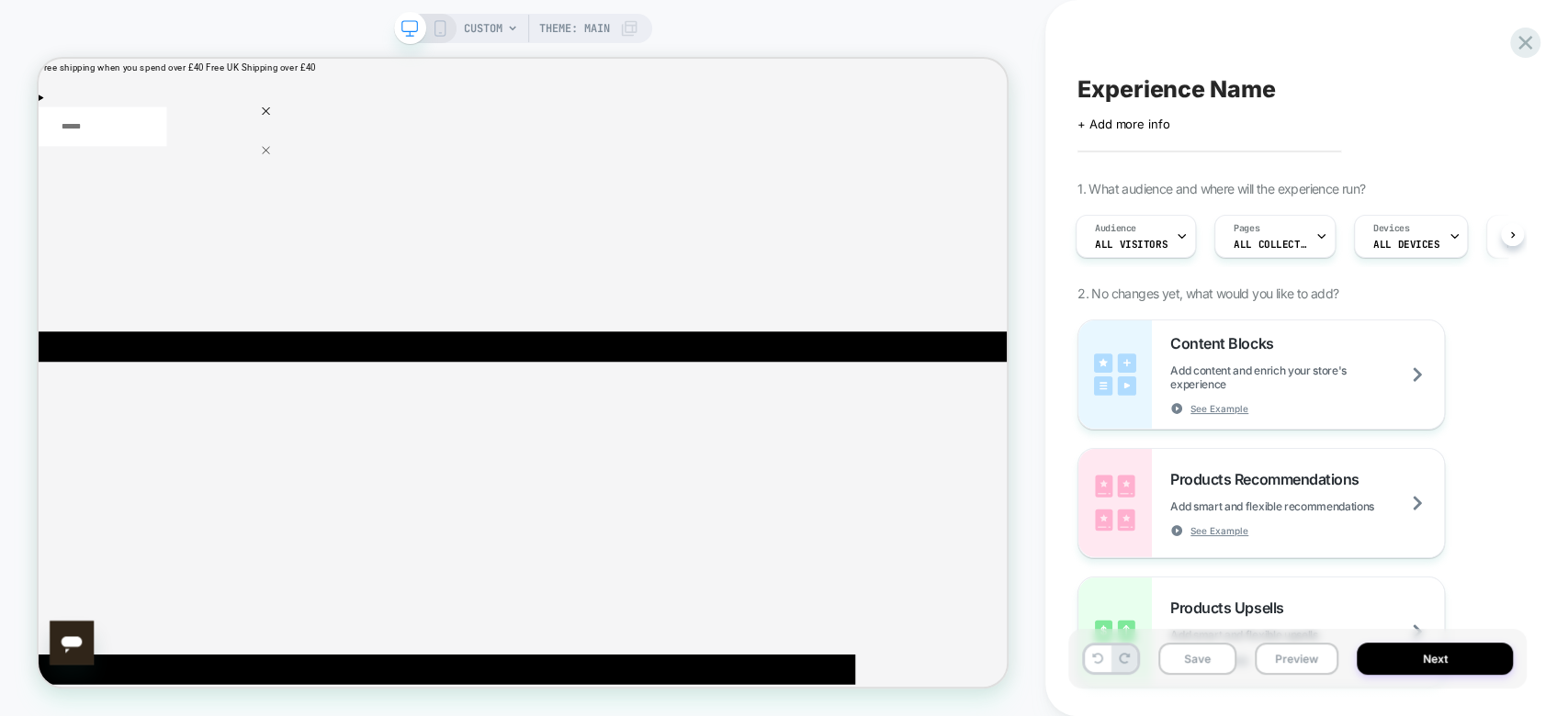
scroll to position [0, 3]
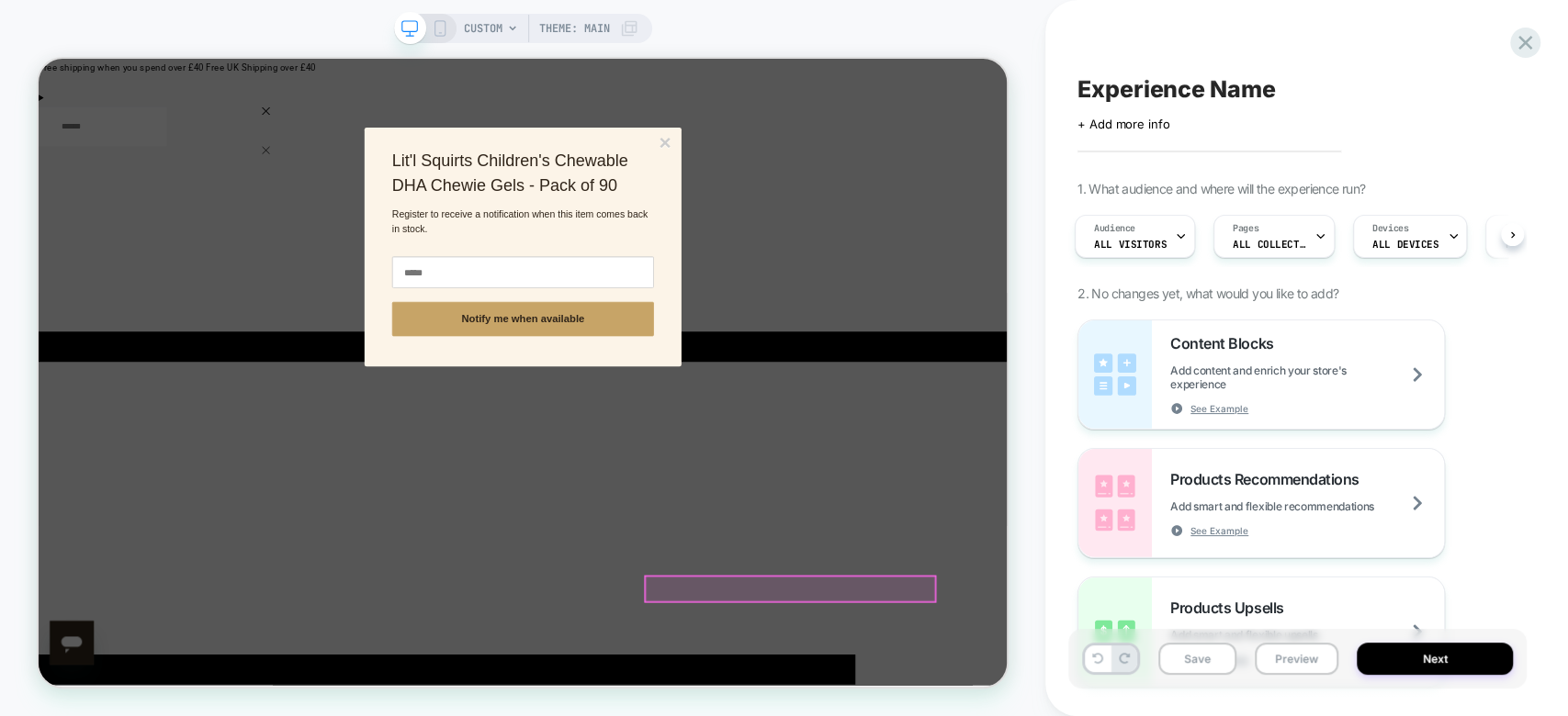
scroll to position [0, 0]
click at [710, 258] on p "Register to receive a notification when this item comes back in stock." at bounding box center [684, 276] width 349 height 39
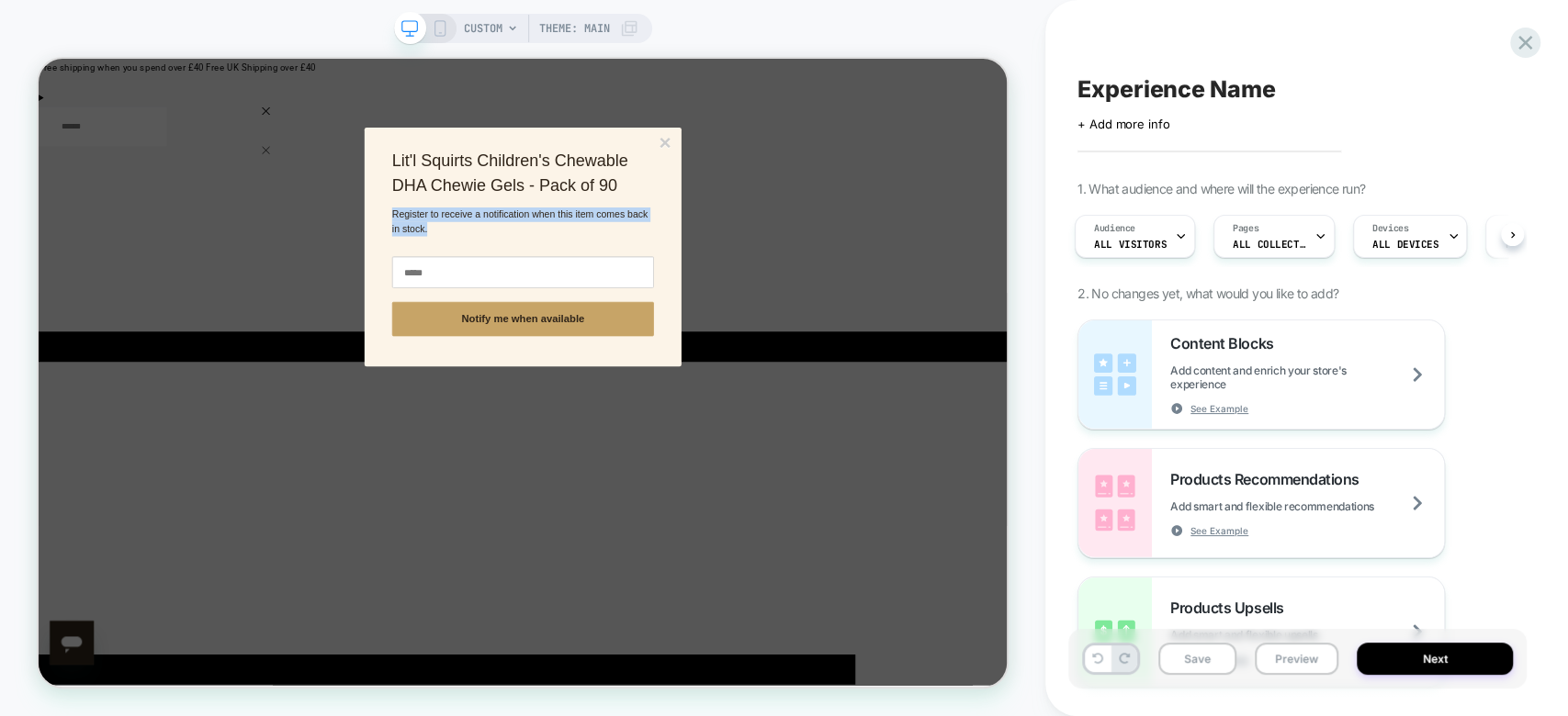
click at [710, 258] on p "Register to receive a notification when this item comes back in stock." at bounding box center [684, 276] width 349 height 39
click at [740, 281] on p "Register to receive a notification when this item comes back in stock." at bounding box center [684, 276] width 349 height 39
click at [731, 208] on h3 "Lit'l Squirts Children's Chewable DHA Chewie Gels - Pack of 90" at bounding box center [684, 211] width 349 height 66
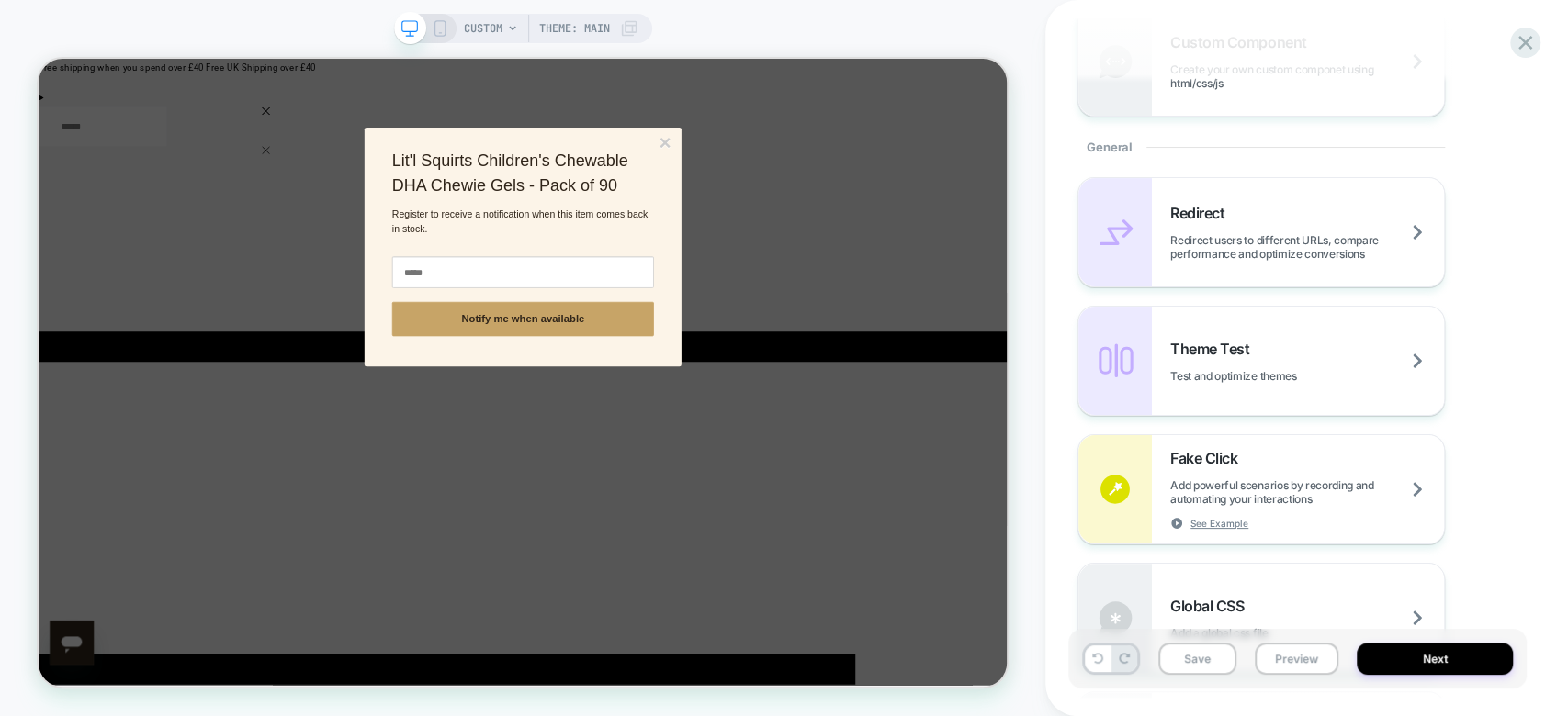
scroll to position [803, 0]
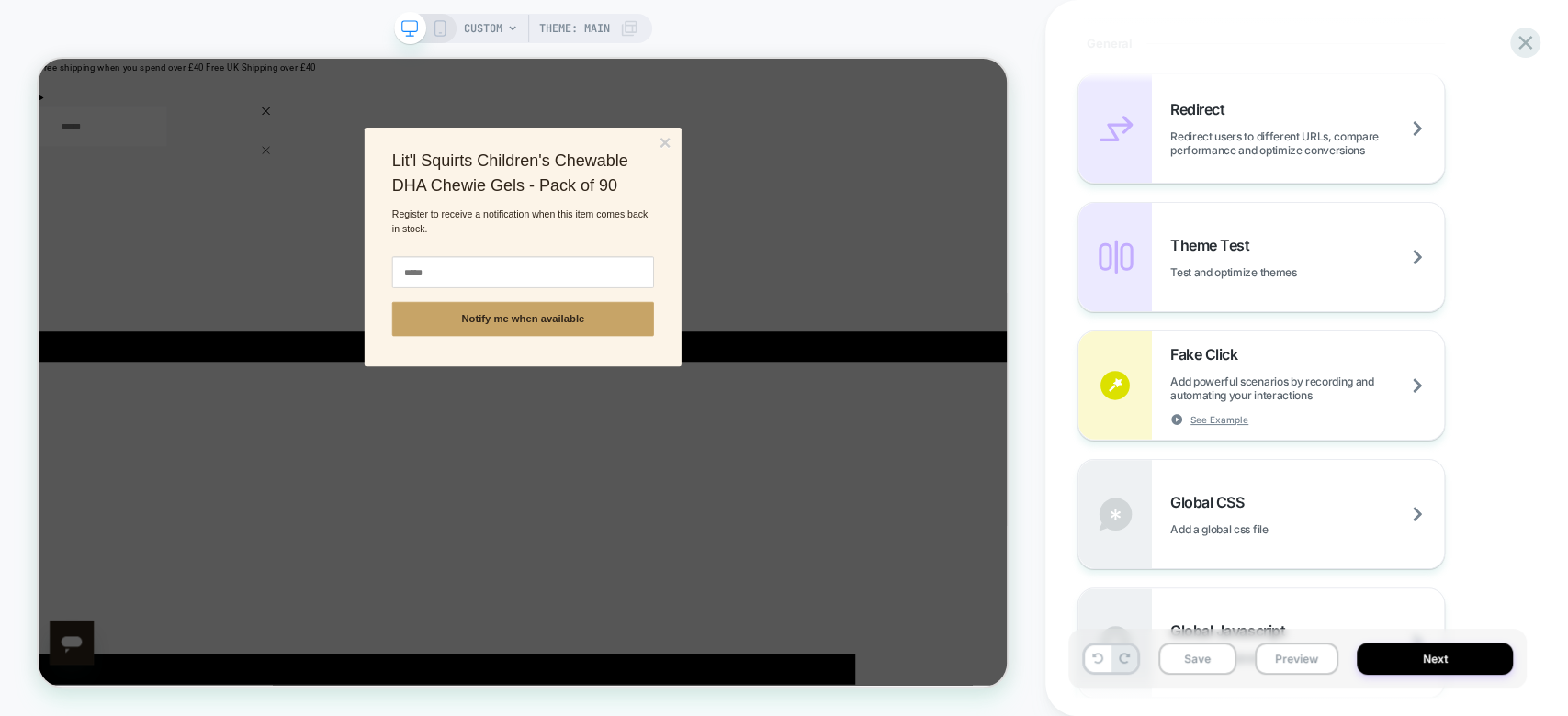
click at [747, 303] on div "**********" at bounding box center [684, 310] width 422 height 319
click at [554, 245] on div "**********" at bounding box center [684, 310] width 422 height 319
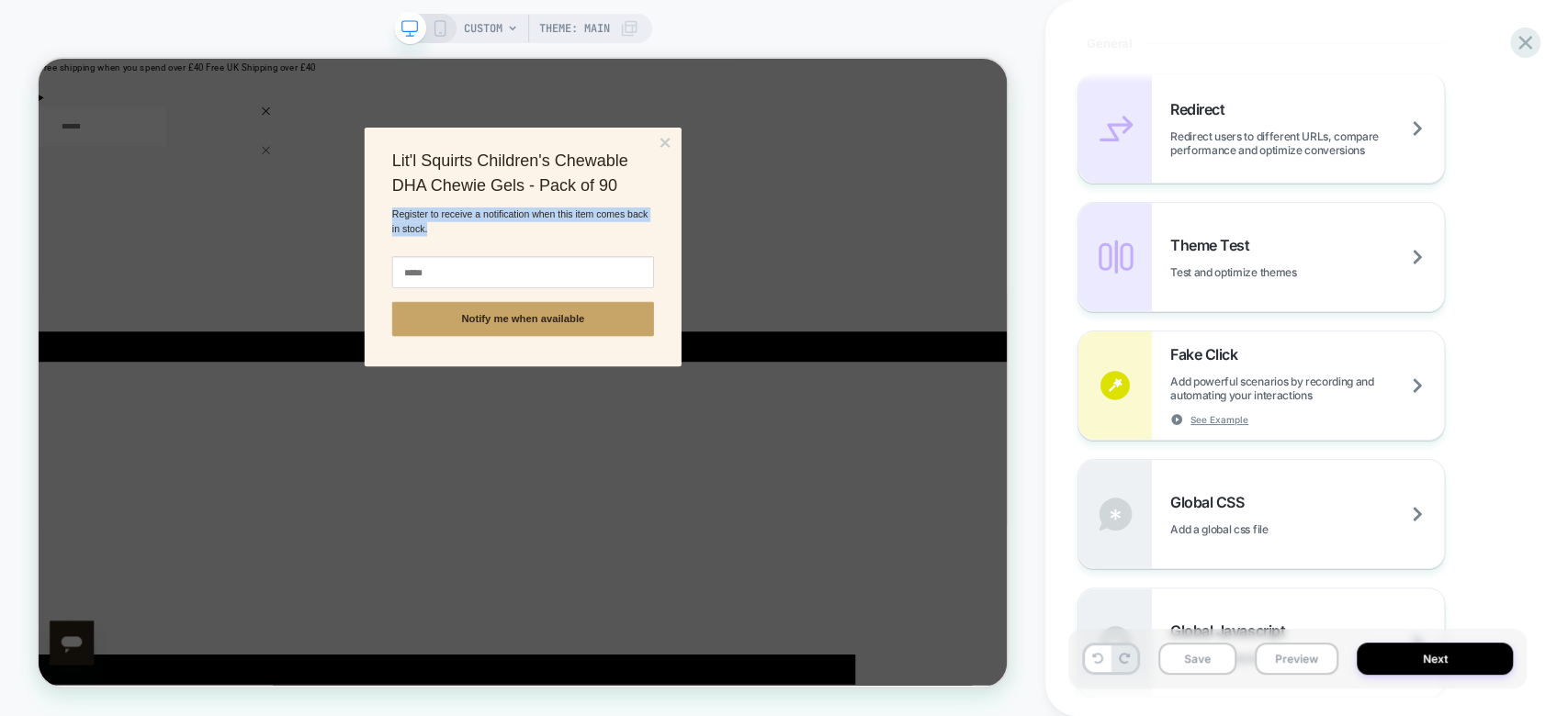
click at [554, 245] on div "**********" at bounding box center [684, 310] width 422 height 319
drag, startPoint x: 554, startPoint y: 245, endPoint x: 532, endPoint y: 264, distance: 29.1
click at [532, 264] on div "**********" at bounding box center [684, 310] width 422 height 319
click at [532, 264] on p "Register to receive a notification when this item comes back in stock." at bounding box center [684, 276] width 349 height 39
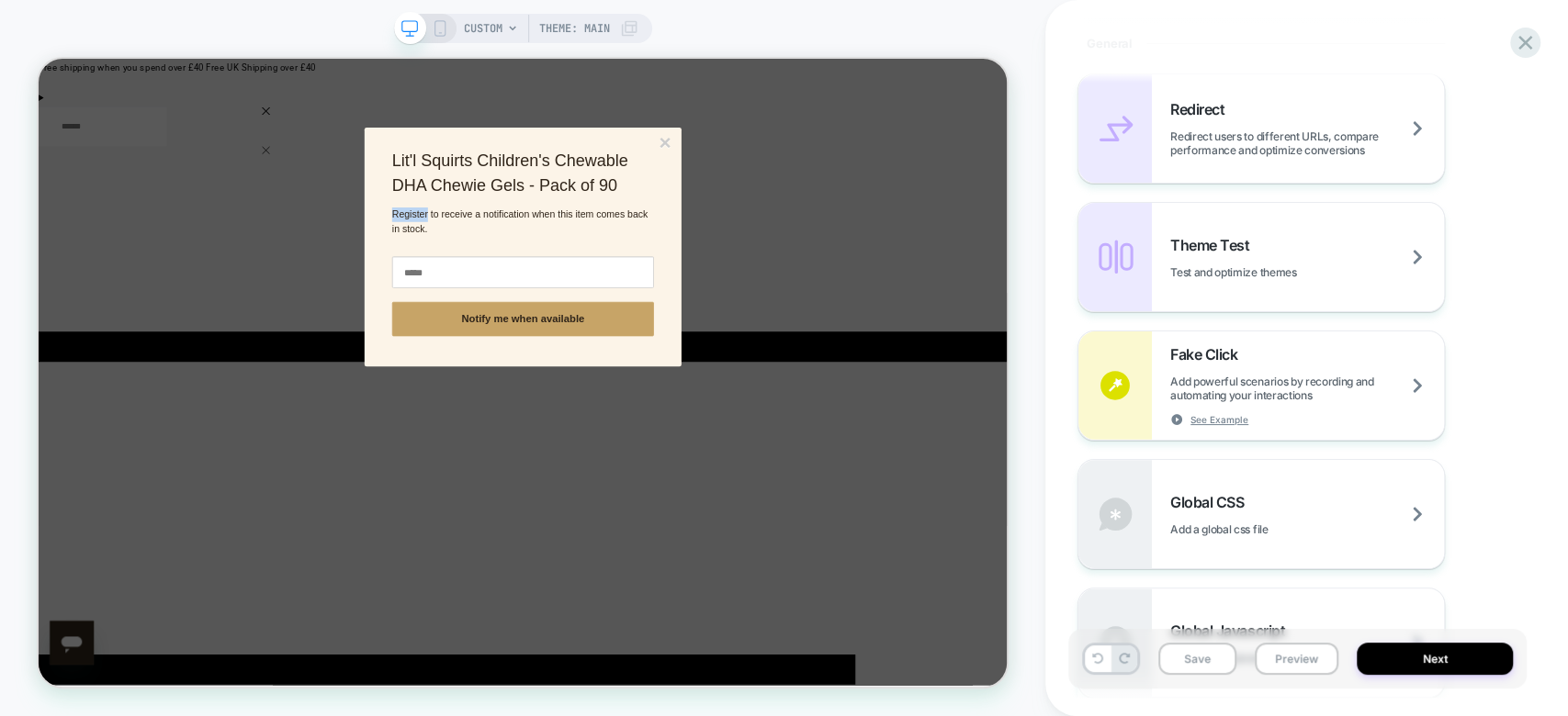
click at [540, 263] on p "Register to receive a notification when this item comes back in stock." at bounding box center [684, 276] width 349 height 39
click at [576, 273] on p "Register to receive a notification when this item comes back in stock." at bounding box center [684, 276] width 349 height 39
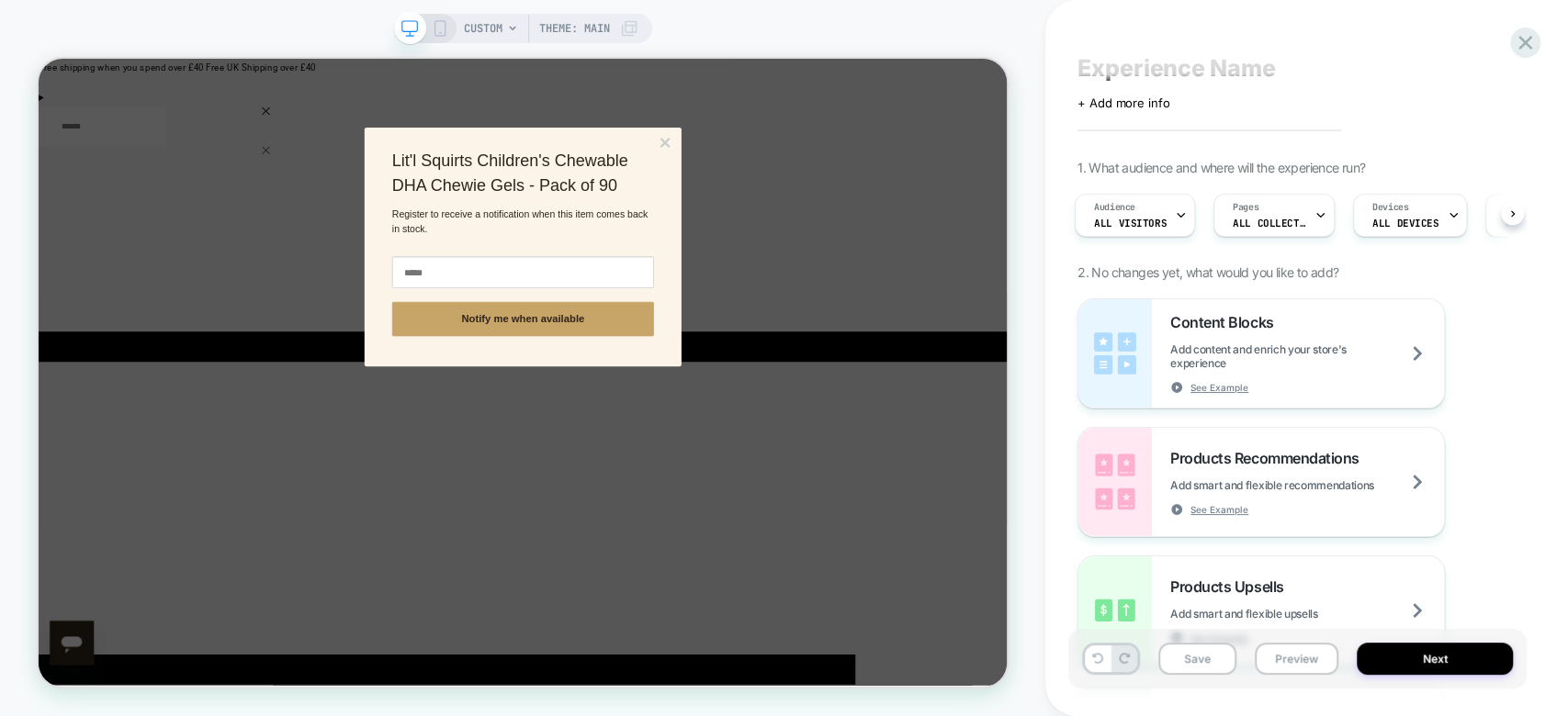
scroll to position [0, 0]
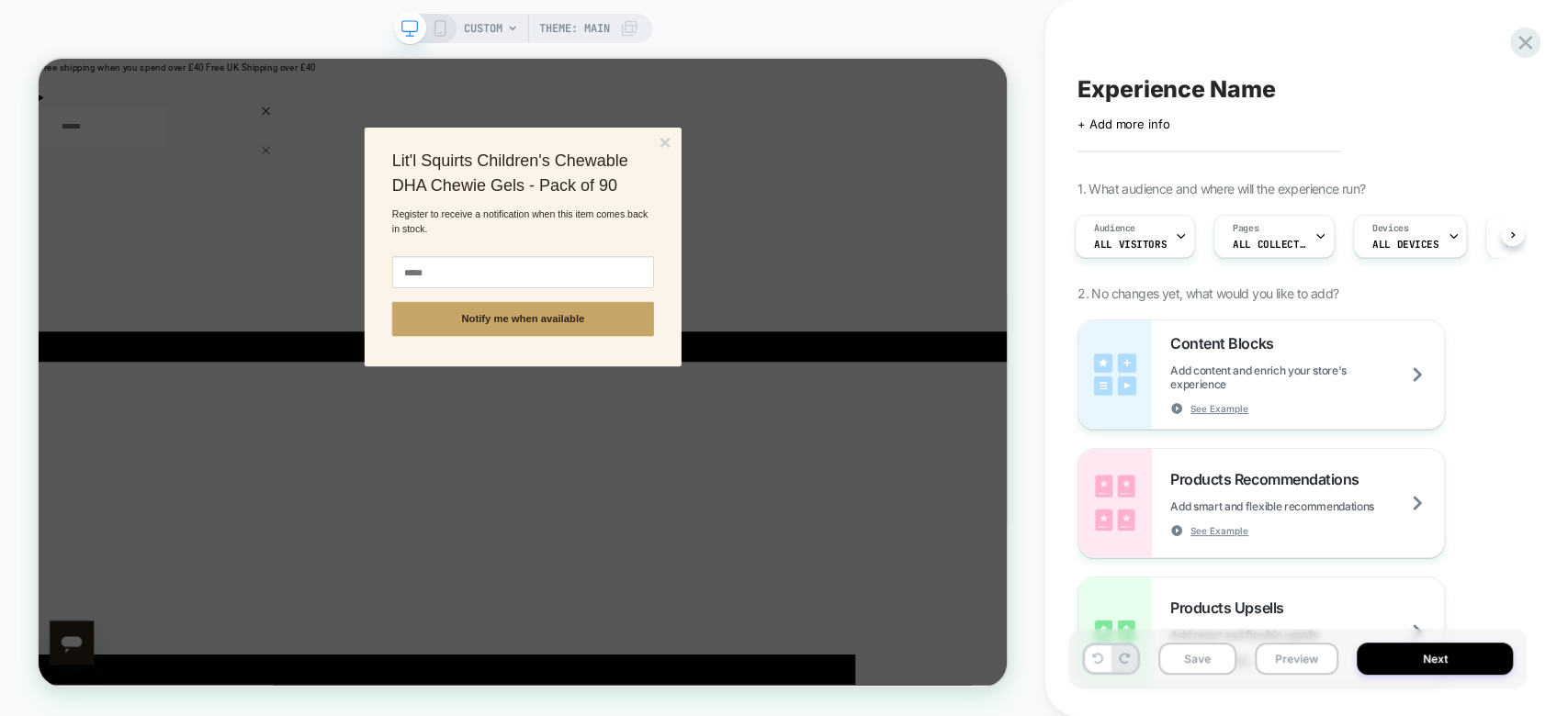
click at [718, 307] on div "**********" at bounding box center [684, 310] width 422 height 319
drag, startPoint x: 794, startPoint y: 192, endPoint x: 874, endPoint y: 181, distance: 80.8
click at [874, 181] on div "**********" at bounding box center [684, 310] width 422 height 319
click at [874, 181] on button "×" at bounding box center [873, 170] width 17 height 27
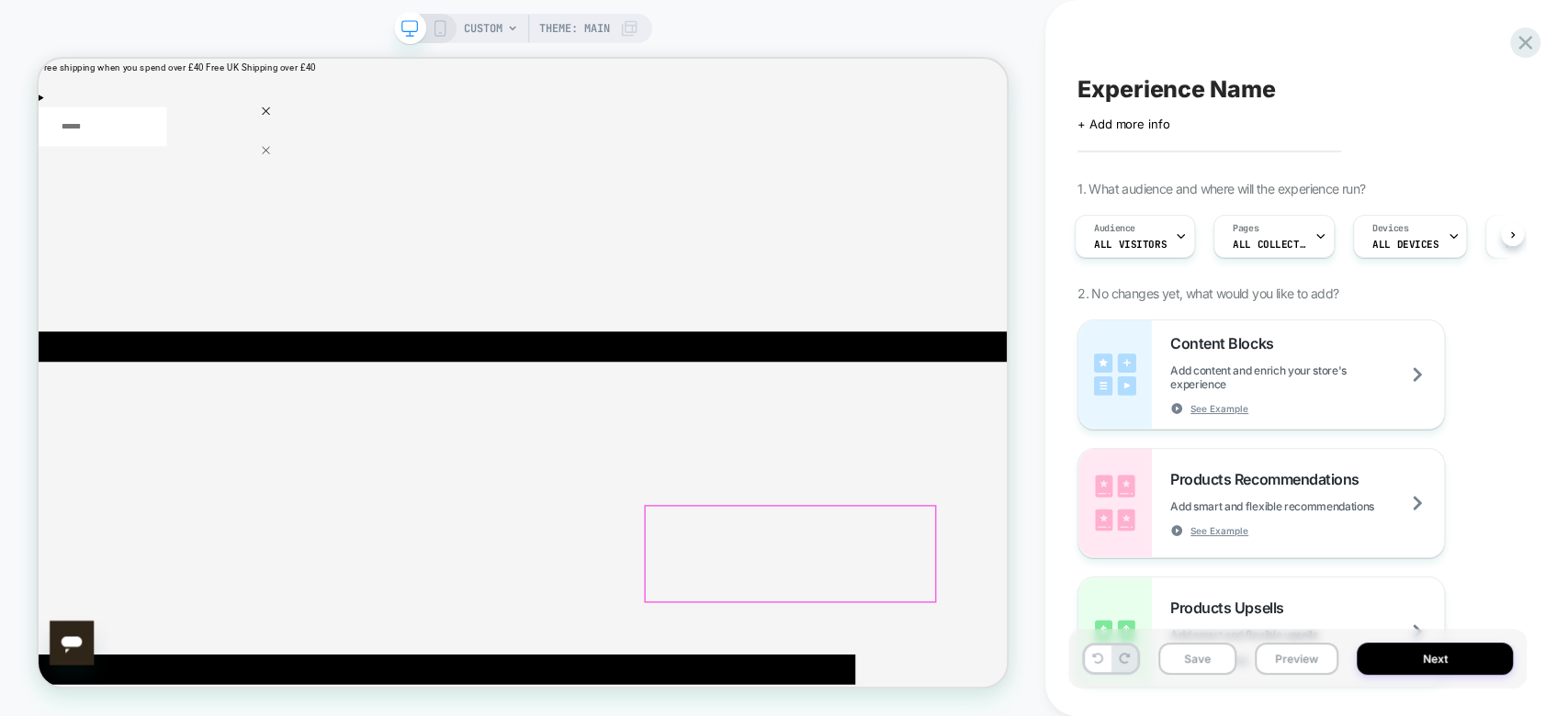
scroll to position [74, 0]
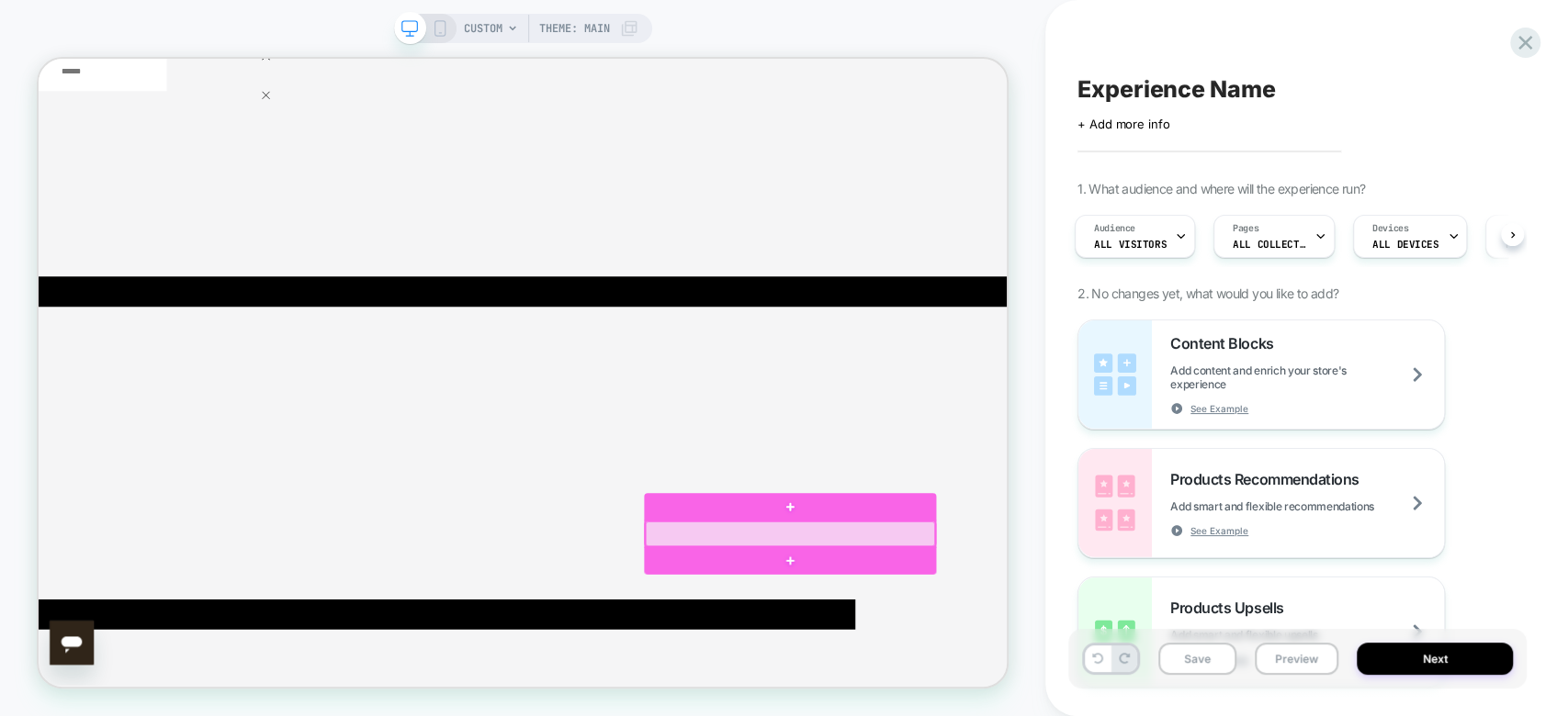
click at [1207, 694] on div at bounding box center [1040, 693] width 385 height 33
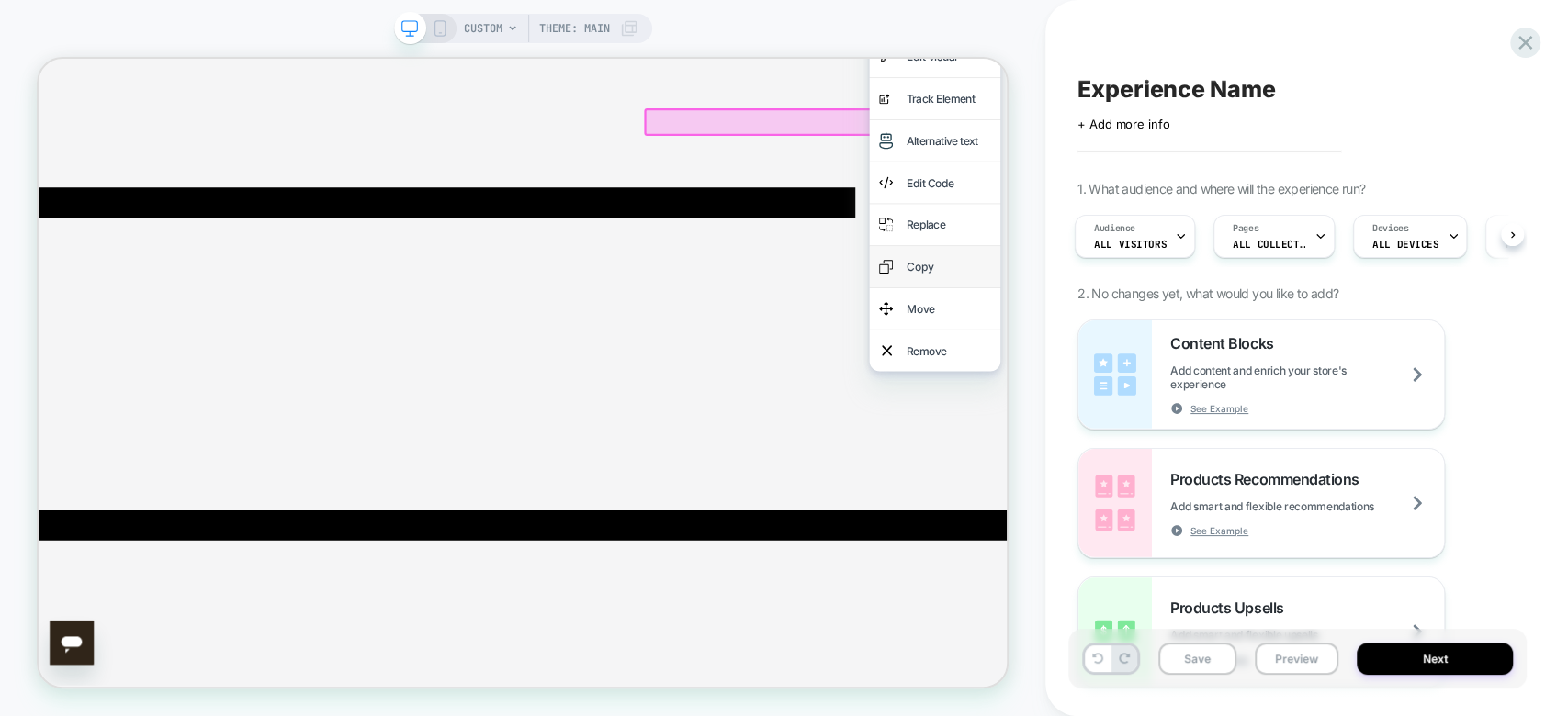
scroll to position [625, 0]
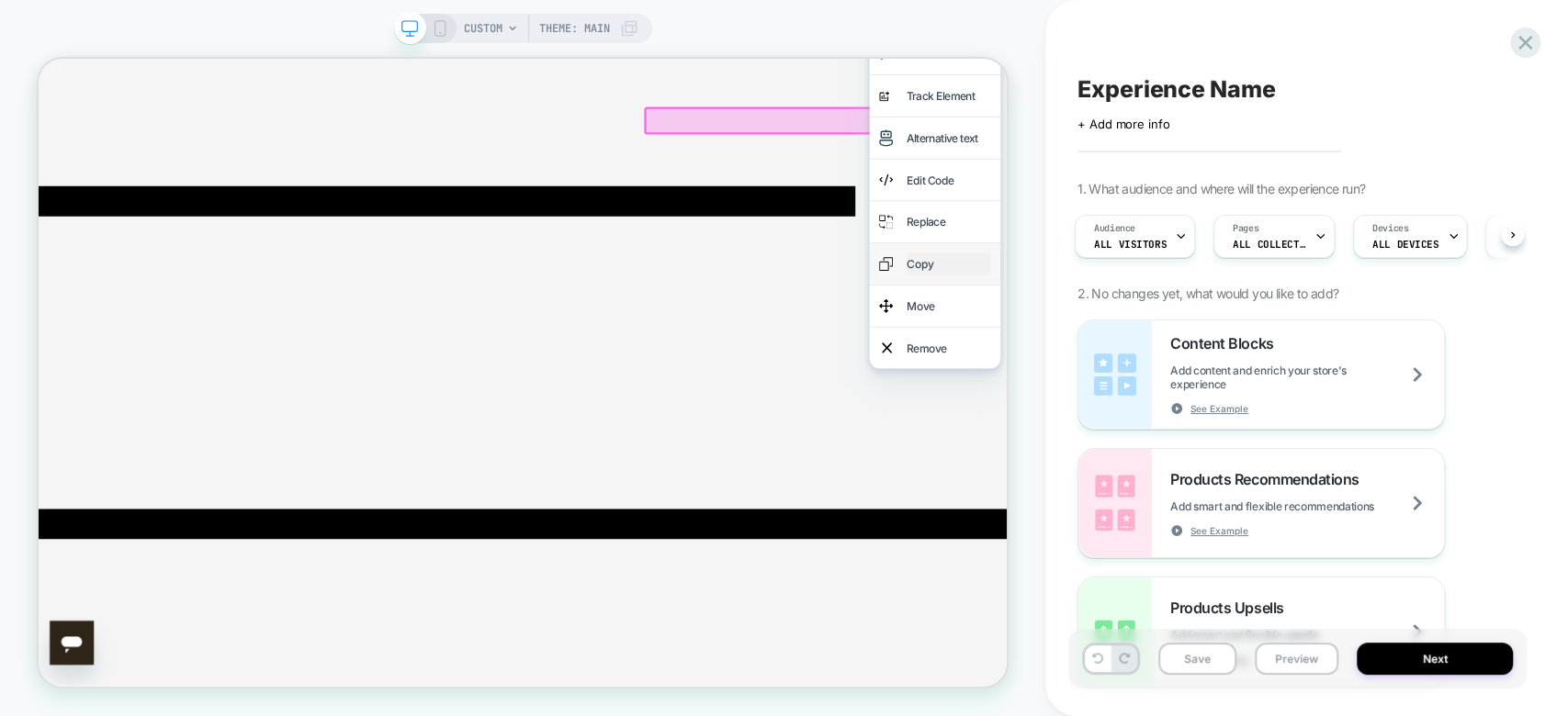
click at [1235, 347] on div "Copy" at bounding box center [1252, 333] width 112 height 29
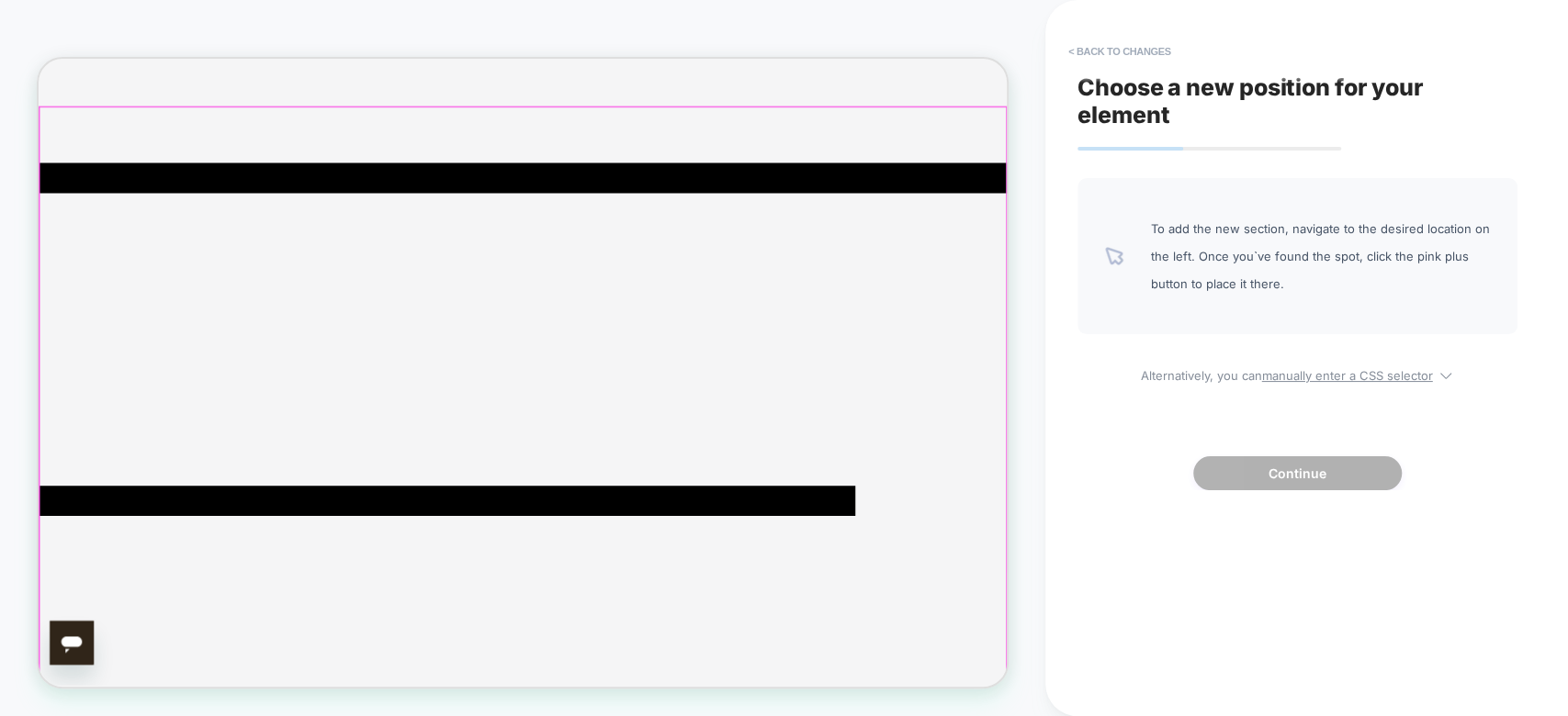
scroll to position [0, 0]
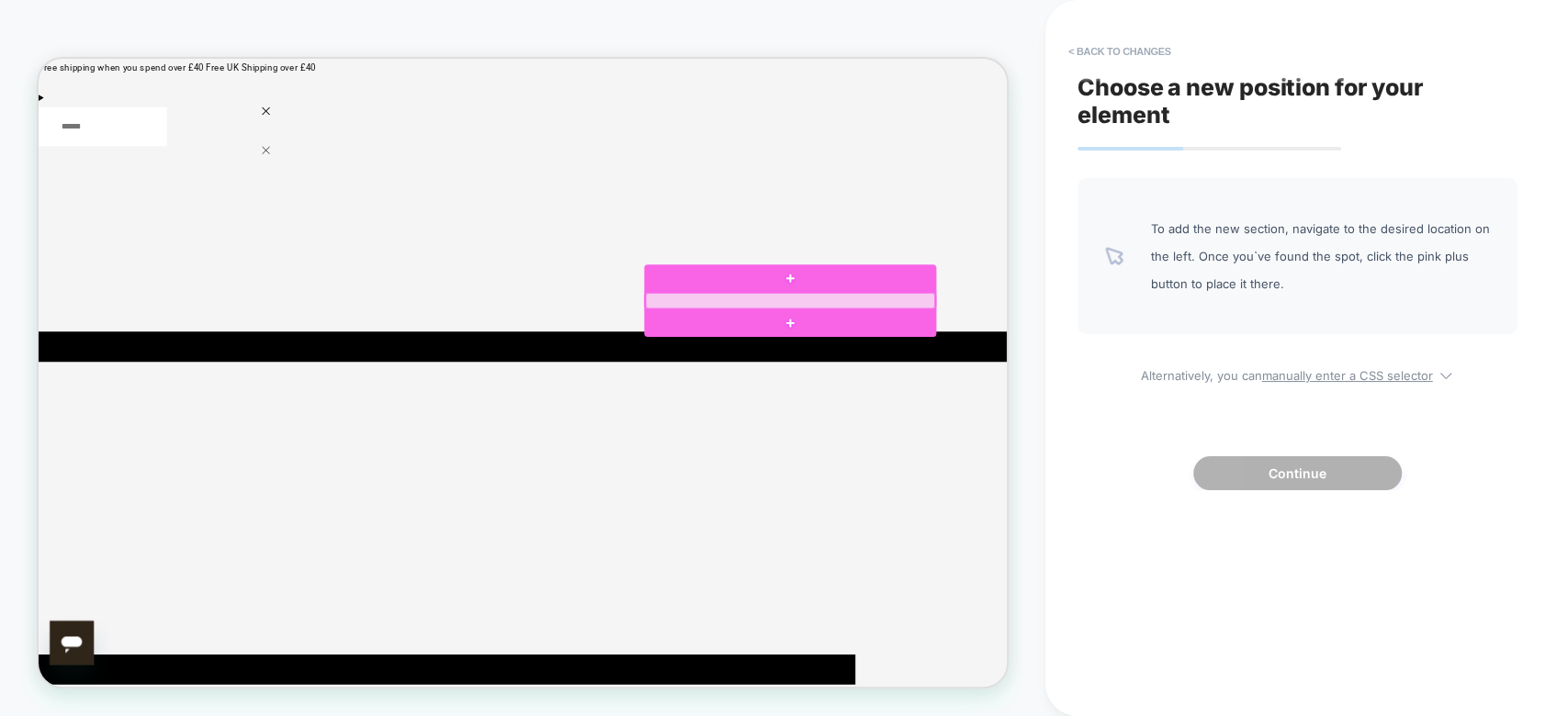
click at [922, 378] on div at bounding box center [1040, 381] width 385 height 21
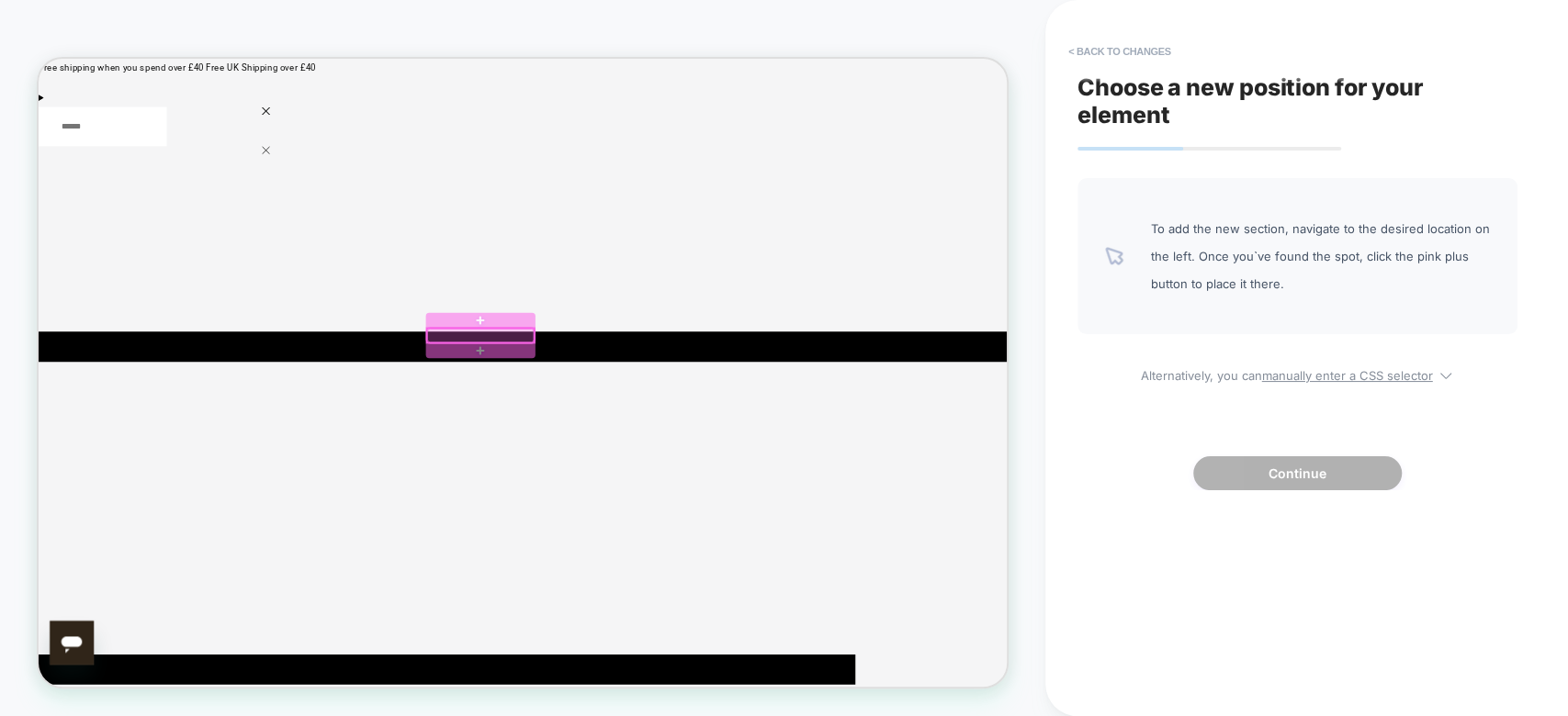
click at [629, 433] on div at bounding box center [628, 427] width 142 height 18
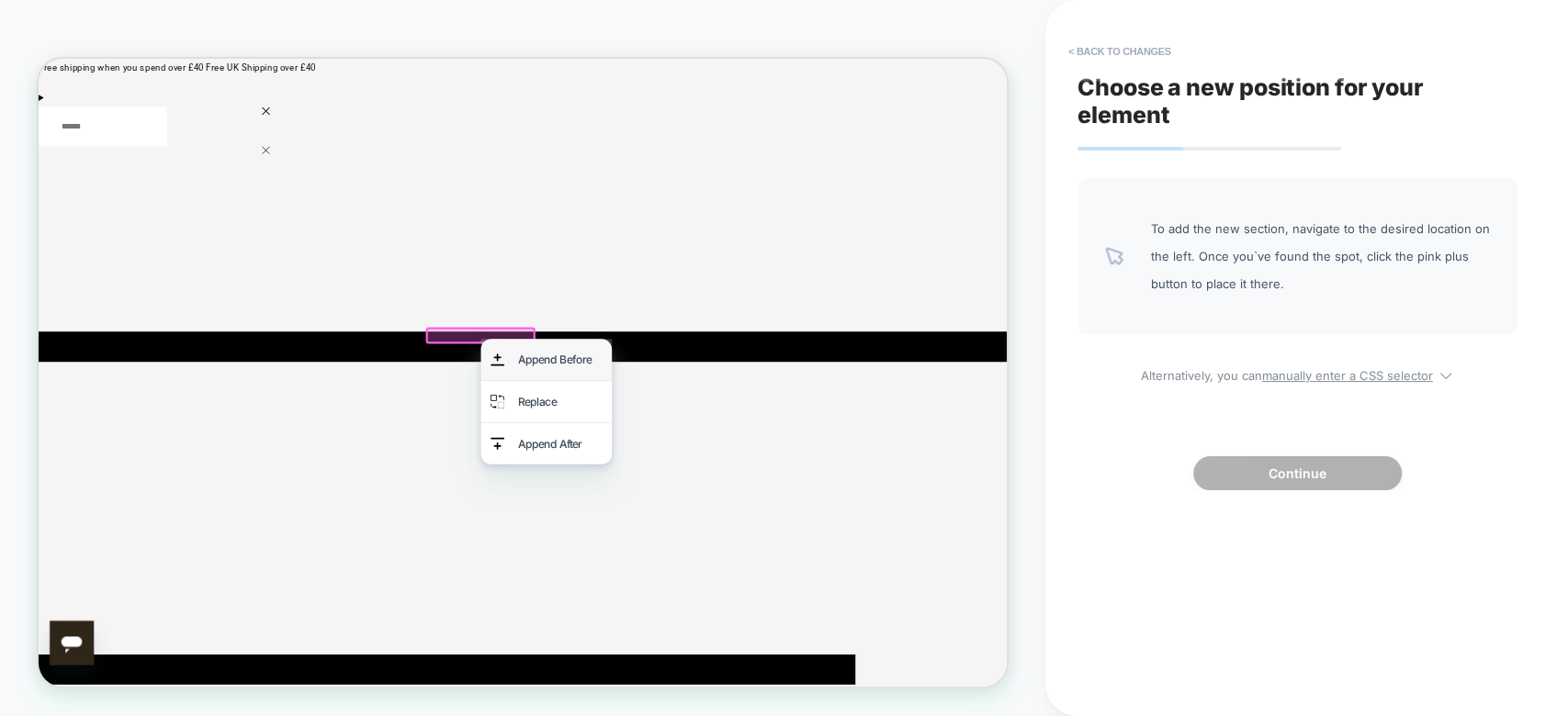
click at [629, 433] on div "Append Before" at bounding box center [715, 460] width 174 height 55
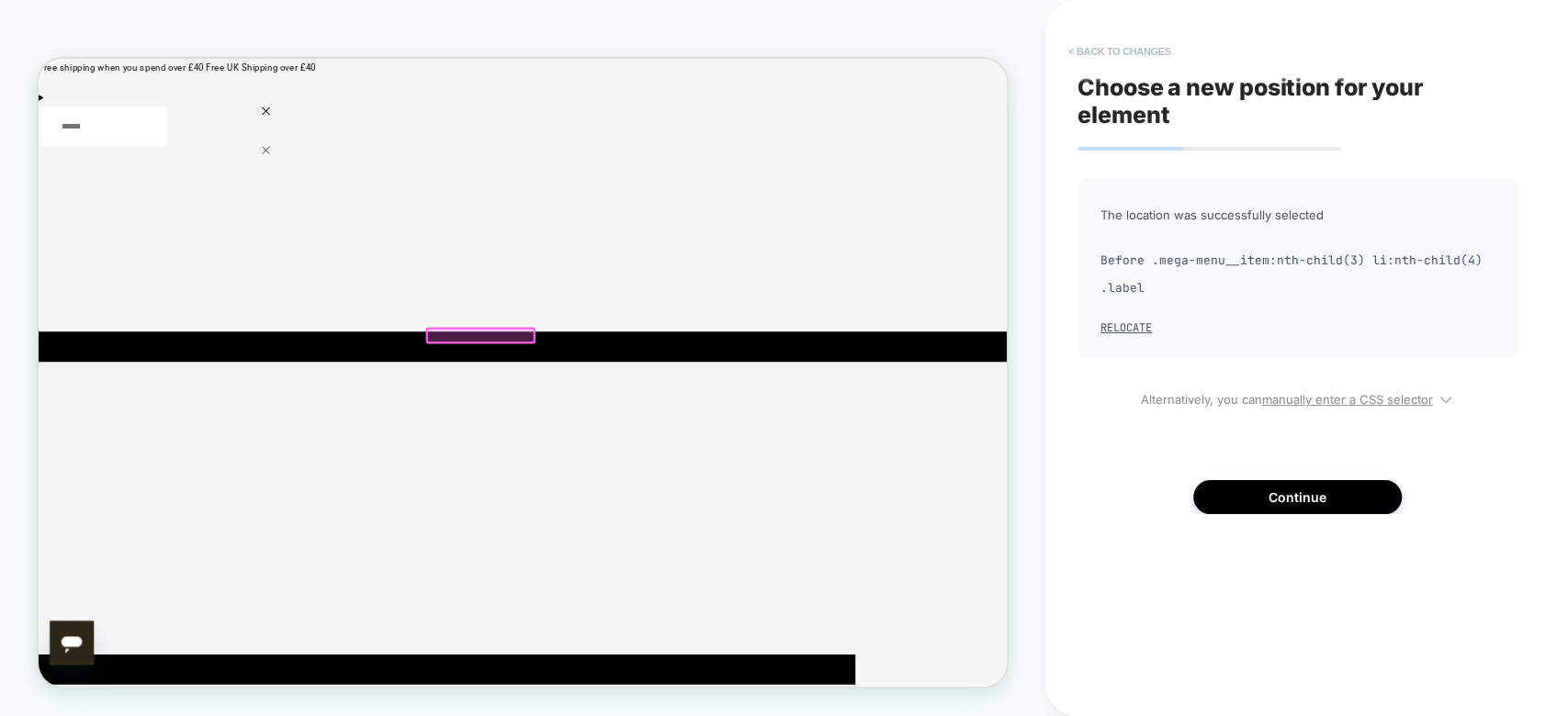
click at [1119, 53] on button "< Back to changes" at bounding box center [1119, 52] width 122 height 29
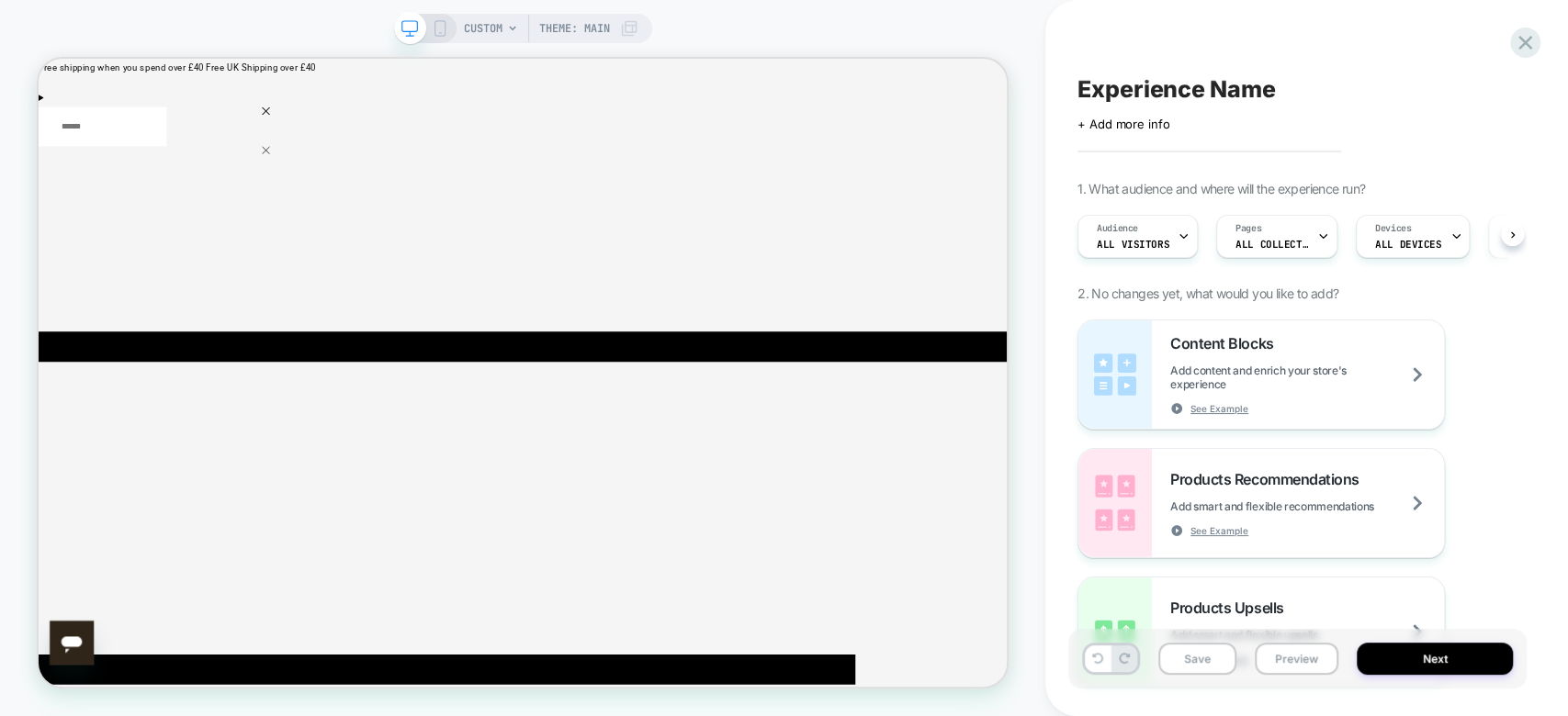
click at [491, 38] on span "CUSTOM" at bounding box center [484, 28] width 39 height 29
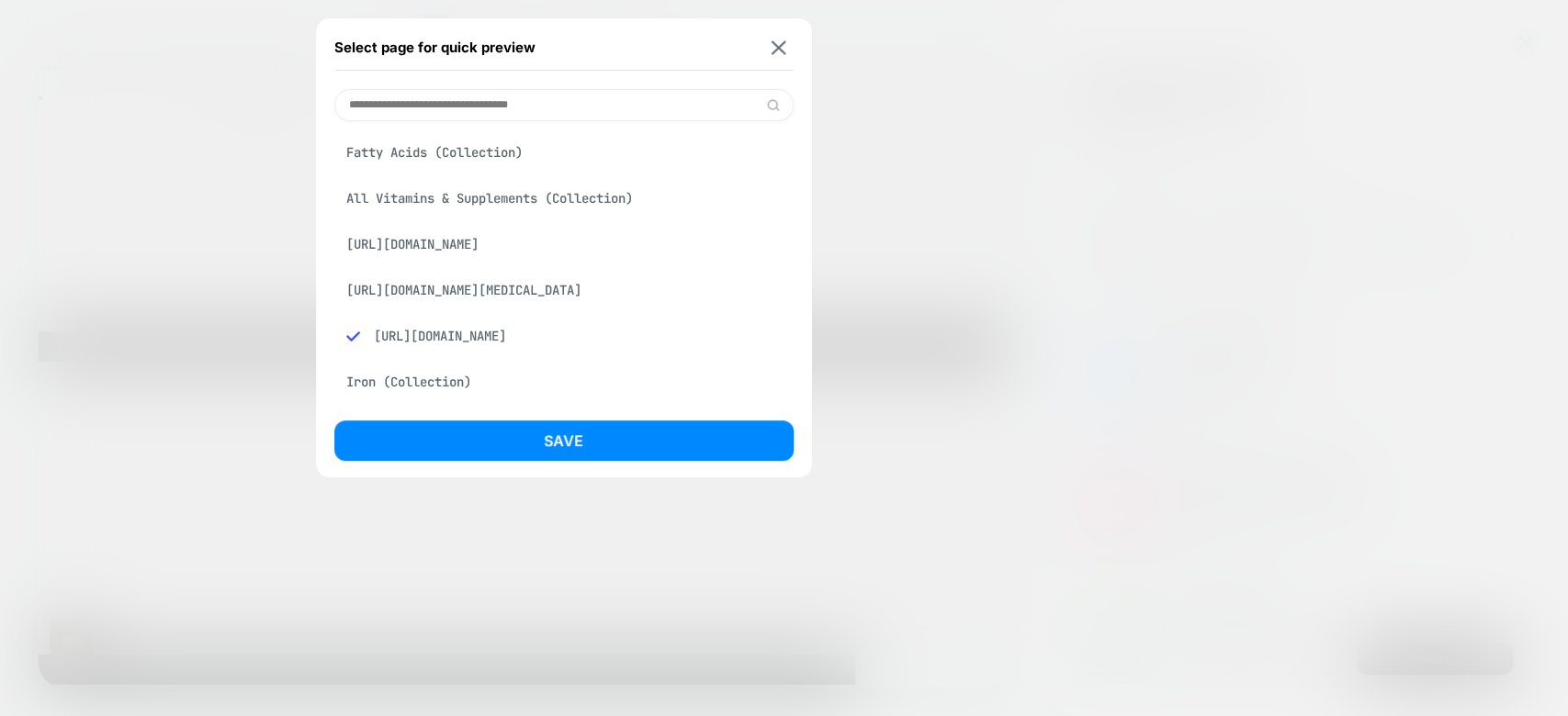
click at [494, 159] on div "Fatty Acids (Collection)" at bounding box center [565, 153] width 459 height 35
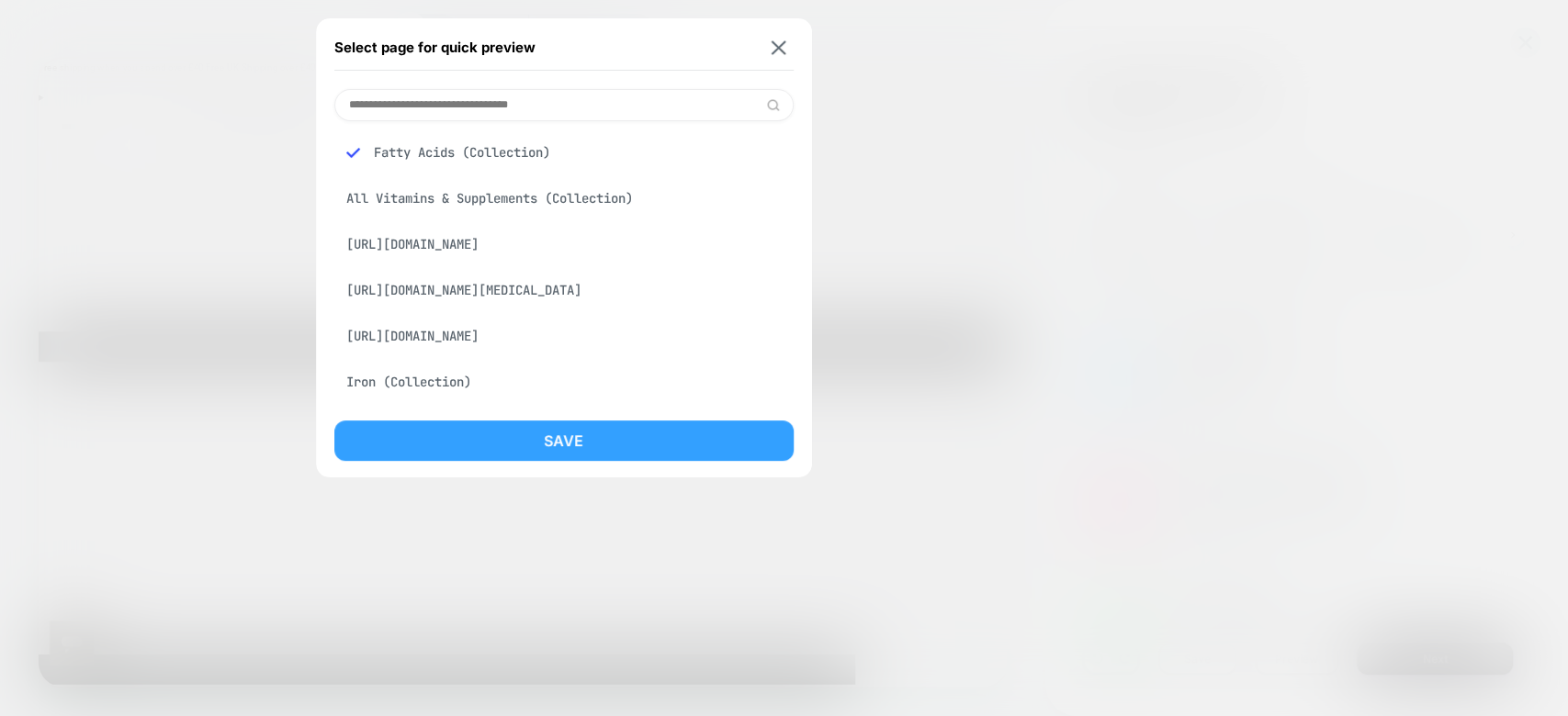
click at [582, 433] on button "Save" at bounding box center [565, 441] width 459 height 41
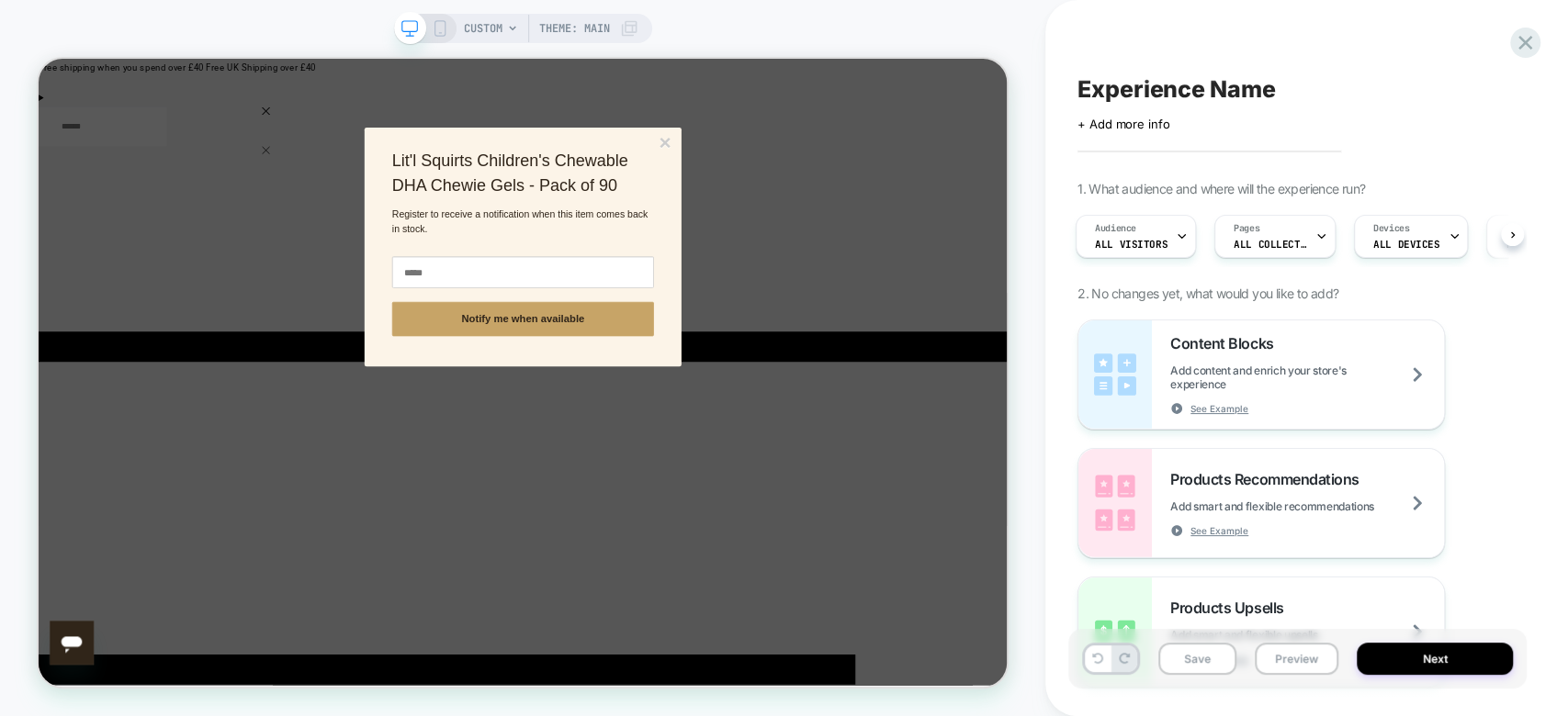
click at [692, 262] on p "Register to receive a notification when this item comes back in stock." at bounding box center [684, 276] width 349 height 39
click at [863, 163] on div "**********" at bounding box center [684, 310] width 422 height 319
click at [869, 167] on button "×" at bounding box center [873, 170] width 17 height 27
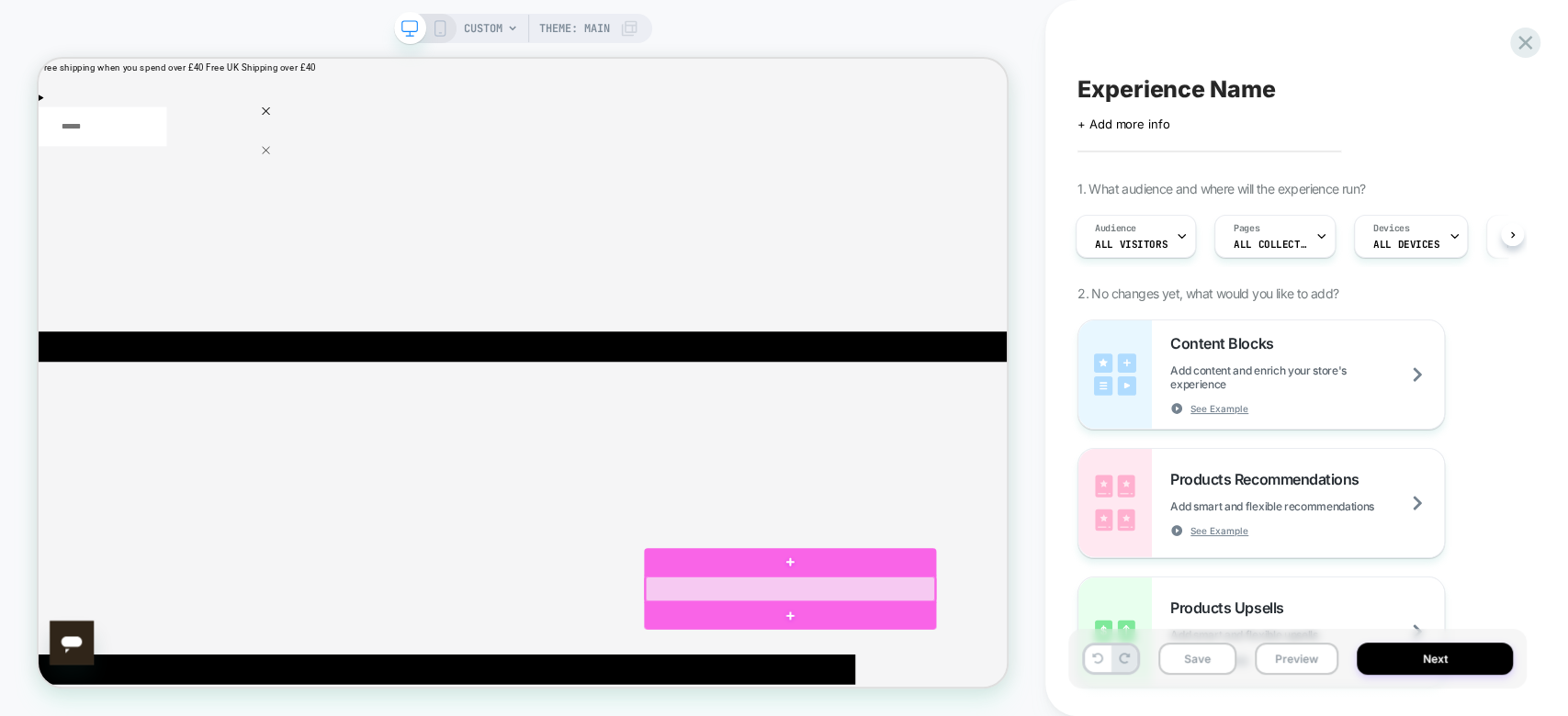
drag, startPoint x: 1223, startPoint y: 768, endPoint x: 1197, endPoint y: 775, distance: 26.9
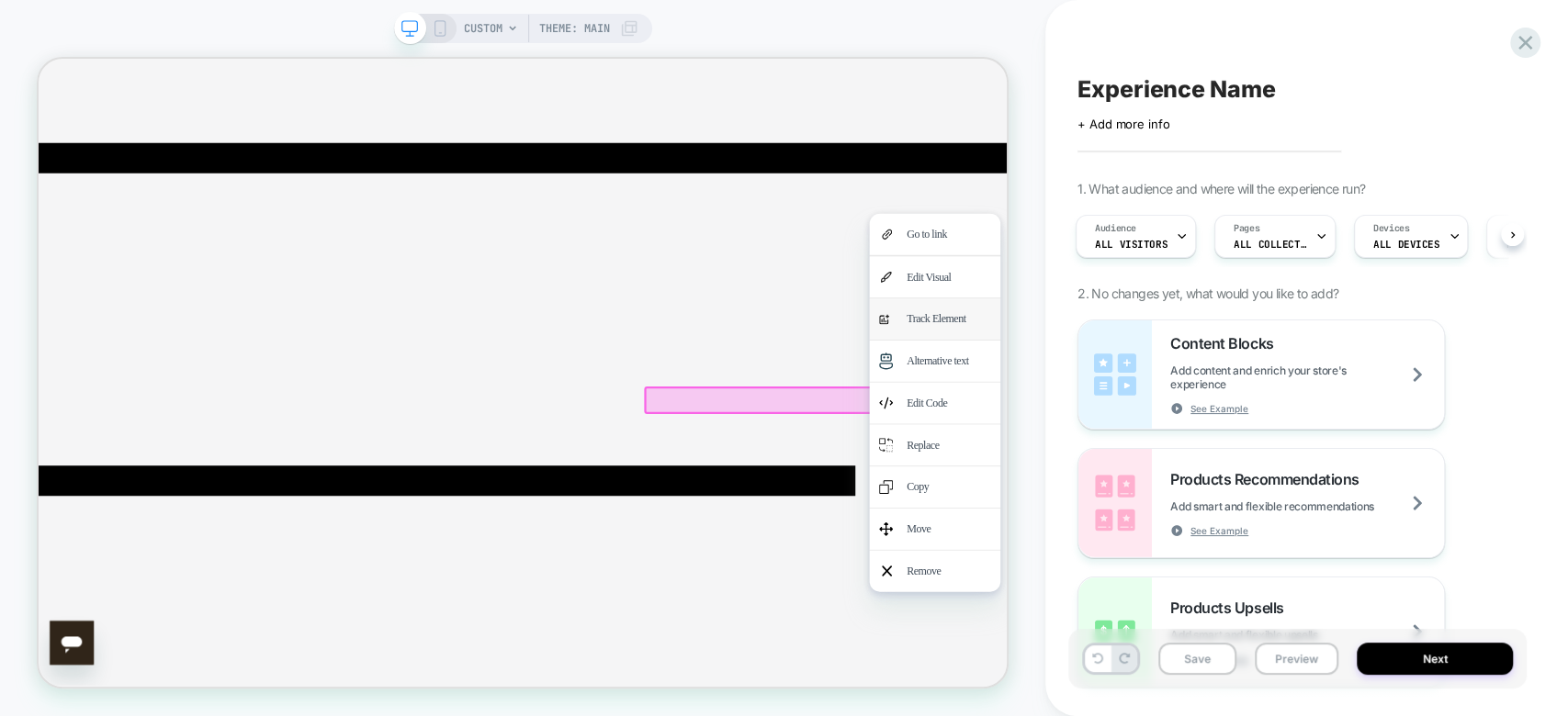
scroll to position [253, 0]
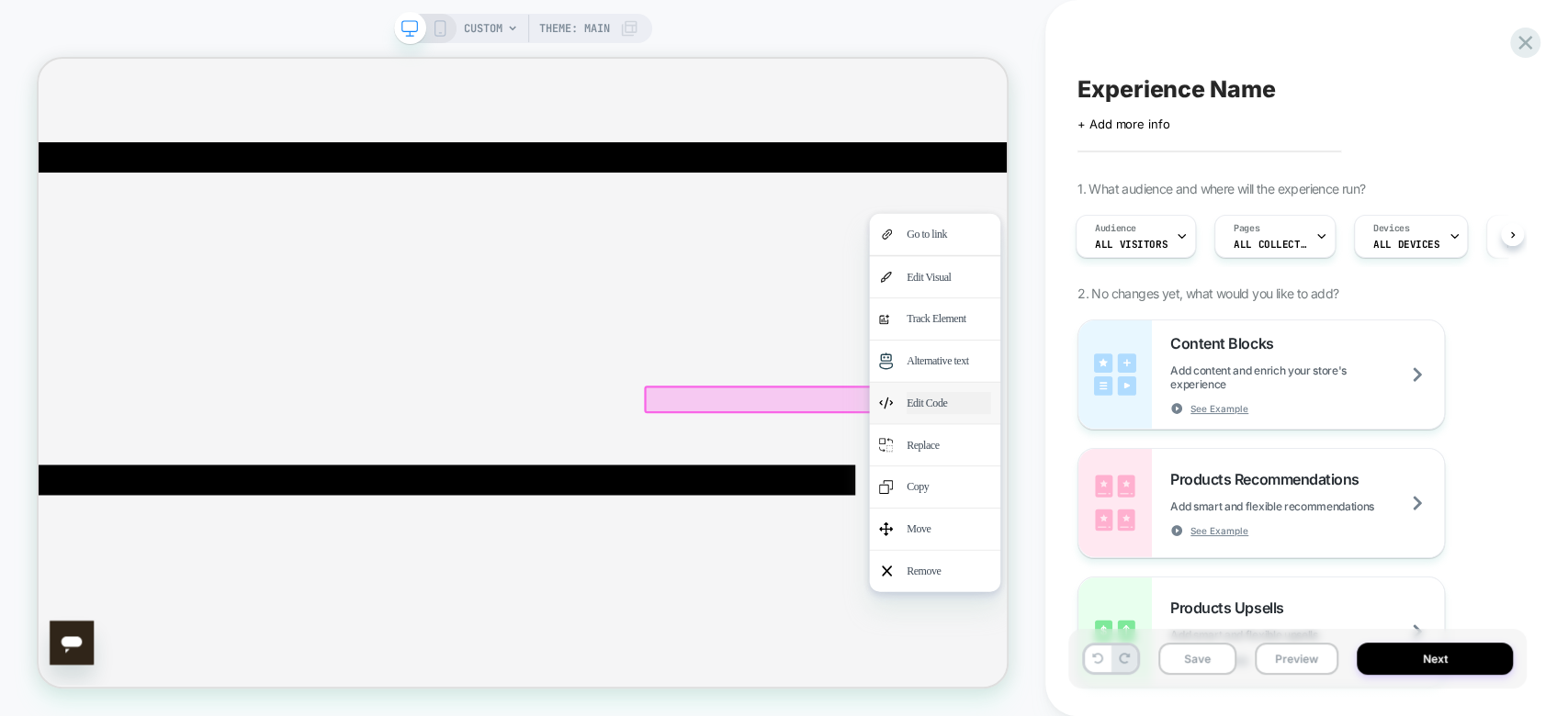
click at [1256, 532] on div "Edit Code" at bounding box center [1252, 518] width 112 height 29
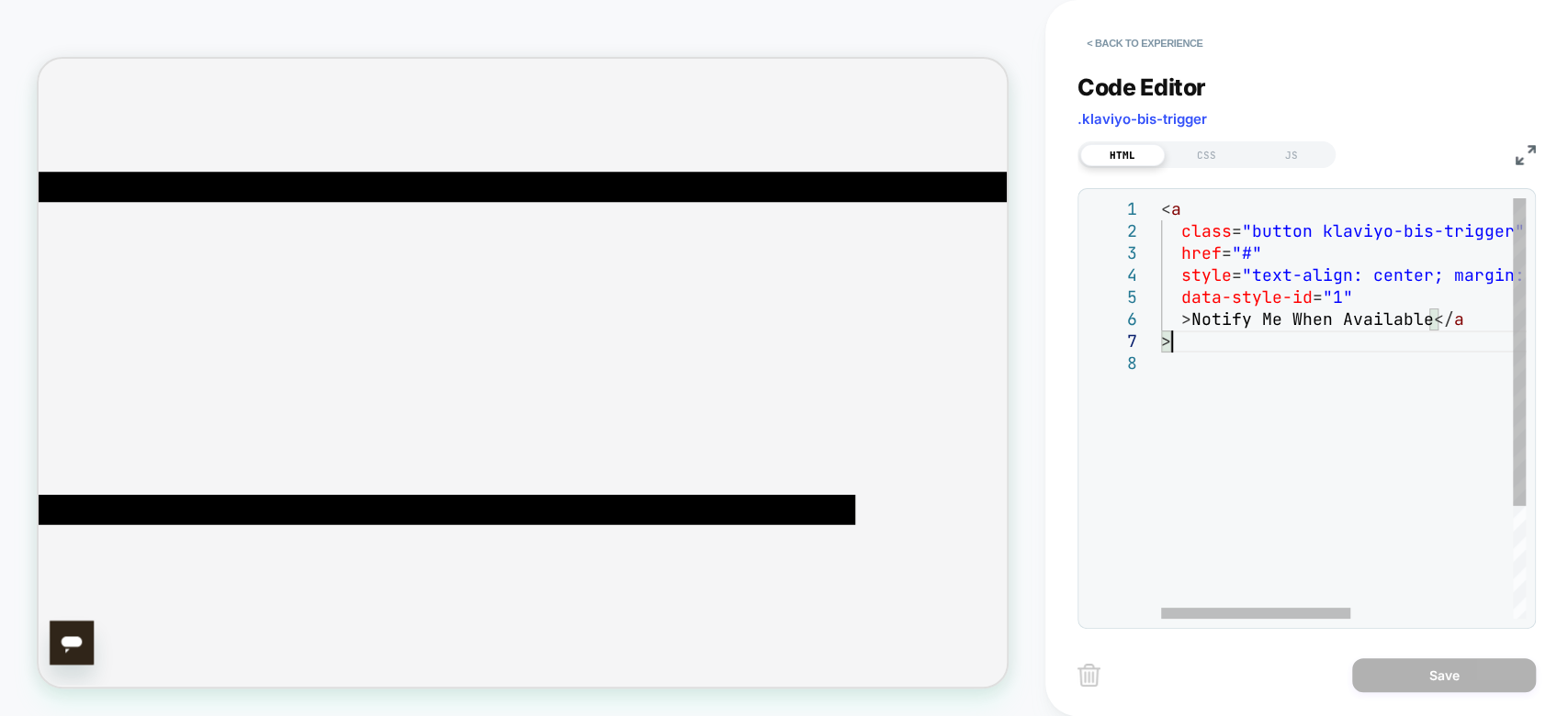
scroll to position [0, 0]
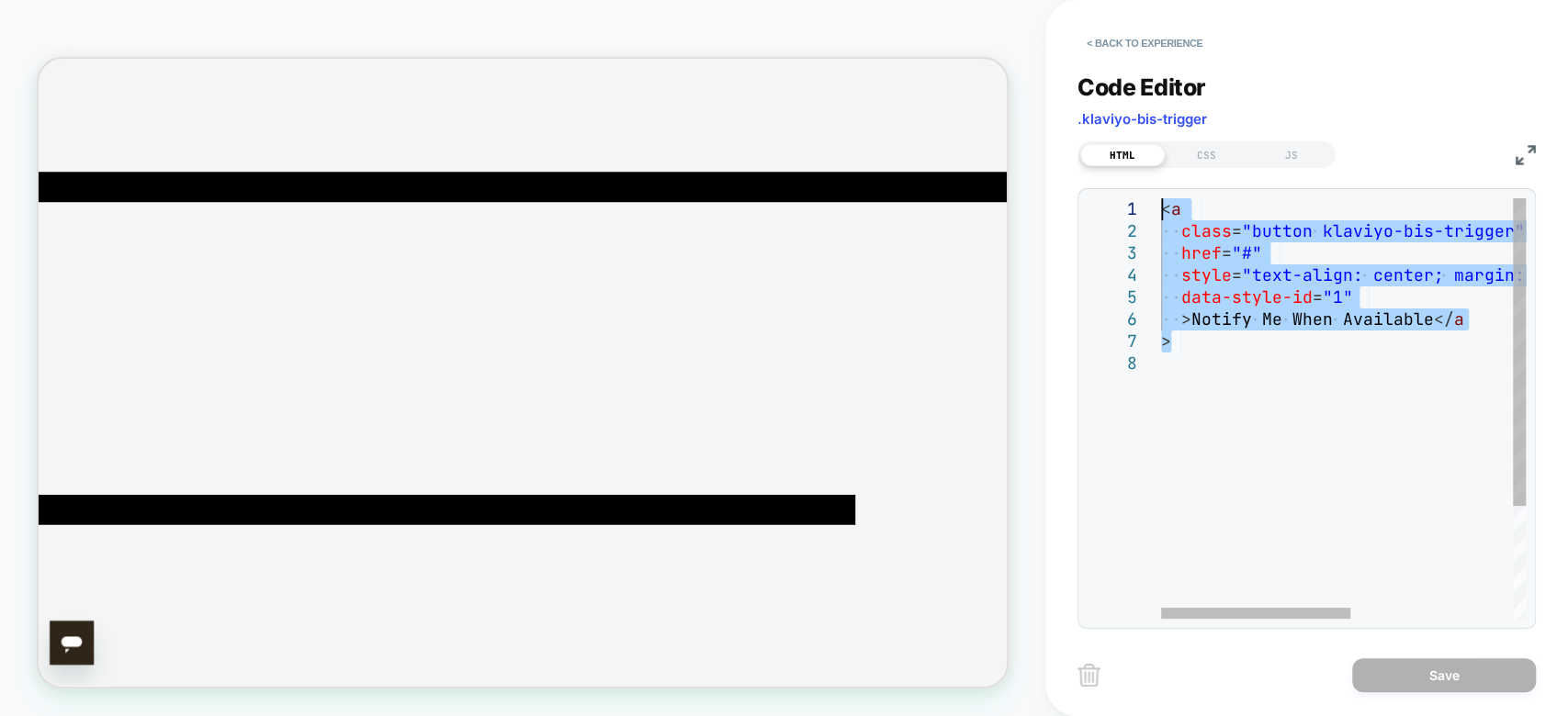
drag, startPoint x: 1202, startPoint y: 338, endPoint x: 1088, endPoint y: 158, distance: 213.1
click at [1161, 198] on div "< a class = "button klaviyo-bis-trigger" href = "#" style = "text-align: center…" at bounding box center [1500, 485] width 677 height 575
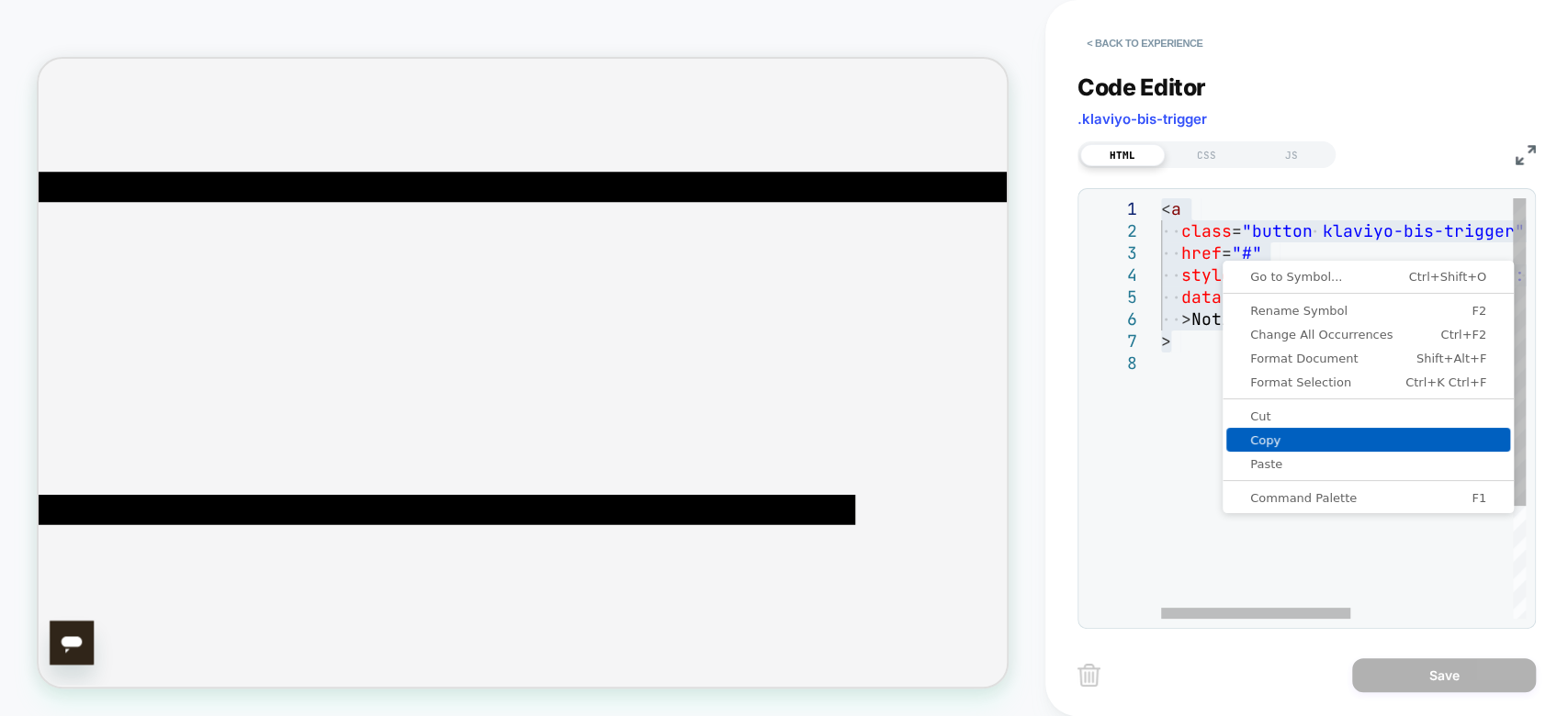
click at [1313, 445] on span "Copy" at bounding box center [1368, 440] width 284 height 12
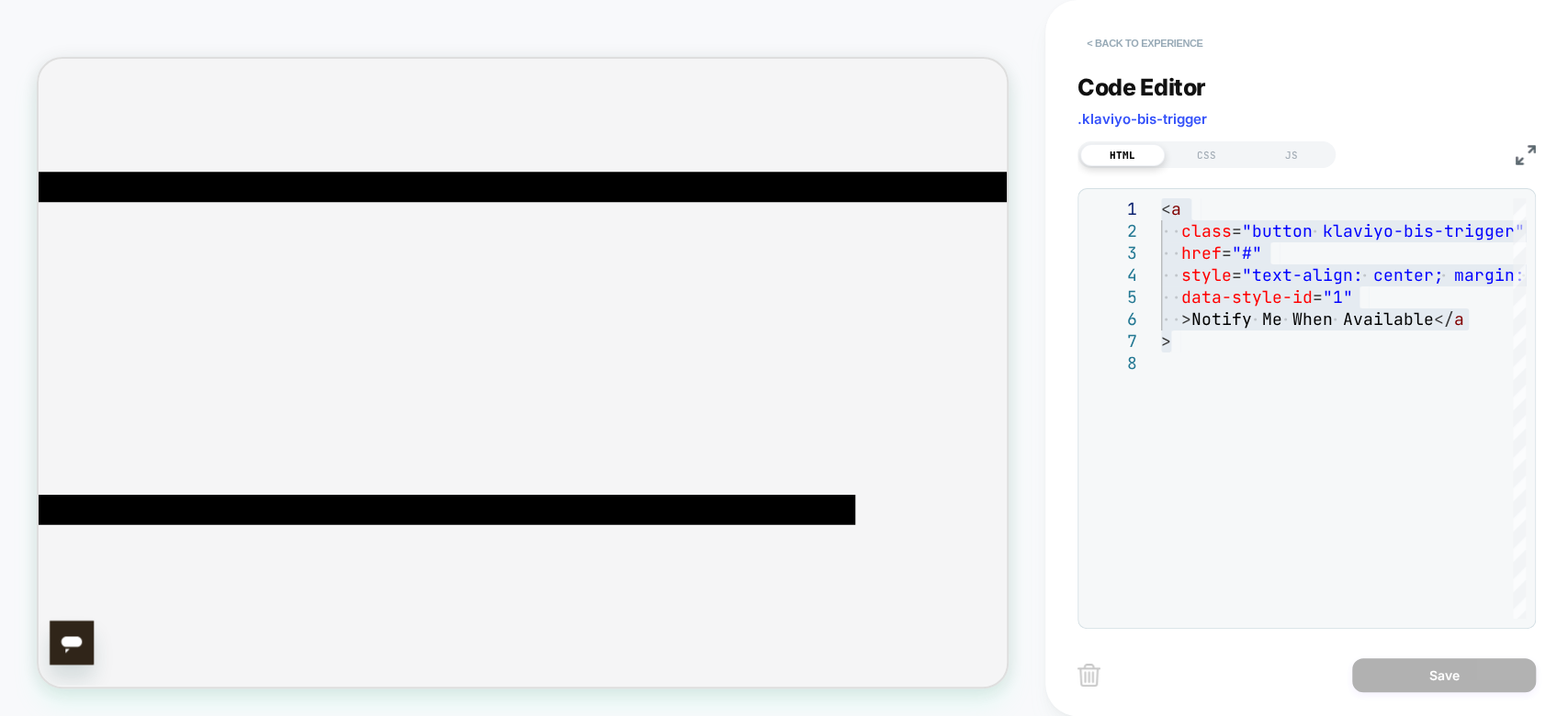
click at [1136, 34] on button "< Back to experience" at bounding box center [1145, 43] width 134 height 29
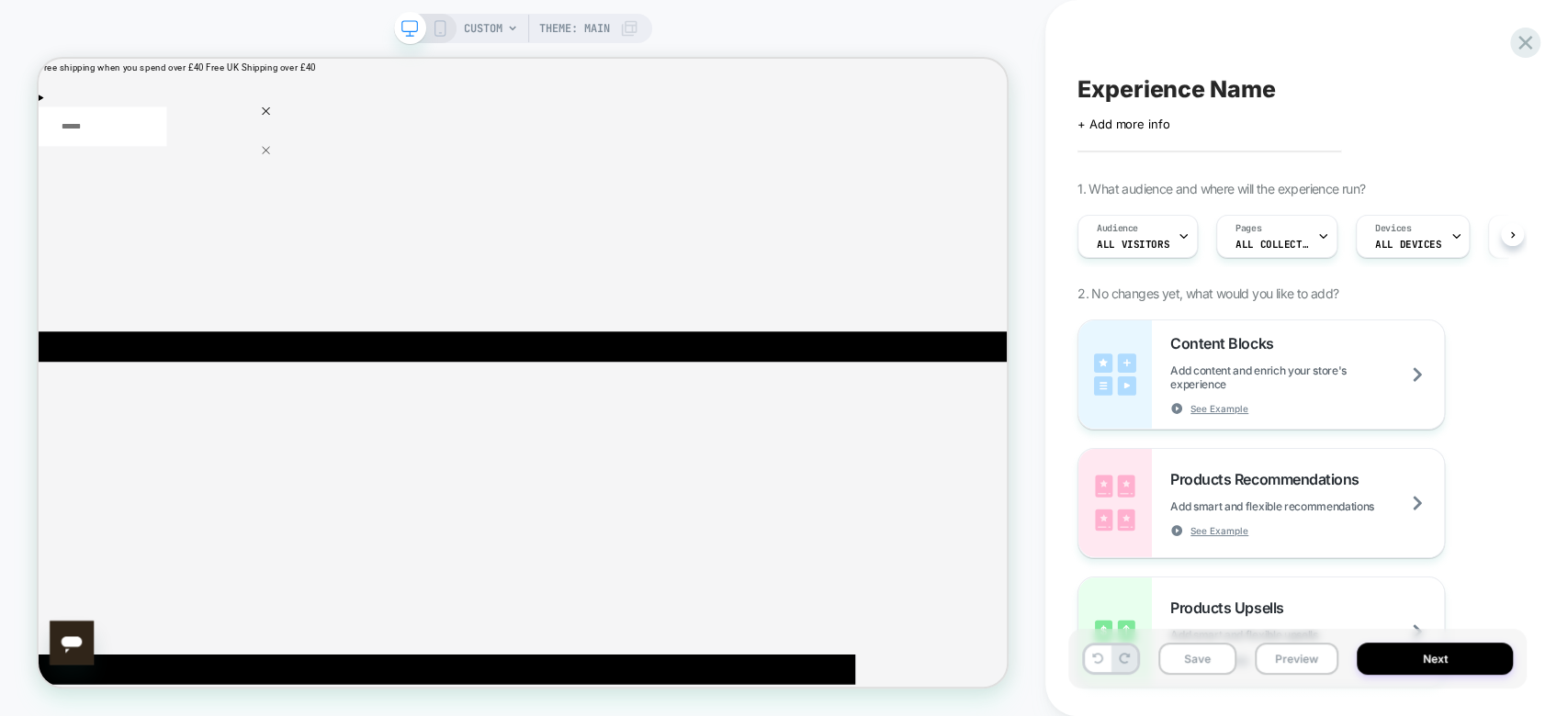
click at [488, 37] on span "CUSTOM" at bounding box center [484, 28] width 39 height 29
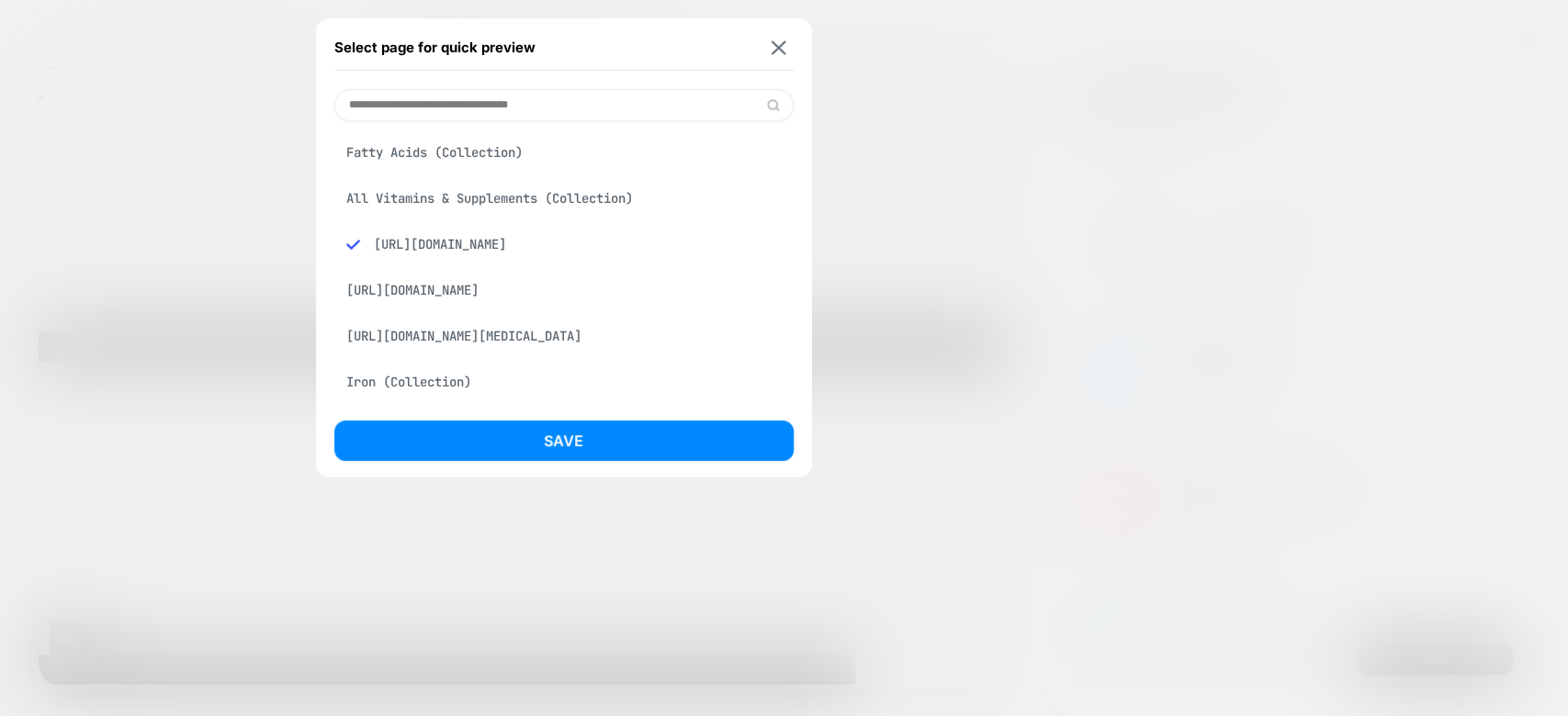
click at [496, 165] on div "Fatty Acids (Collection)" at bounding box center [565, 153] width 459 height 35
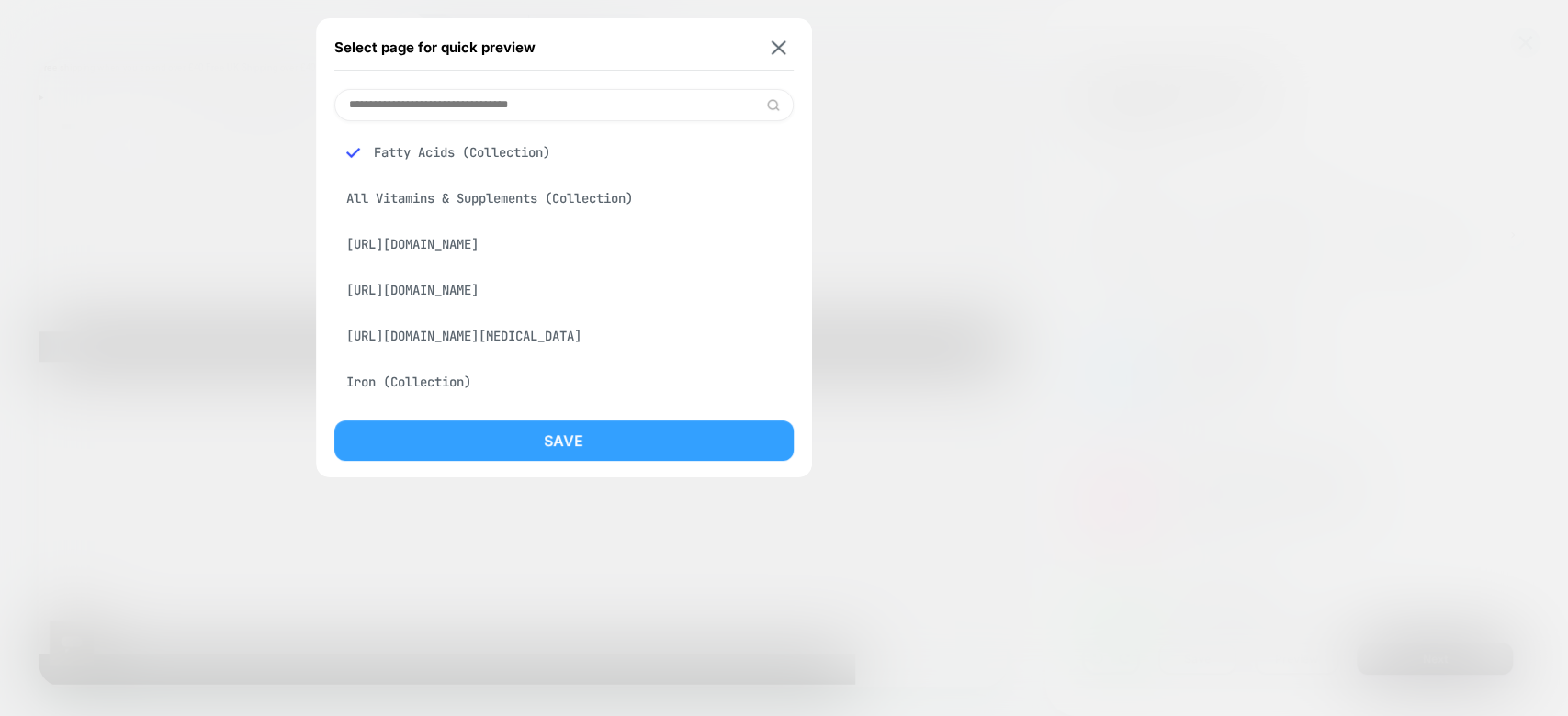
click at [585, 451] on button "Save" at bounding box center [565, 441] width 459 height 41
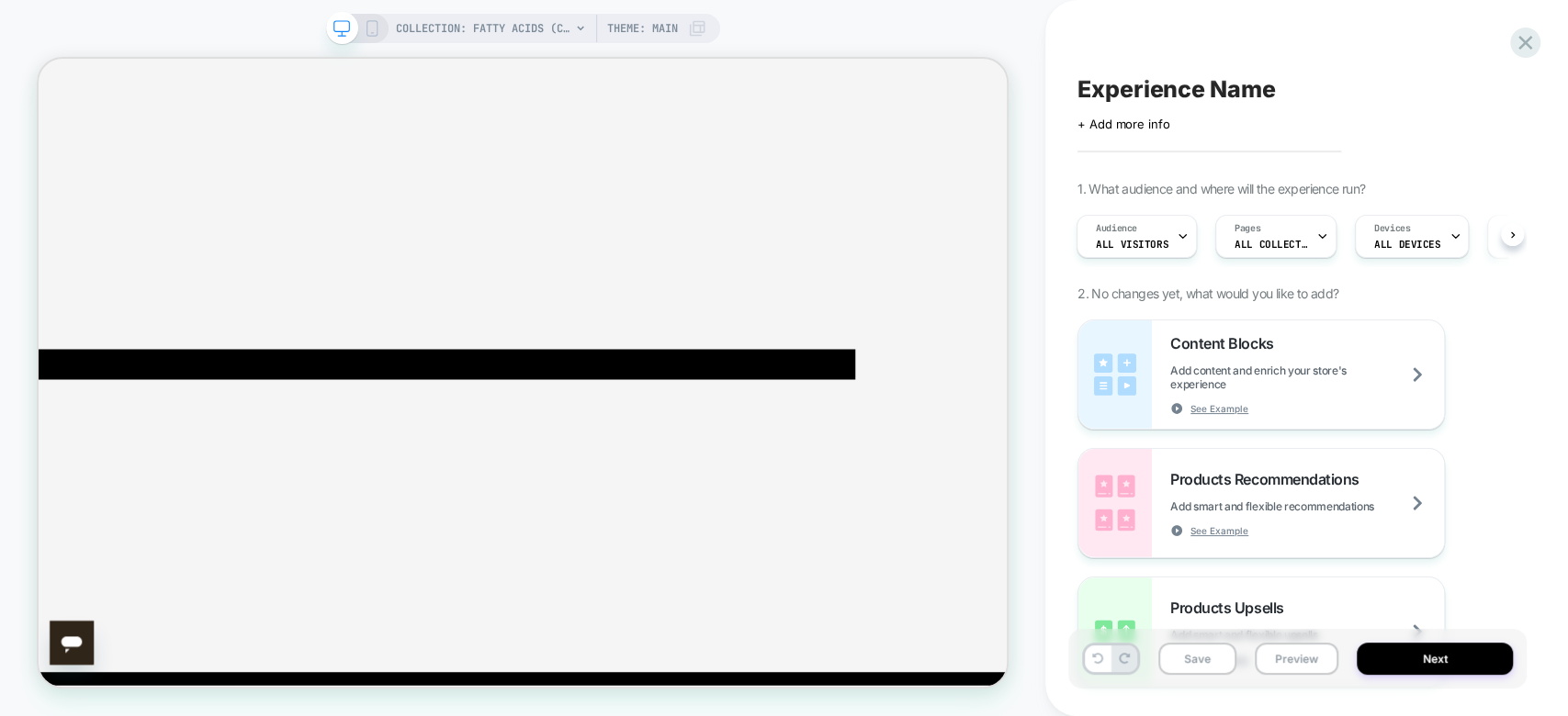
scroll to position [408, 0]
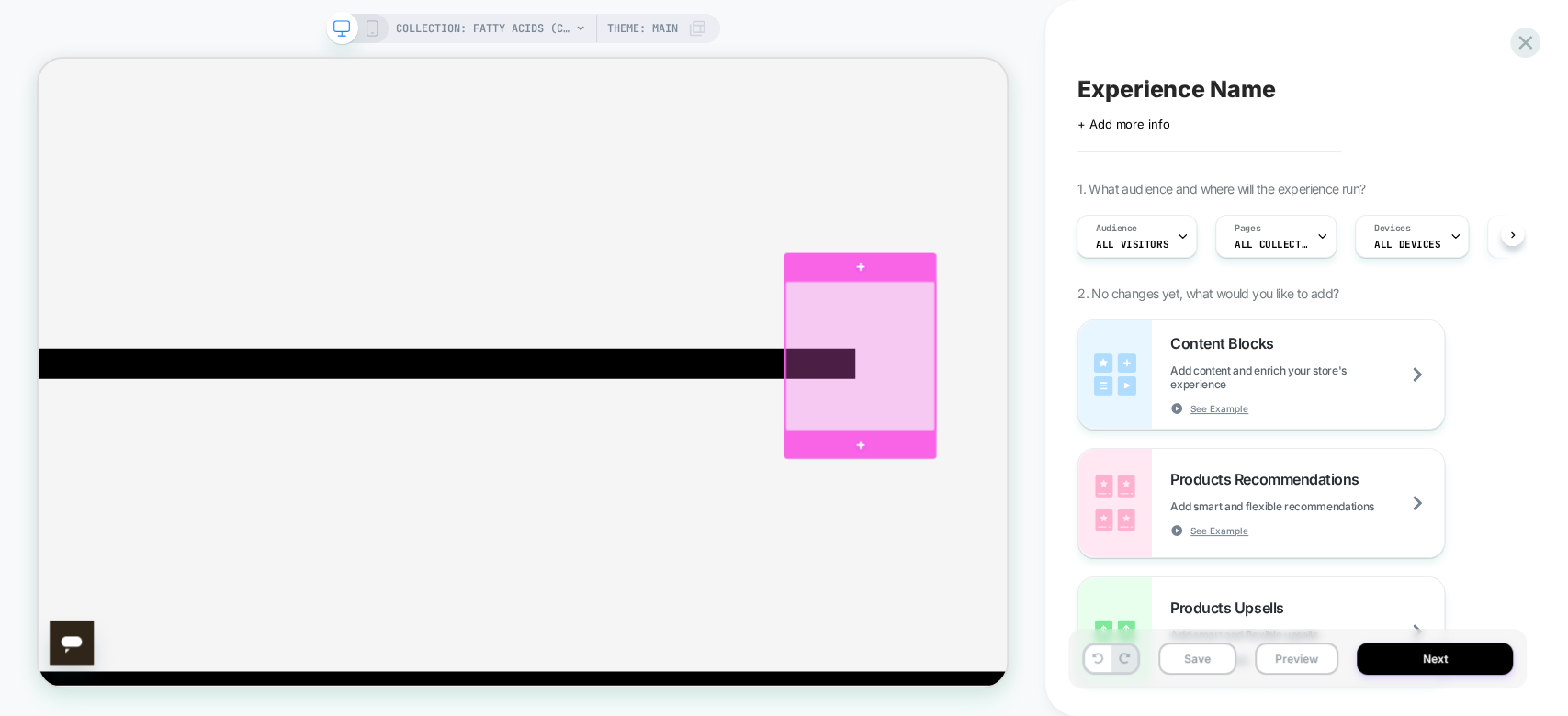
drag, startPoint x: 1184, startPoint y: 520, endPoint x: 1100, endPoint y: 545, distance: 87.6
click at [1100, 545] on div at bounding box center [1134, 454] width 200 height 199
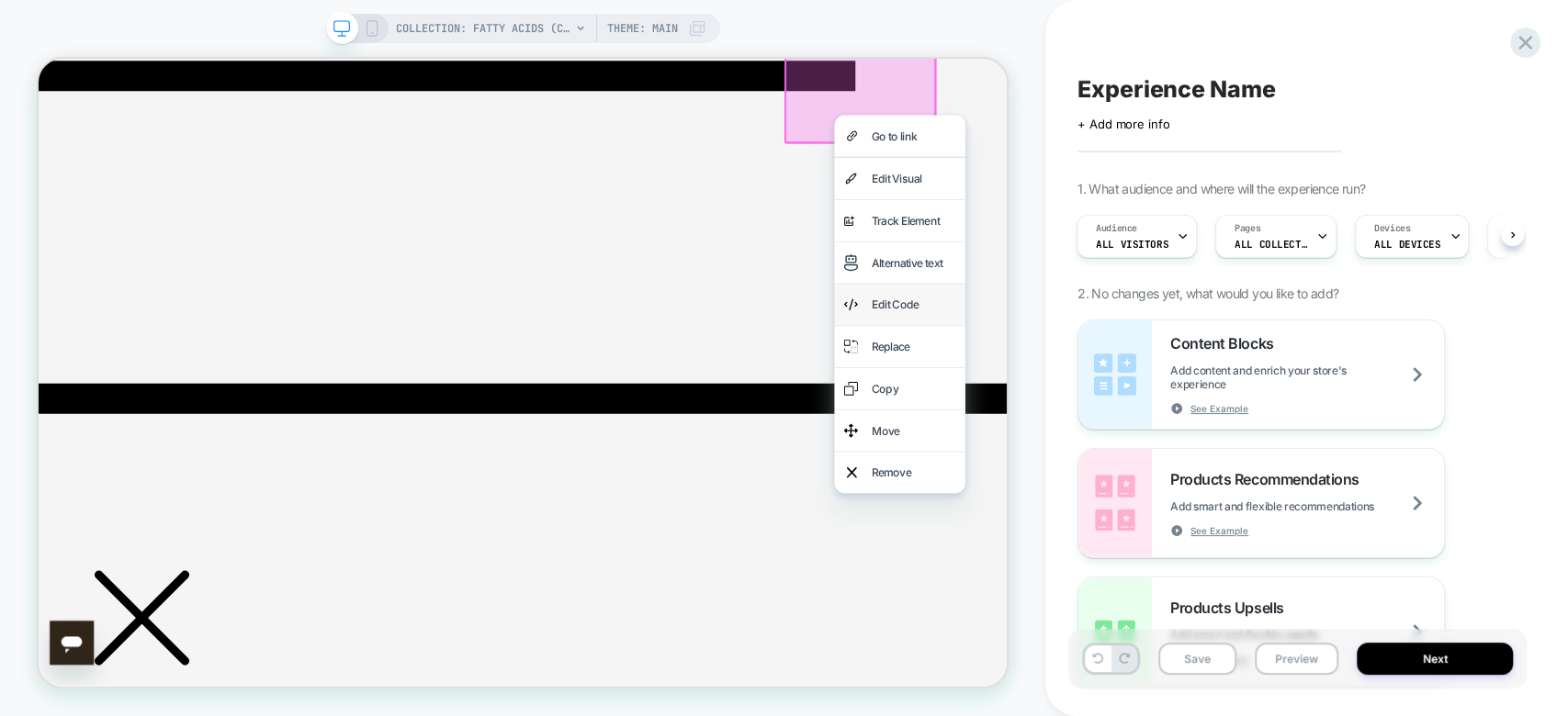
scroll to position [793, 0]
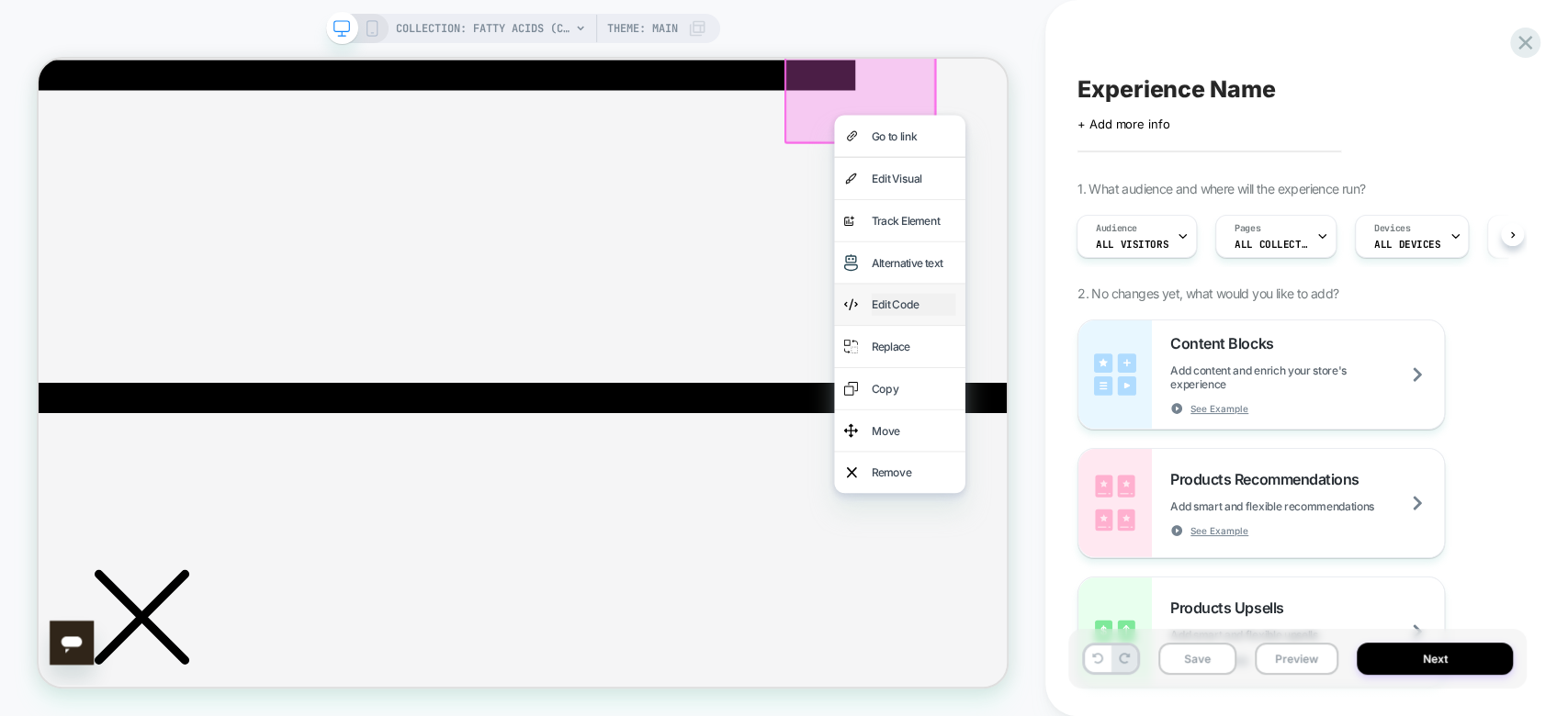
click at [1184, 401] on div "Edit Code" at bounding box center [1205, 386] width 112 height 29
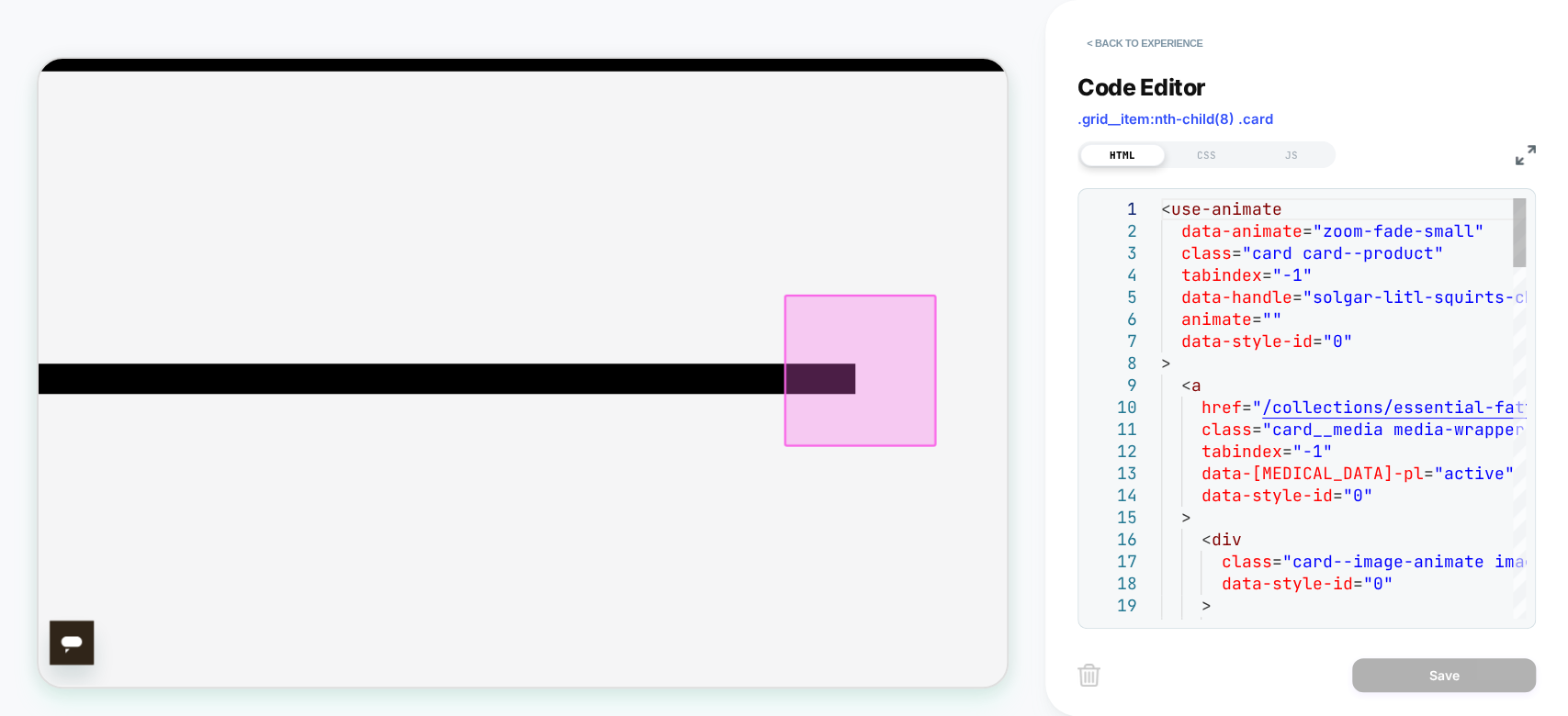
scroll to position [385, 0]
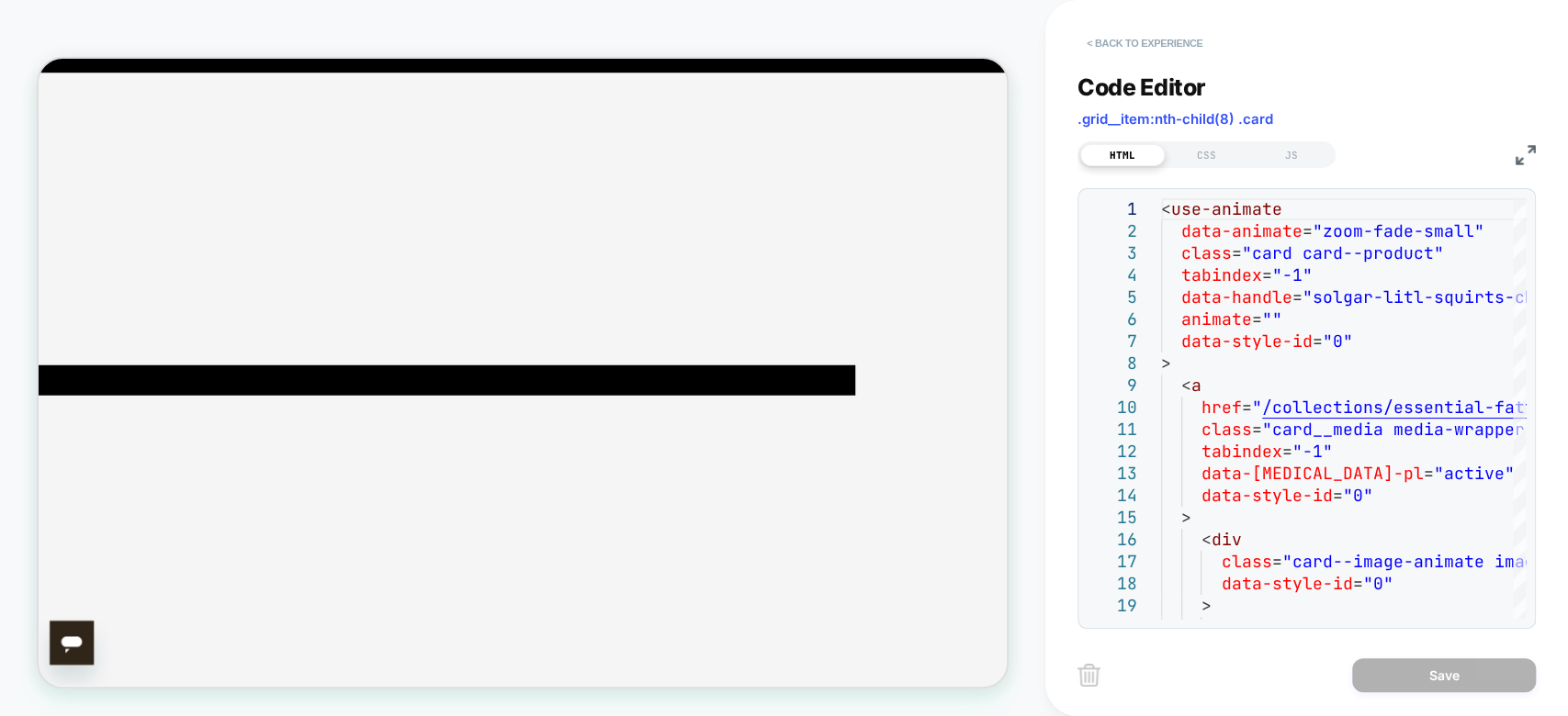
click at [1119, 39] on button "< Back to experience" at bounding box center [1145, 43] width 134 height 29
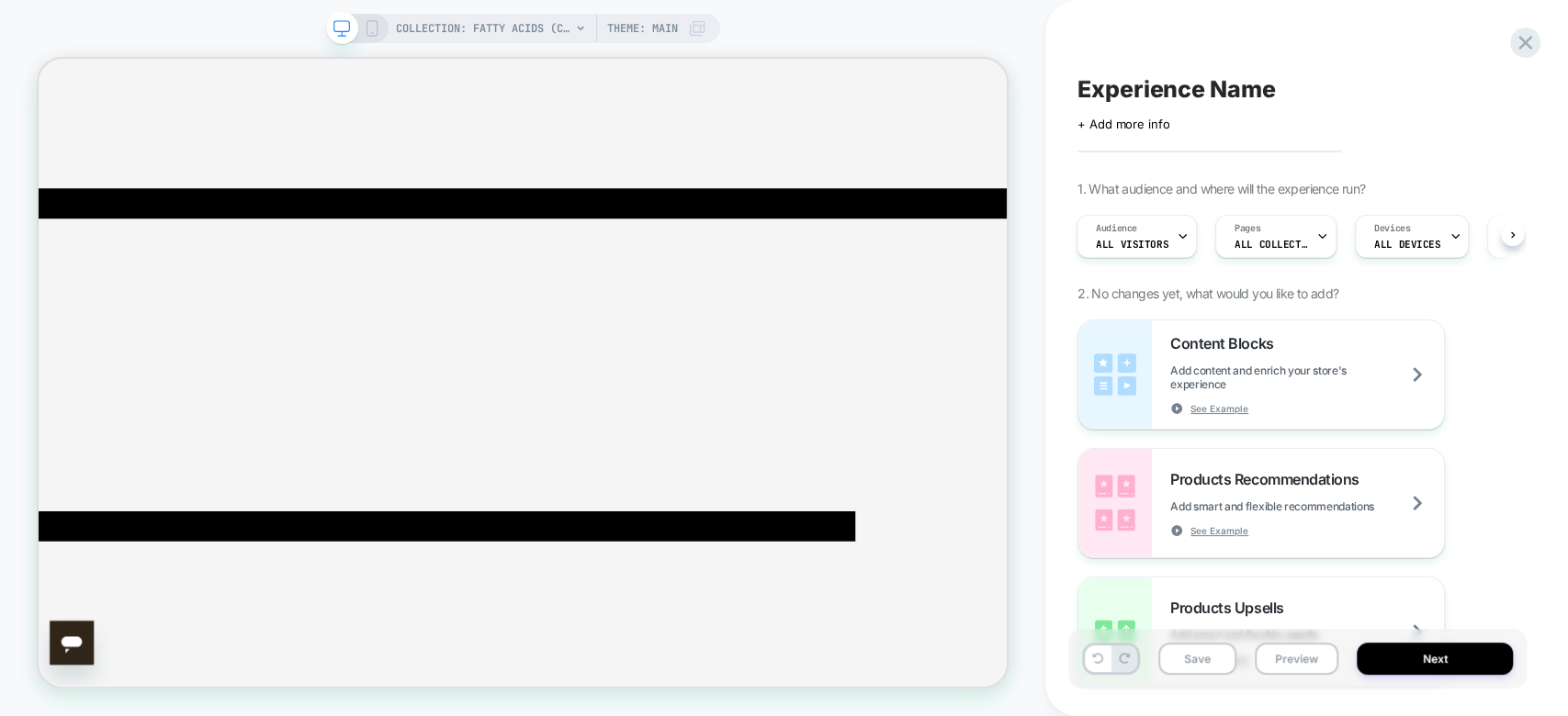
scroll to position [0, 0]
click at [1516, 42] on icon at bounding box center [1524, 42] width 24 height 24
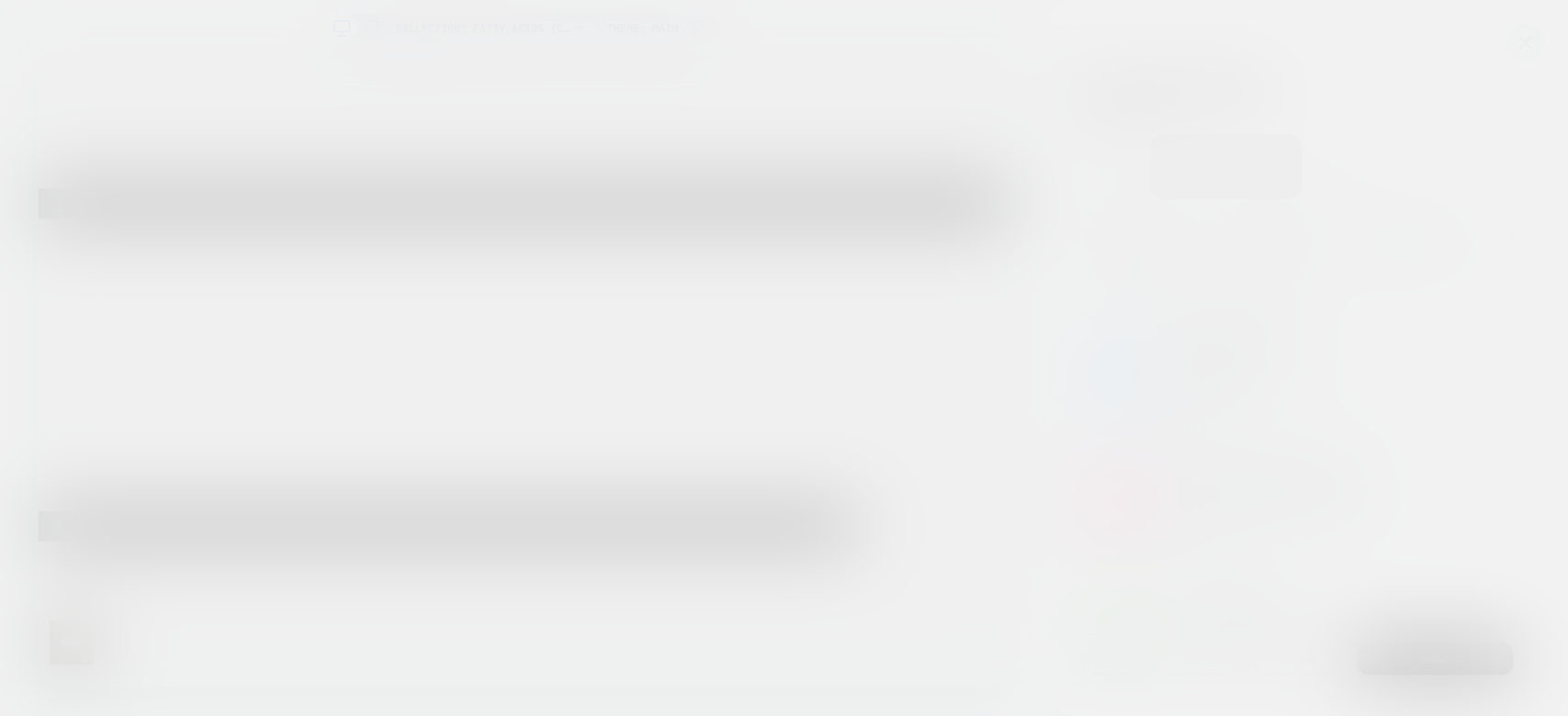
click at [1516, 42] on div at bounding box center [784, 358] width 1568 height 716
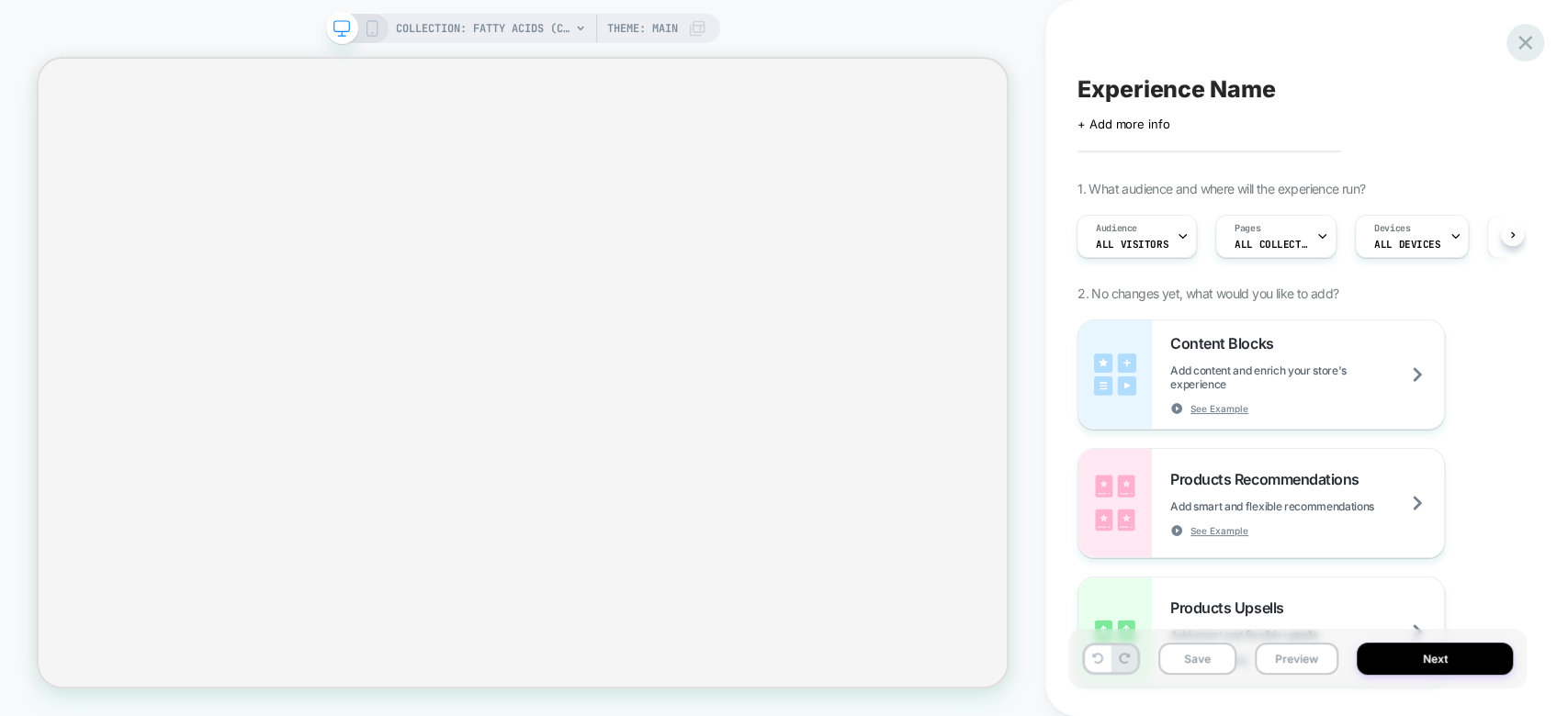
click at [1529, 43] on icon at bounding box center [1524, 42] width 24 height 24
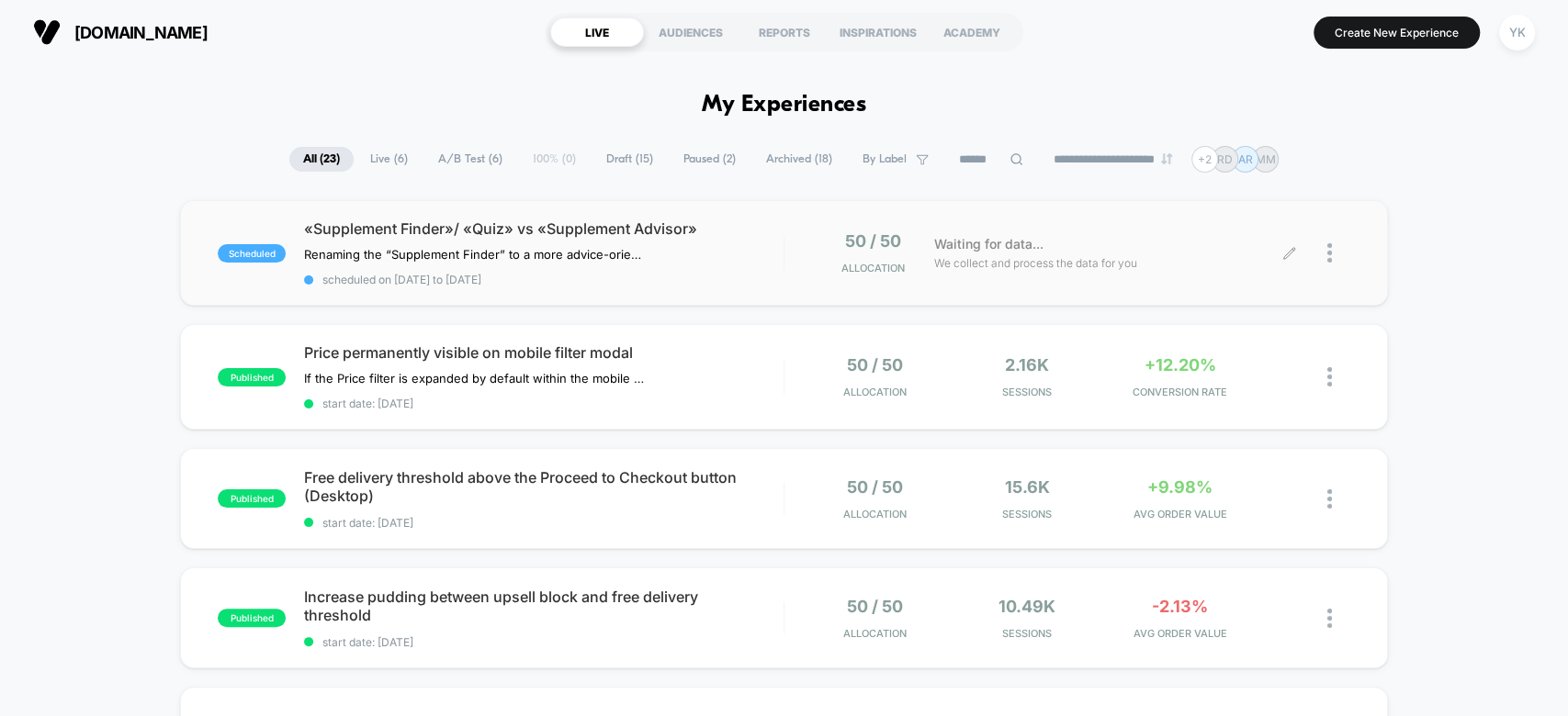
click at [1326, 250] on div at bounding box center [1320, 253] width 60 height 43
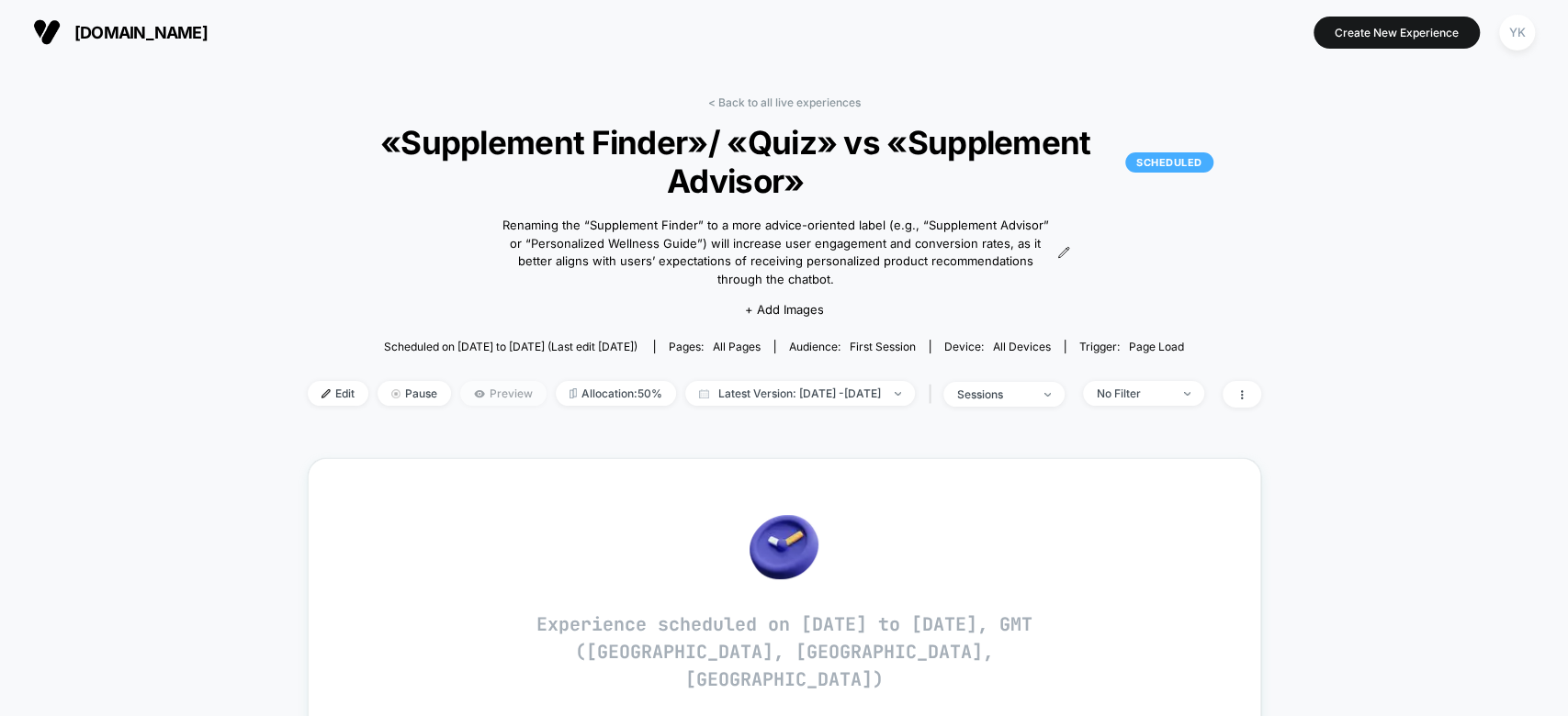
click at [478, 381] on span "Preview" at bounding box center [503, 393] width 87 height 24
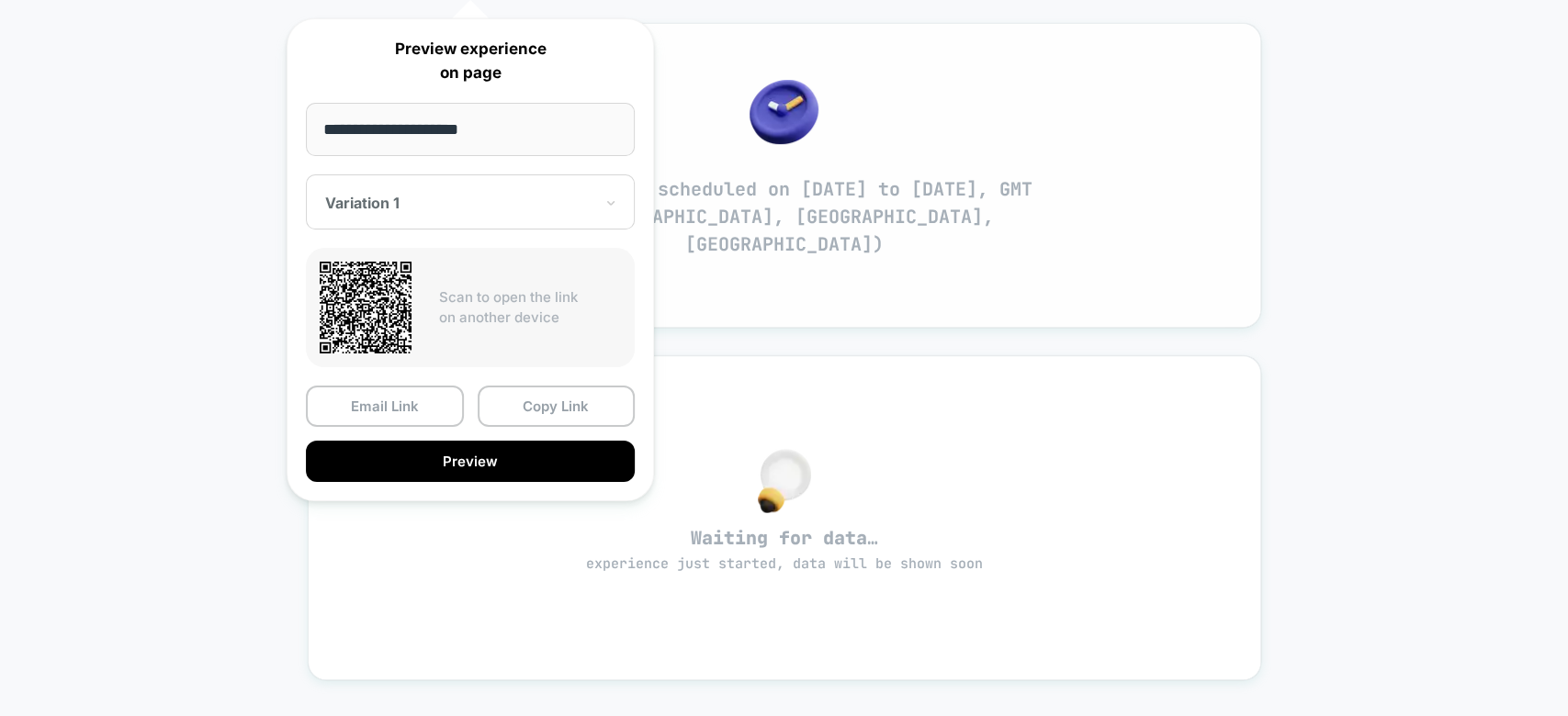
scroll to position [459, 0]
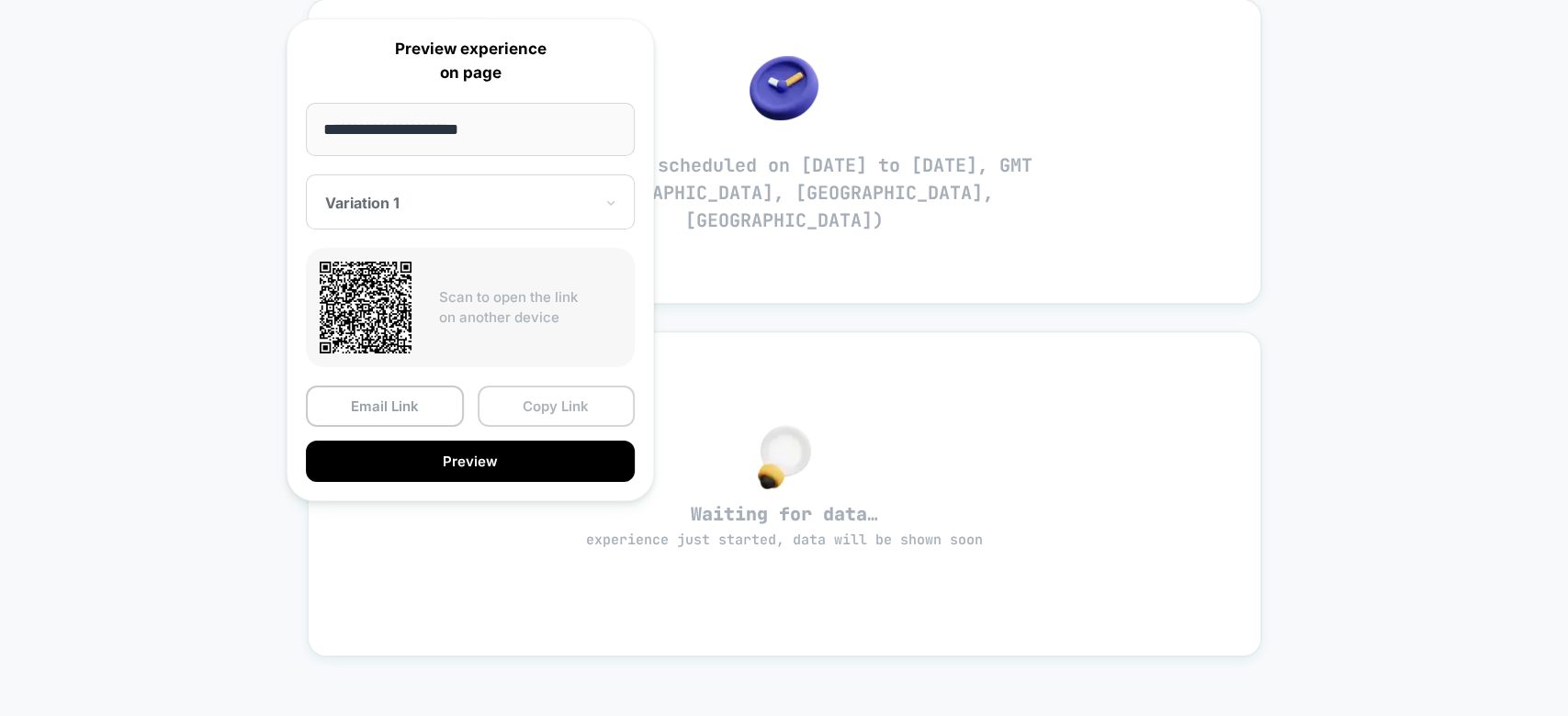
click at [577, 394] on button "Copy Link" at bounding box center [557, 406] width 158 height 41
